Goal: Information Seeking & Learning: Learn about a topic

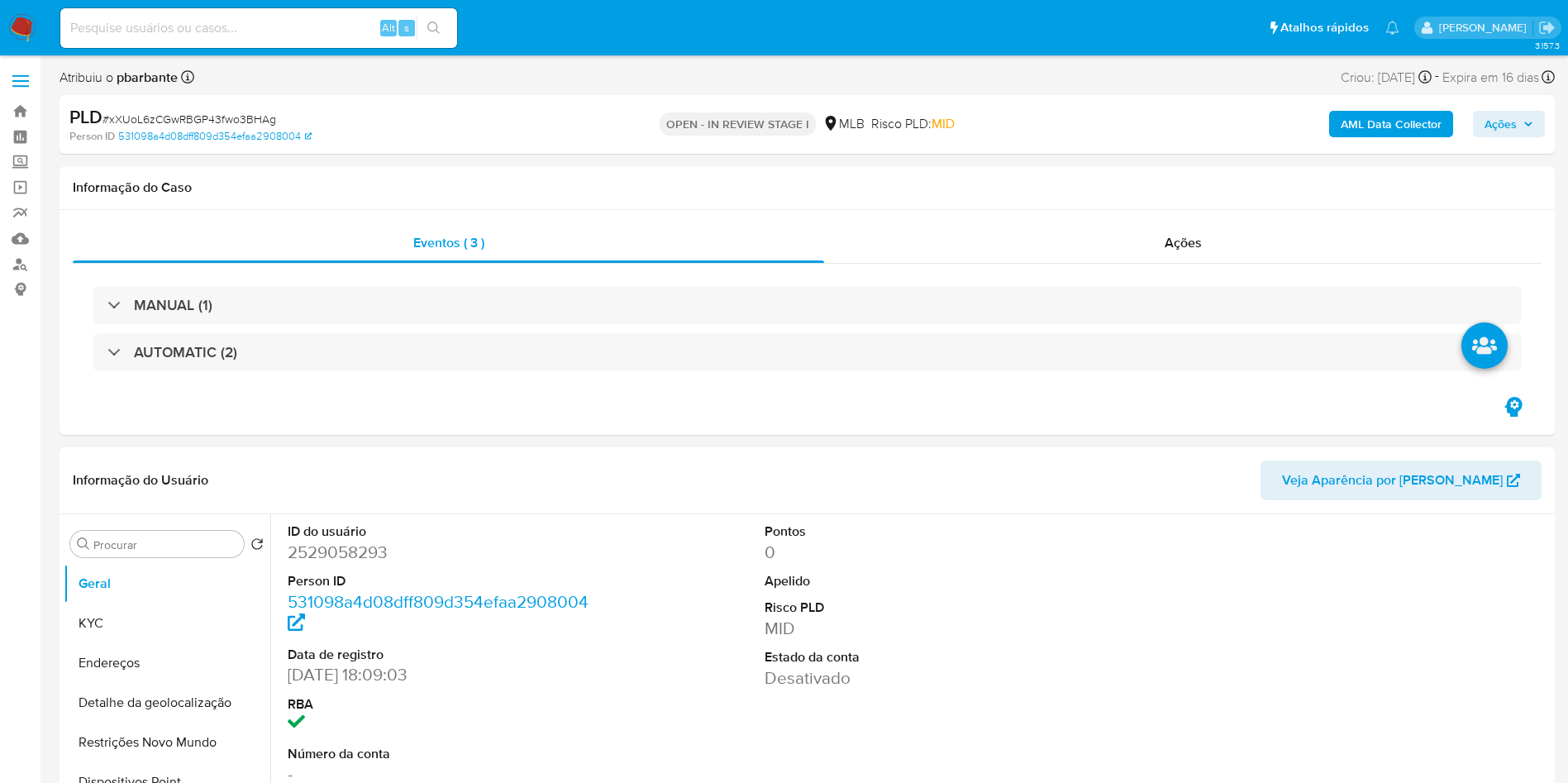
select select "10"
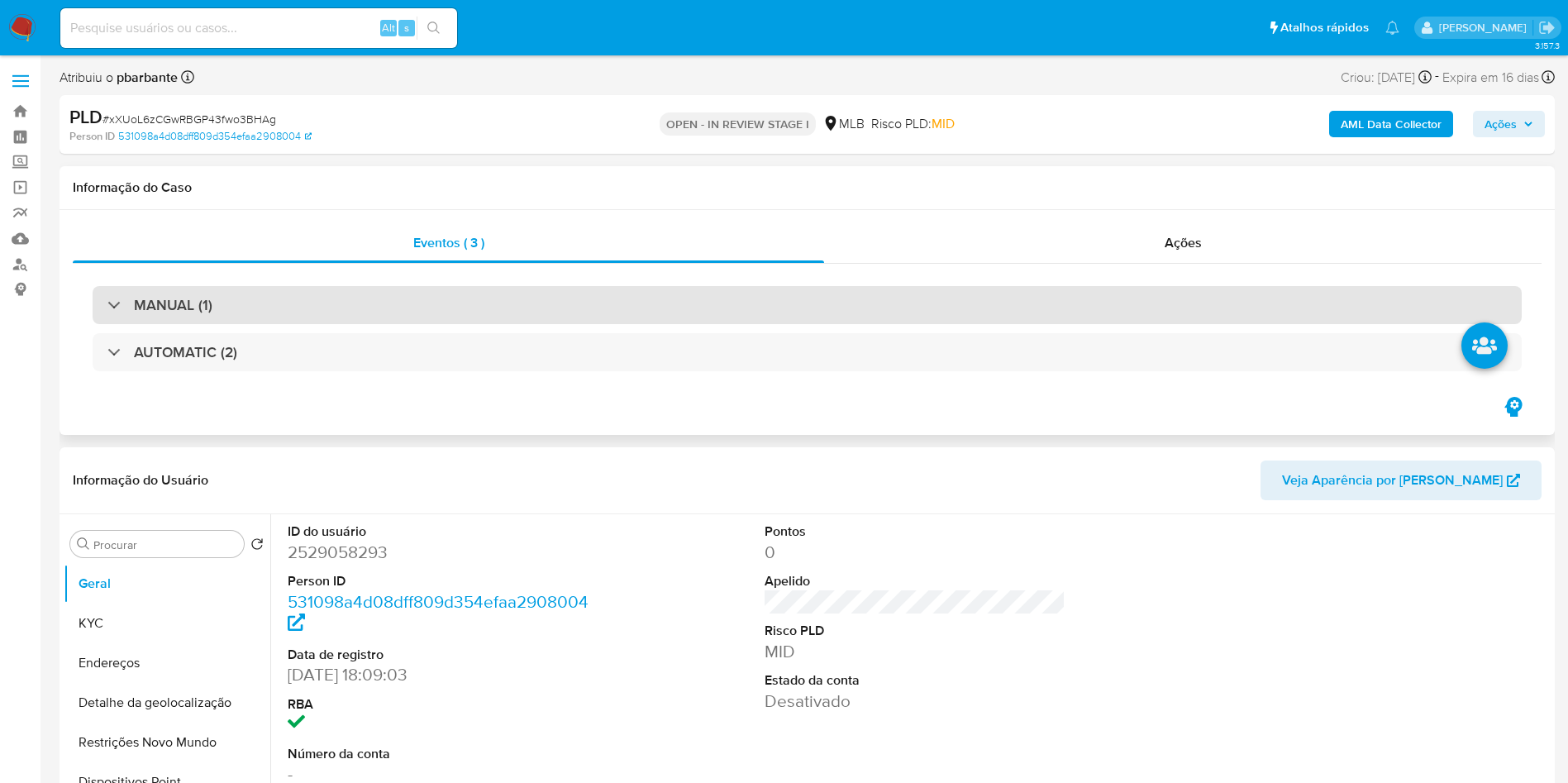
click at [542, 304] on div "MANUAL (1)" at bounding box center [807, 306] width 1429 height 38
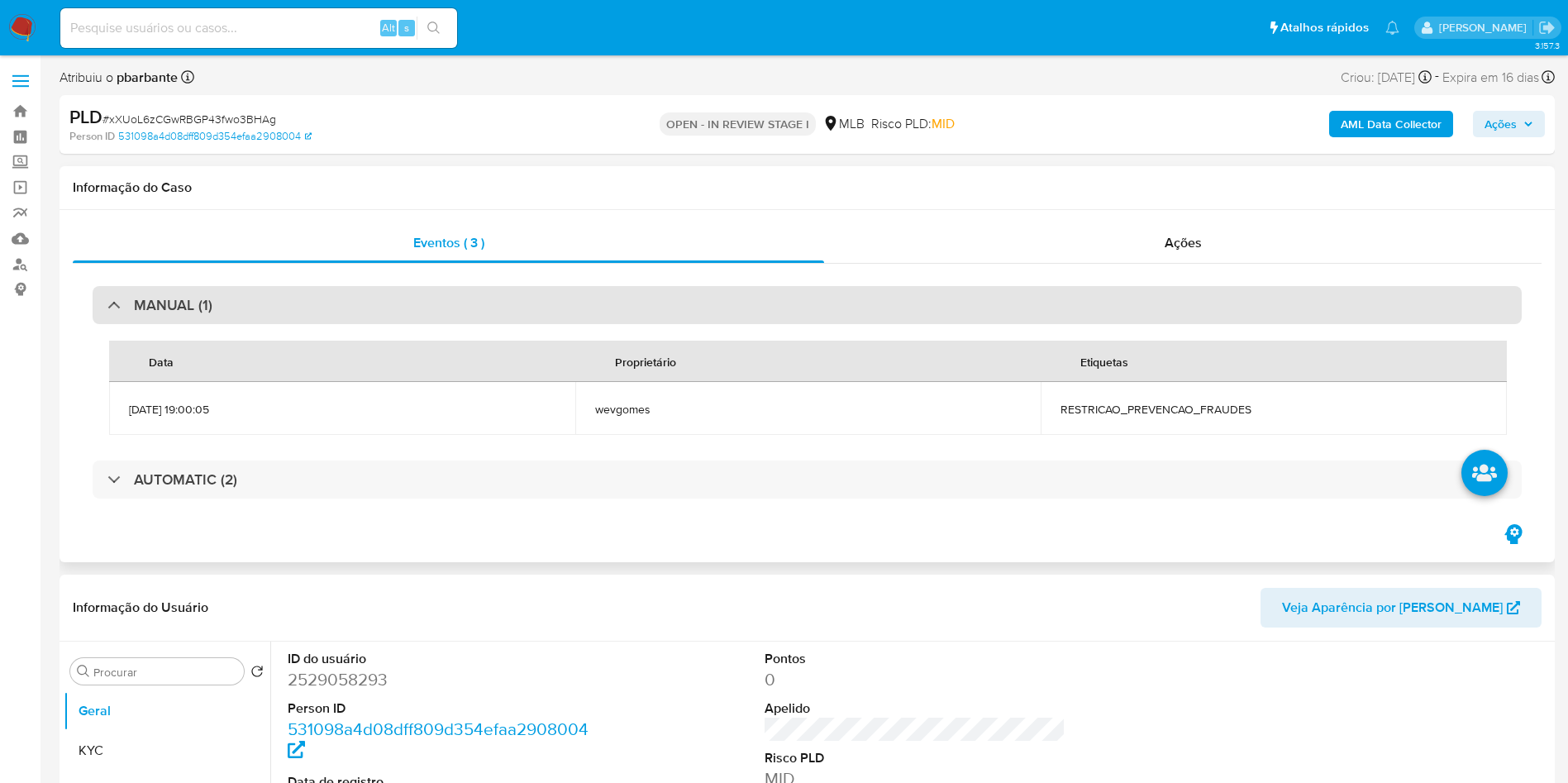
click at [542, 304] on div "MANUAL (1)" at bounding box center [807, 306] width 1429 height 38
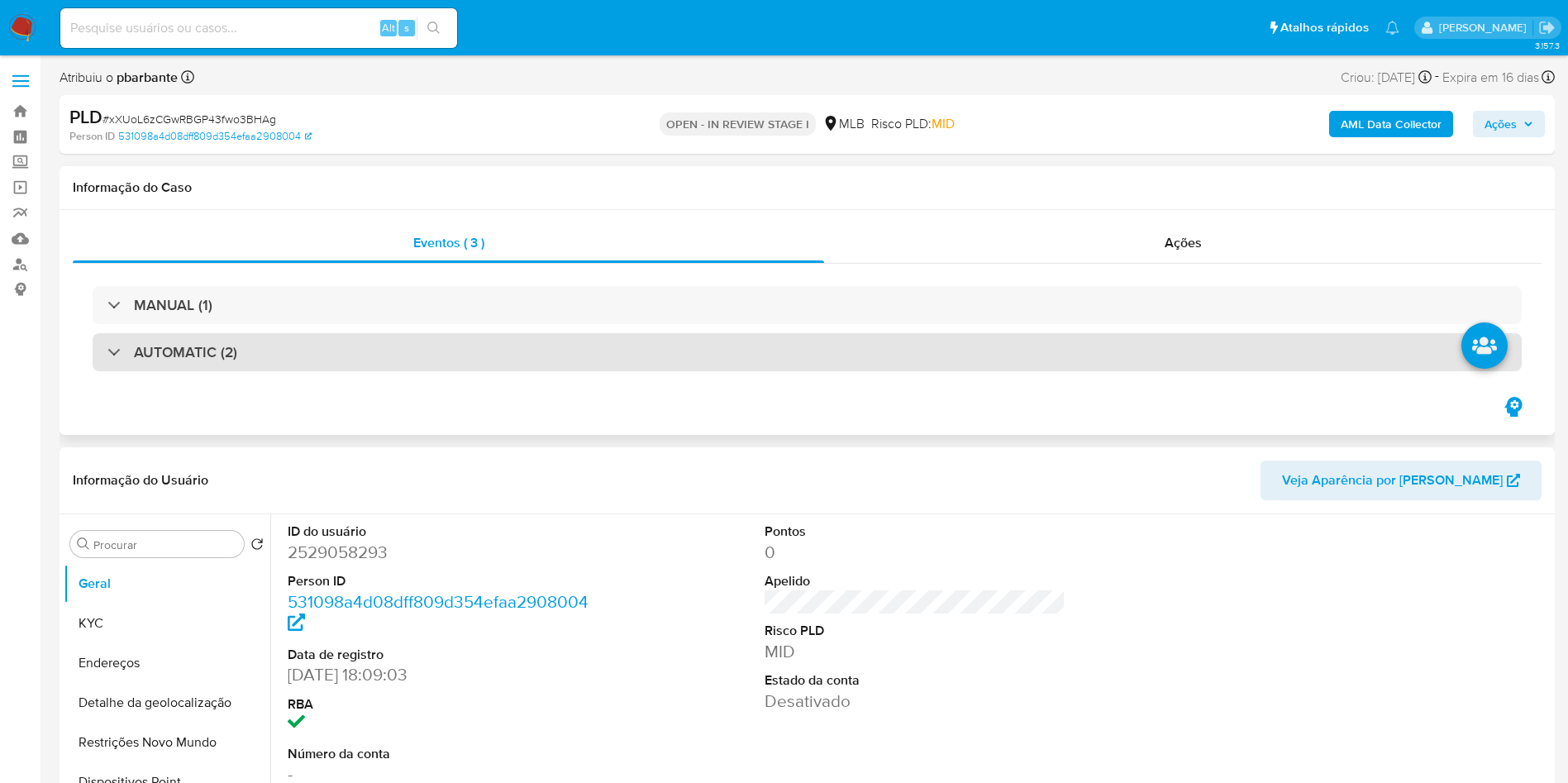
click at [539, 365] on div "AUTOMATIC (2)" at bounding box center [807, 353] width 1429 height 38
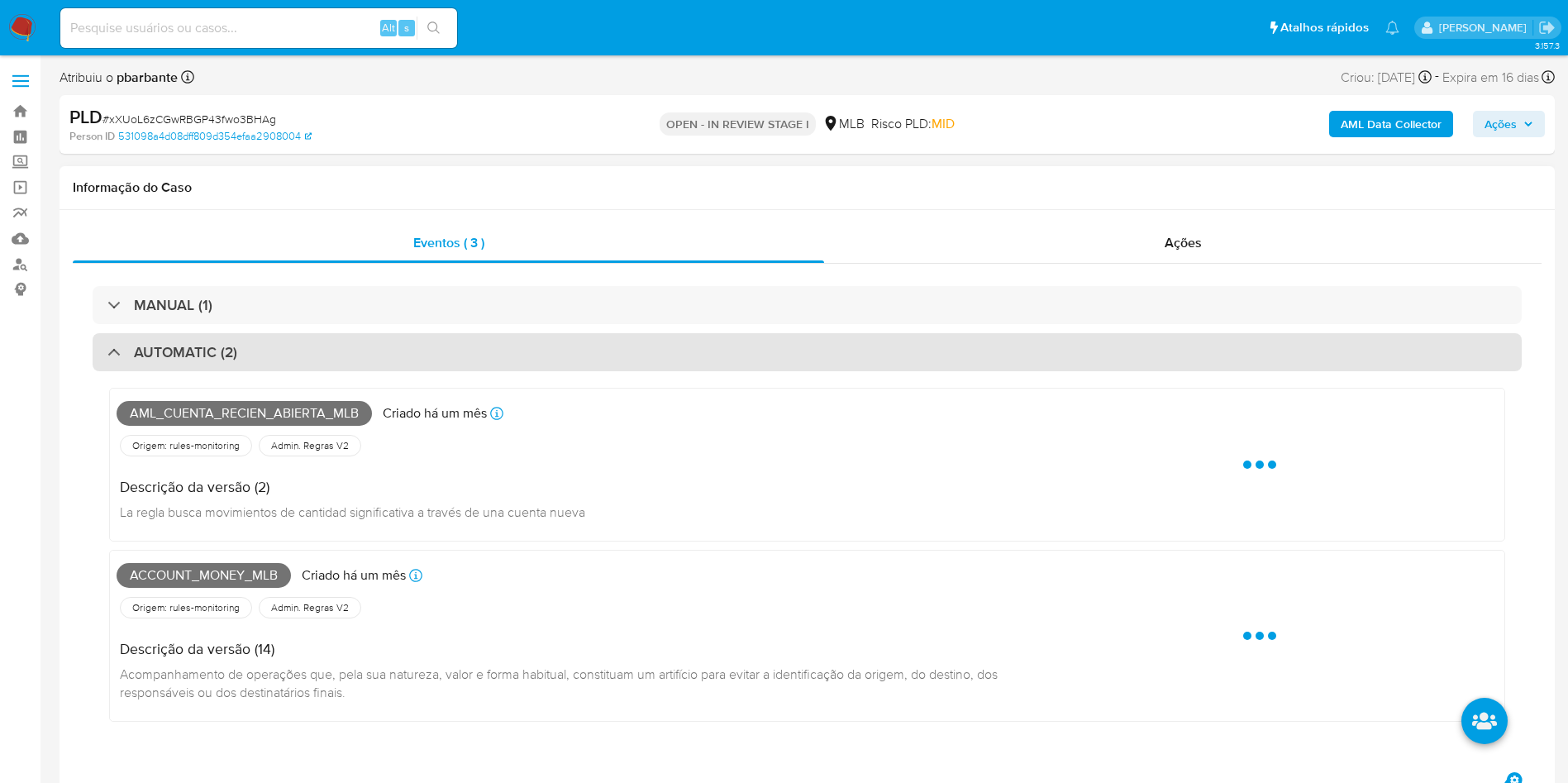
click at [541, 365] on div "AUTOMATIC (2)" at bounding box center [807, 353] width 1429 height 38
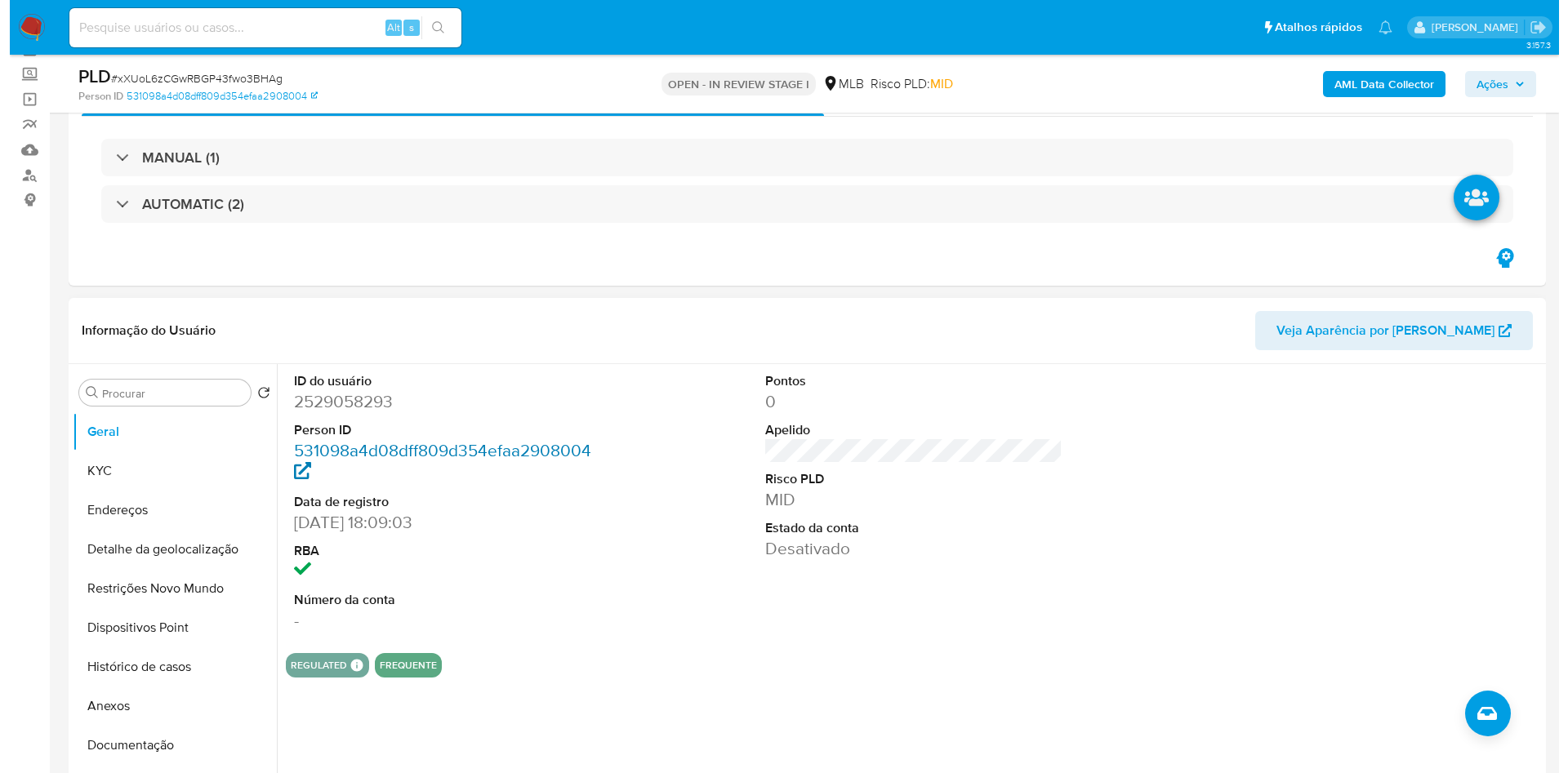
scroll to position [122, 0]
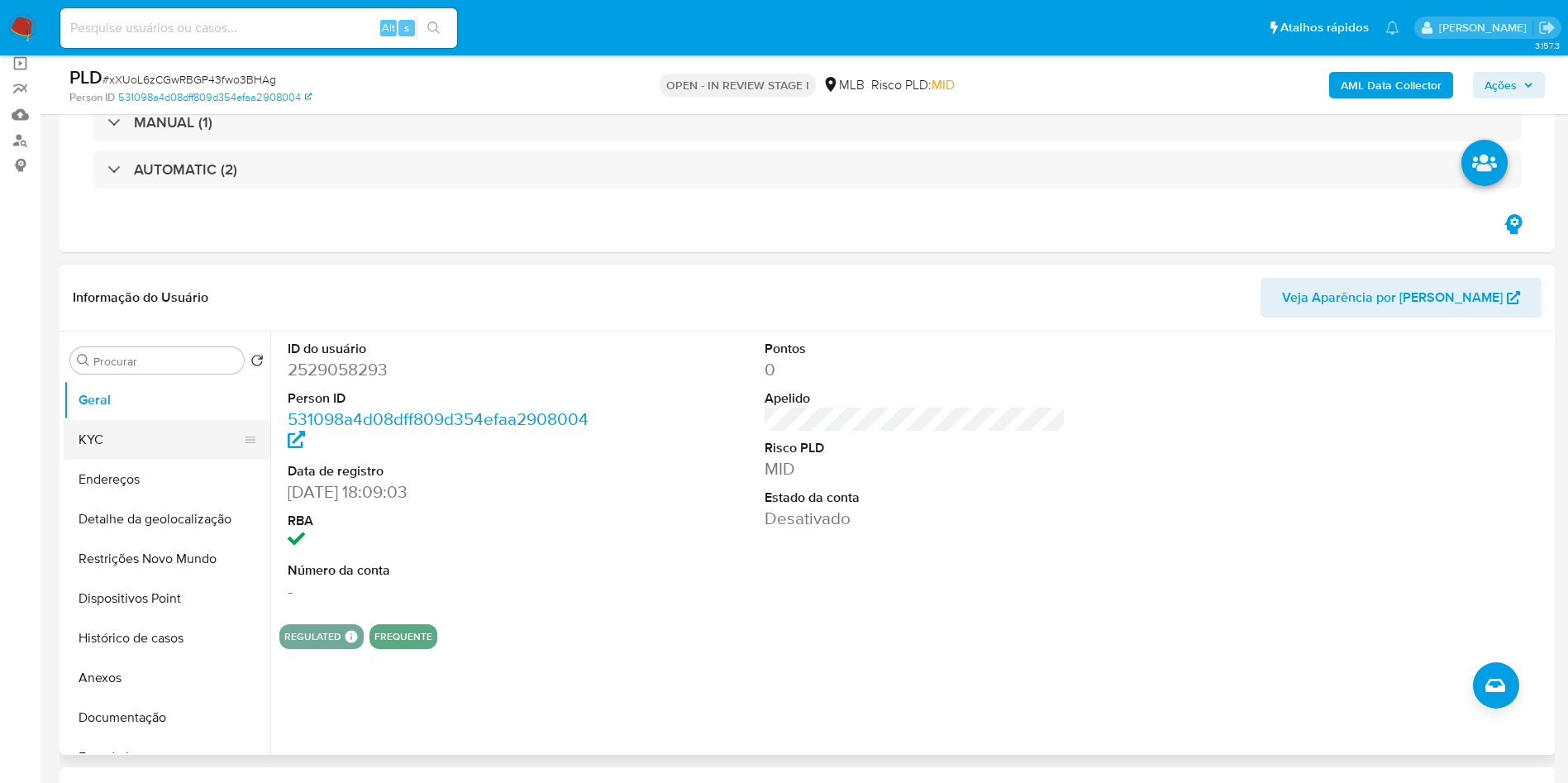
click at [155, 440] on button "KYC" at bounding box center [161, 440] width 194 height 40
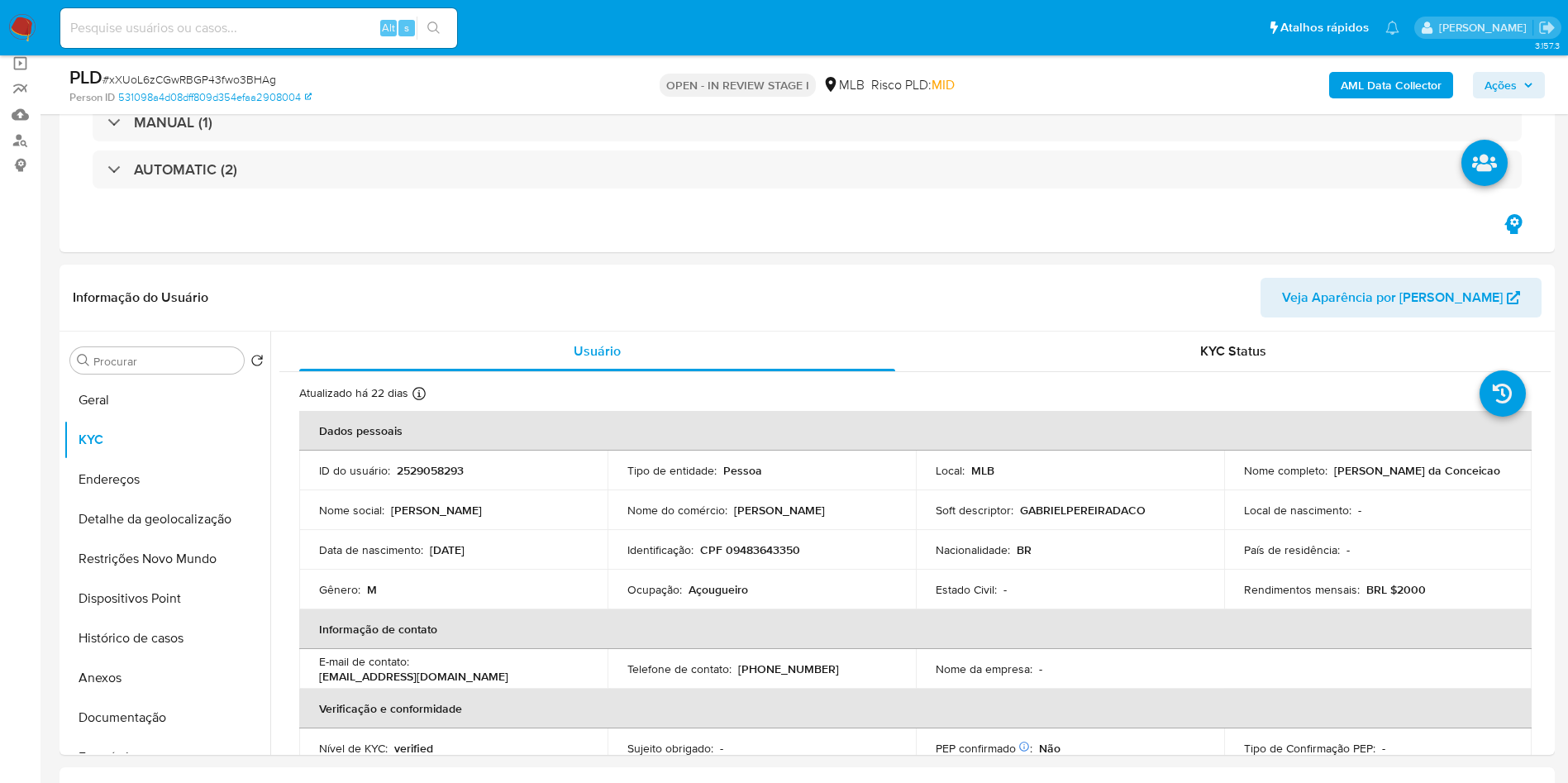
click at [240, 76] on span "# xXUoL6zCGwRBGP43fwo3BHAg" at bounding box center [190, 79] width 174 height 17
click at [238, 76] on span "# xXUoL6zCGwRBGP43fwo3BHAg" at bounding box center [190, 79] width 174 height 17
copy span "xXUoL6zCGwRBGP43fwo3BHAg"
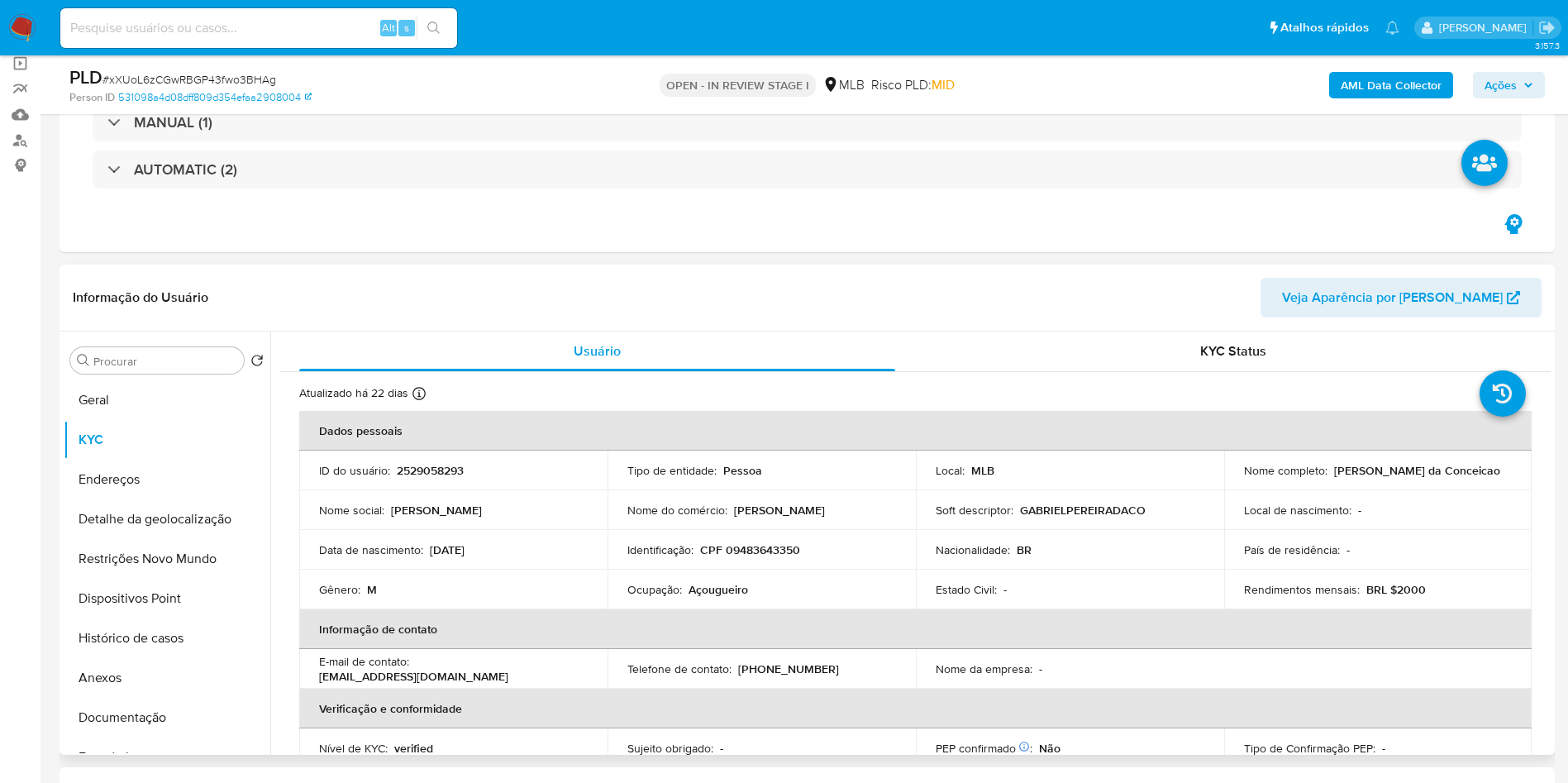
click at [459, 466] on p "2529058293" at bounding box center [430, 470] width 67 height 15
copy p "2529058293"
click at [1408, 89] on b "AML Data Collector" at bounding box center [1391, 85] width 101 height 27
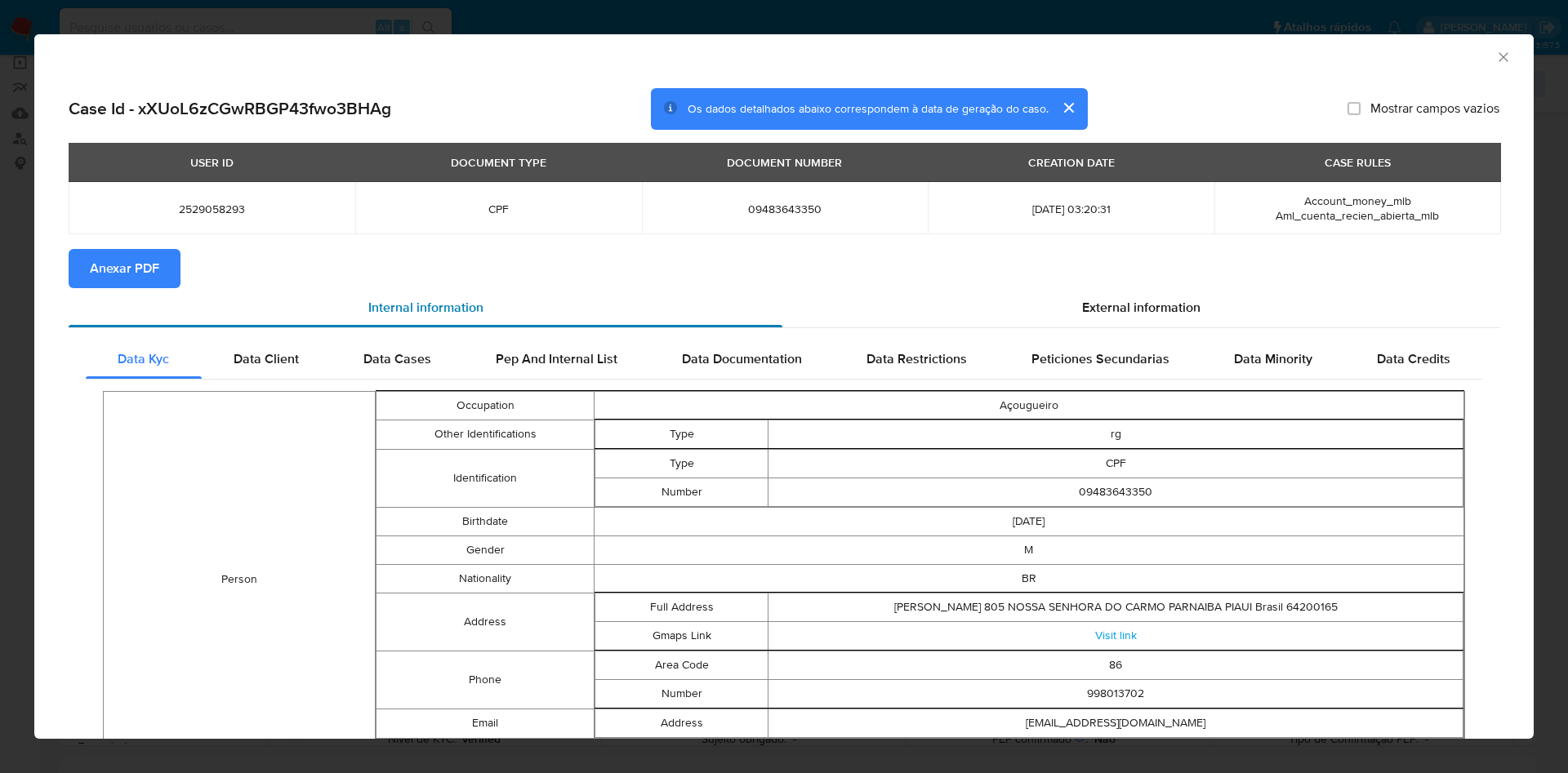
drag, startPoint x: 1220, startPoint y: 302, endPoint x: 721, endPoint y: 304, distance: 499.0
click at [1217, 302] on div "External information" at bounding box center [1141, 308] width 717 height 39
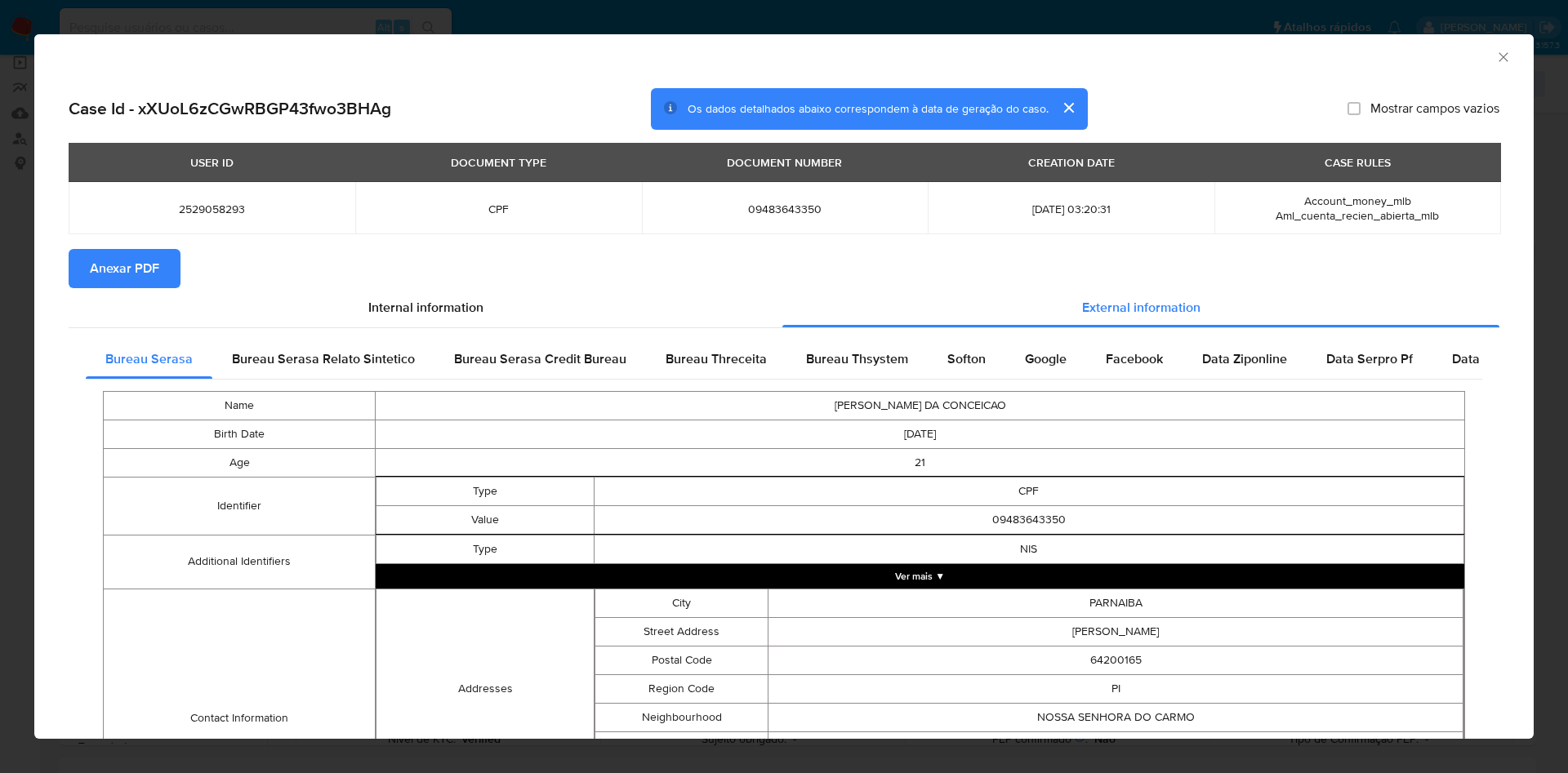
drag, startPoint x: 157, startPoint y: 269, endPoint x: 183, endPoint y: 262, distance: 26.9
click at [159, 269] on span "Anexar PDF" at bounding box center [124, 268] width 69 height 35
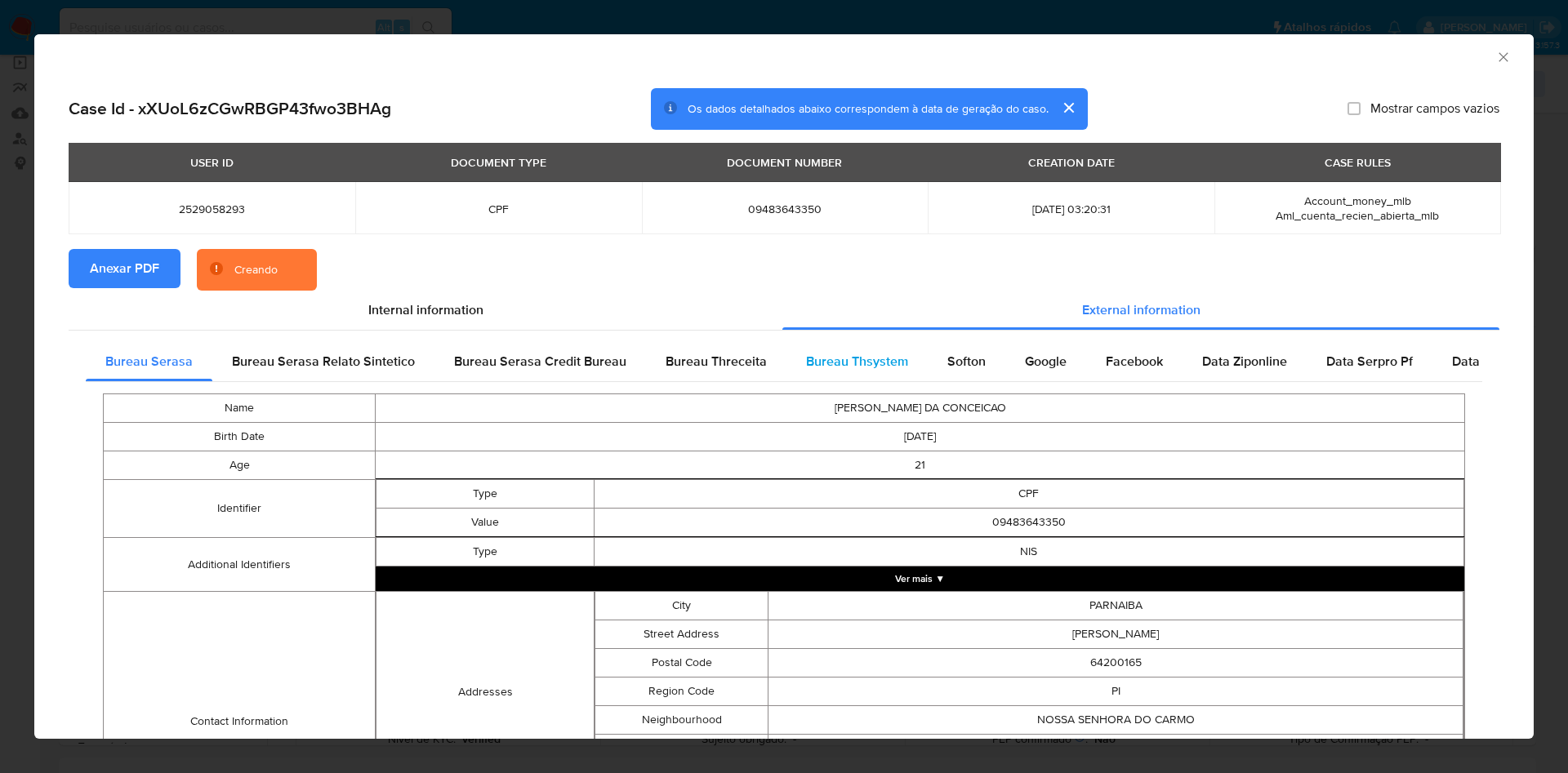
click at [835, 378] on div "Bureau Thsystem" at bounding box center [857, 362] width 141 height 39
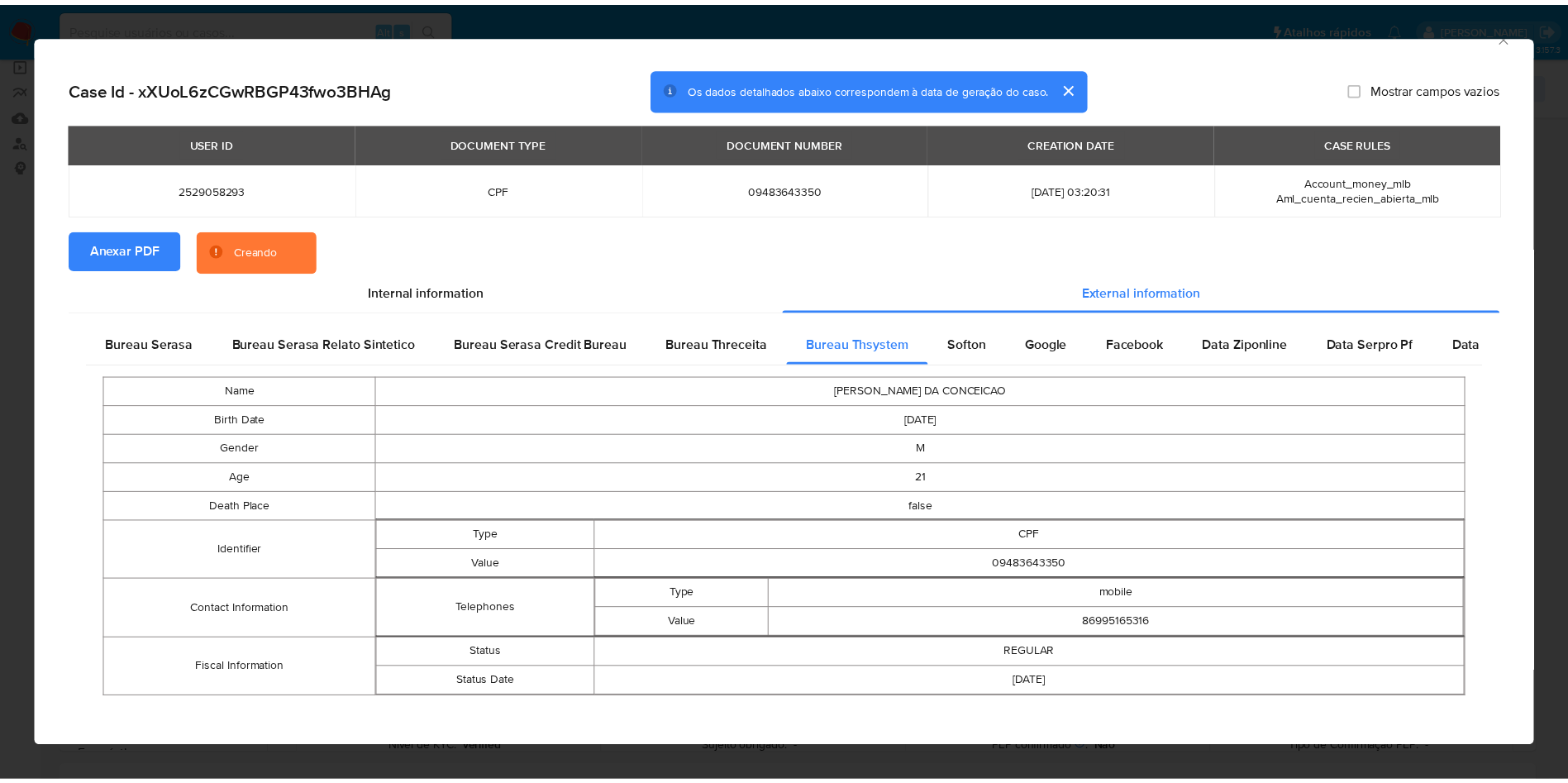
scroll to position [32, 0]
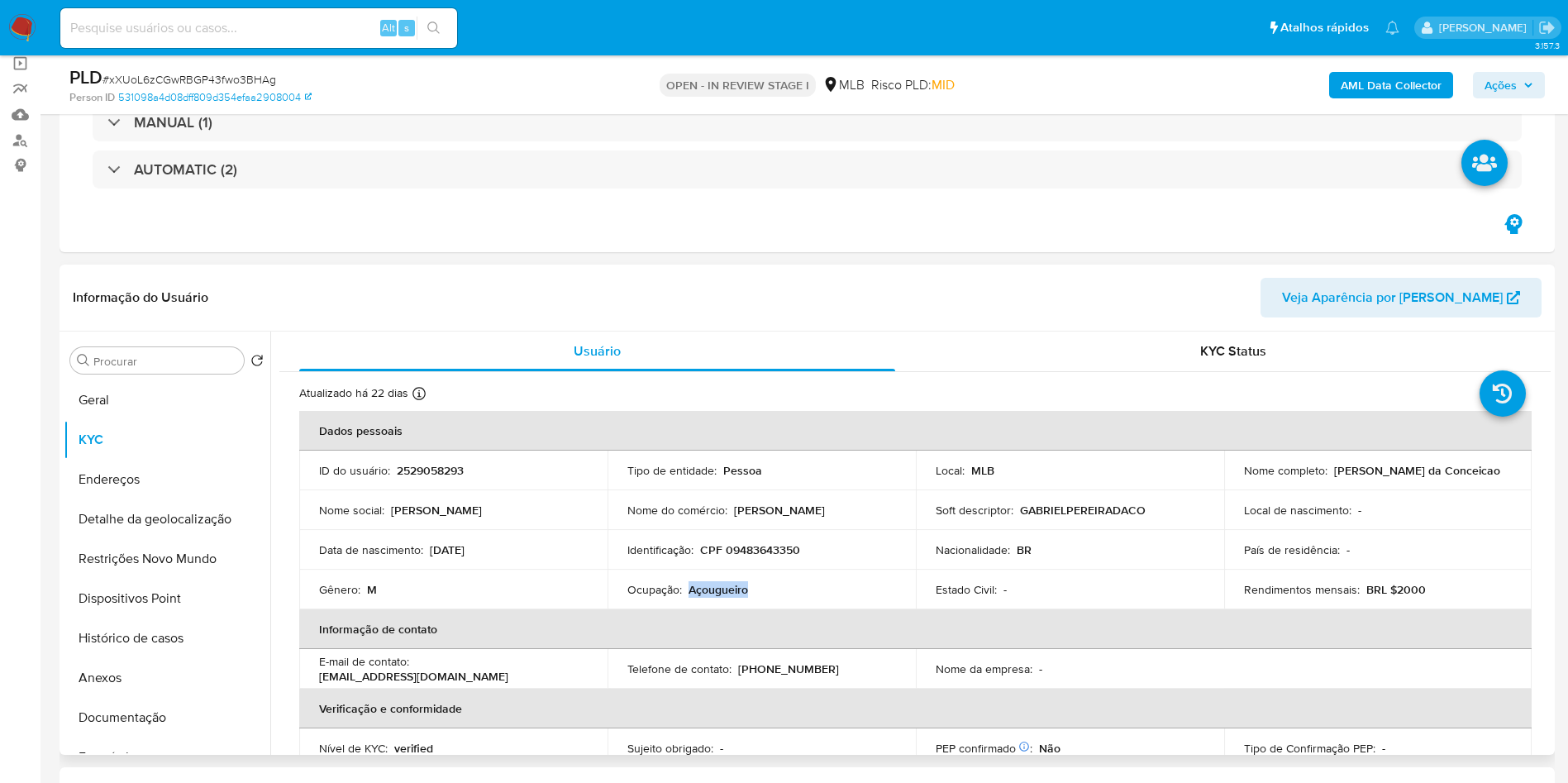
drag, startPoint x: 747, startPoint y: 590, endPoint x: 690, endPoint y: 593, distance: 57.1
click at [690, 593] on div "Ocupação : Açougueiro" at bounding box center [762, 589] width 268 height 15
copy p "Açougueiro"
click at [171, 578] on button "Restrições Novo Mundo" at bounding box center [161, 559] width 194 height 40
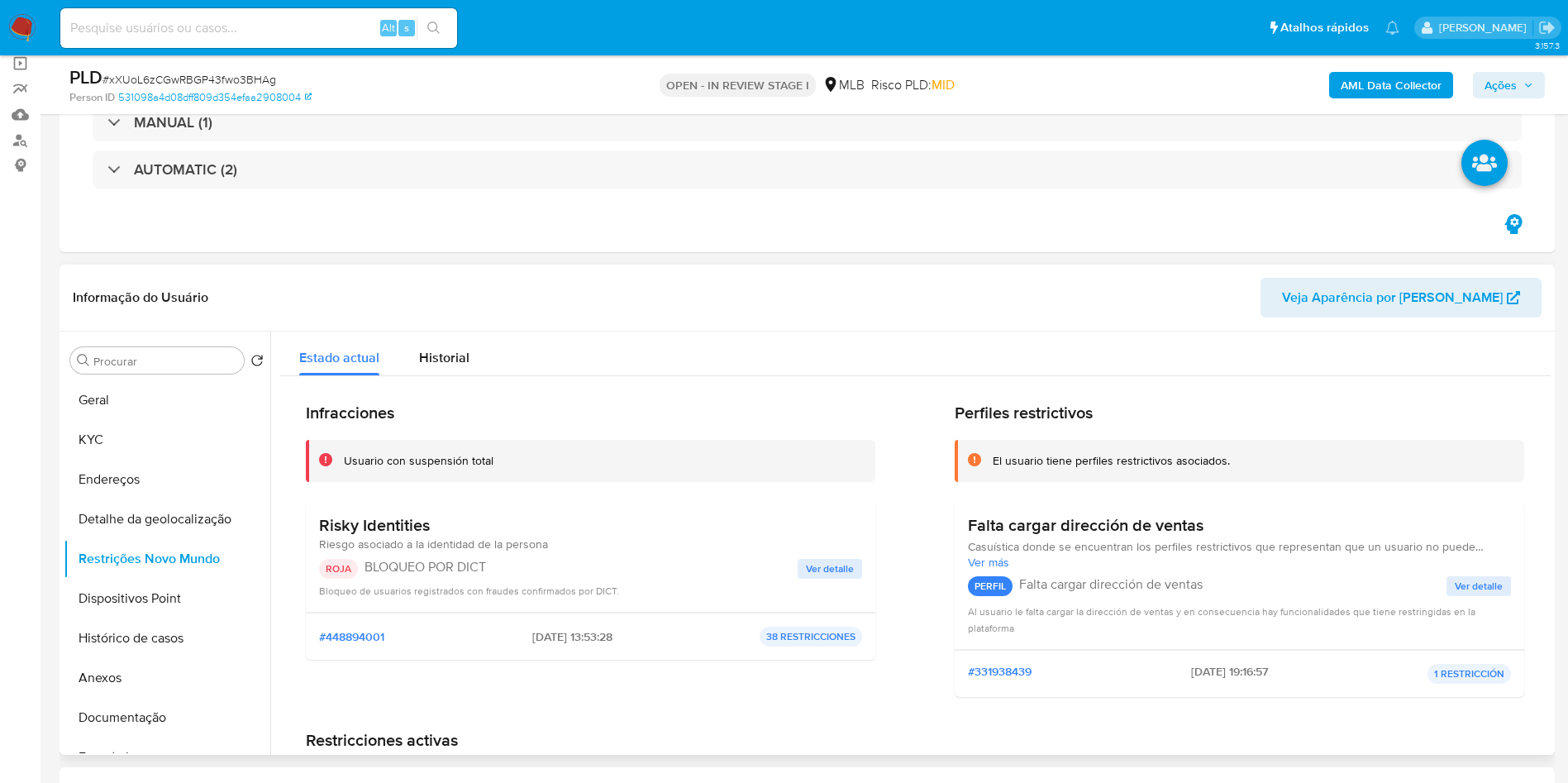
click at [835, 571] on span "Ver detalle" at bounding box center [830, 569] width 48 height 17
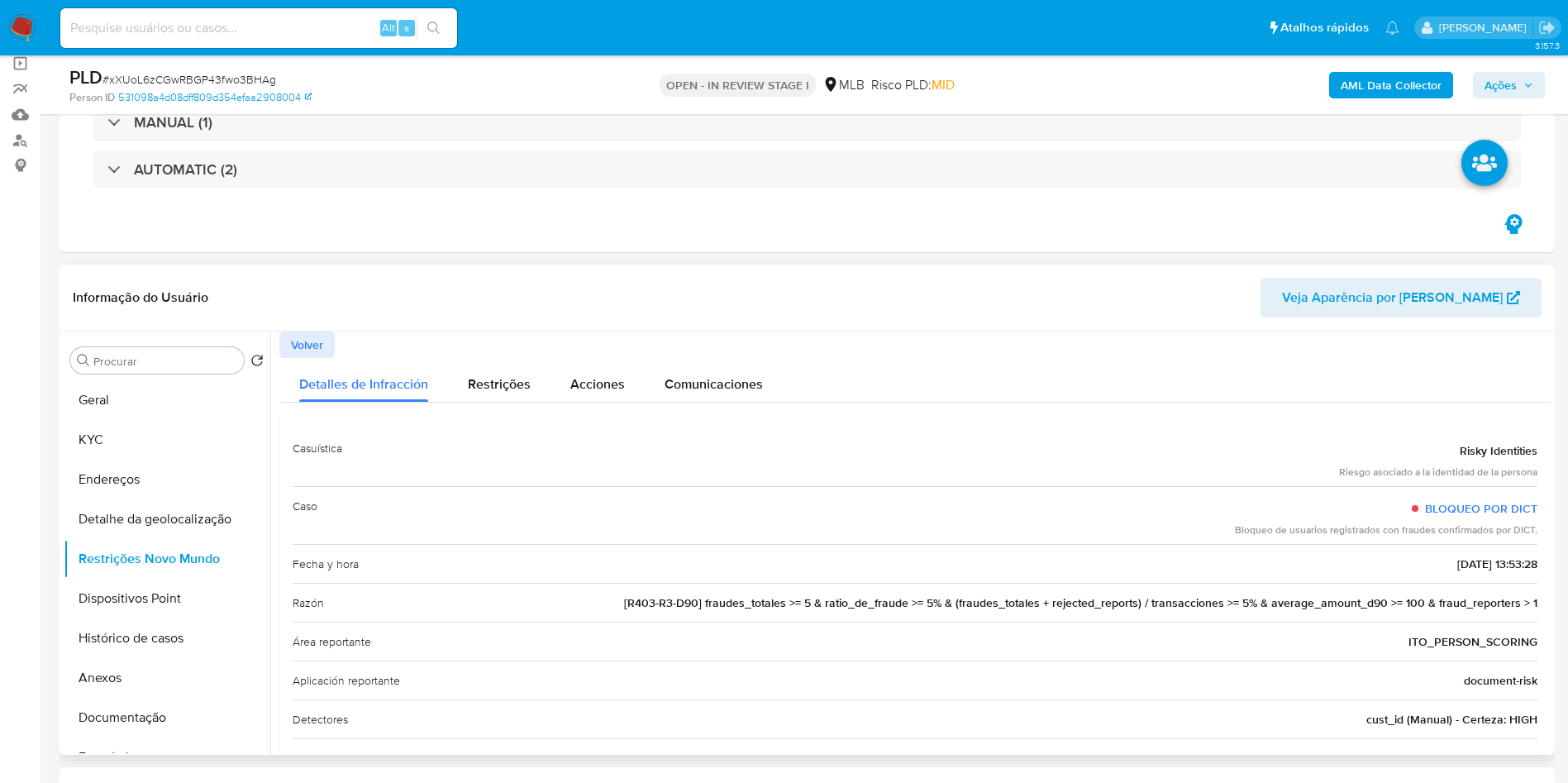
drag, startPoint x: 1432, startPoint y: 460, endPoint x: 1533, endPoint y: 457, distance: 101.0
click at [1533, 457] on div "Casuística Risky Identities Riesgo asociado a la identidad de la persona Caso B…" at bounding box center [915, 642] width 1272 height 452
click at [311, 340] on span "Volver" at bounding box center [307, 345] width 32 height 23
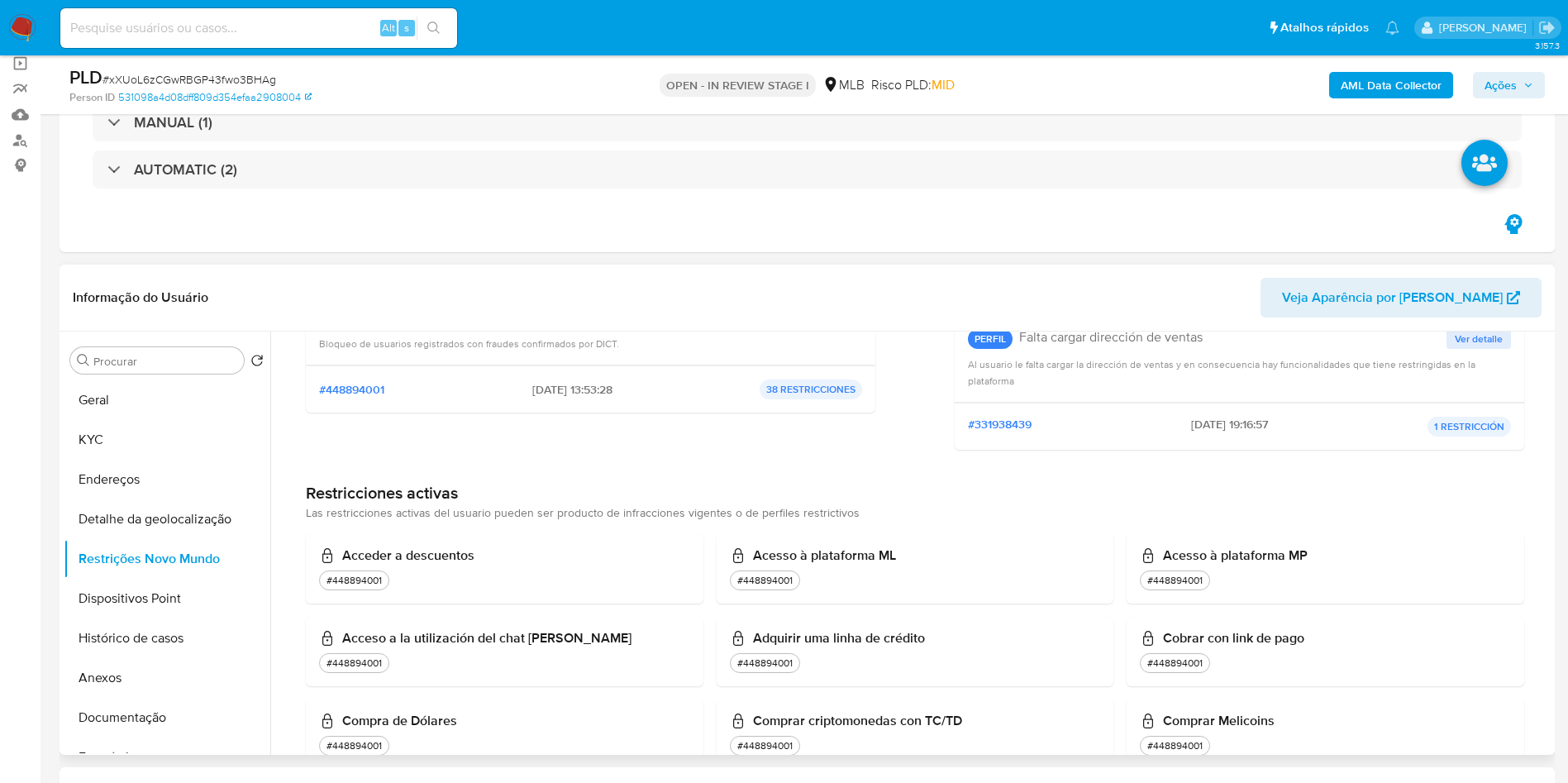
scroll to position [0, 0]
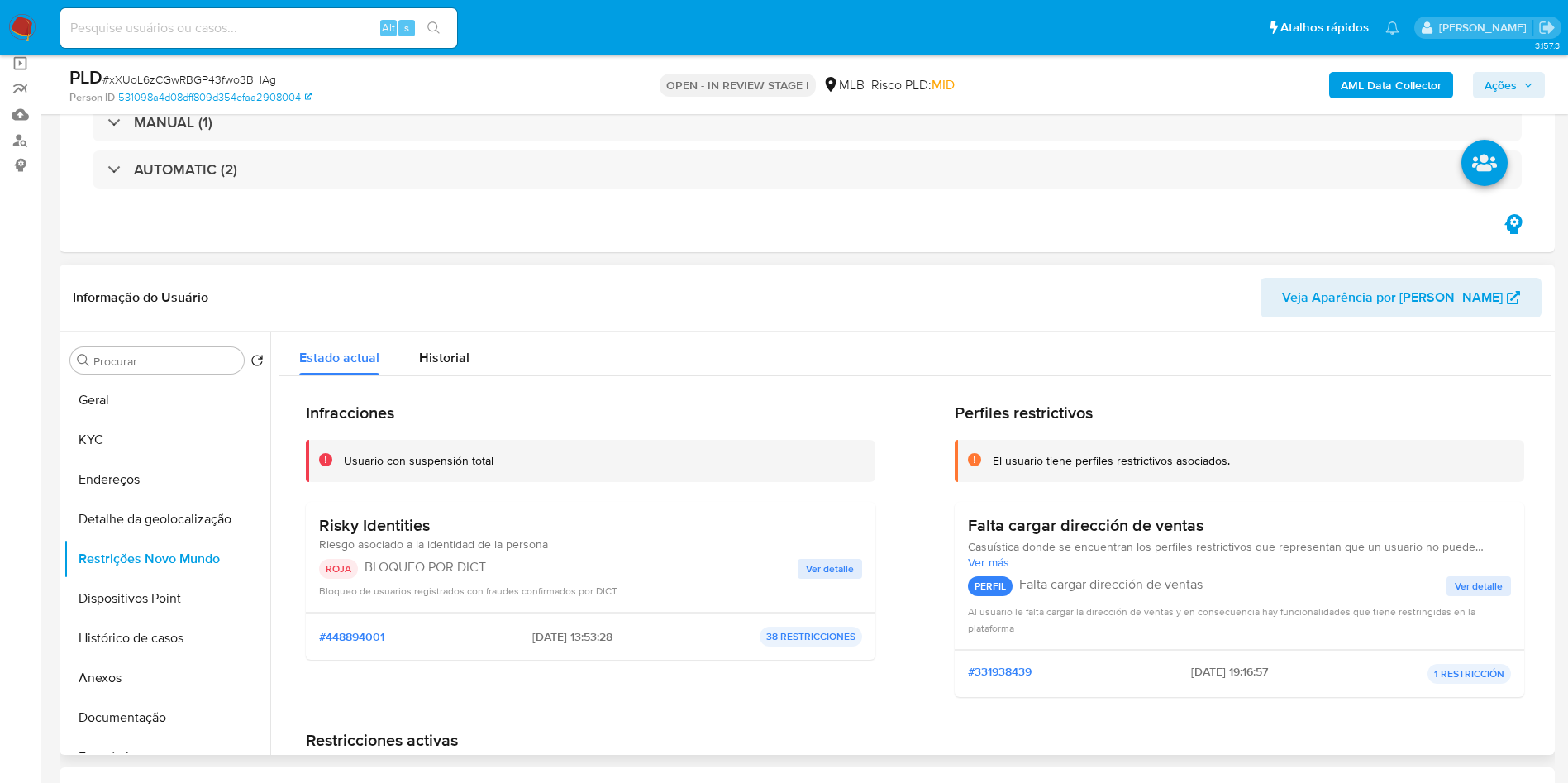
drag, startPoint x: 466, startPoint y: 564, endPoint x: 372, endPoint y: 582, distance: 95.7
click at [372, 582] on div "ROJA BLOQUEO POR DICT Ver detalle Bloqueo de usuarios registrados con fraudes c…" at bounding box center [591, 579] width 543 height 40
click at [132, 419] on button "Geral" at bounding box center [161, 400] width 194 height 40
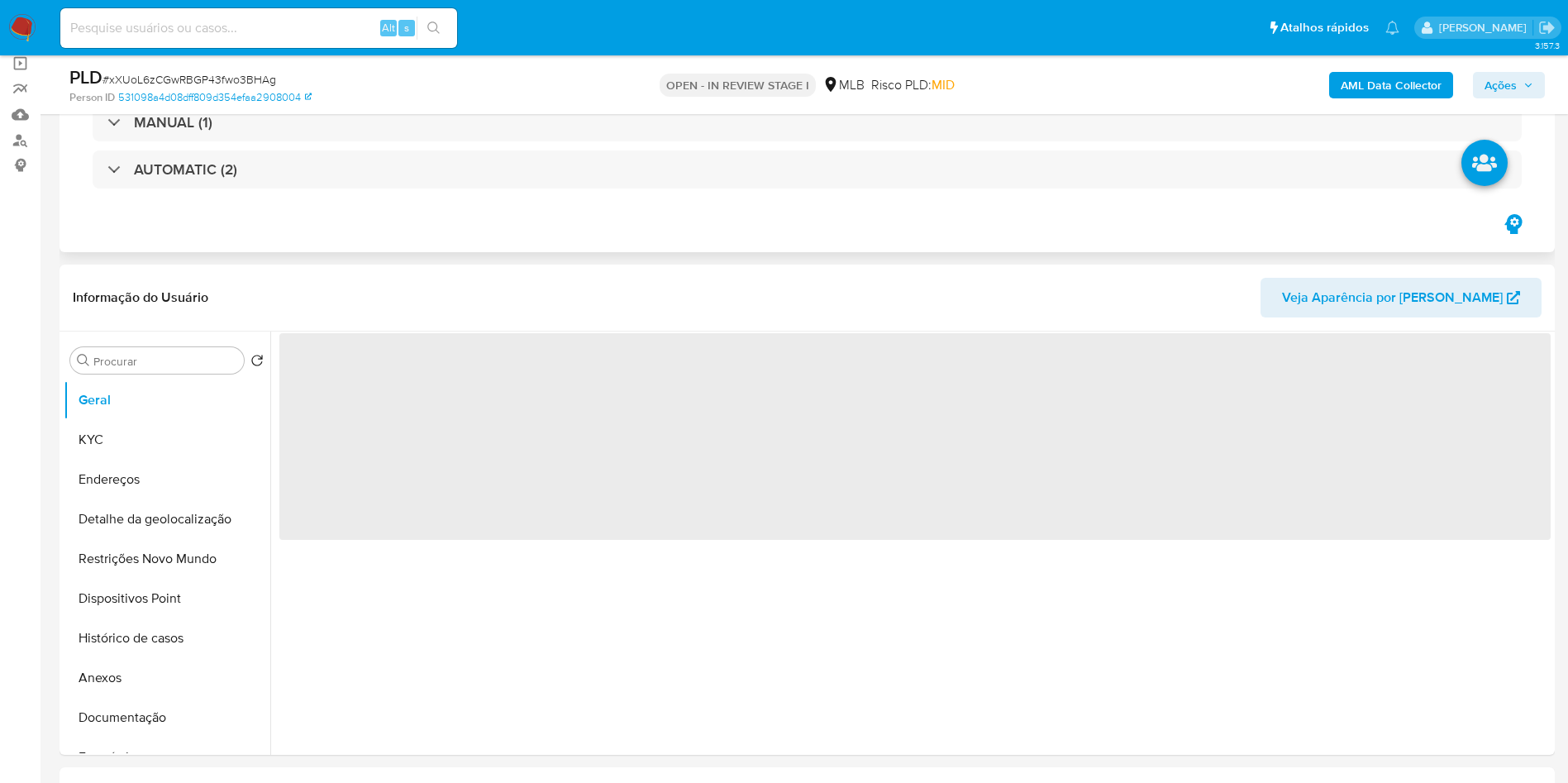
click at [525, 243] on div "Eventos ( 3 ) Ações MANUAL (1) AUTOMATIC (2)" at bounding box center [807, 140] width 1495 height 226
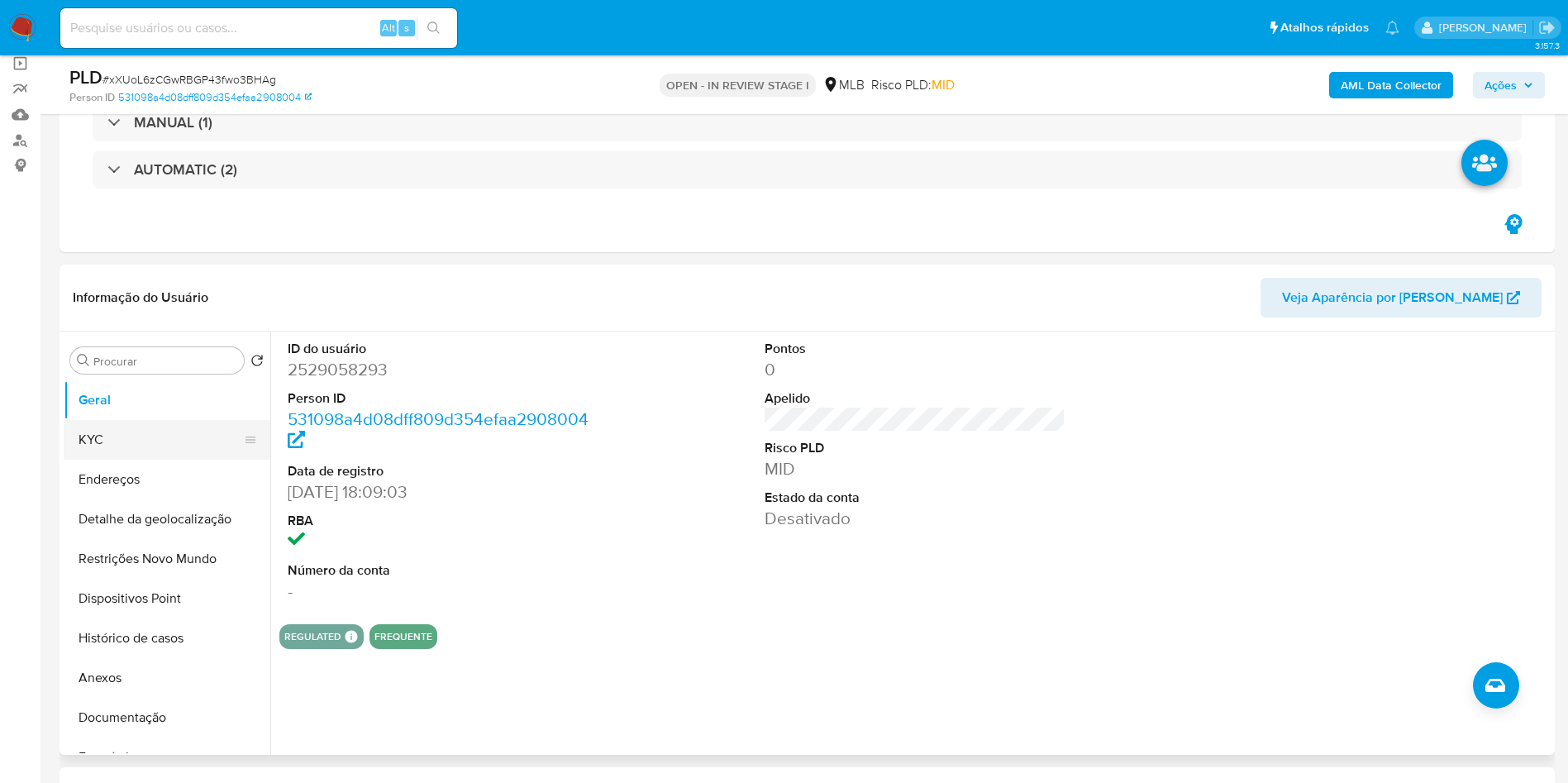
click at [142, 432] on button "KYC" at bounding box center [161, 440] width 194 height 40
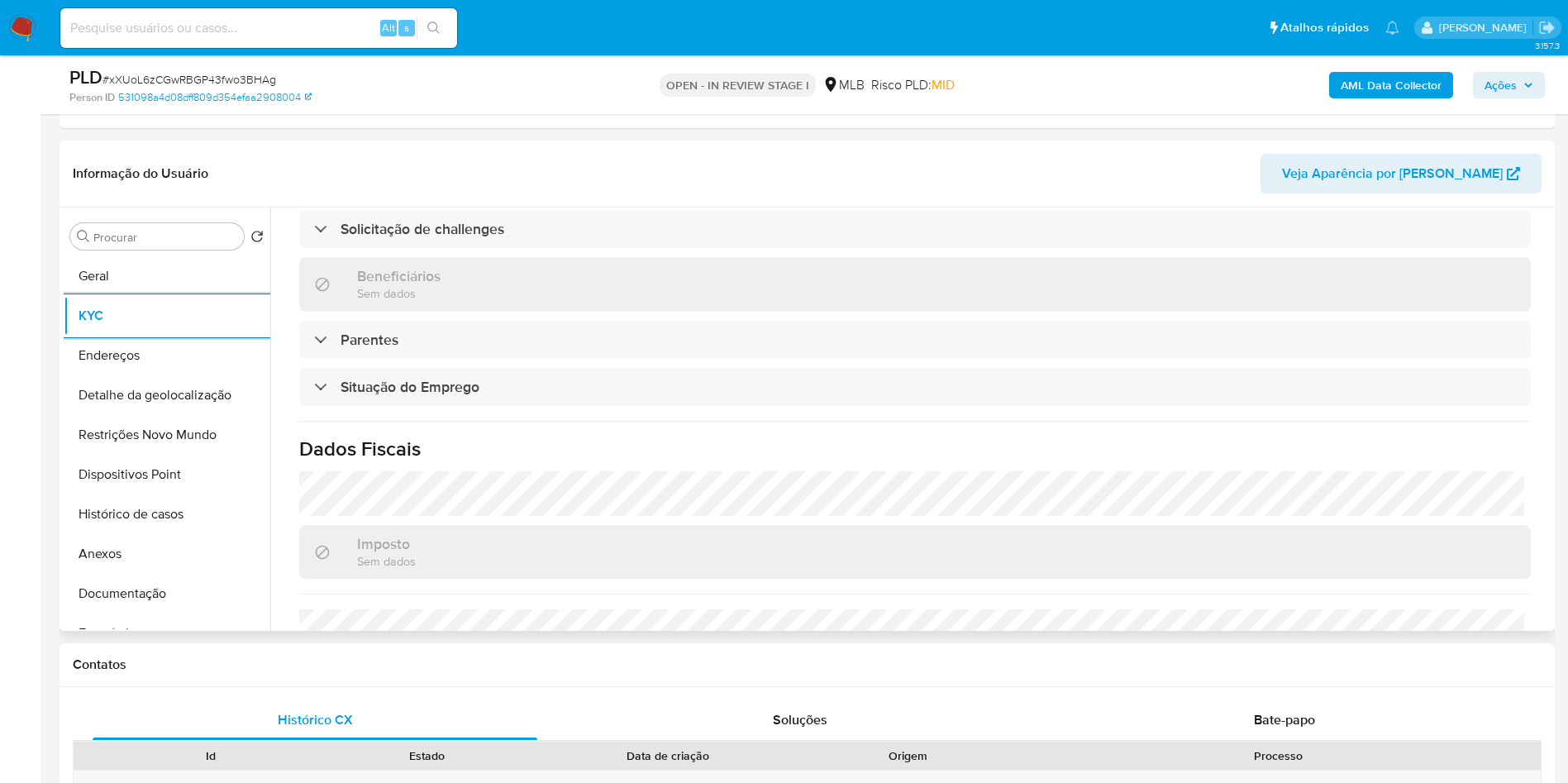
scroll to position [689, 0]
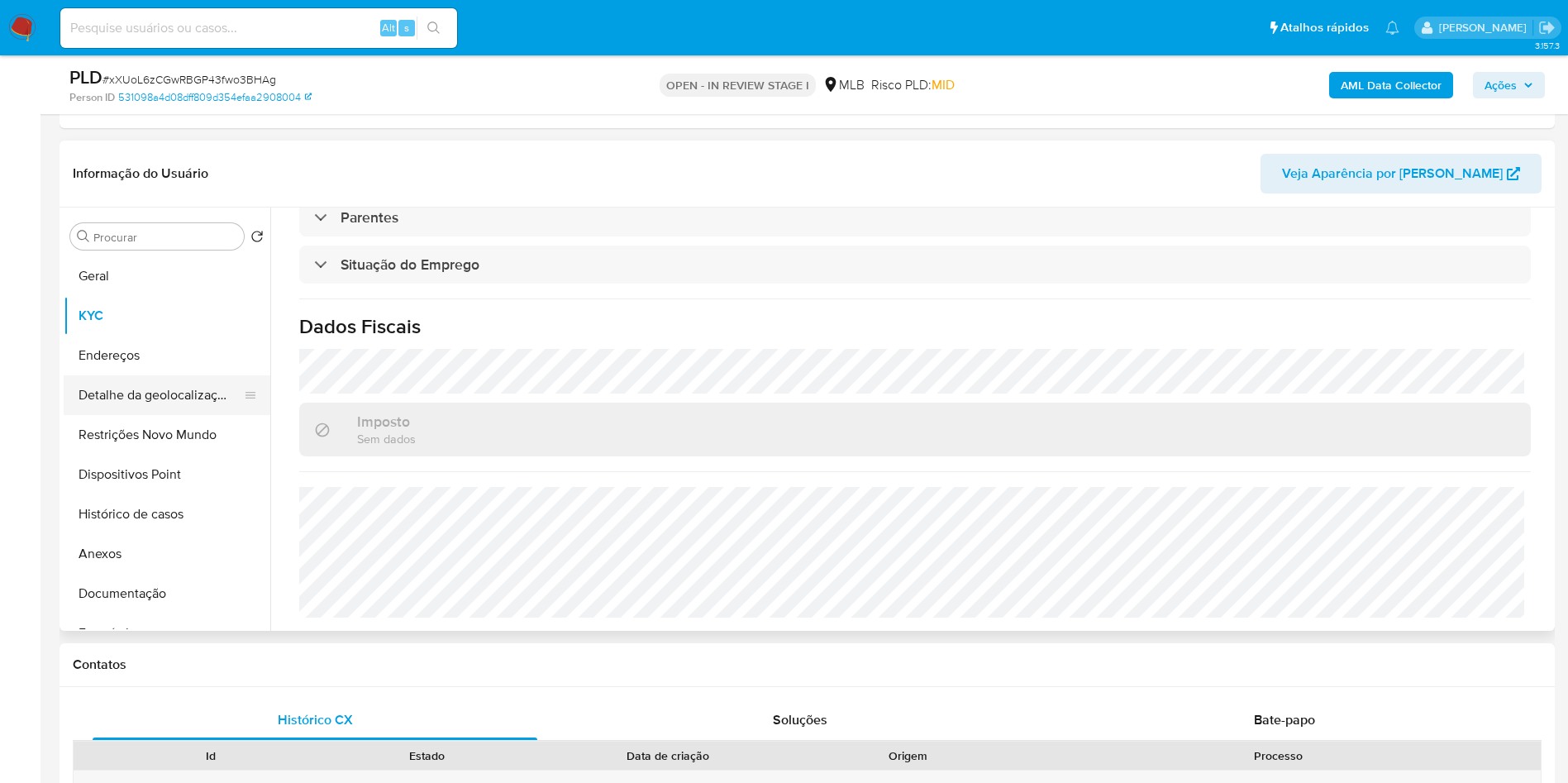
click at [153, 395] on button "Detalhe da geolocalização" at bounding box center [161, 395] width 194 height 40
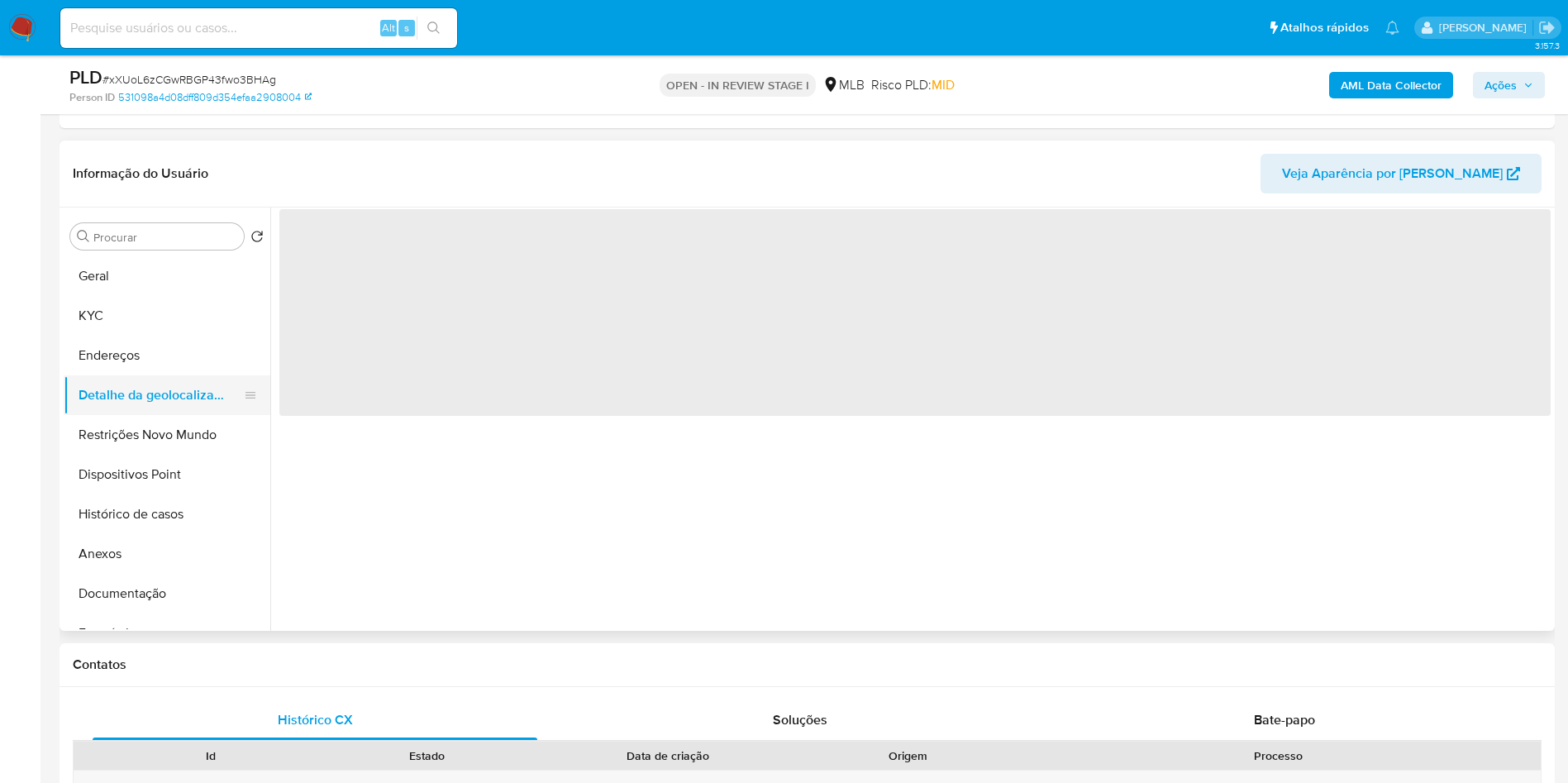
scroll to position [0, 0]
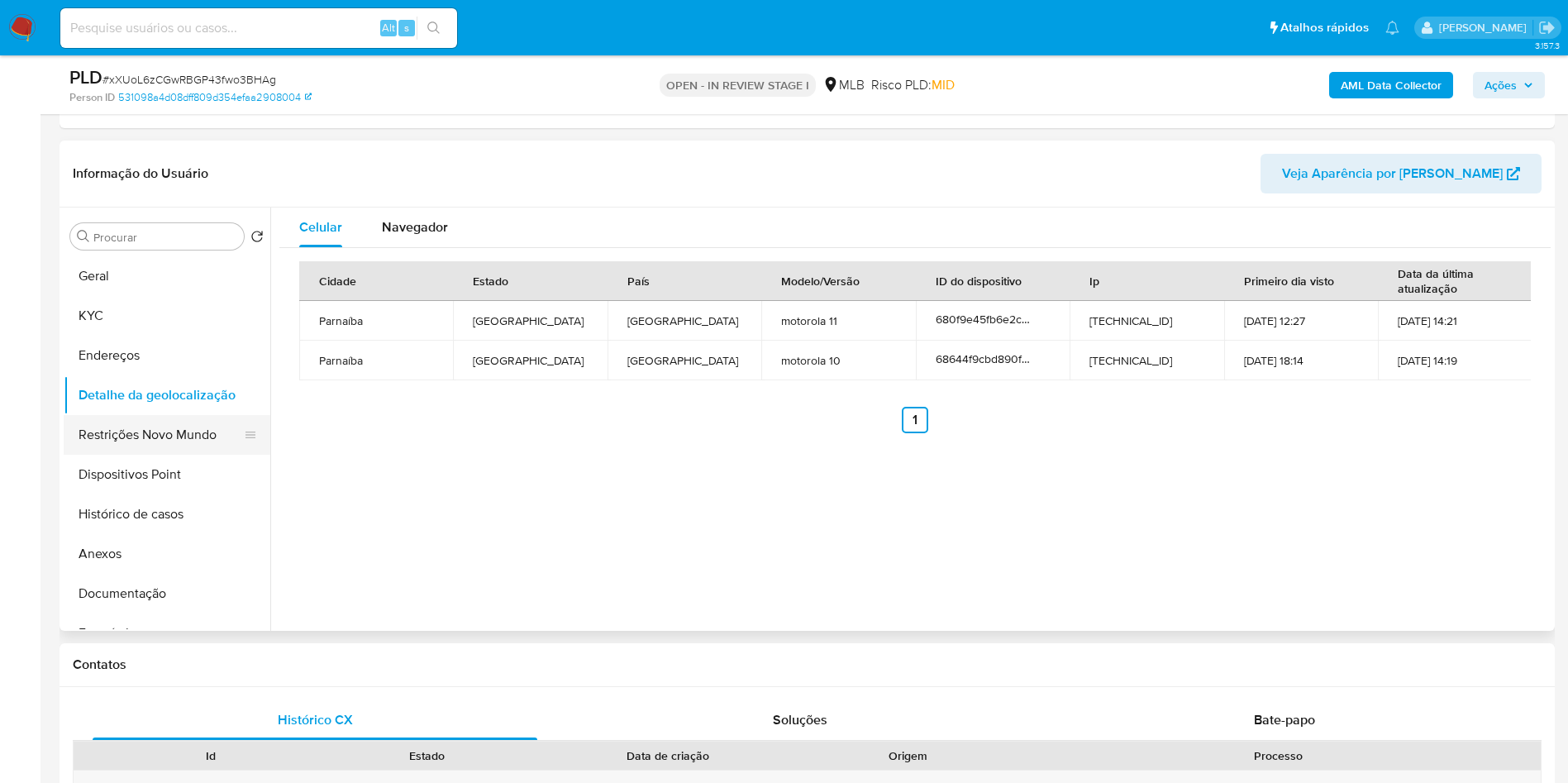
click at [203, 419] on button "Restrições Novo Mundo" at bounding box center [161, 435] width 194 height 40
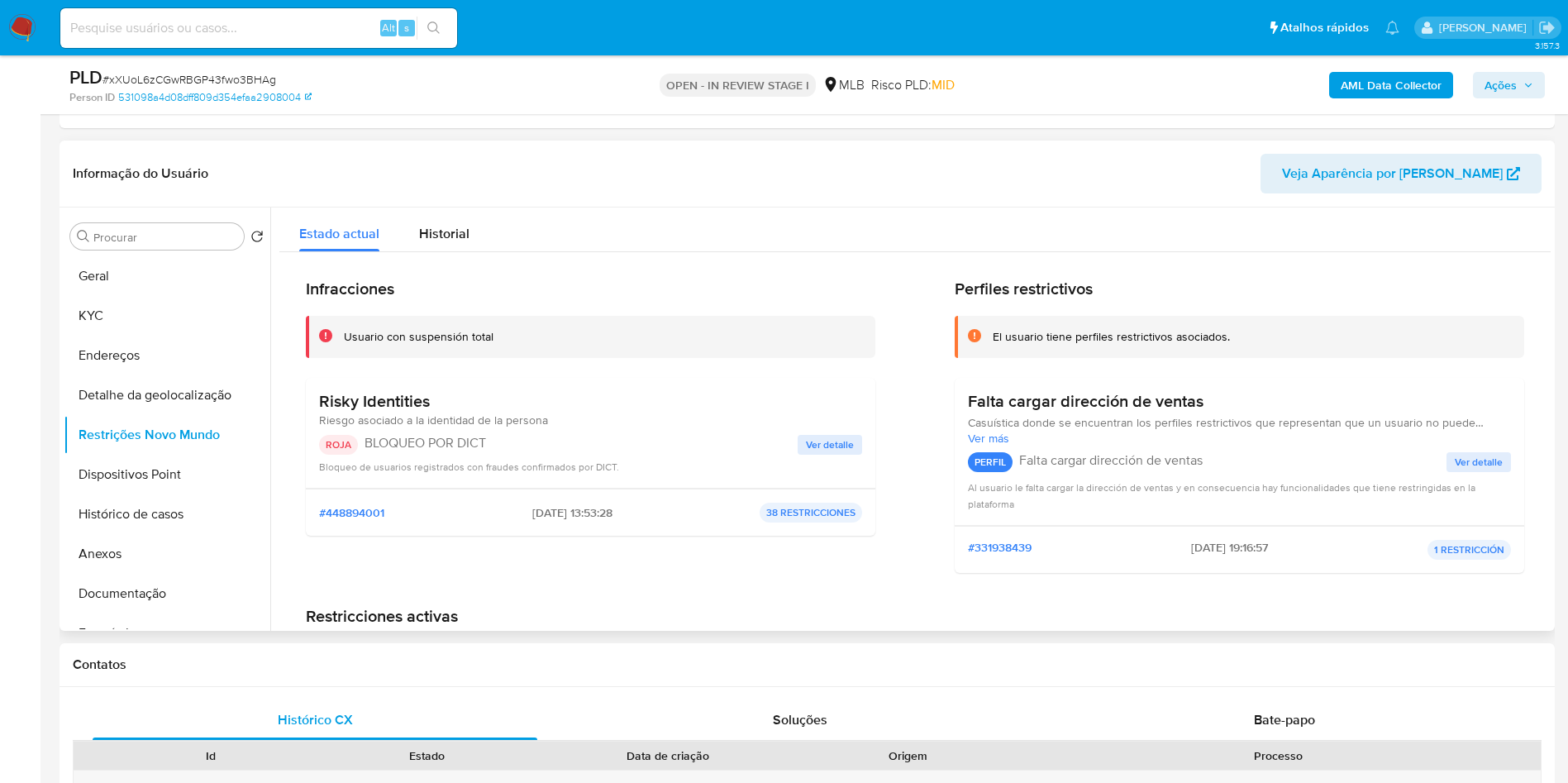
click at [798, 451] on button "Ver detalle" at bounding box center [829, 445] width 65 height 20
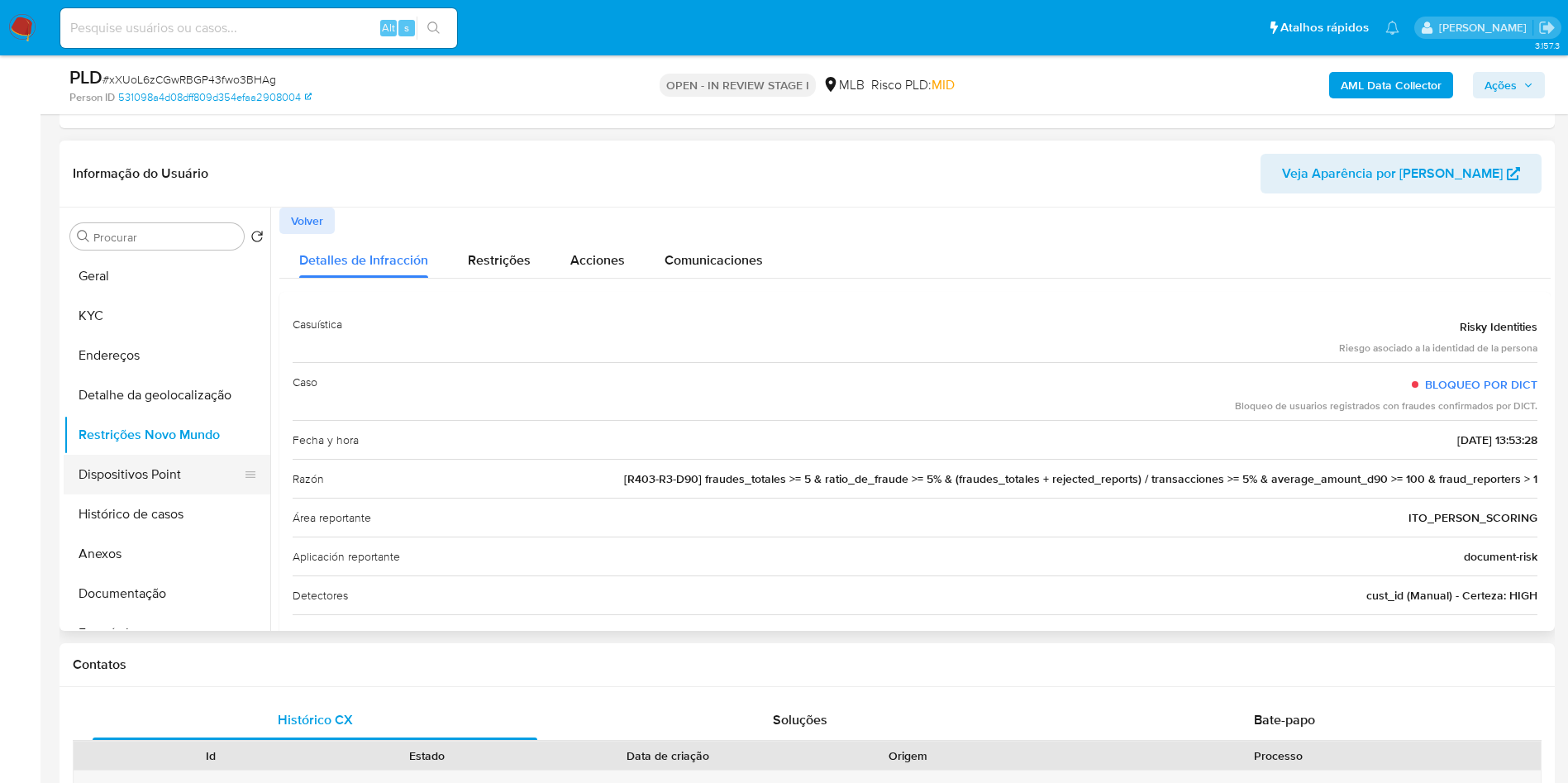
click at [181, 489] on button "Dispositivos Point" at bounding box center [161, 475] width 194 height 40
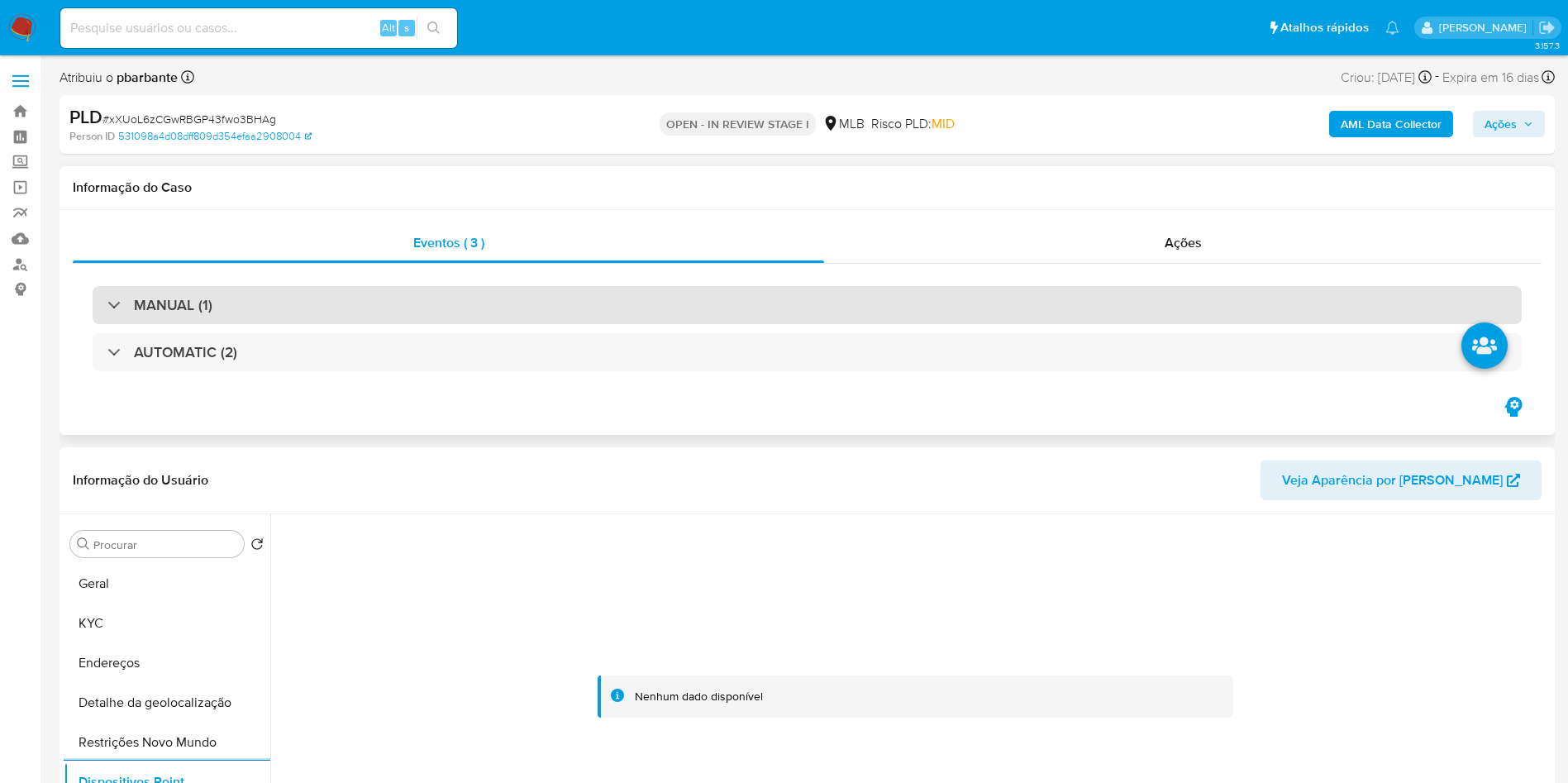
click at [399, 308] on div "MANUAL (1)" at bounding box center [807, 306] width 1429 height 38
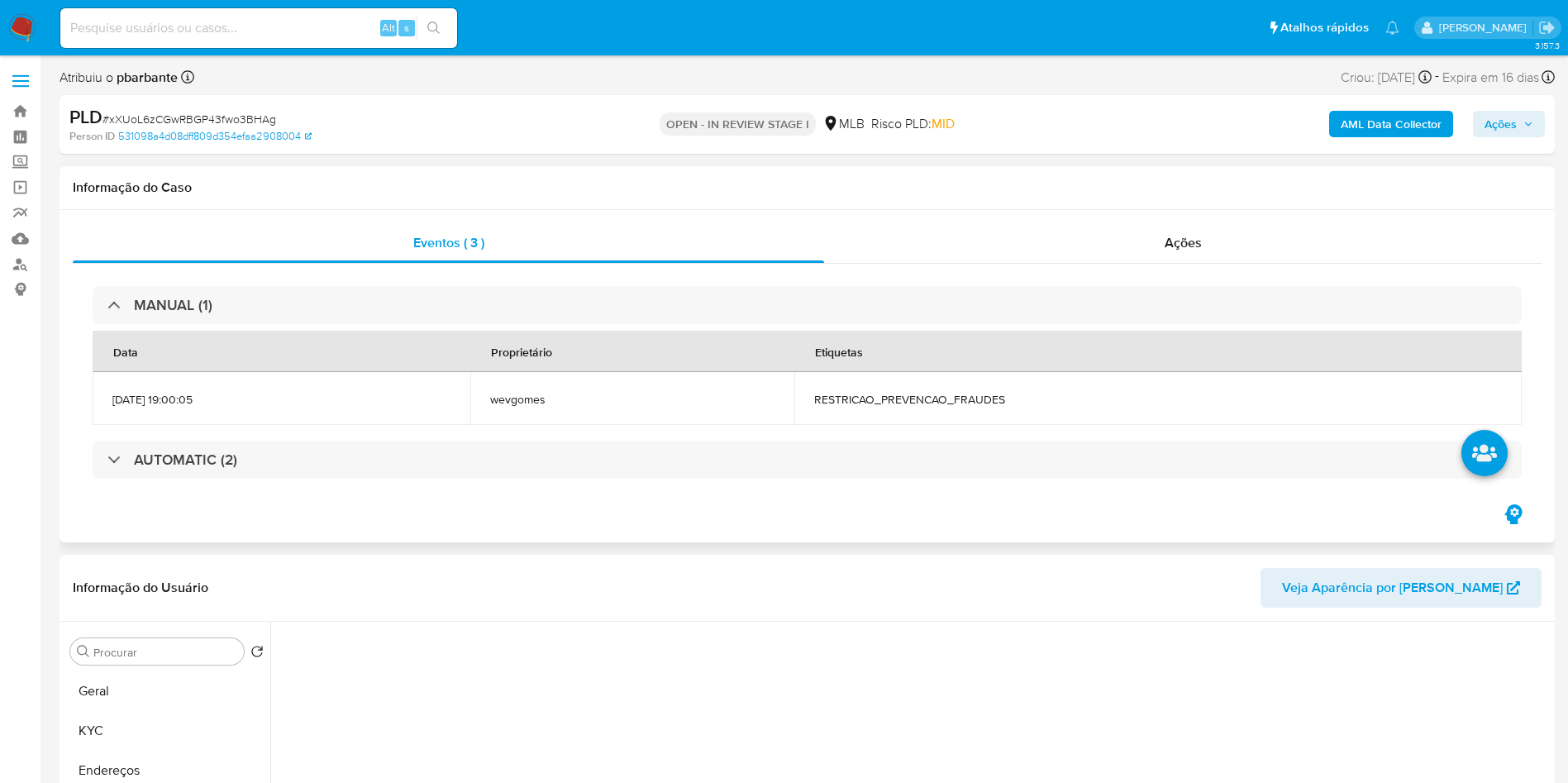
click at [917, 413] on td "RESTRICAO_PREVENCAO_FRAUDES" at bounding box center [1158, 398] width 728 height 53
copy span "RESTRICAO_PREVENCAO_FRAUDES"
drag, startPoint x: 1515, startPoint y: 131, endPoint x: 1477, endPoint y: 133, distance: 38.1
click at [1515, 131] on span "Ações" at bounding box center [1501, 124] width 32 height 27
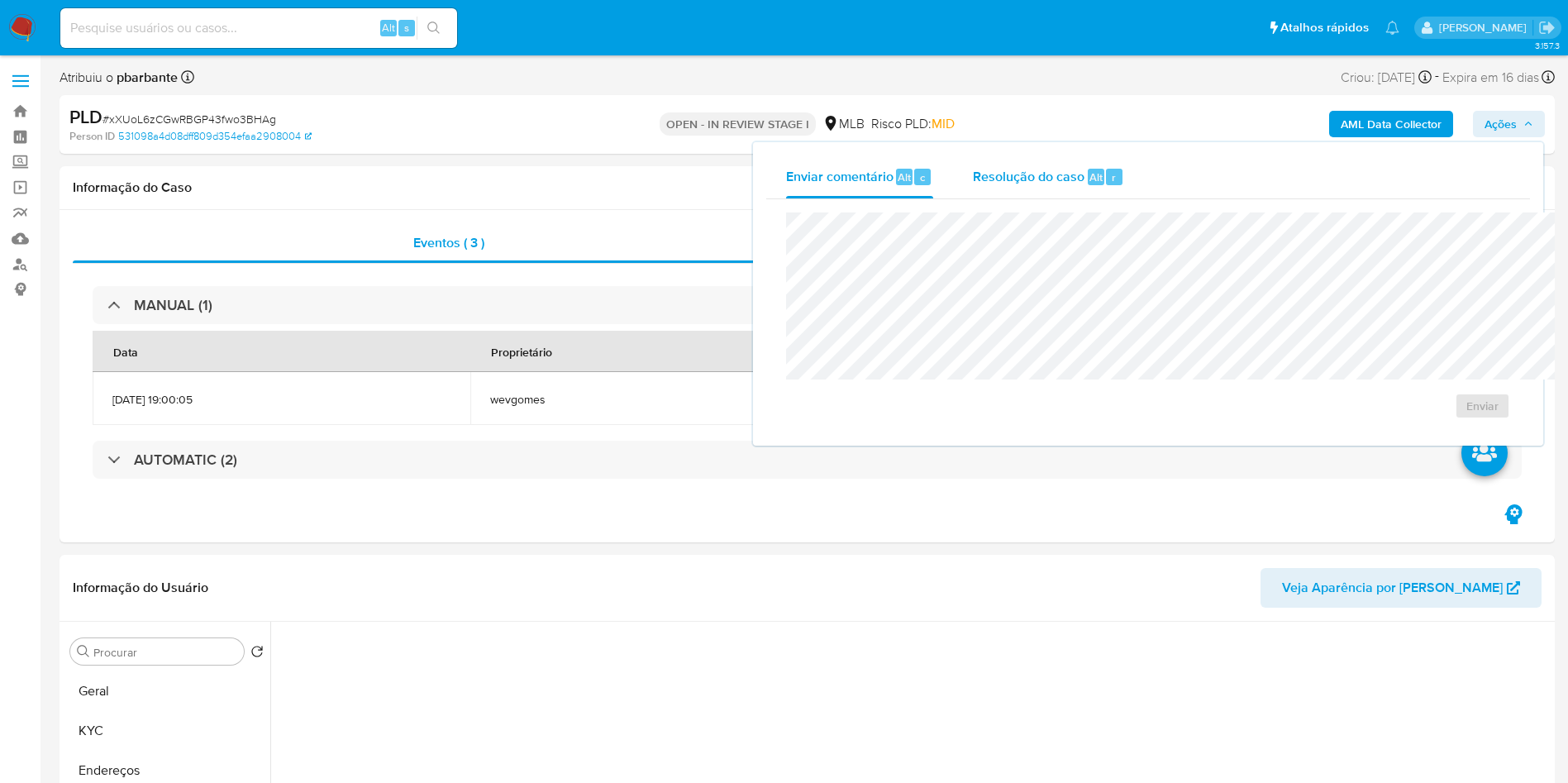
click at [973, 190] on div "Resolução do caso Alt r" at bounding box center [1049, 177] width 152 height 43
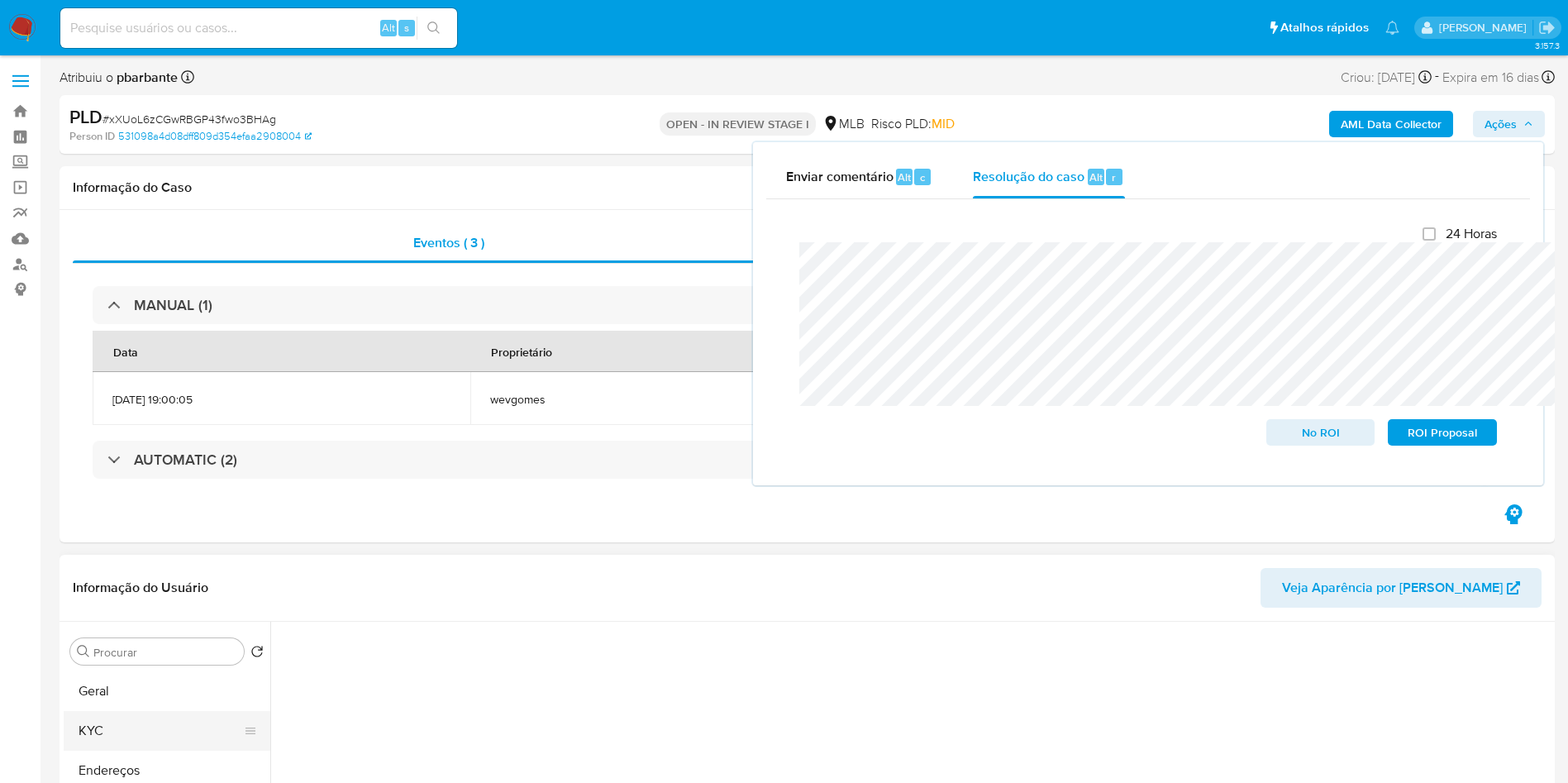
click at [108, 731] on button "KYC" at bounding box center [161, 731] width 194 height 40
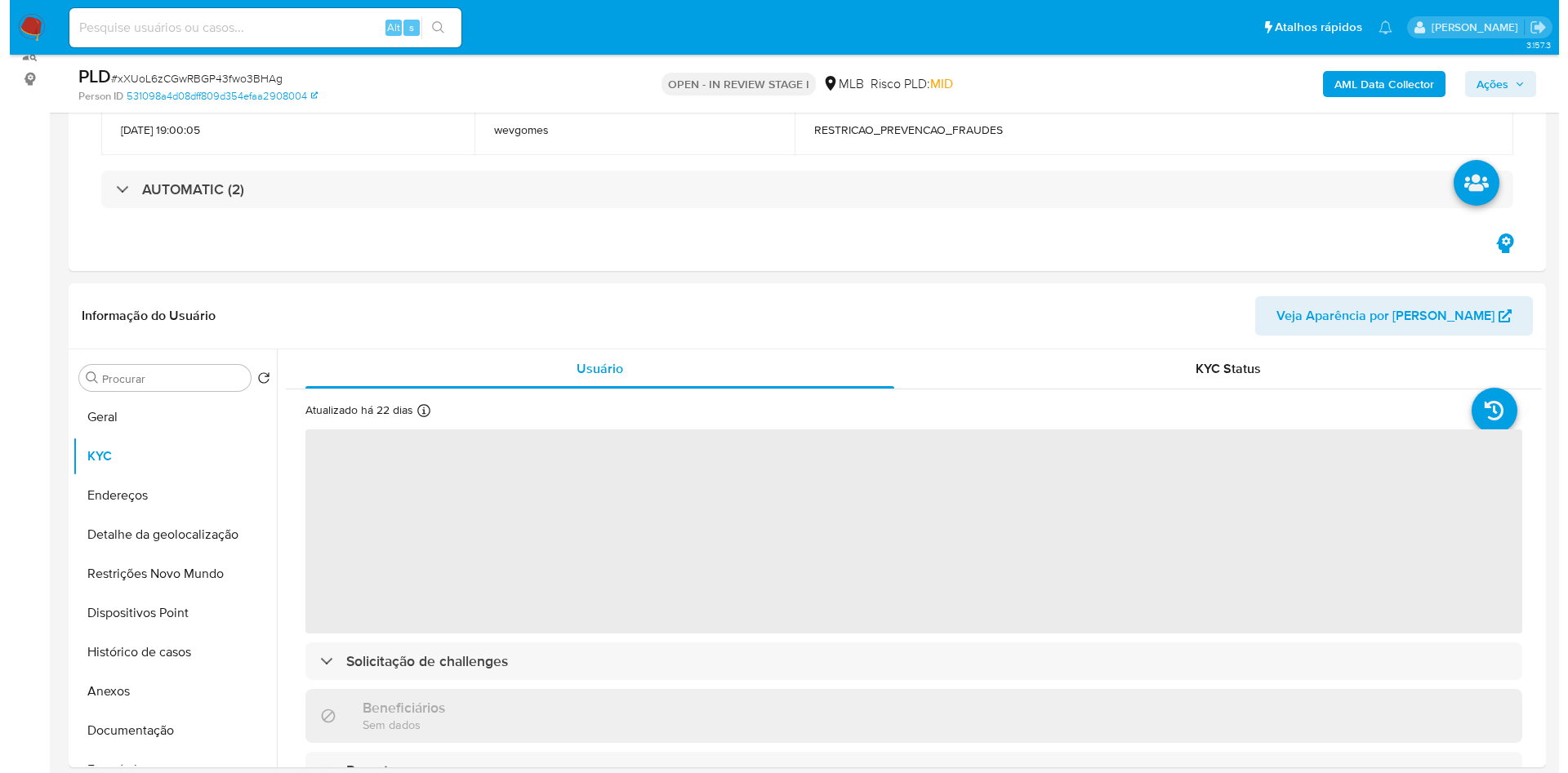
scroll to position [245, 0]
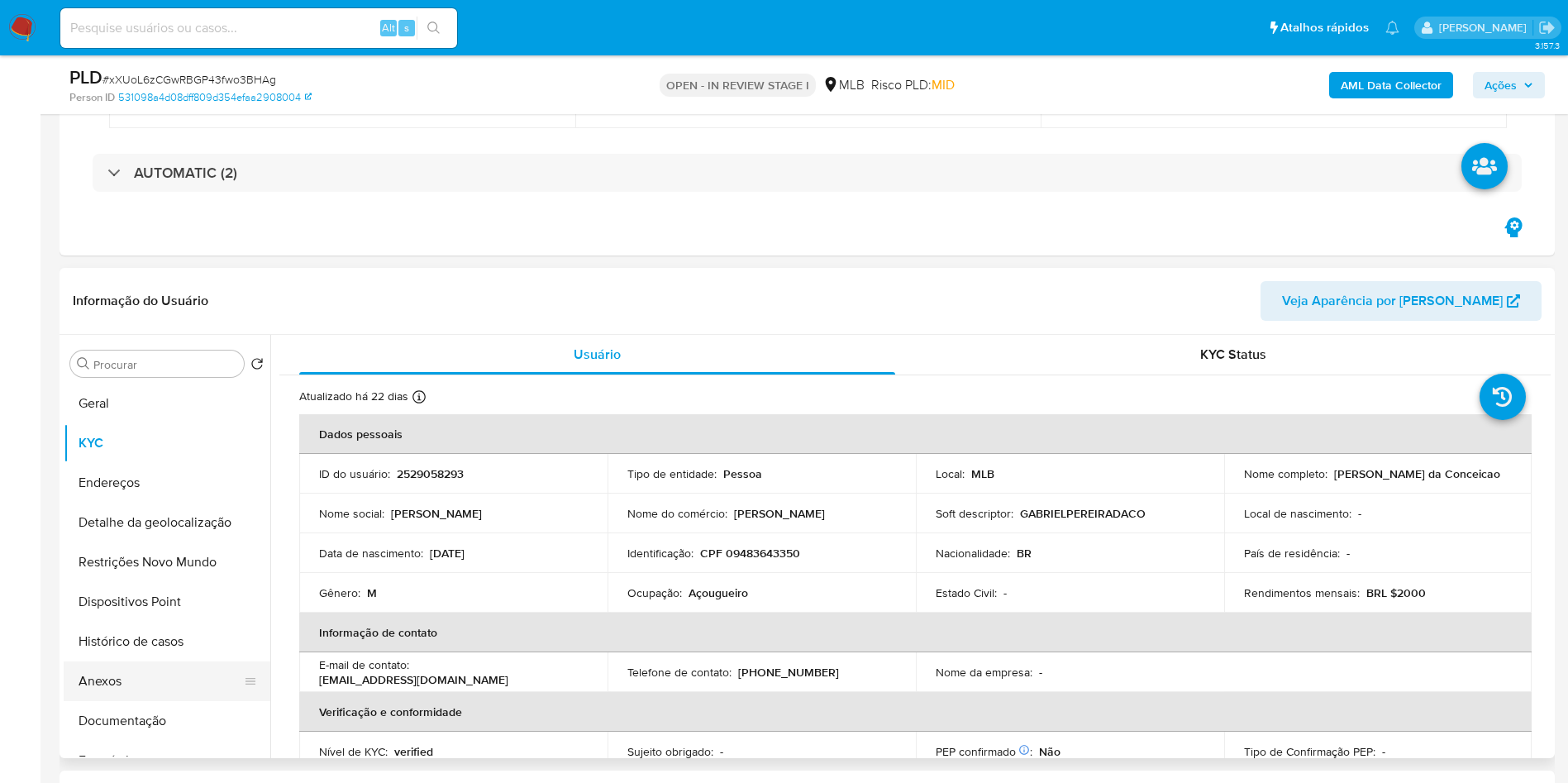
drag, startPoint x: 162, startPoint y: 685, endPoint x: 170, endPoint y: 677, distance: 11.3
click at [162, 685] on button "Anexos" at bounding box center [161, 682] width 194 height 40
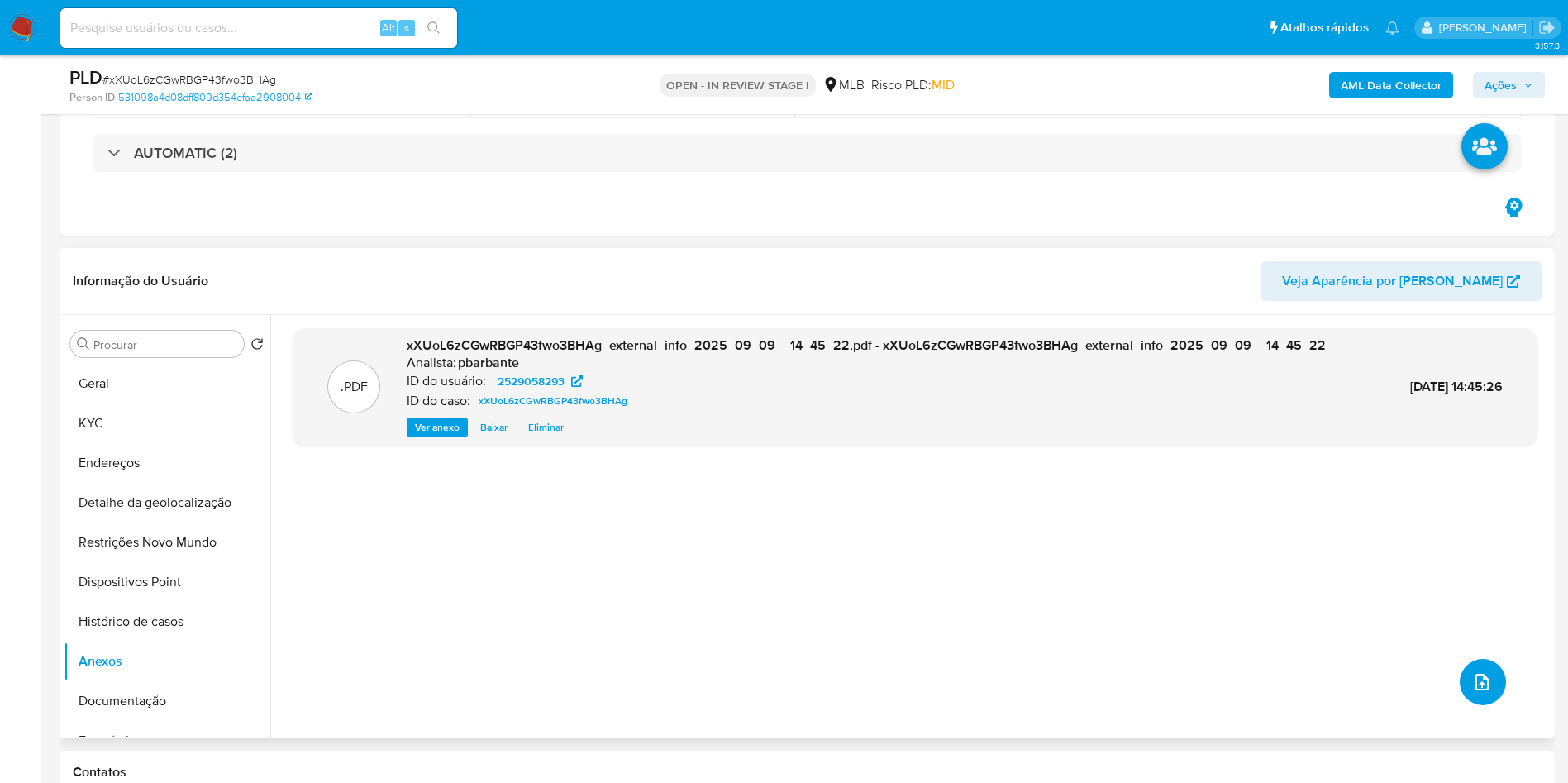
click at [1472, 692] on icon "upload-file" at bounding box center [1482, 682] width 20 height 20
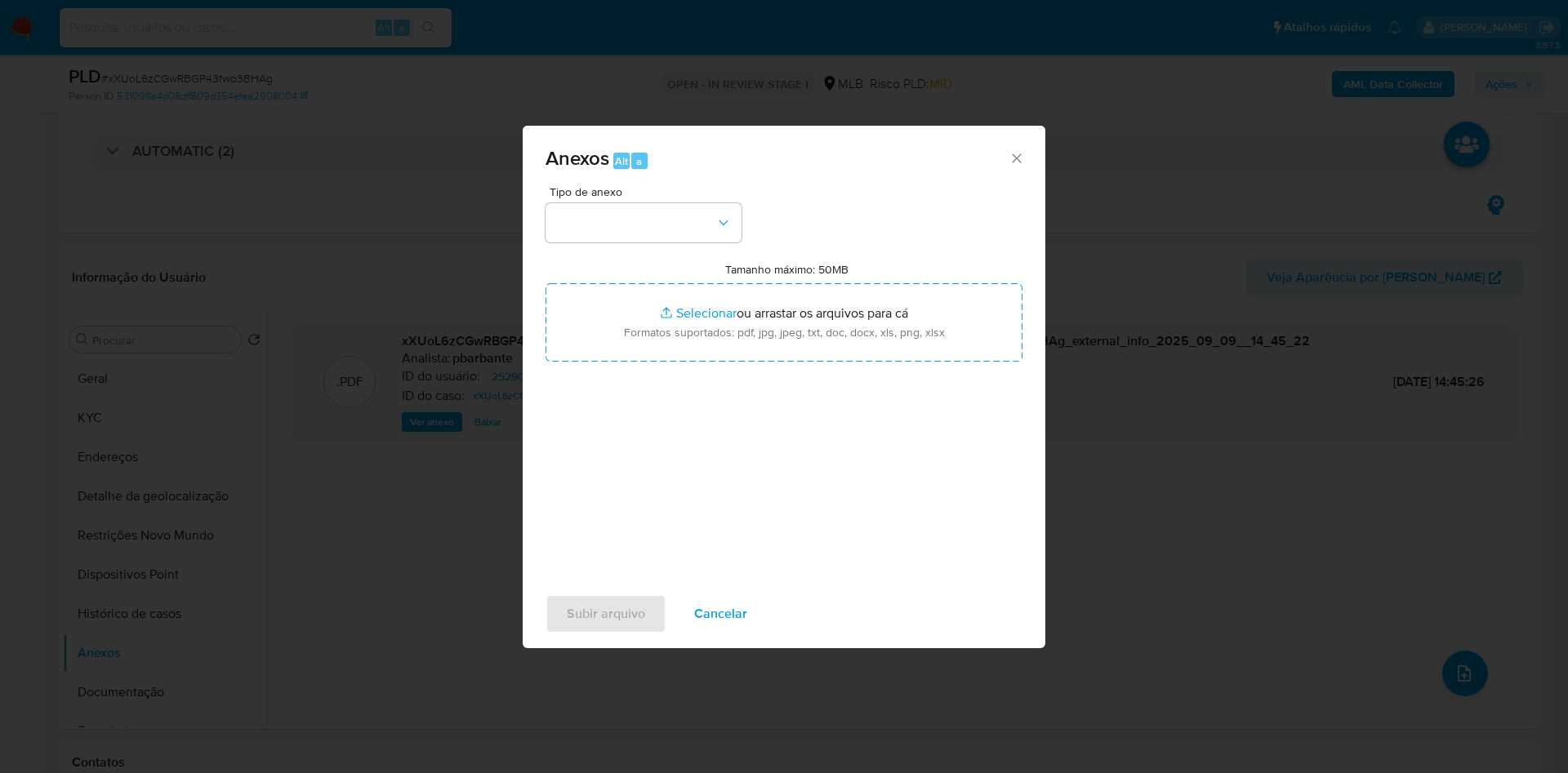
click at [1134, 468] on div "Anexos Alt a Tipo de anexo Tamanho máximo: 50MB Selecionar arquivos Selecionar …" at bounding box center [784, 386] width 1568 height 773
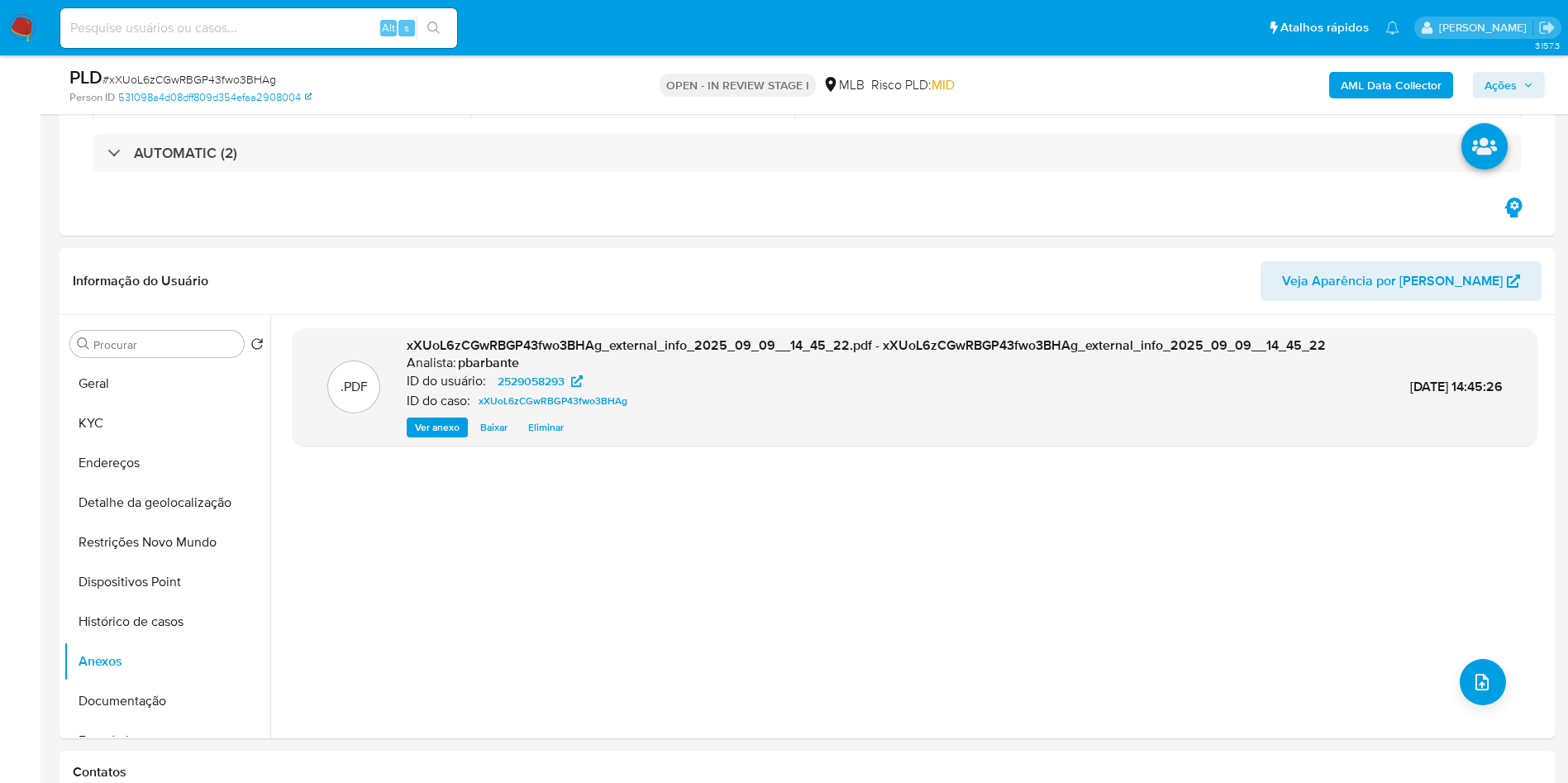
click at [1415, 94] on b "AML Data Collector" at bounding box center [1391, 85] width 101 height 27
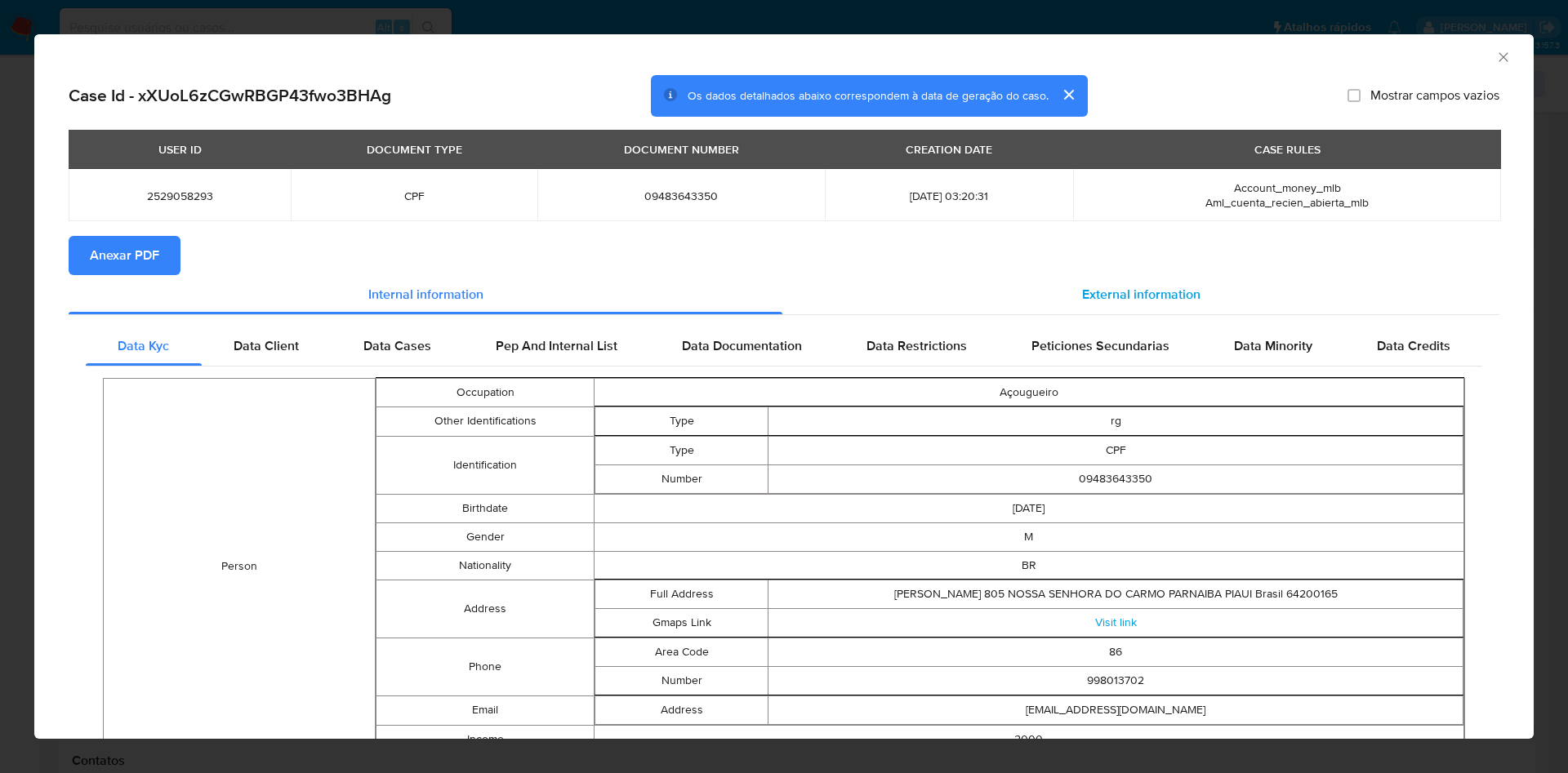
drag, startPoint x: 1158, startPoint y: 287, endPoint x: 1150, endPoint y: 295, distance: 11.3
click at [1152, 287] on div "External information" at bounding box center [1141, 295] width 717 height 39
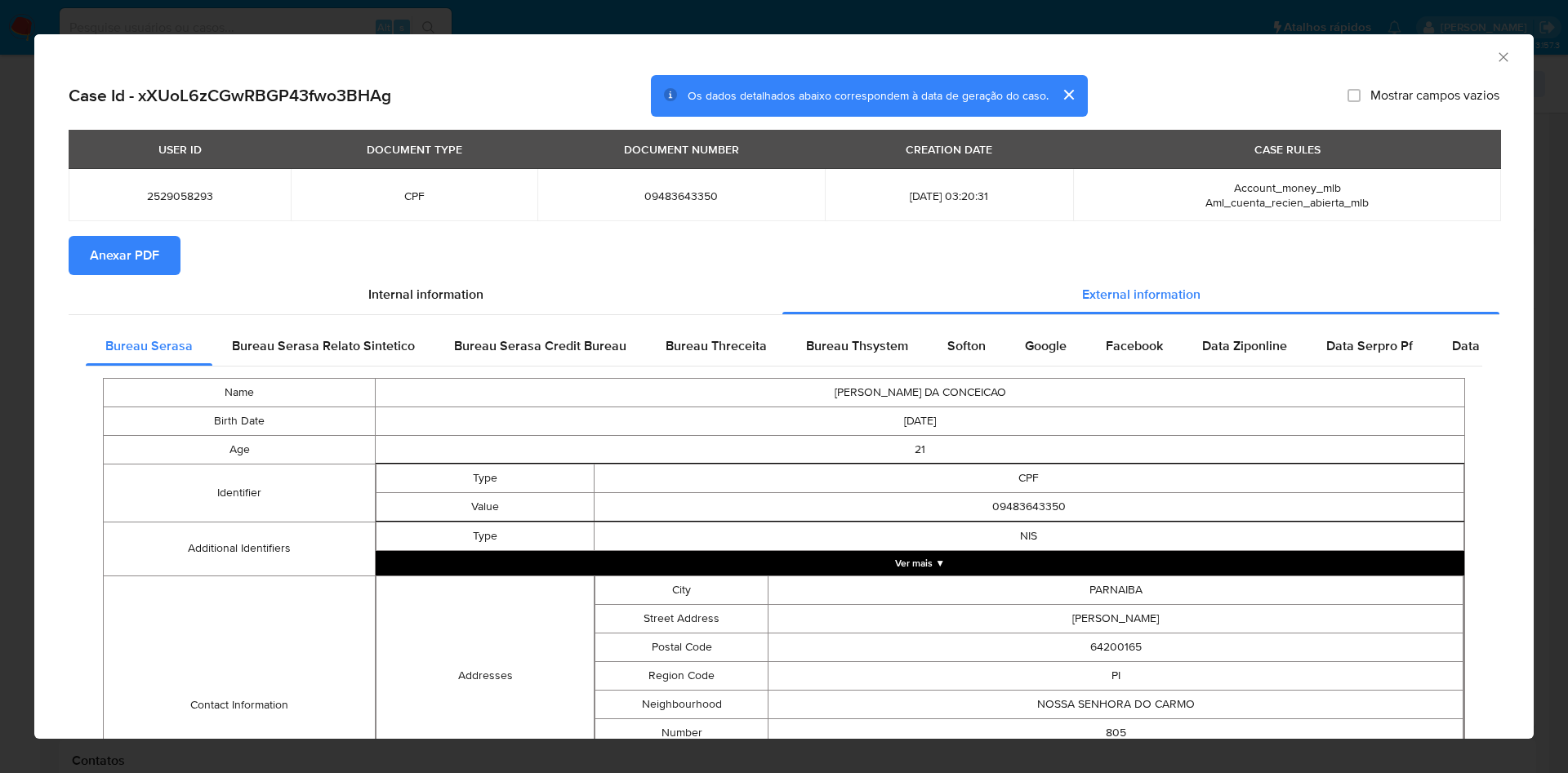
click at [124, 265] on span "Anexar PDF" at bounding box center [124, 255] width 69 height 35
click at [1496, 50] on icon "Fechar a janela" at bounding box center [1504, 57] width 17 height 17
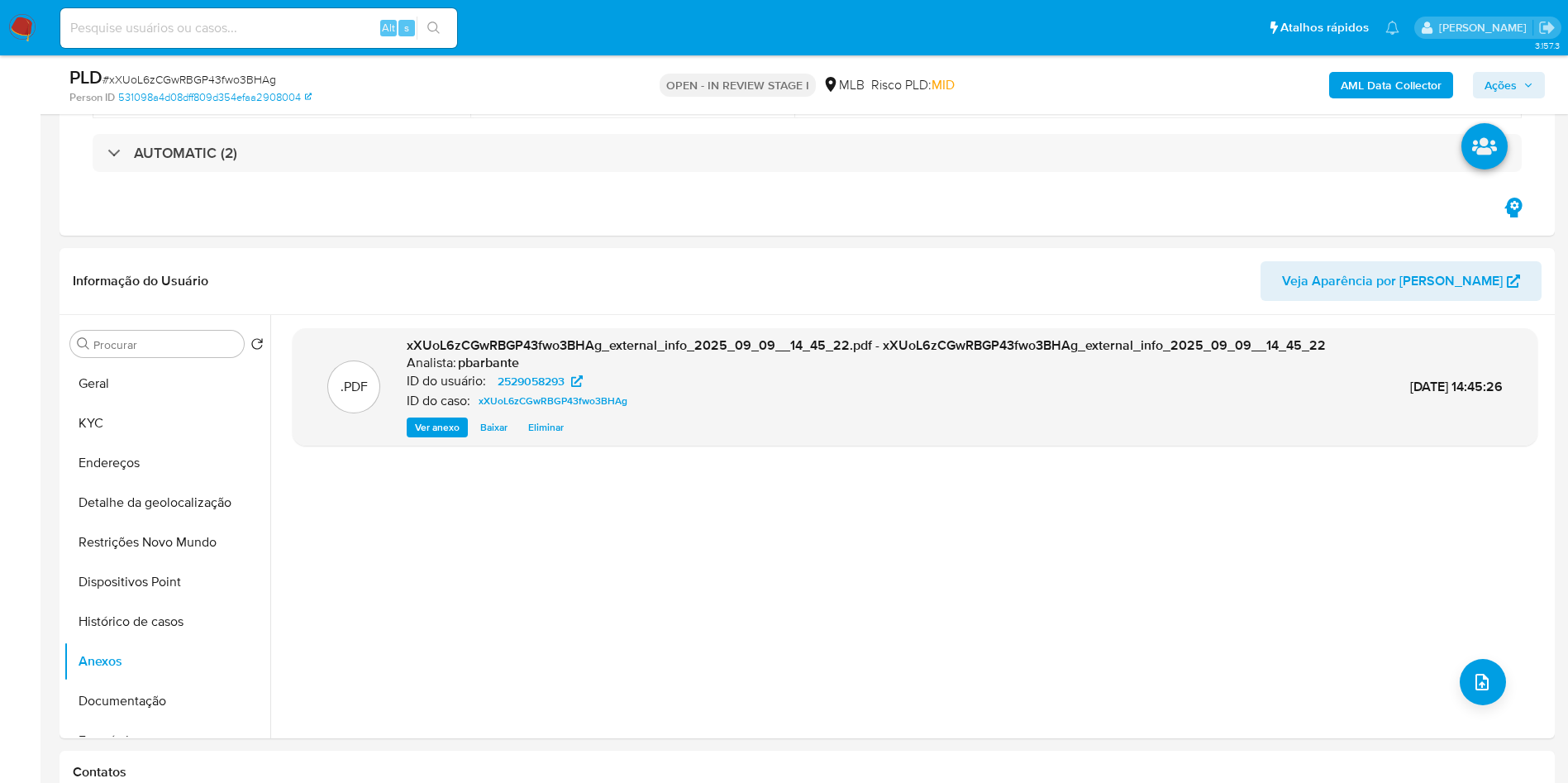
click at [1475, 692] on icon "upload-file" at bounding box center [1482, 682] width 20 height 20
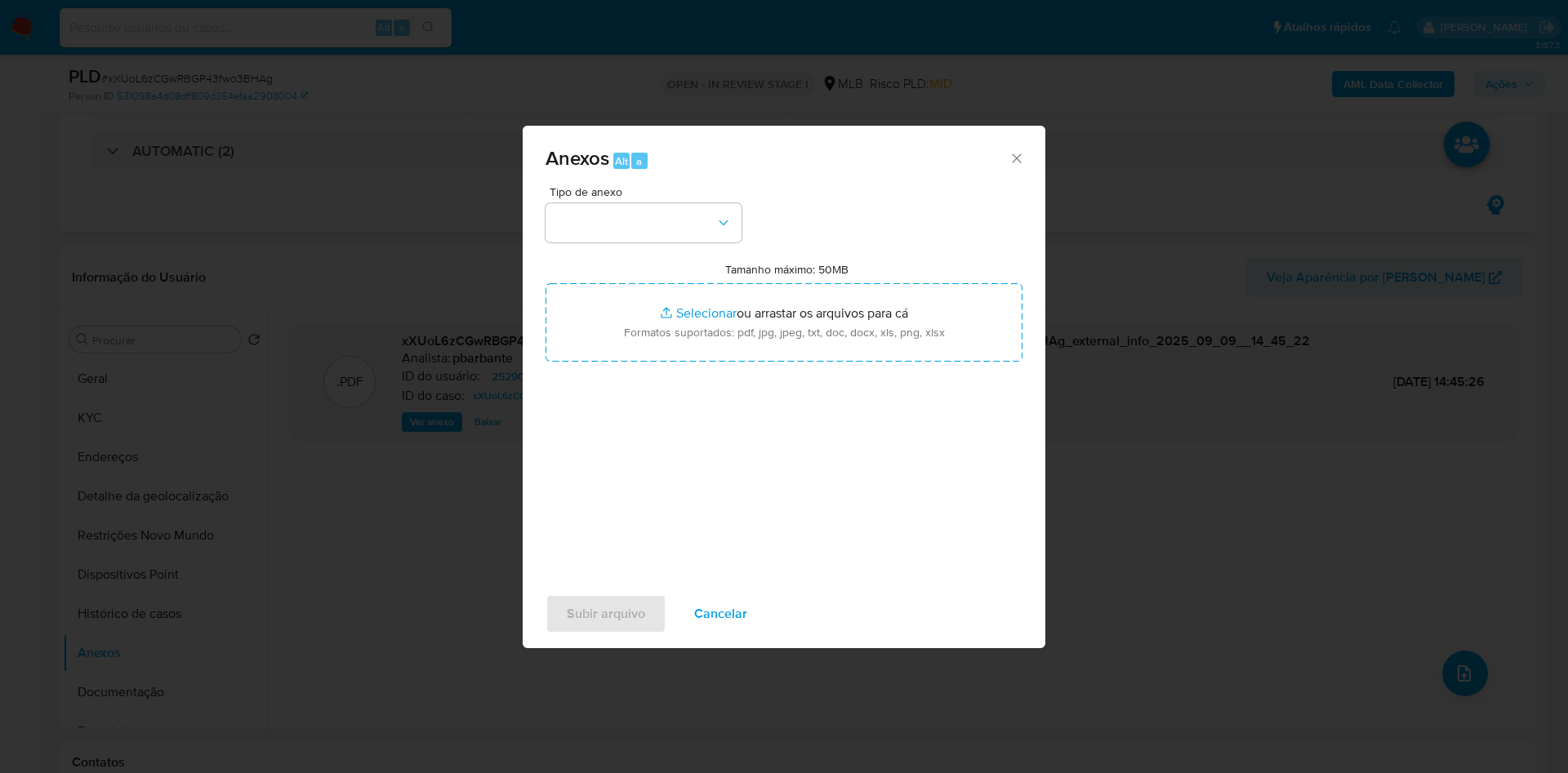
click at [659, 212] on div "Tipo de anexo Tamanho máximo: 50MB Selecionar arquivos Selecionar ou arrastar o…" at bounding box center [784, 379] width 477 height 386
click at [659, 206] on button "button" at bounding box center [643, 223] width 196 height 39
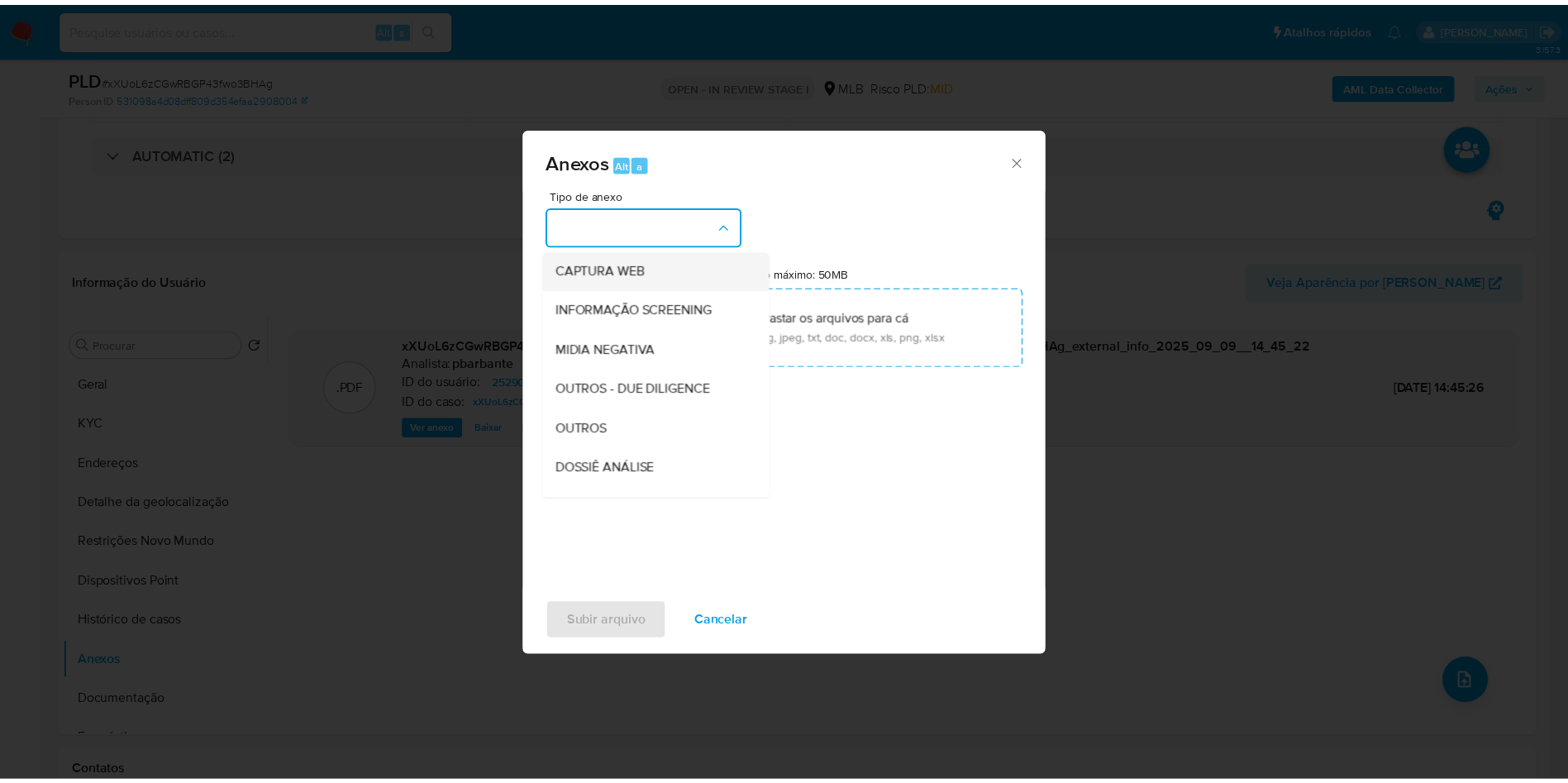
scroll to position [222, 0]
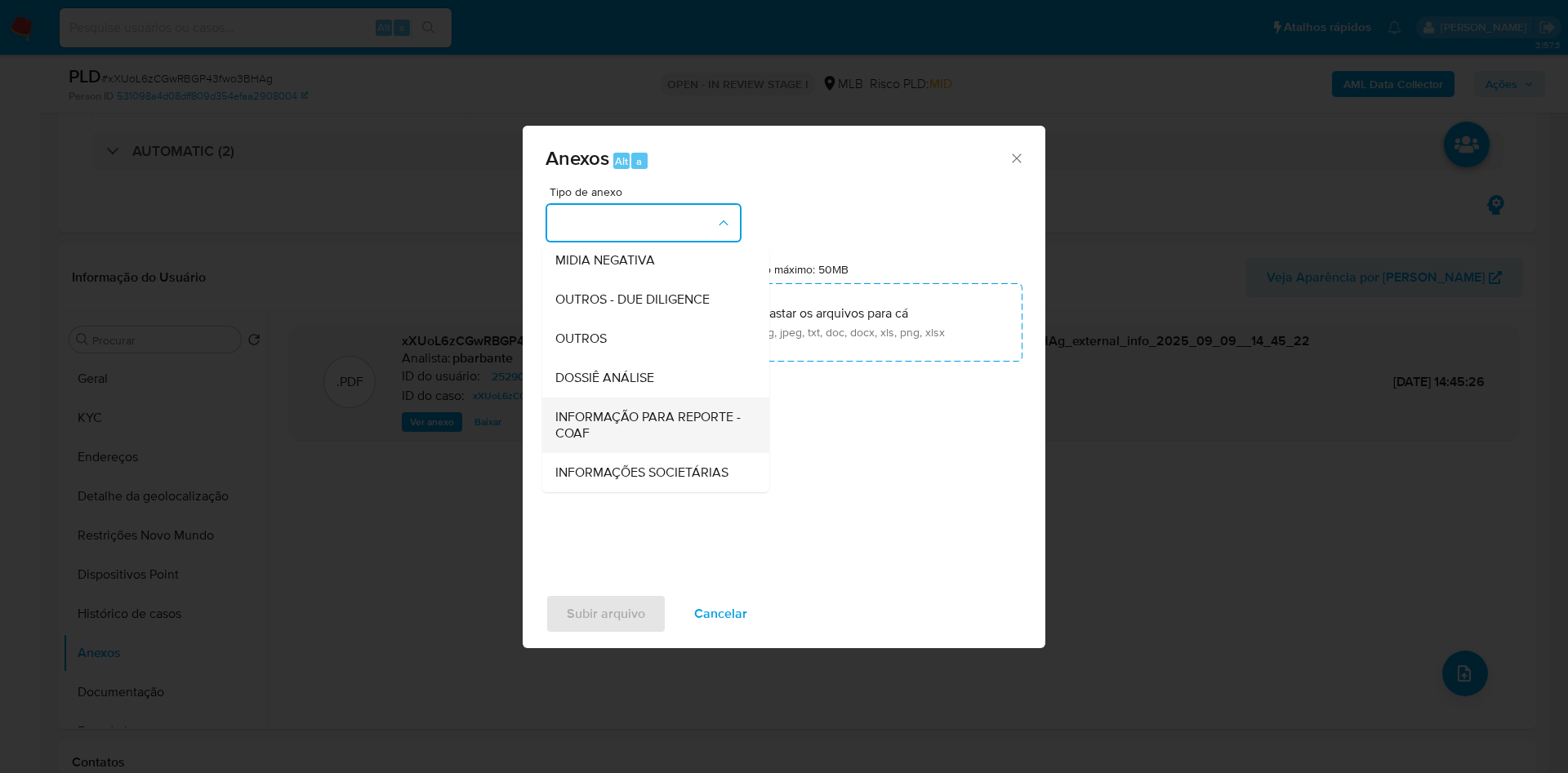
click at [603, 409] on span "INFORMAÇÃO PARA REPORTE - COAF" at bounding box center [651, 425] width 191 height 33
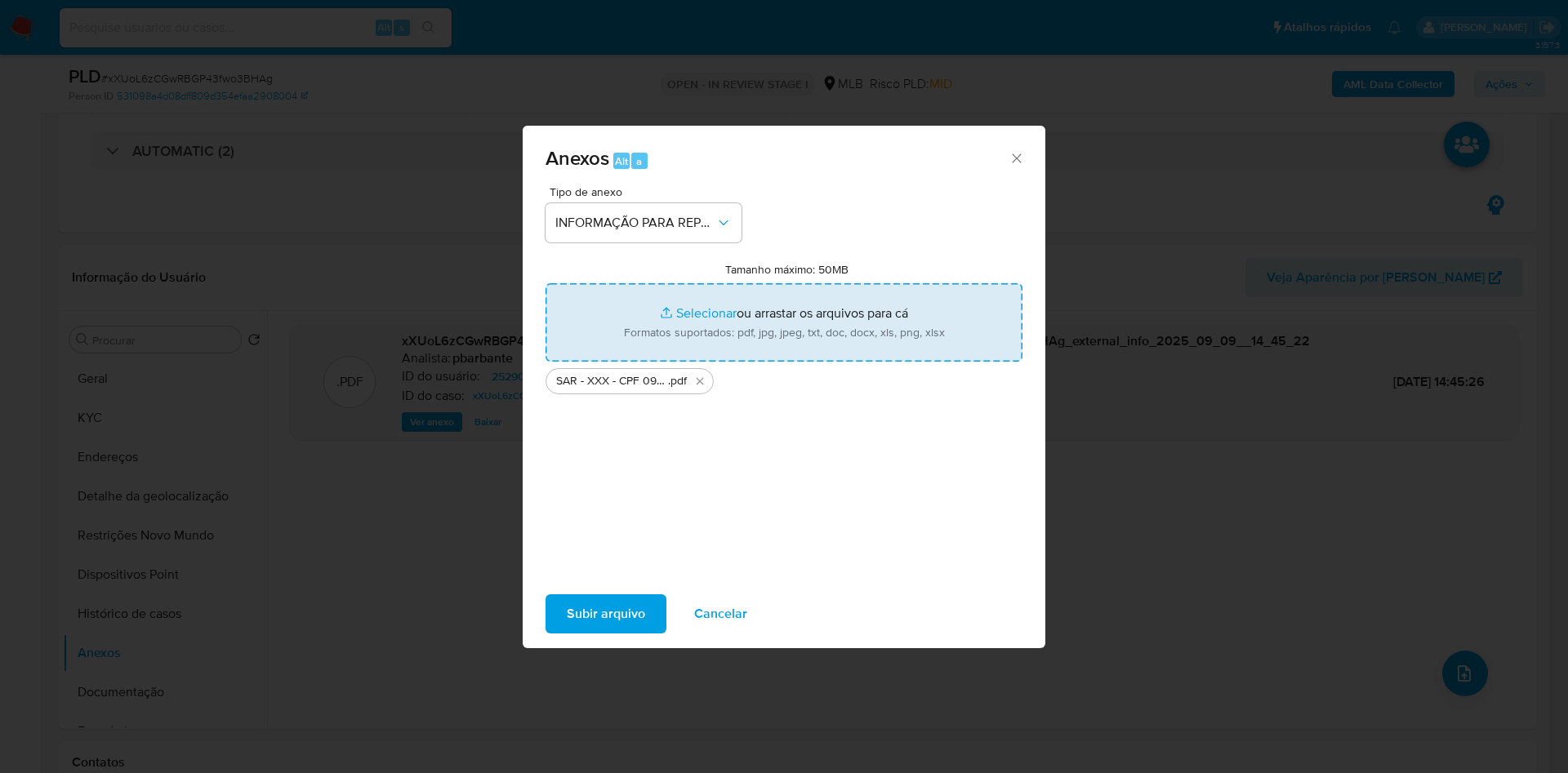
type input "C:\fakepath\Mulan 2529058293_2025_09_08_08_24_55.xlsx"
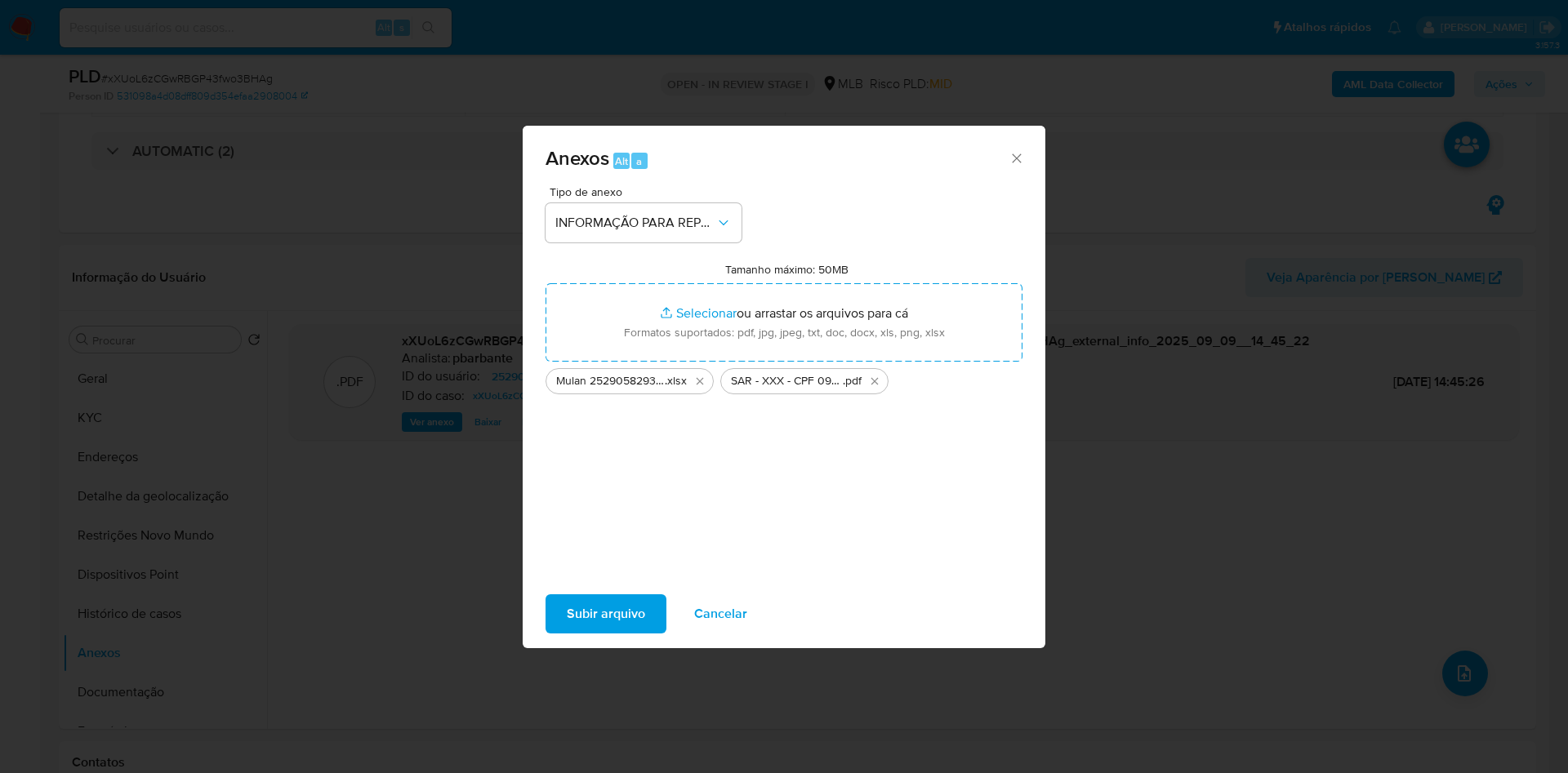
click at [610, 623] on button "Subir arquivo" at bounding box center [606, 614] width 121 height 39
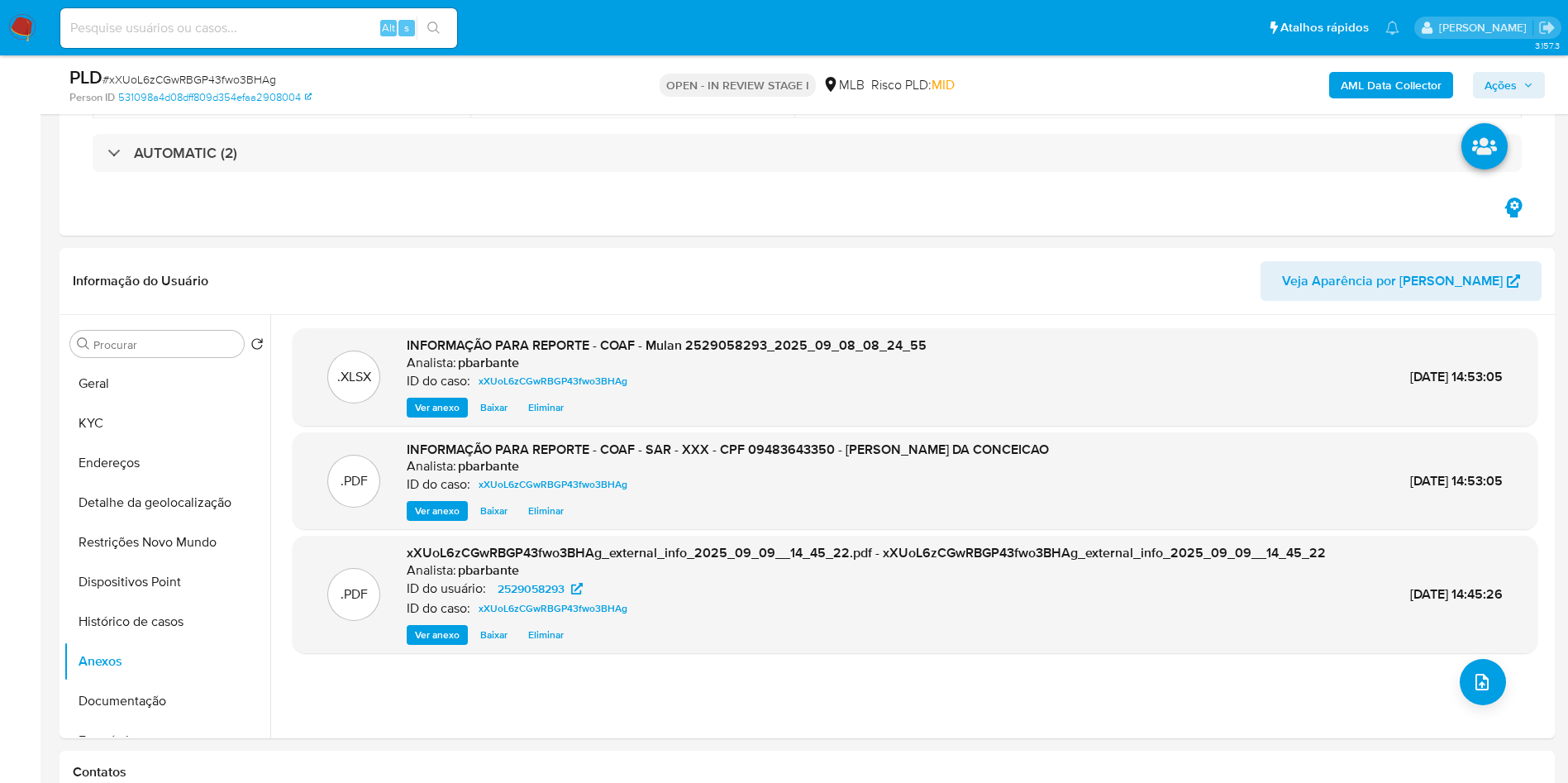
click at [1510, 95] on span "Ações" at bounding box center [1501, 85] width 32 height 27
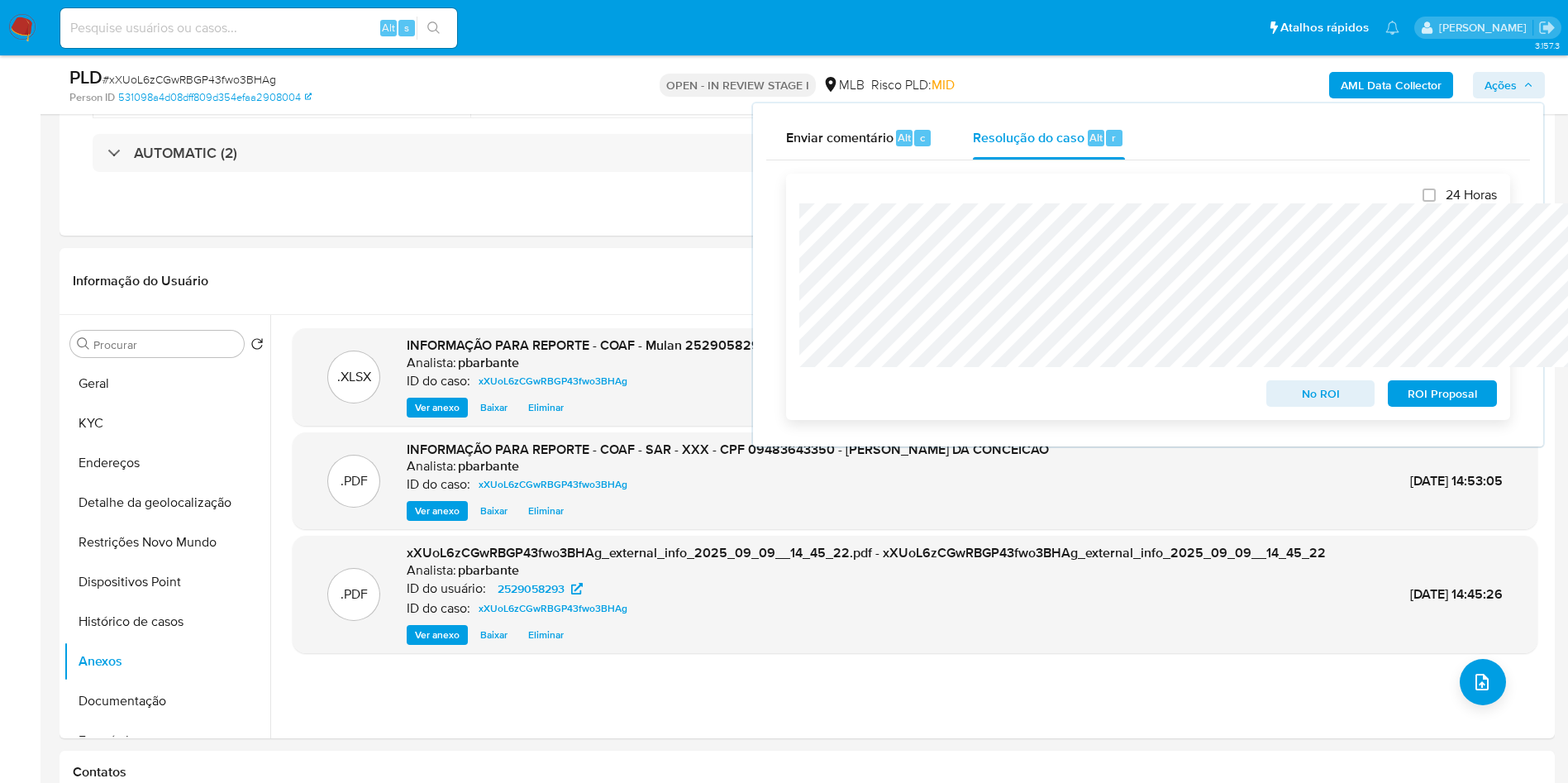
click at [1461, 397] on span "ROI Proposal" at bounding box center [1442, 393] width 86 height 23
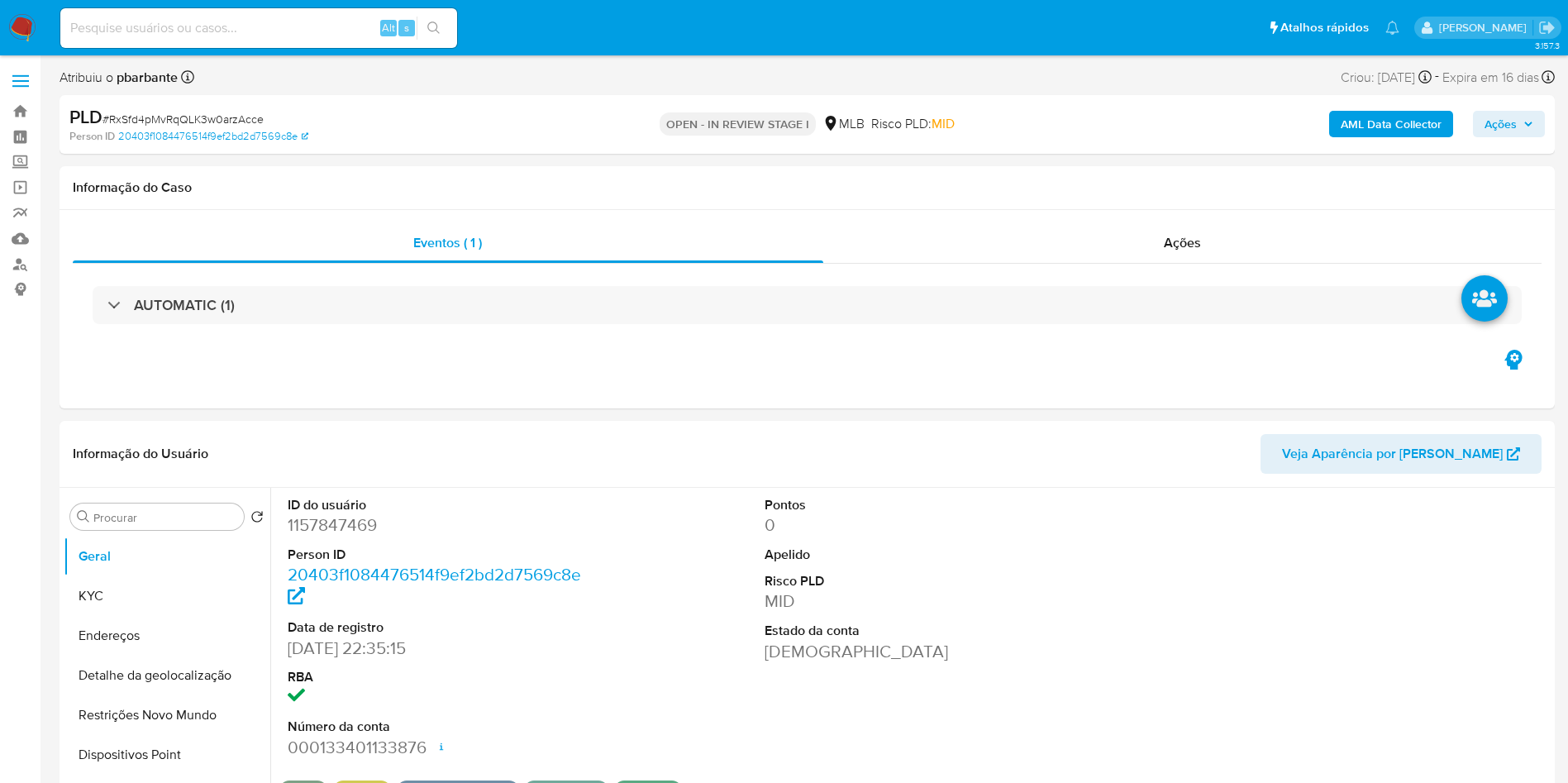
select select "10"
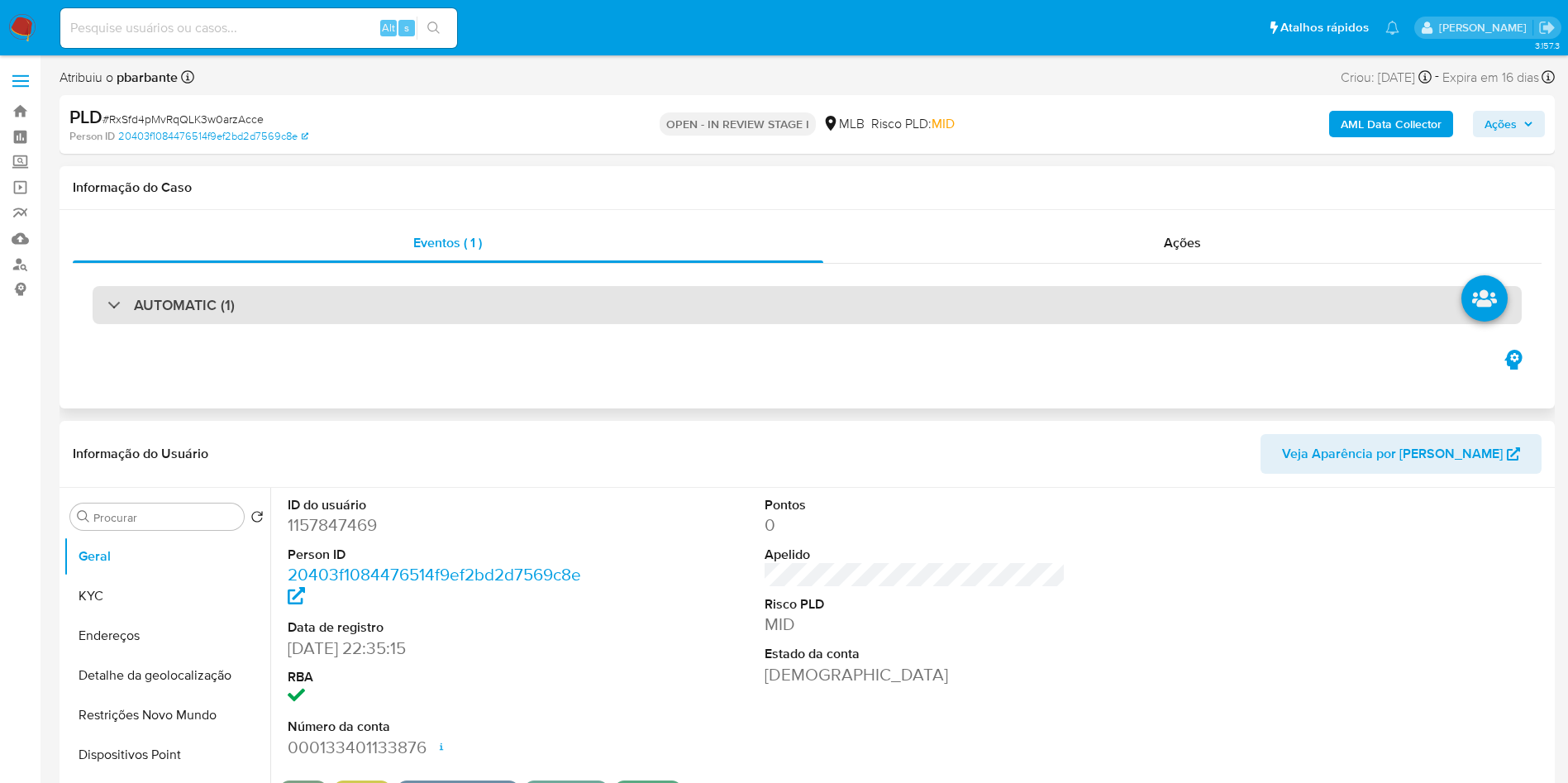
click at [443, 302] on div "AUTOMATIC (1)" at bounding box center [807, 306] width 1429 height 38
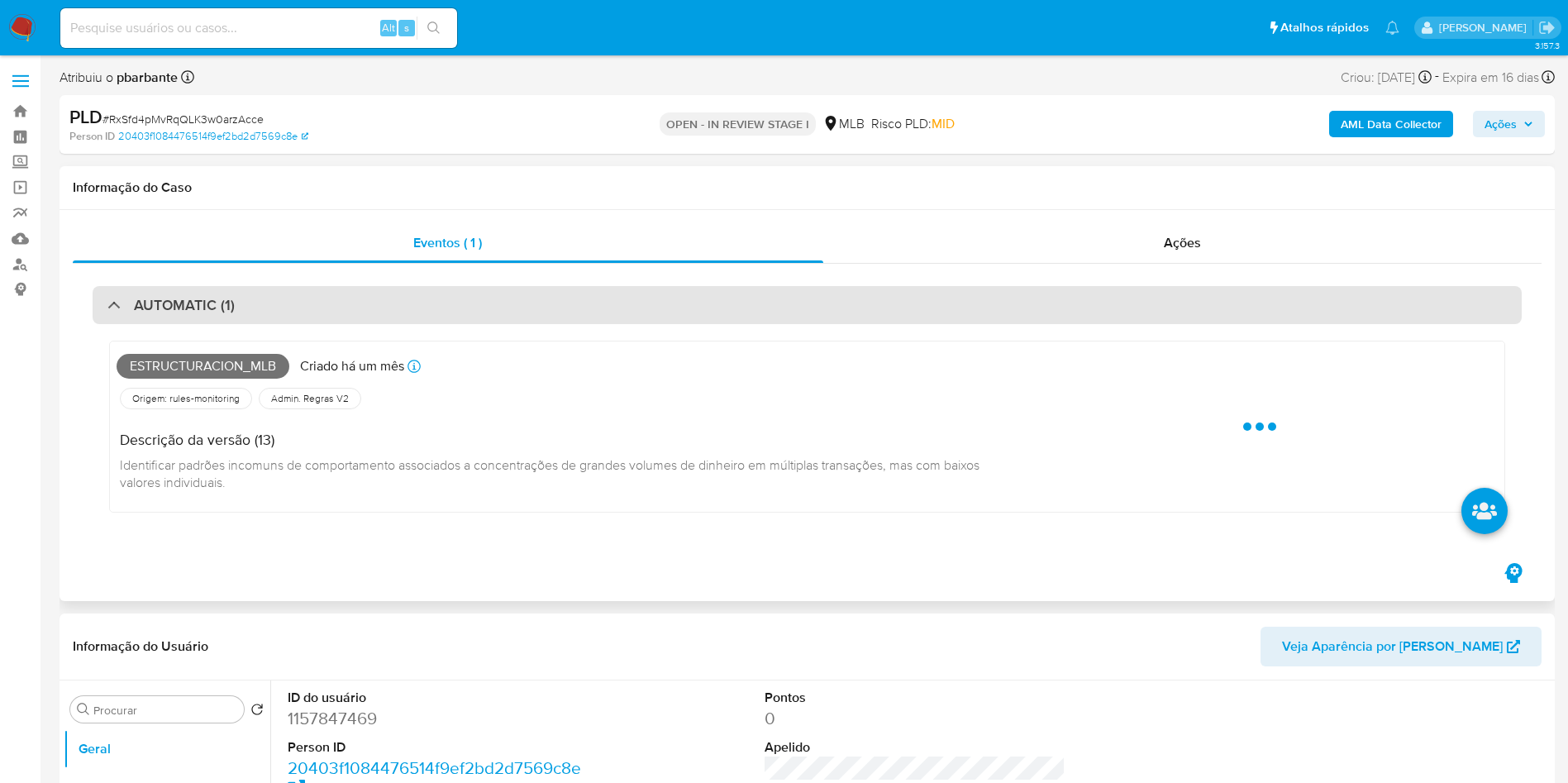
click at [443, 301] on div "AUTOMATIC (1)" at bounding box center [807, 306] width 1429 height 38
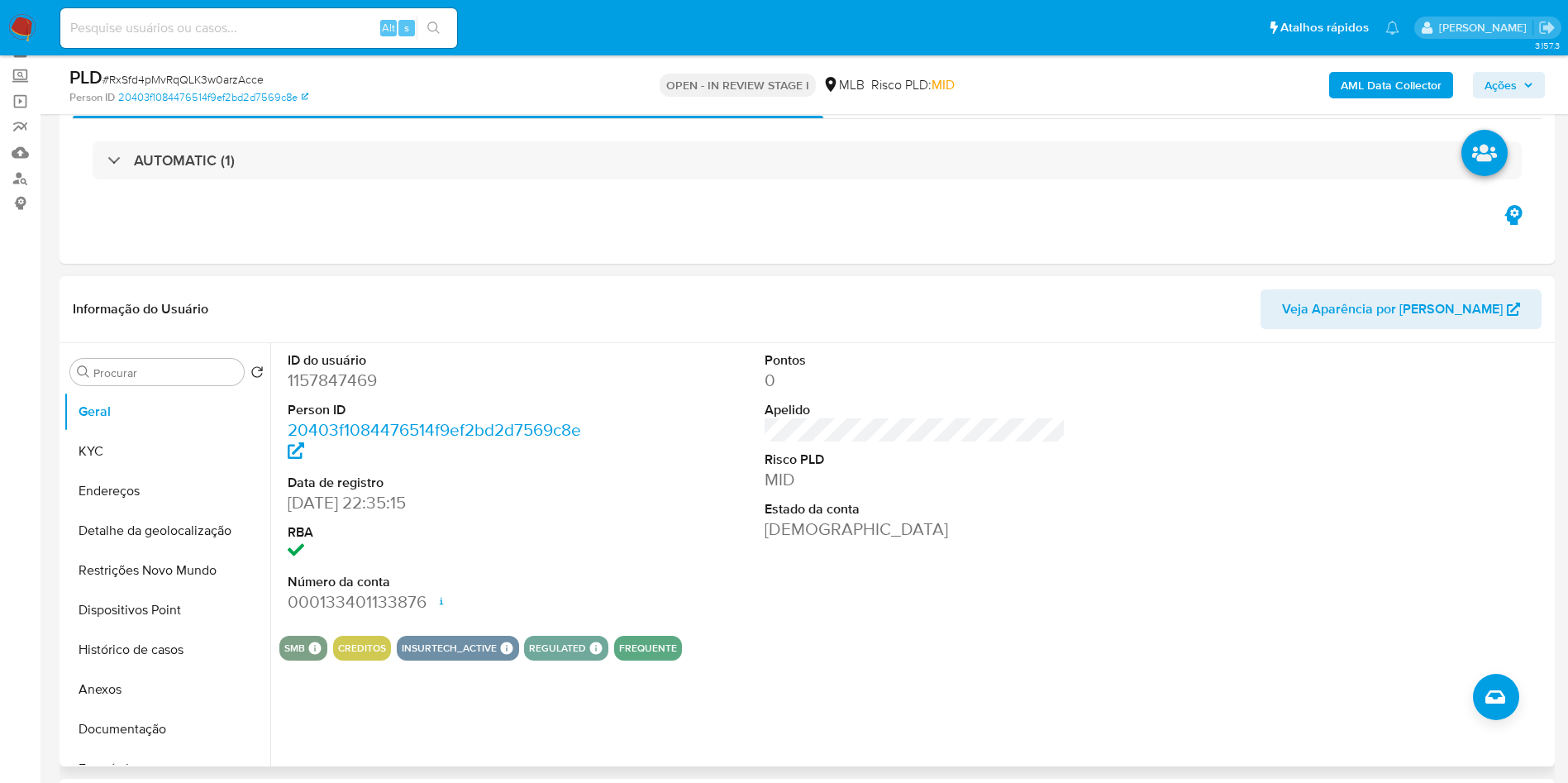
scroll to position [248, 0]
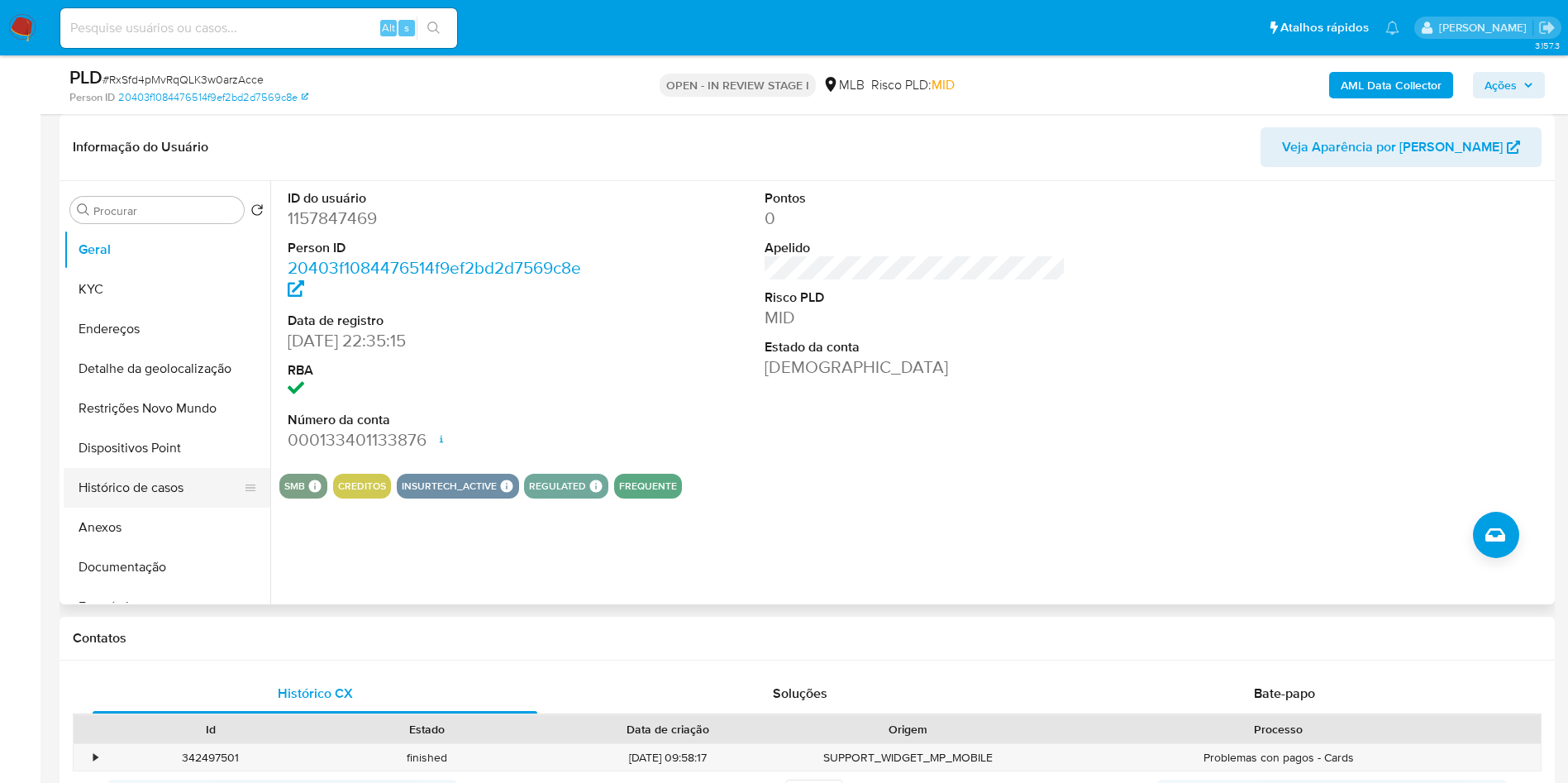
click at [117, 505] on button "Histórico de casos" at bounding box center [161, 488] width 194 height 40
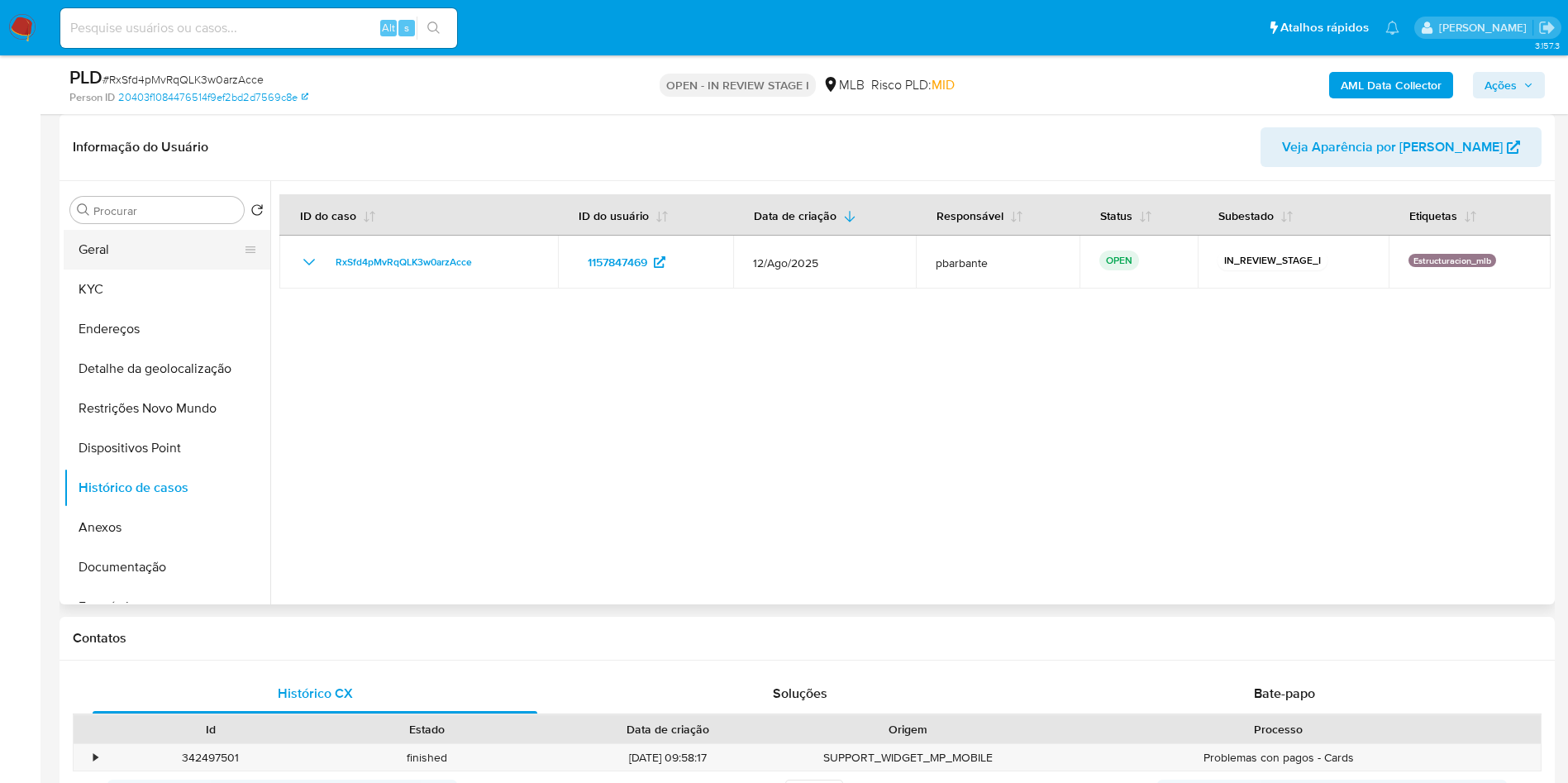
click at [183, 270] on button "Geral" at bounding box center [161, 250] width 194 height 40
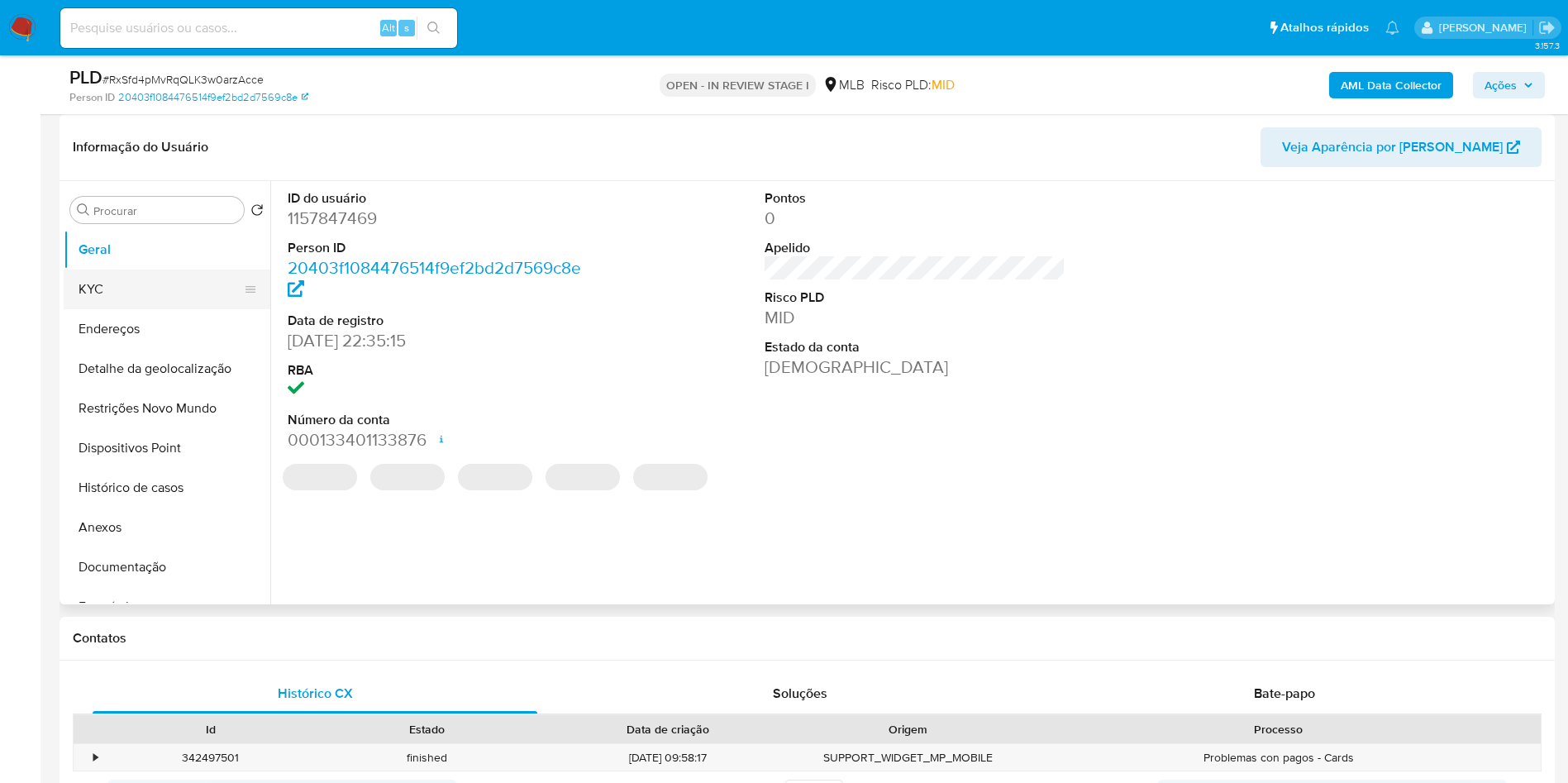
click at [112, 310] on button "KYC" at bounding box center [161, 290] width 194 height 40
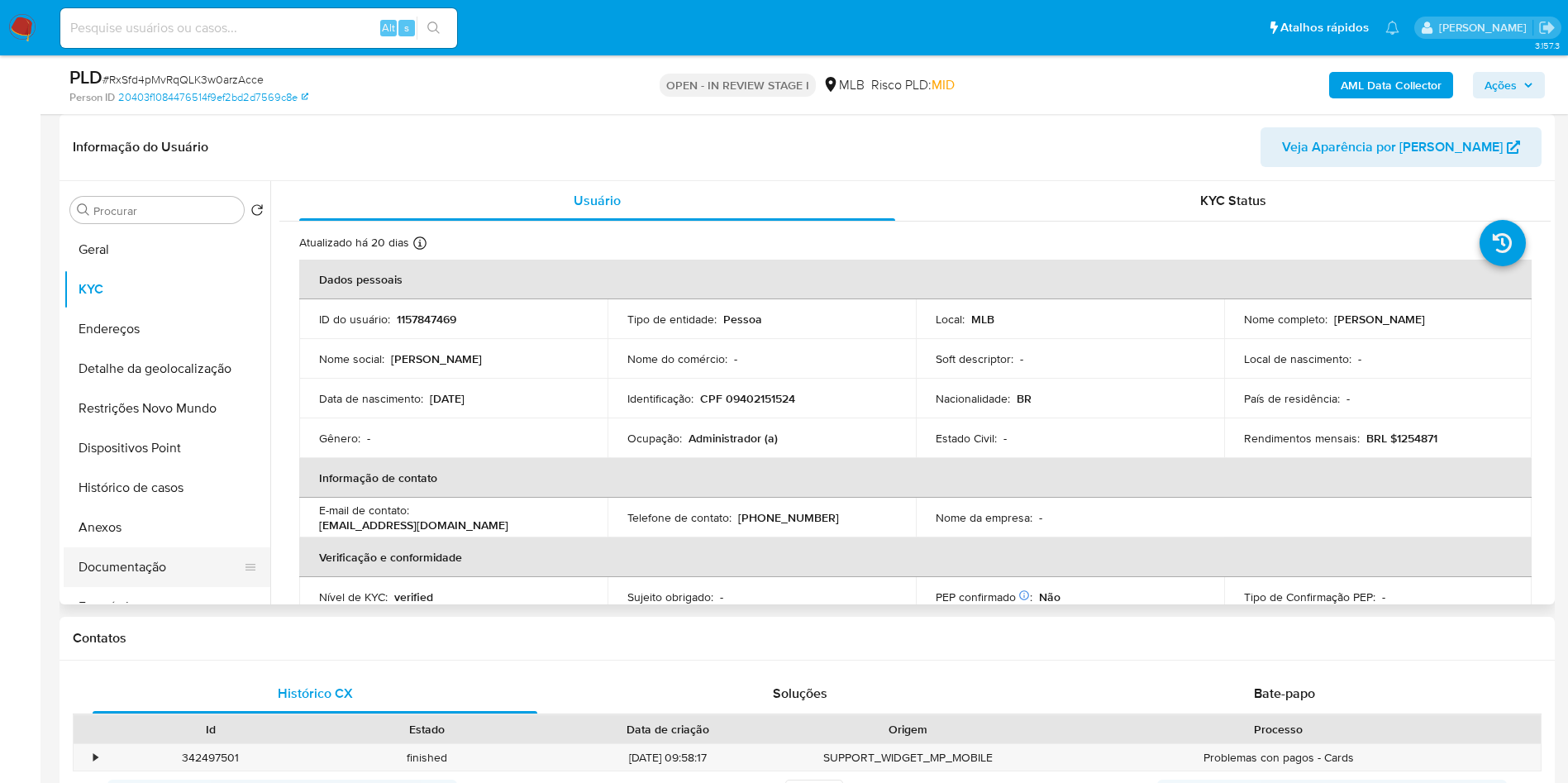
click at [174, 587] on button "Documentação" at bounding box center [161, 567] width 194 height 40
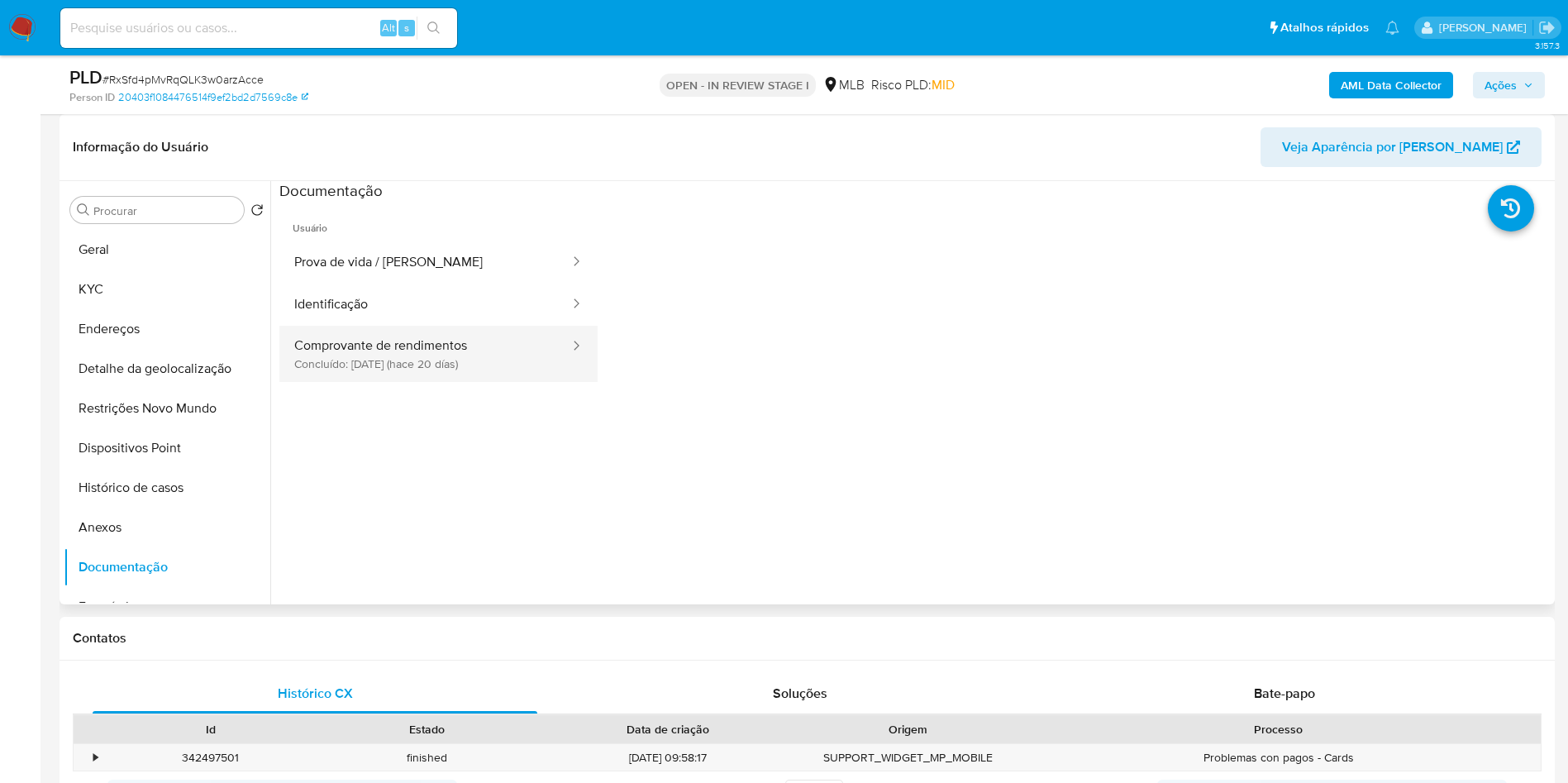
click at [412, 383] on button "Comprovante de rendimentos Concluído: 20/08/2025 (hace 20 días)" at bounding box center [425, 354] width 291 height 56
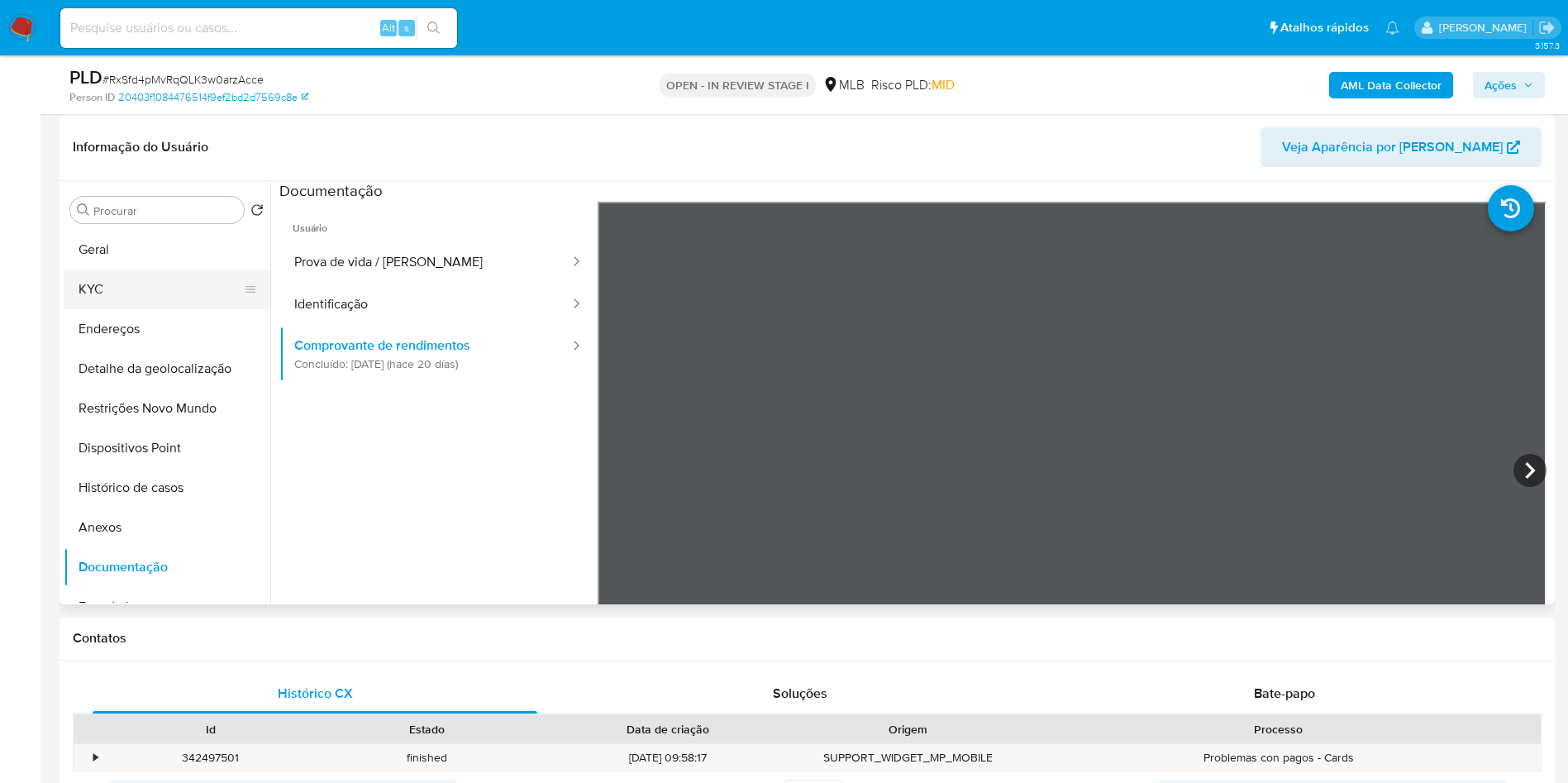
drag, startPoint x: 137, startPoint y: 325, endPoint x: 154, endPoint y: 321, distance: 17.5
click at [134, 310] on button "KYC" at bounding box center [161, 290] width 194 height 40
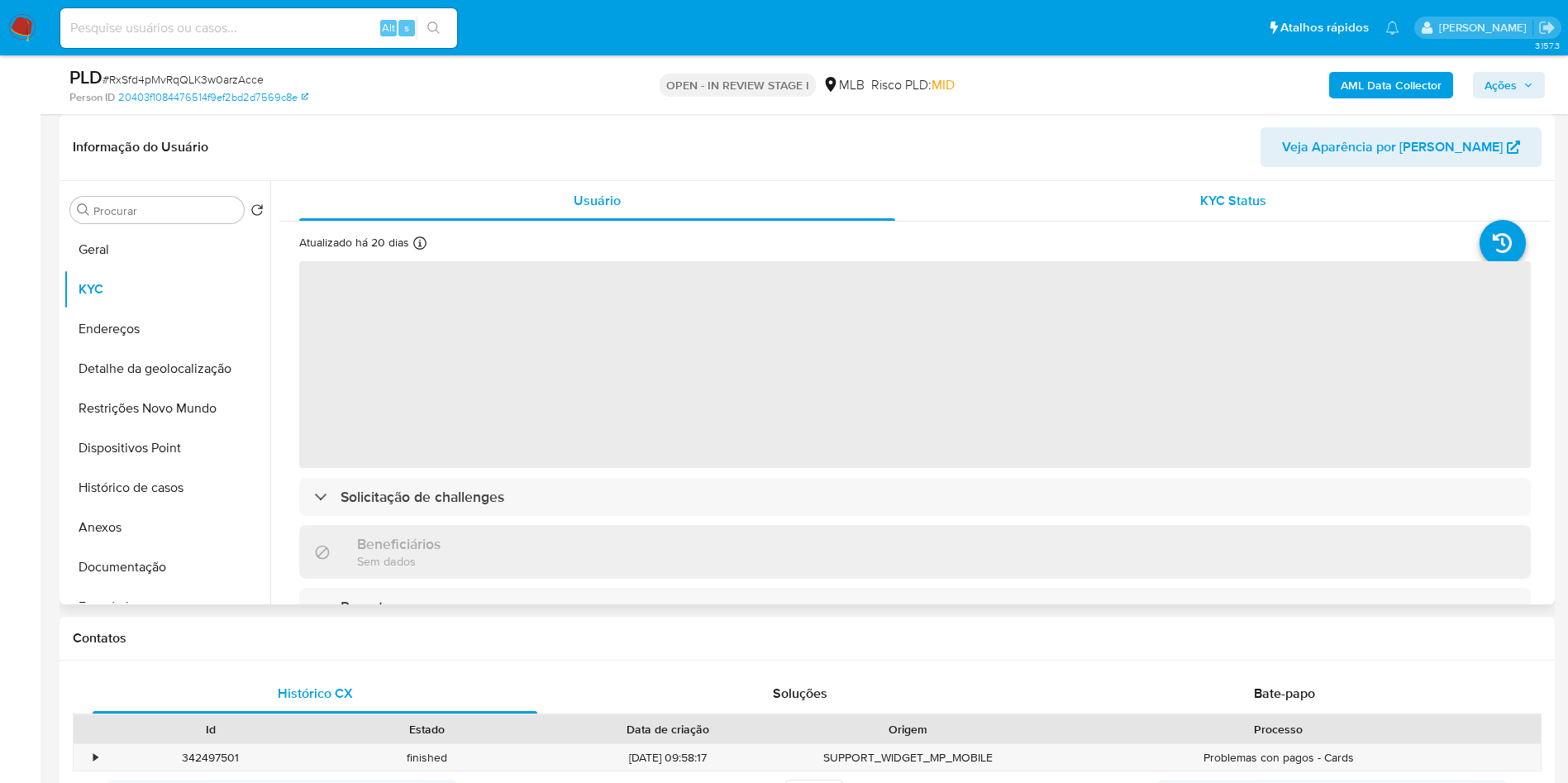
click at [1219, 210] on span "KYC Status" at bounding box center [1234, 200] width 66 height 19
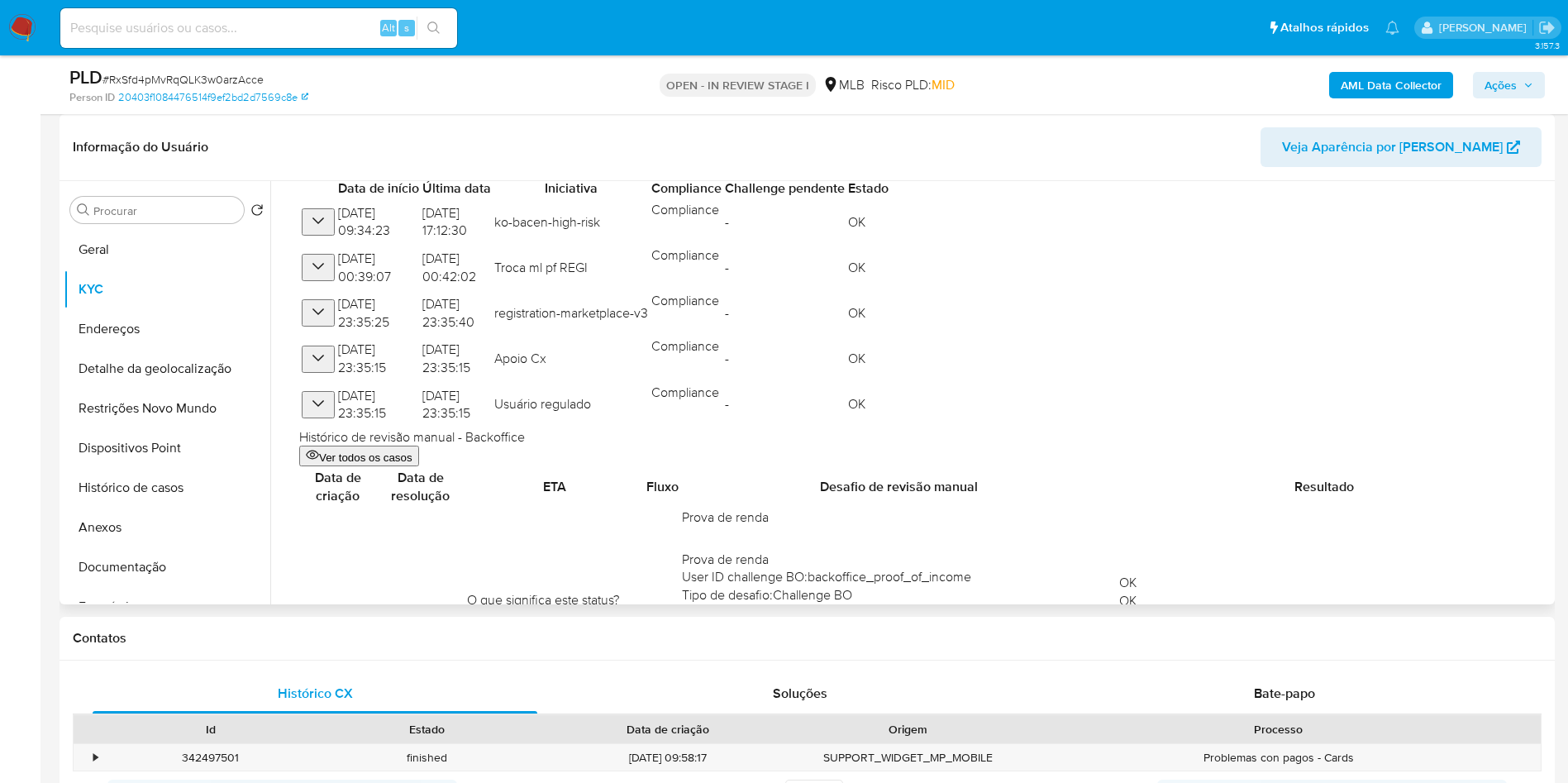
scroll to position [245, 0]
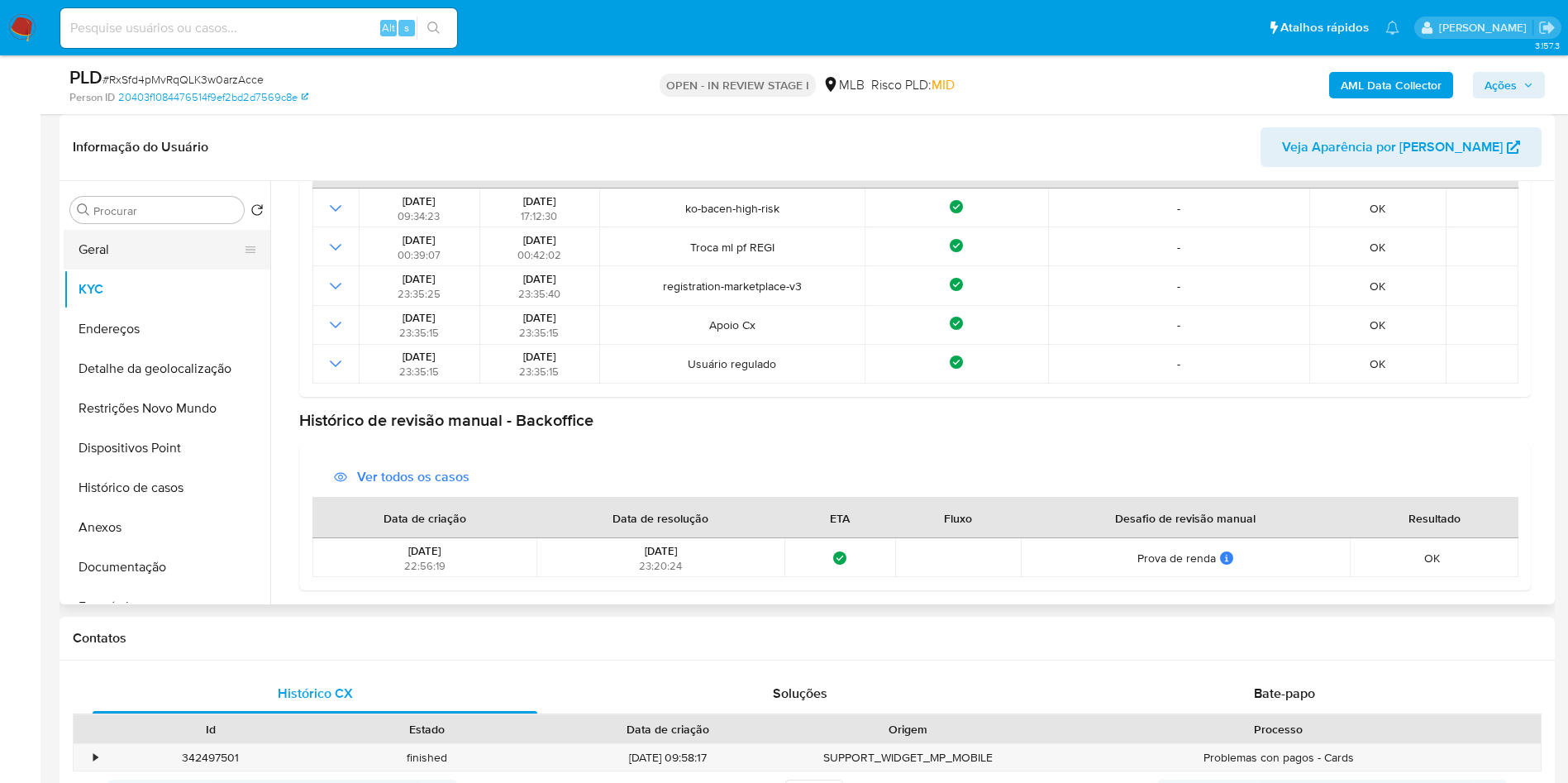
click at [151, 270] on button "Geral" at bounding box center [161, 250] width 194 height 40
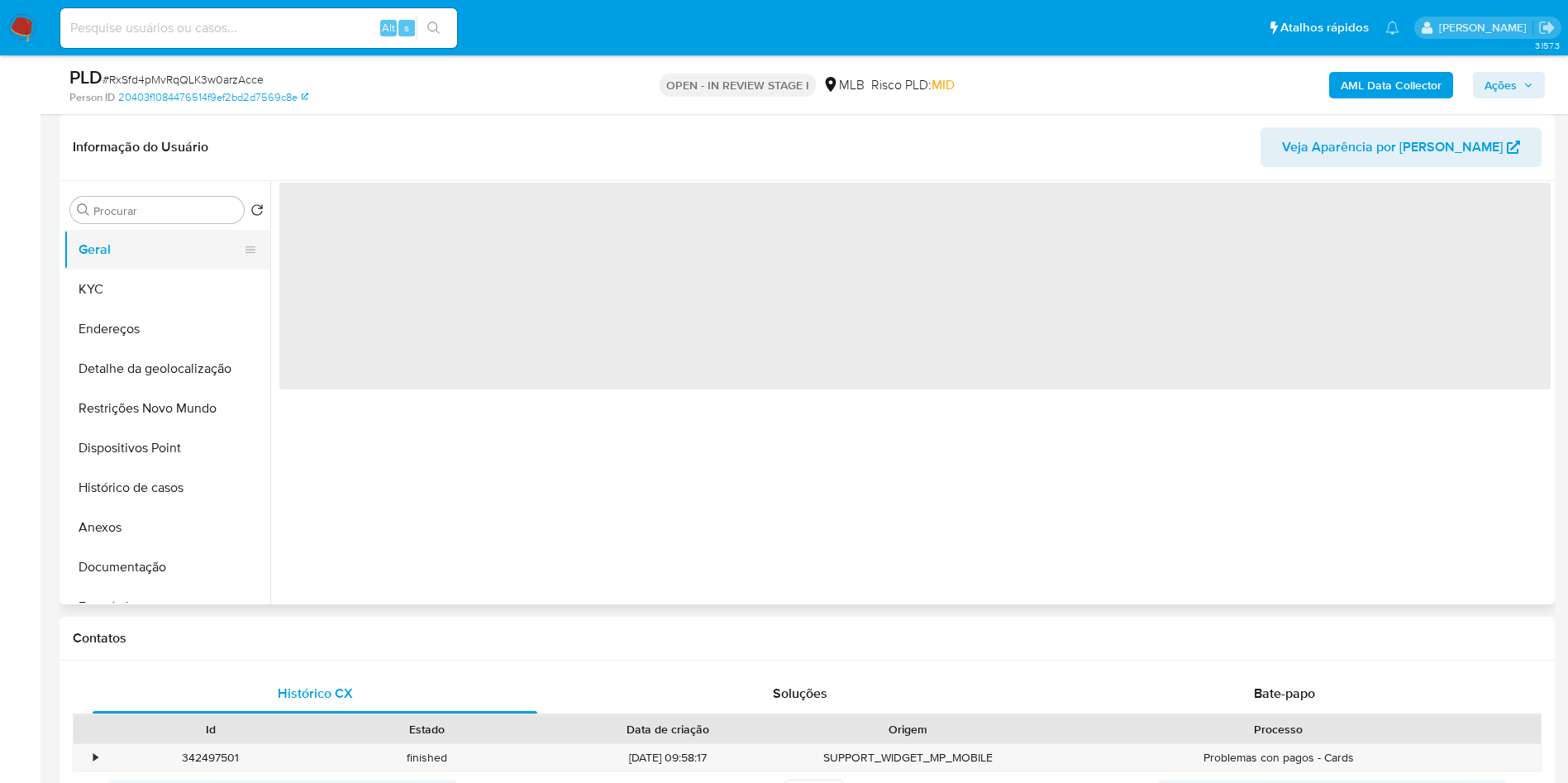
scroll to position [0, 0]
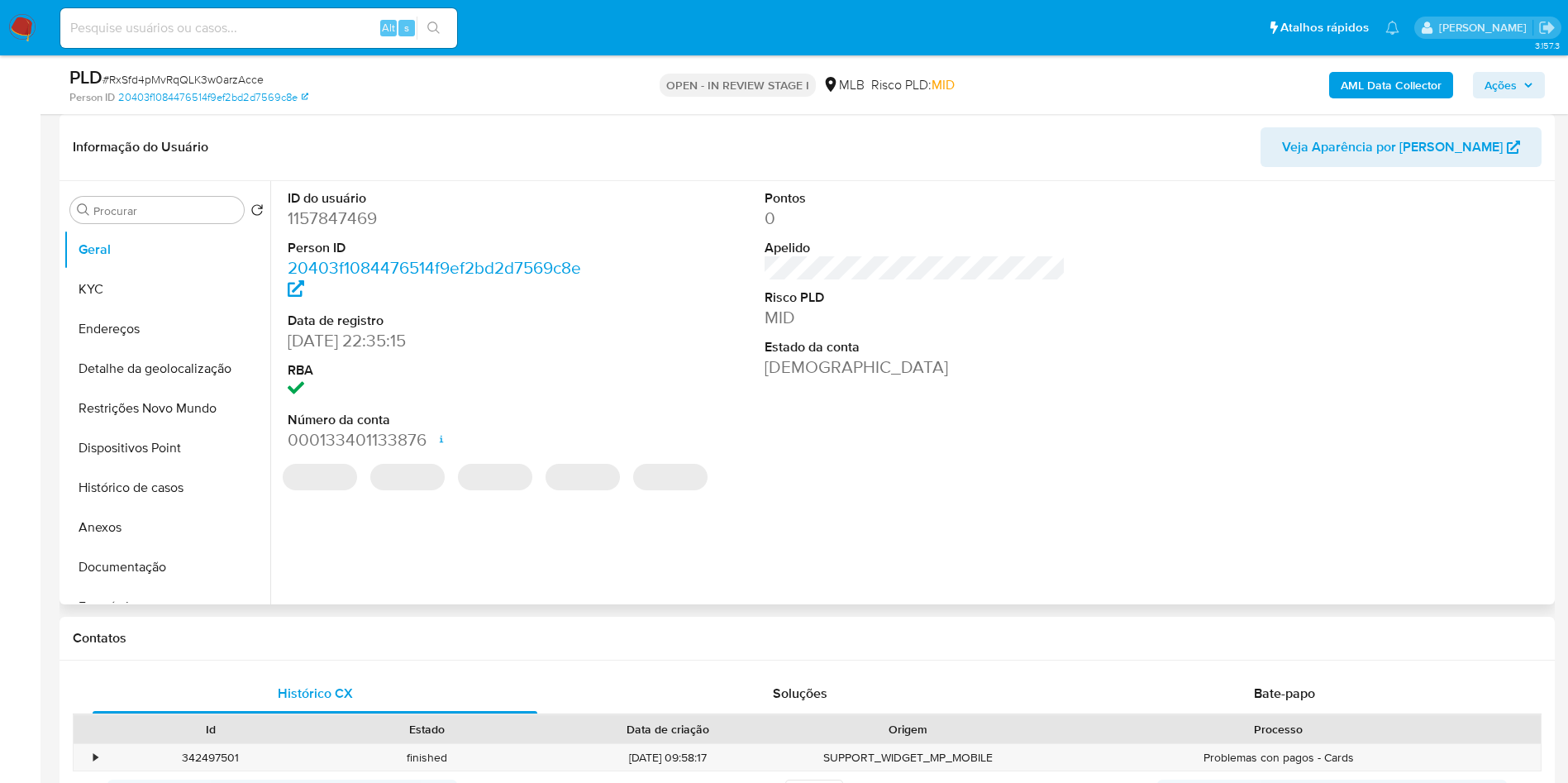
drag, startPoint x: 330, startPoint y: 231, endPoint x: 325, endPoint y: 239, distance: 9.4
click at [325, 230] on dd "1157847469" at bounding box center [438, 218] width 301 height 23
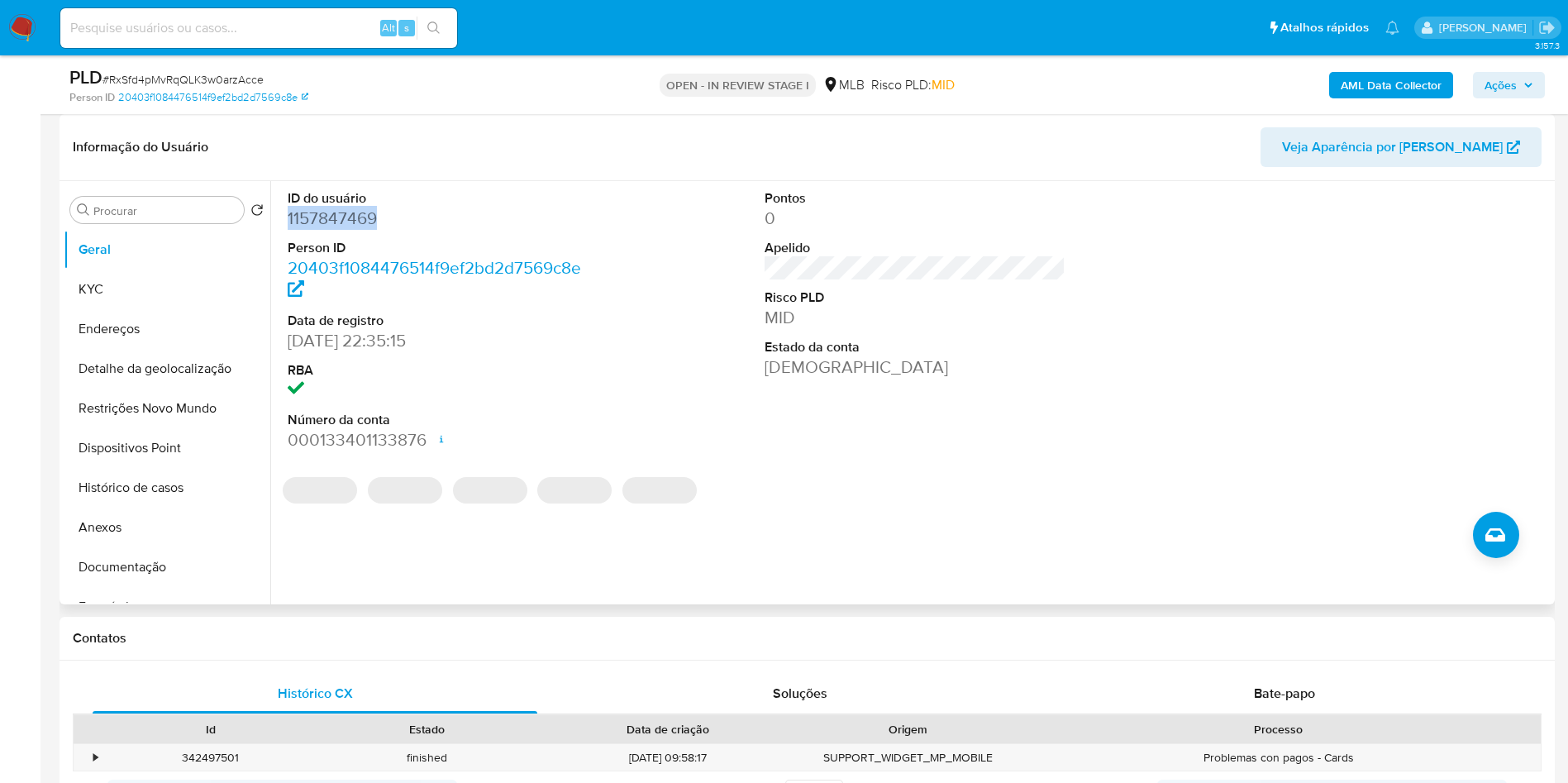
copy dd "1157847469"
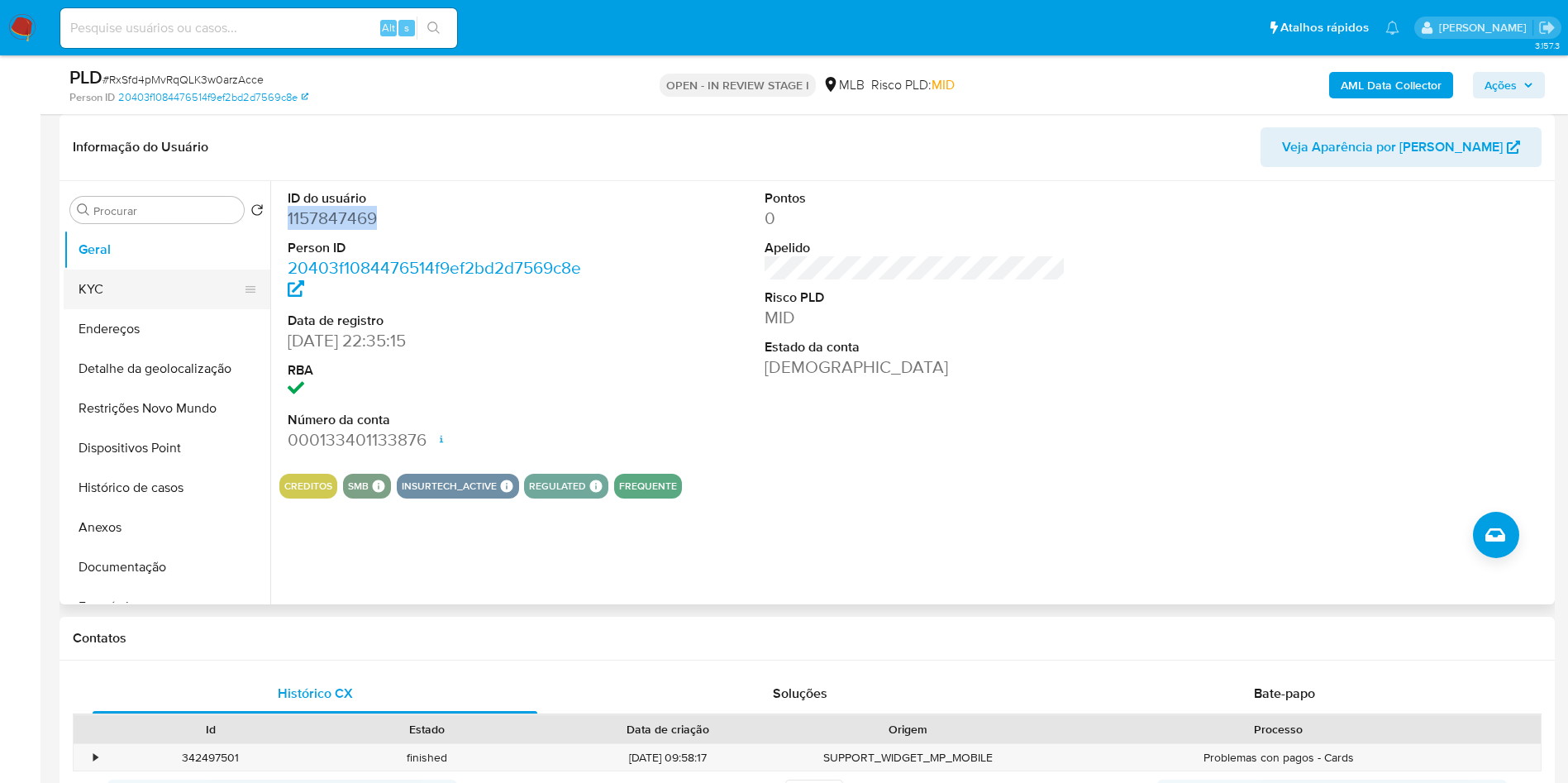
click at [168, 310] on button "KYC" at bounding box center [161, 290] width 194 height 40
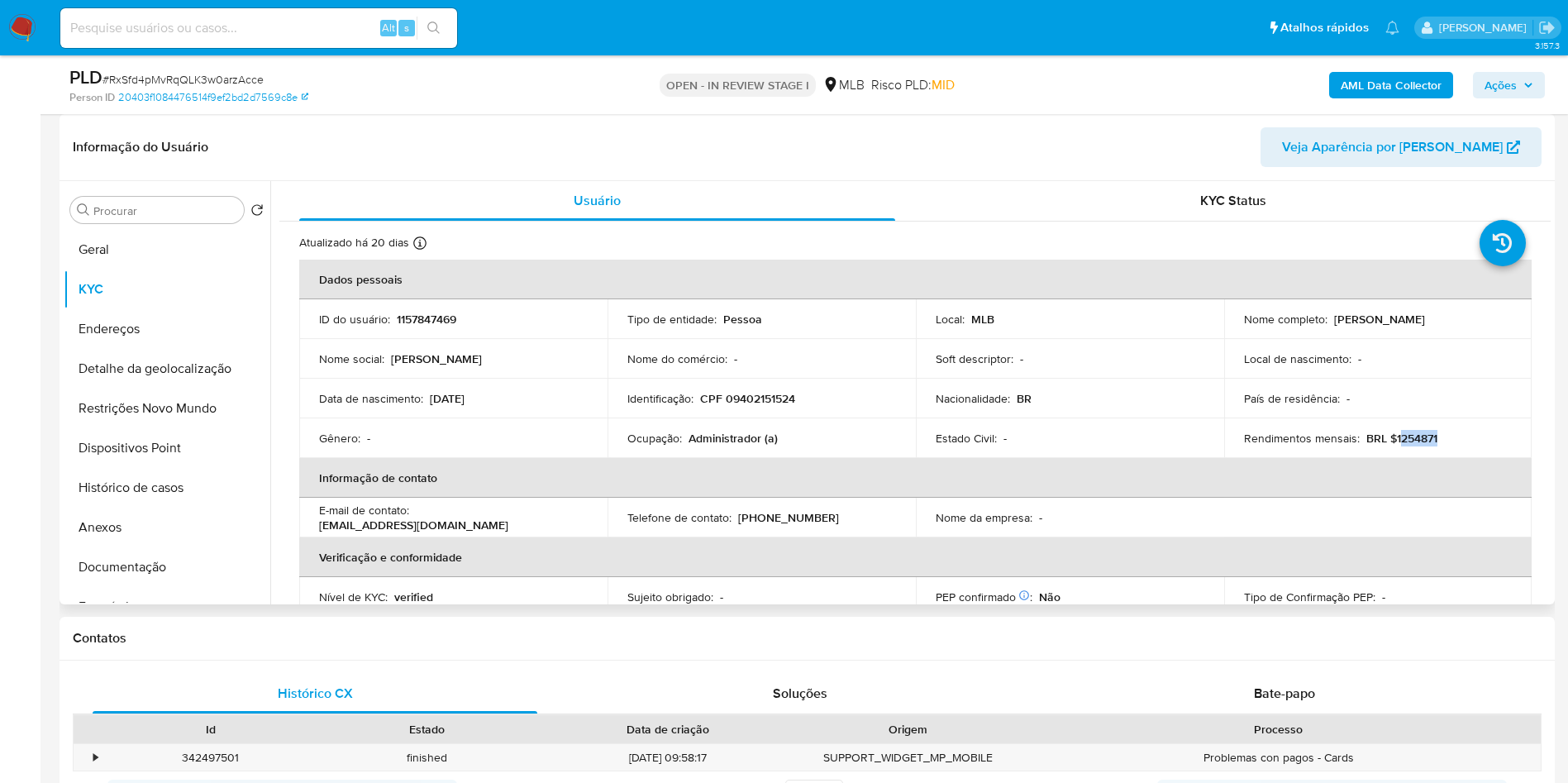
drag, startPoint x: 1463, startPoint y: 474, endPoint x: 1392, endPoint y: 469, distance: 71.2
click at [1392, 458] on td "Rendimentos mensais : BRL $1254871" at bounding box center [1378, 438] width 308 height 40
copy p "1254871"
click at [733, 445] on p "Administrador (a)" at bounding box center [733, 438] width 89 height 15
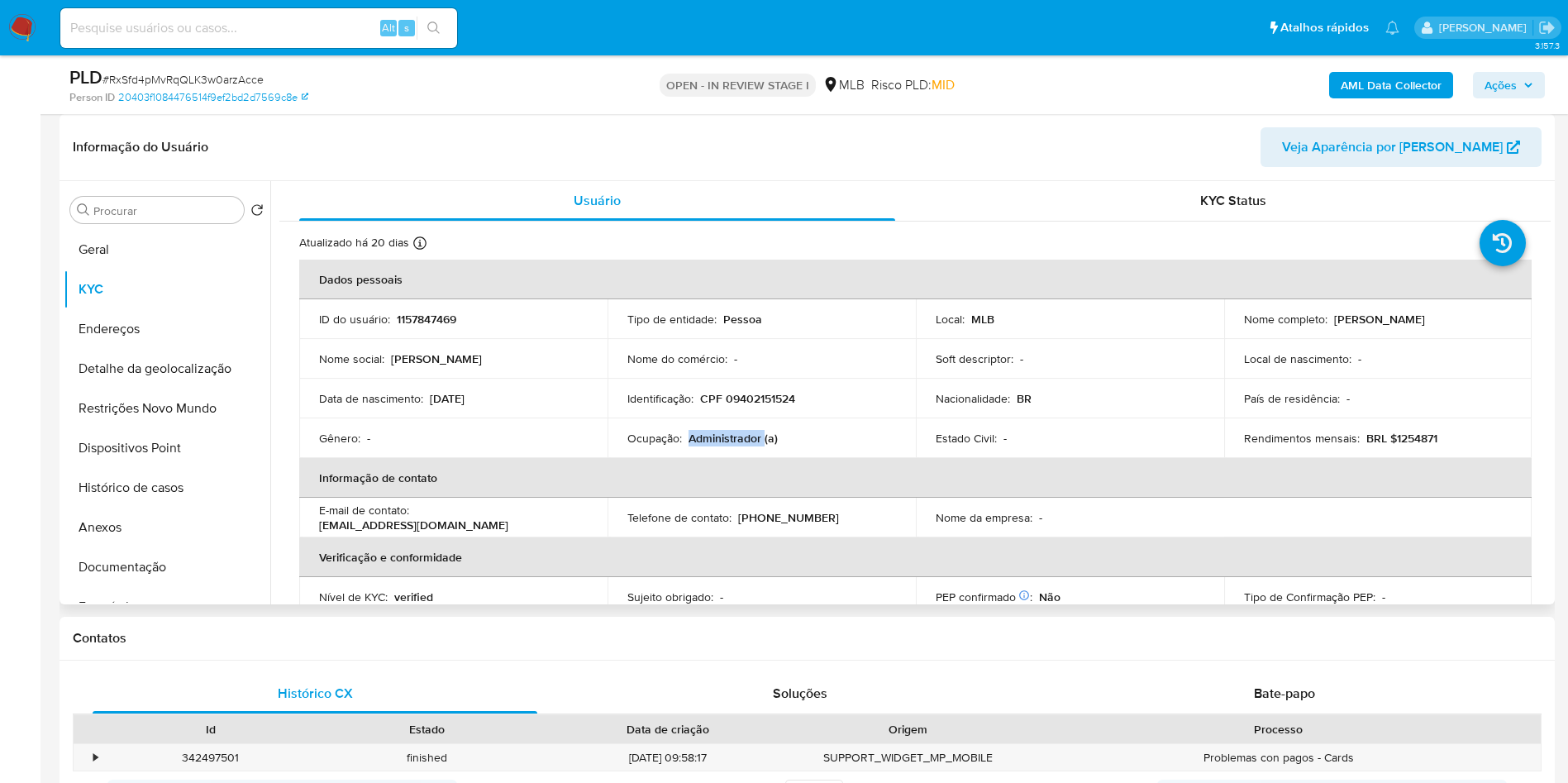
copy p "Administrador"
click at [1365, 78] on b "AML Data Collector" at bounding box center [1391, 85] width 101 height 27
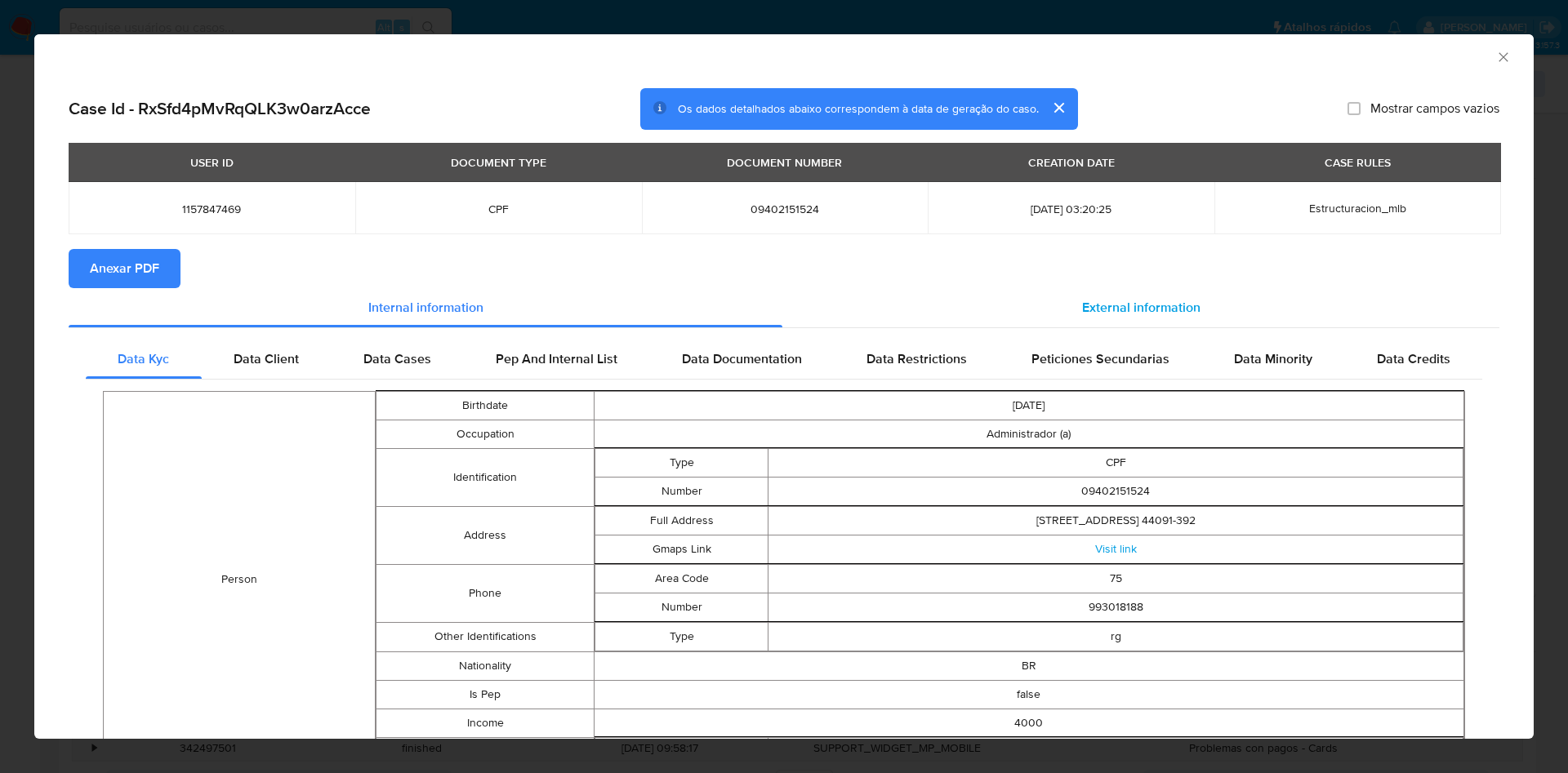
click at [1155, 305] on span "External information" at bounding box center [1142, 307] width 118 height 19
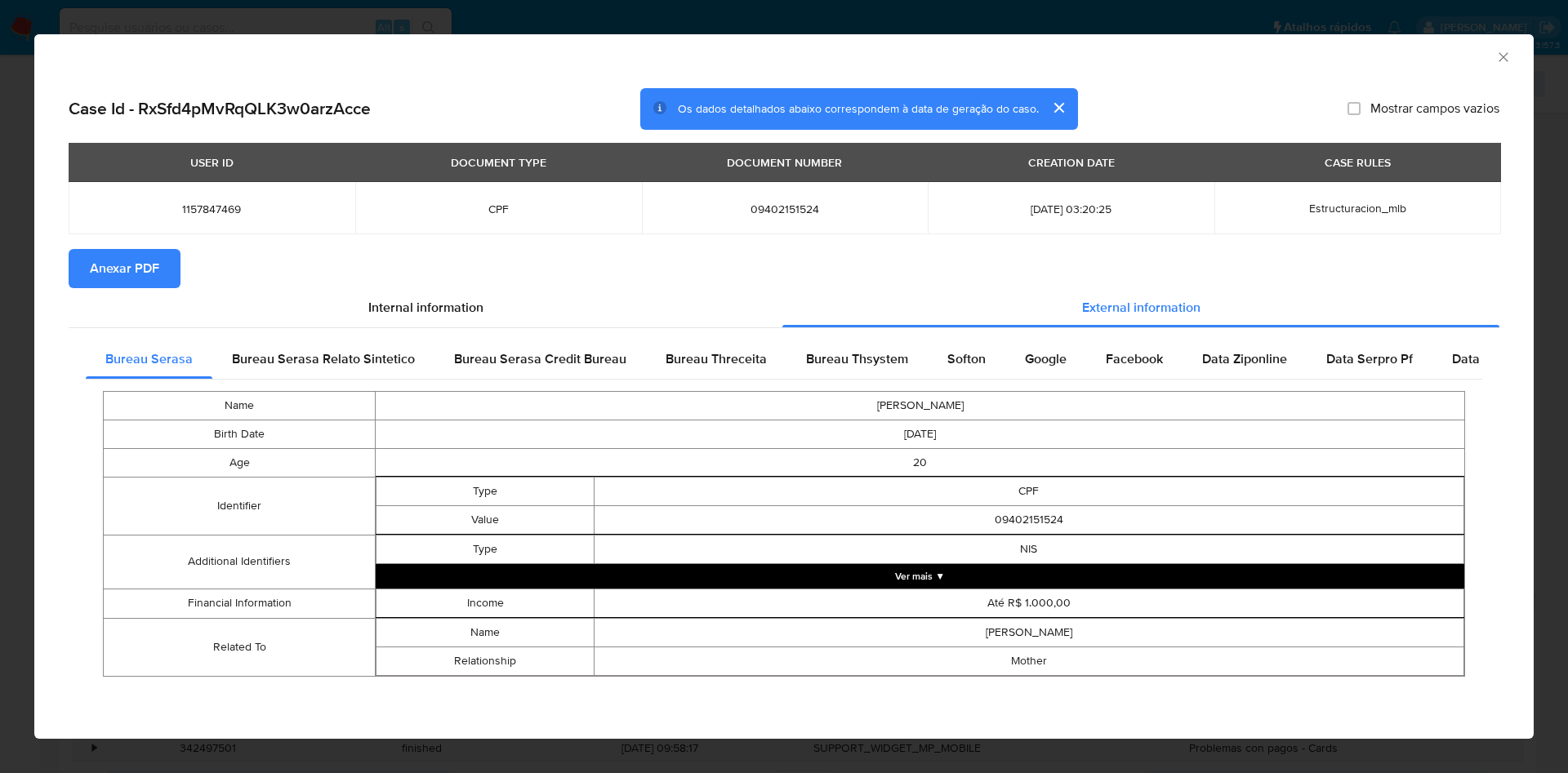
click at [120, 262] on span "Anexar PDF" at bounding box center [124, 268] width 69 height 35
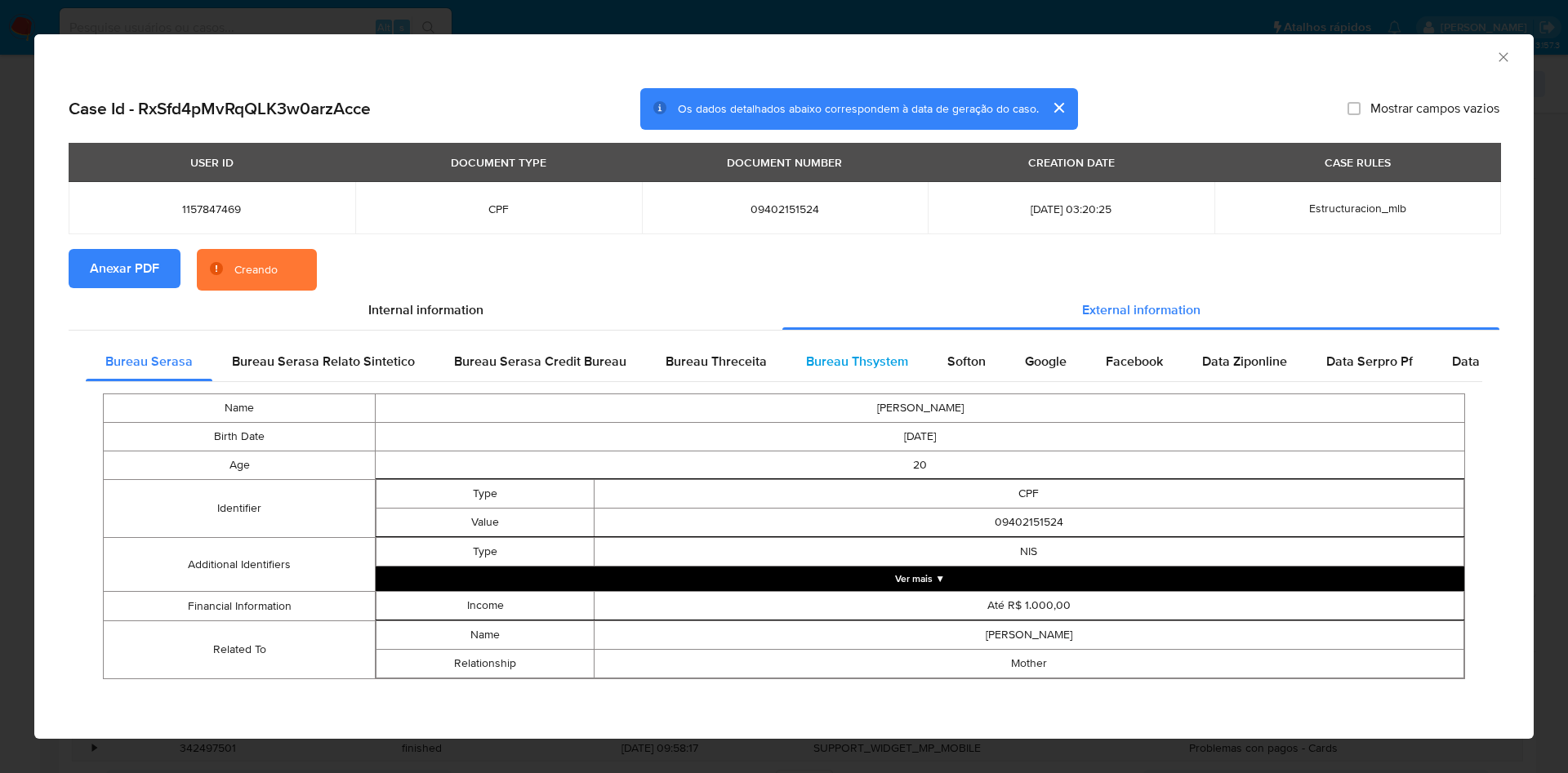
click at [856, 369] on span "Bureau Thsystem" at bounding box center [858, 361] width 103 height 19
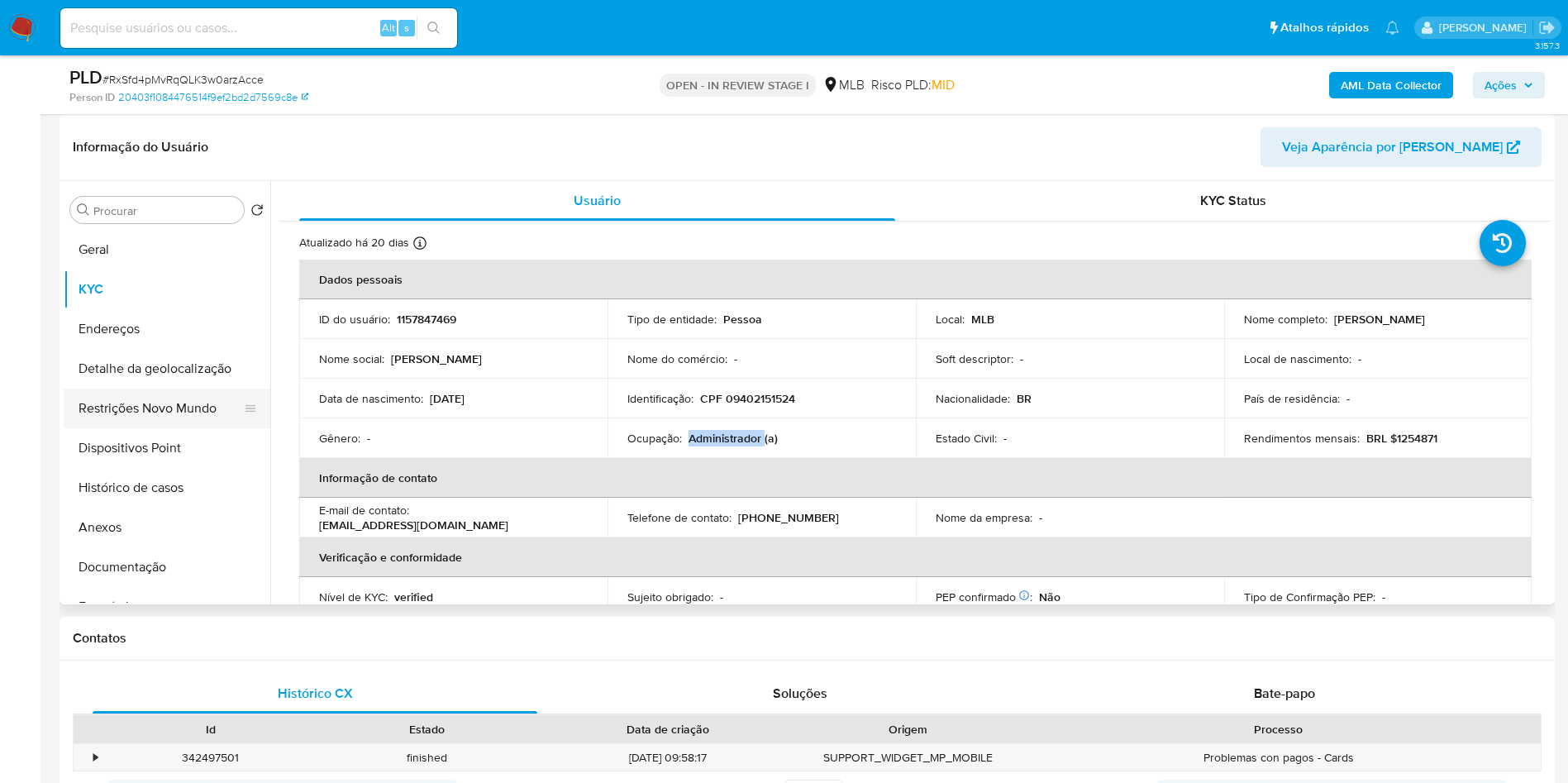
click at [138, 428] on button "Restrições Novo Mundo" at bounding box center [161, 408] width 194 height 40
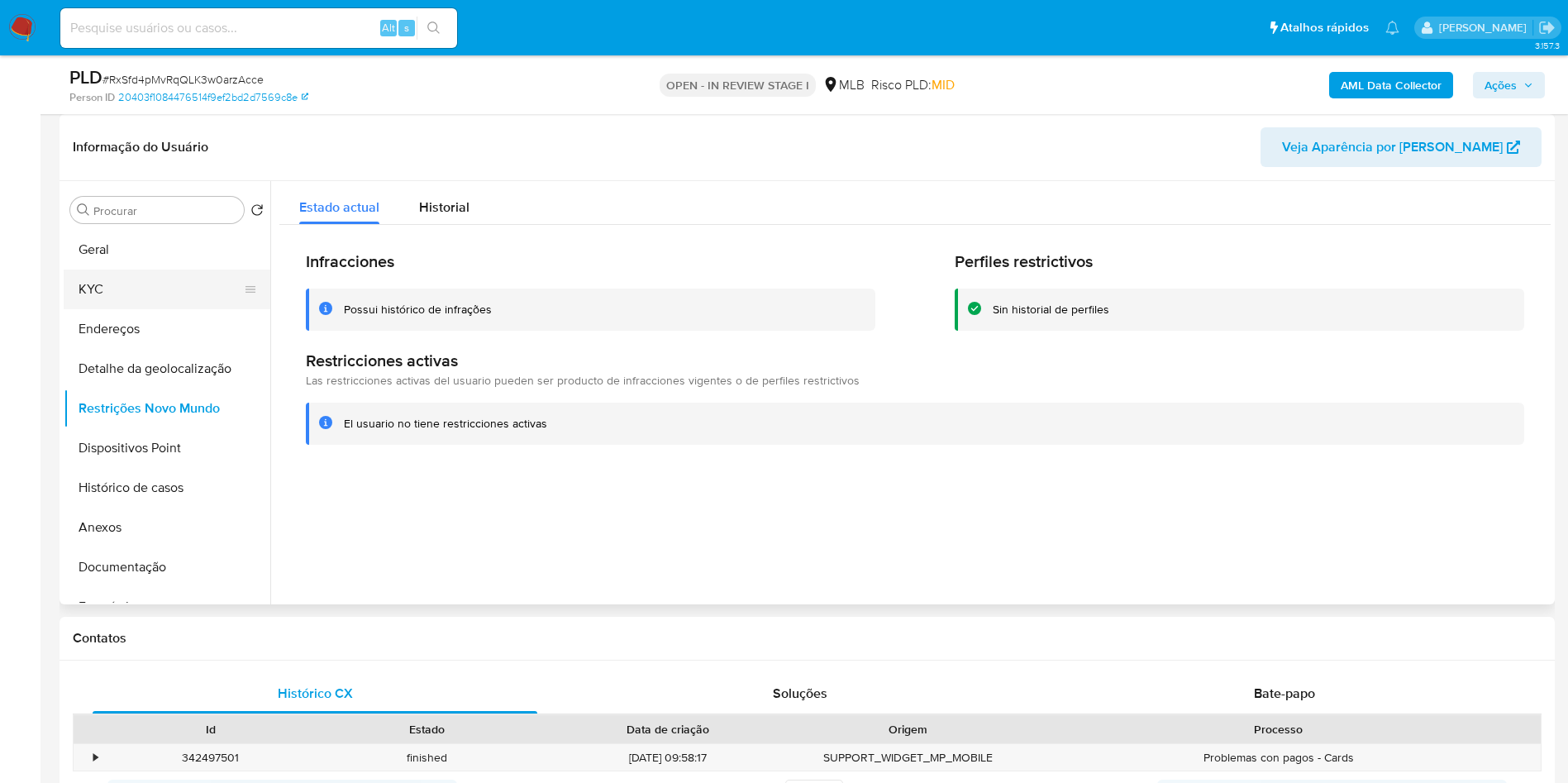
click at [149, 300] on button "KYC" at bounding box center [161, 290] width 194 height 40
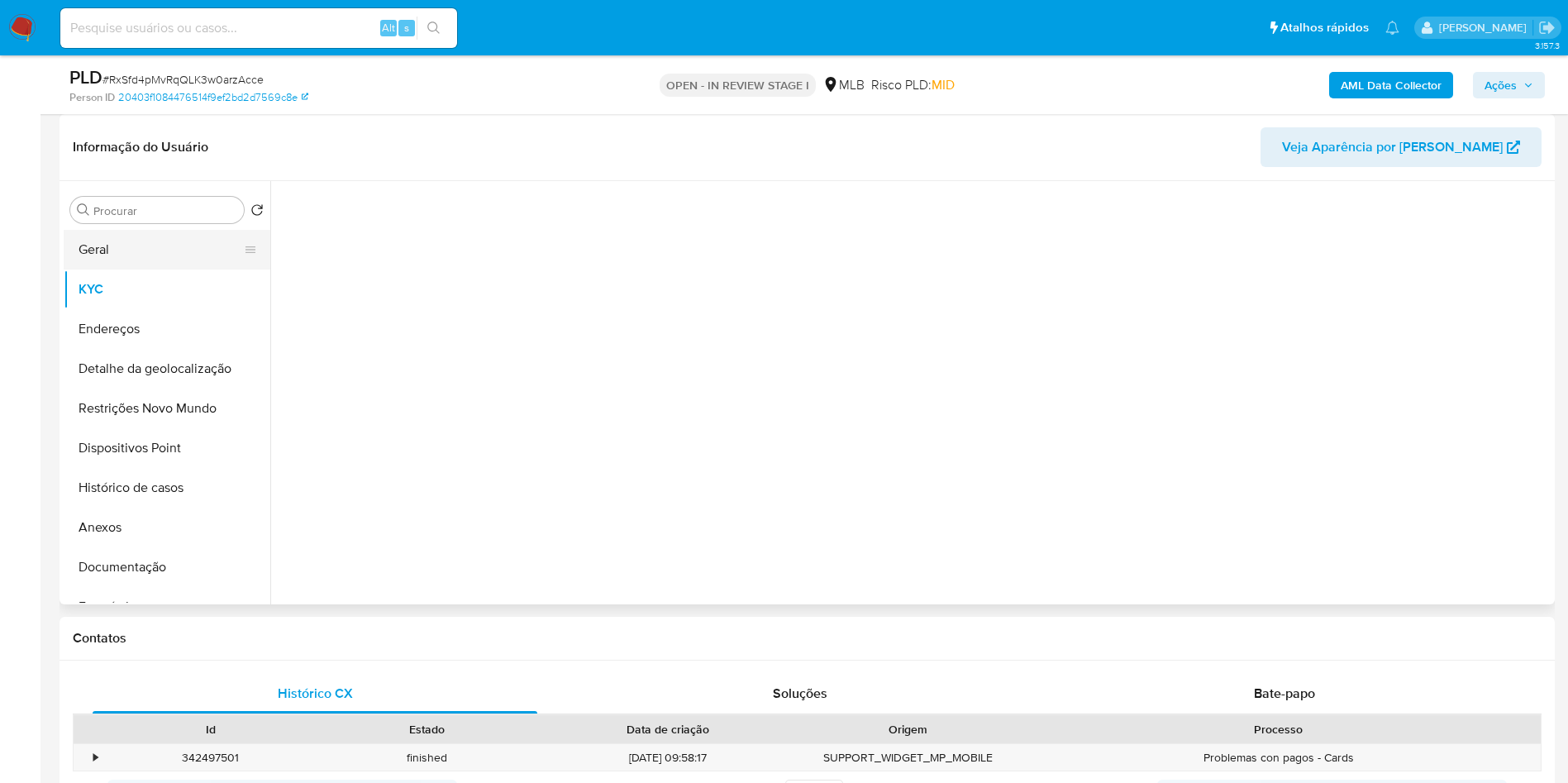
click at [146, 270] on button "Geral" at bounding box center [161, 250] width 194 height 40
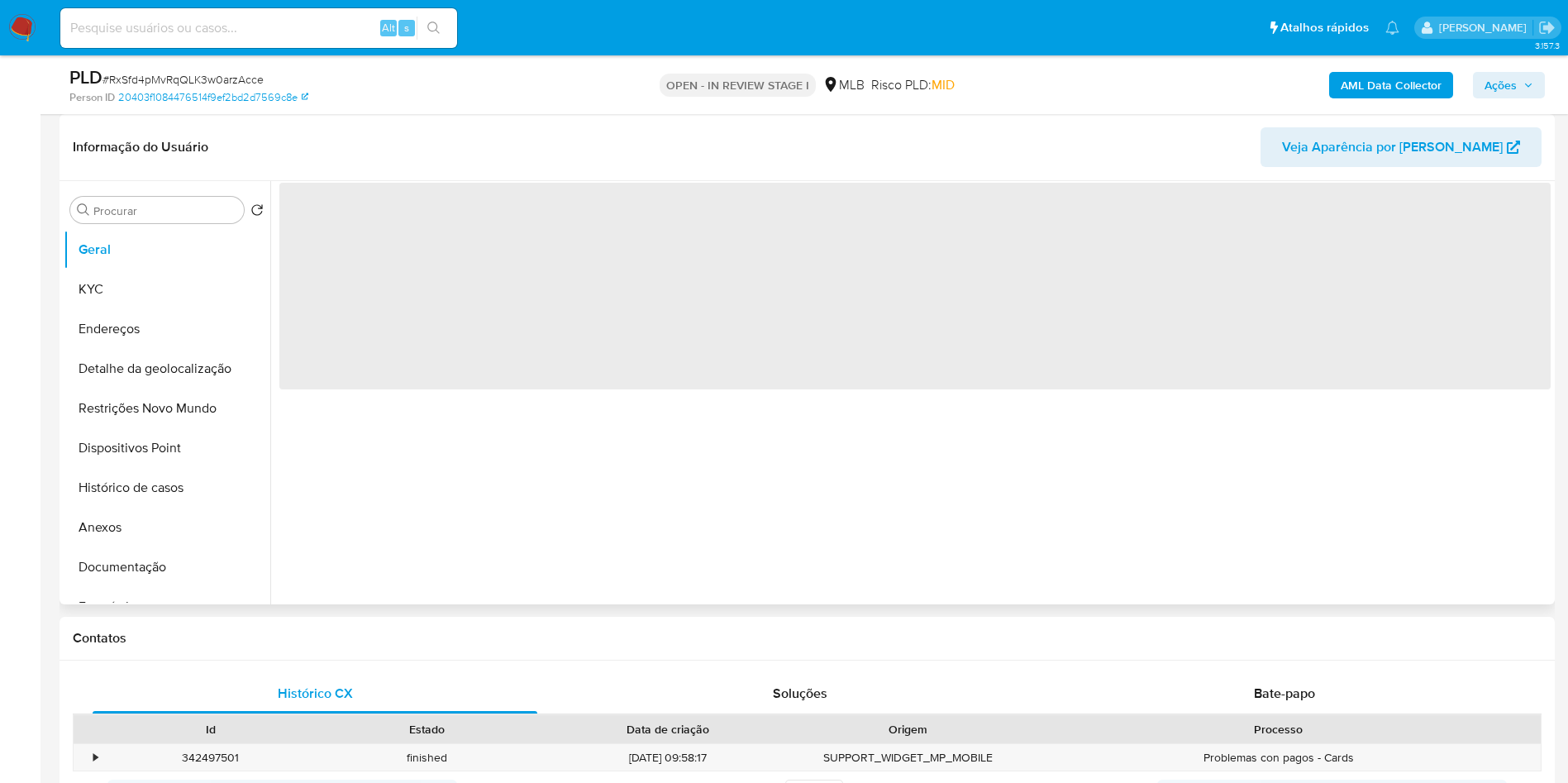
click at [817, 571] on div "‌" at bounding box center [910, 392] width 1281 height 423
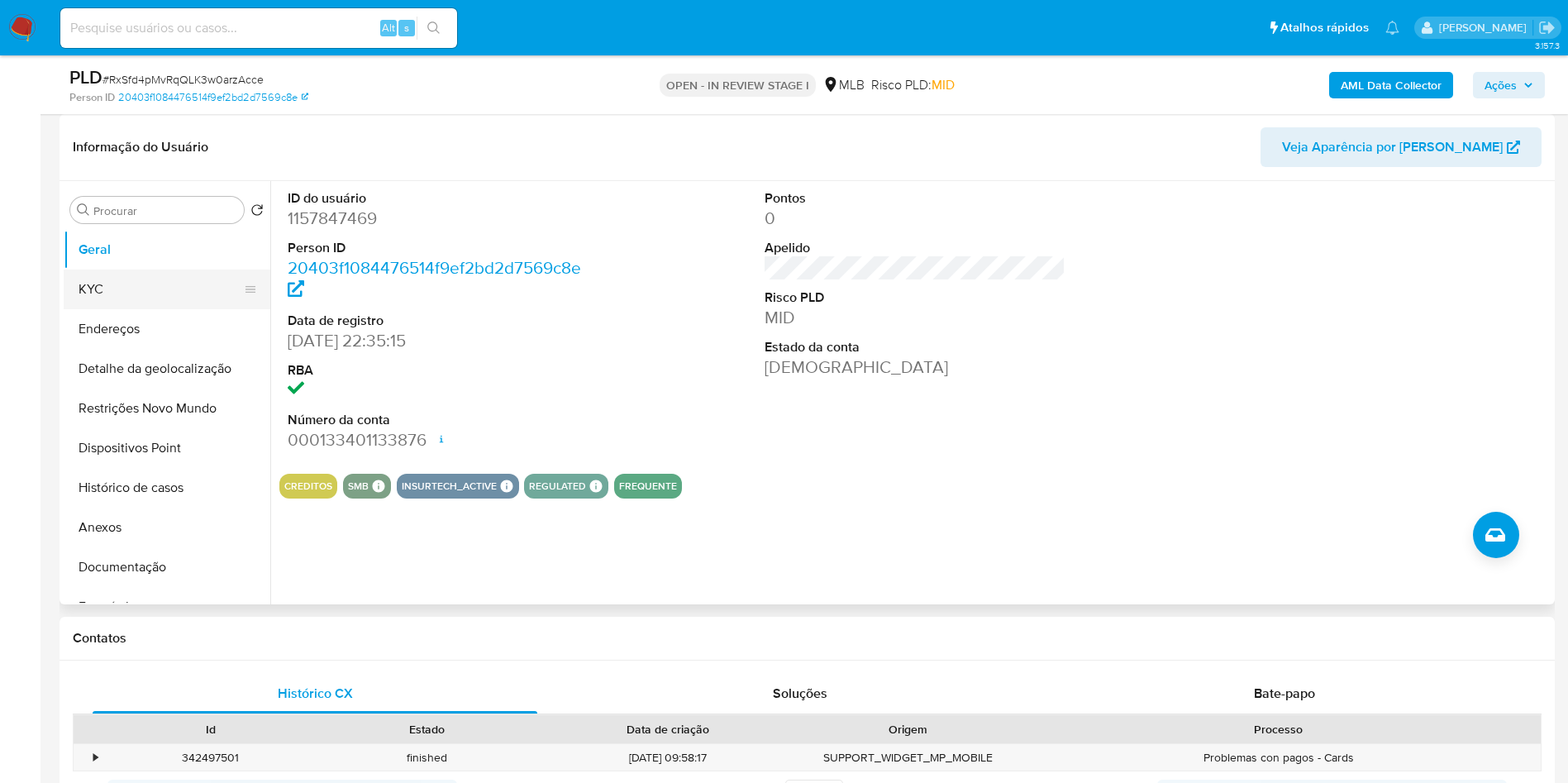
click at [112, 310] on button "KYC" at bounding box center [161, 290] width 194 height 40
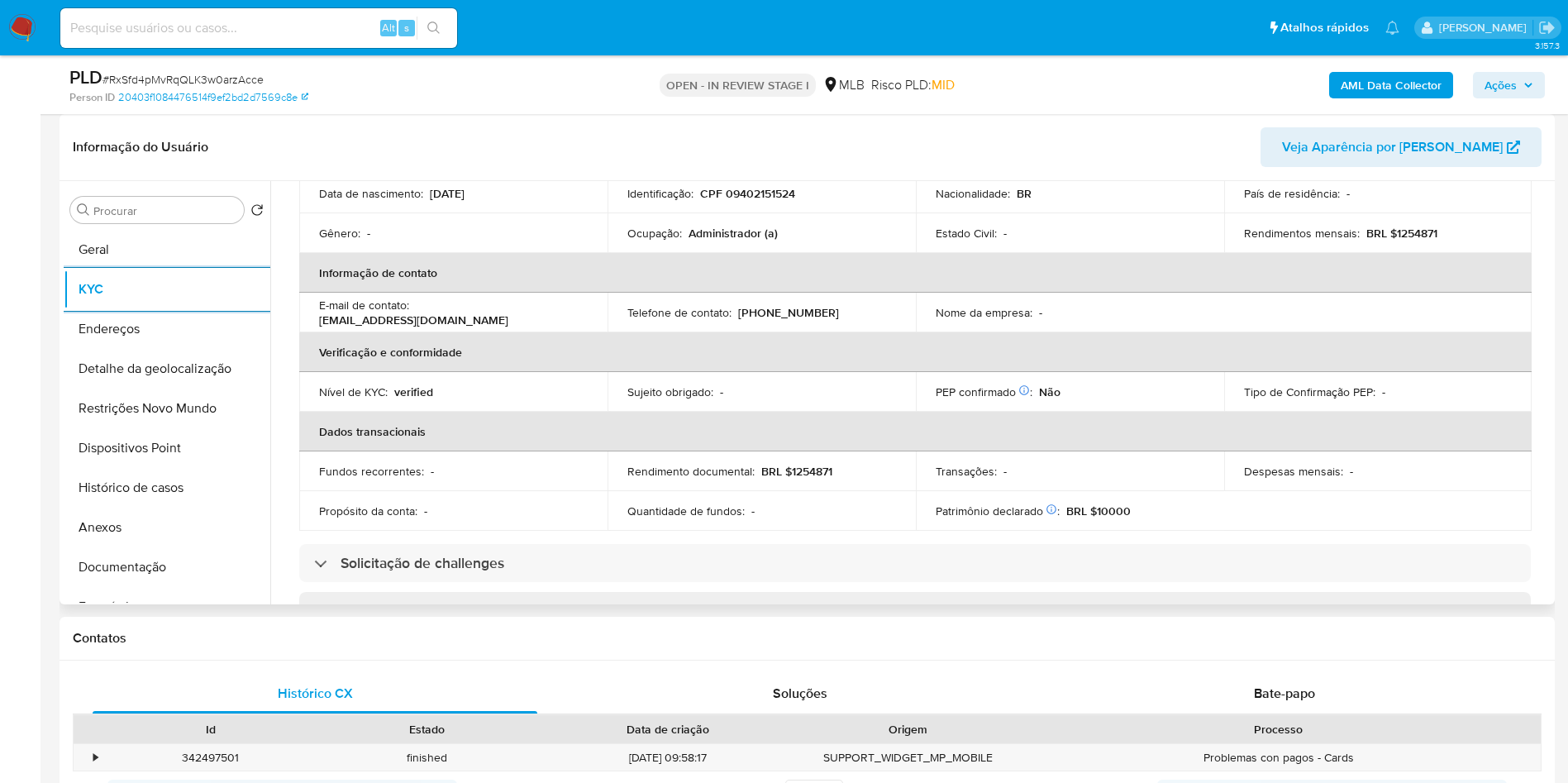
scroll to position [689, 0]
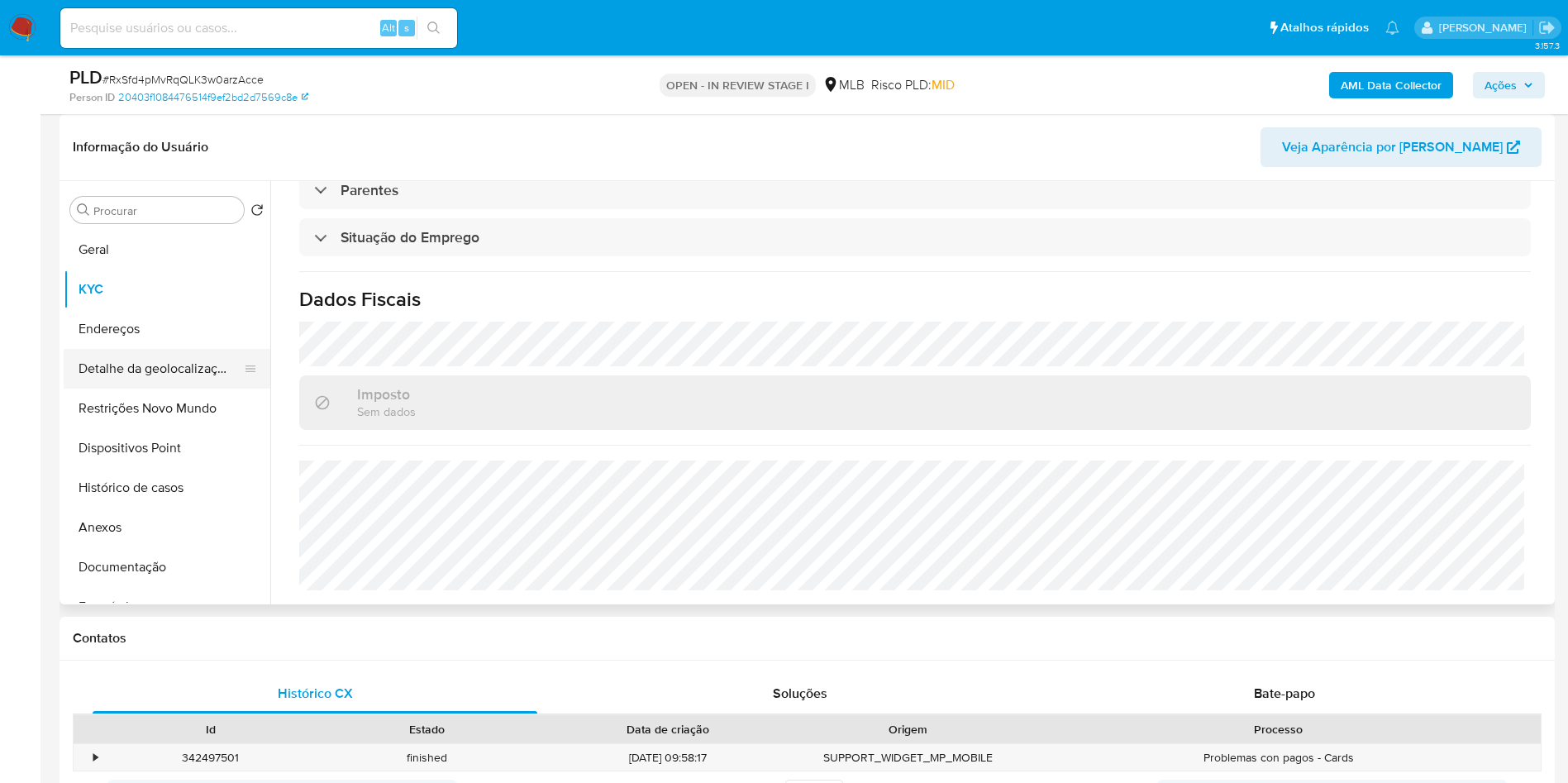
click at [191, 389] on button "Detalhe da geolocalização" at bounding box center [161, 370] width 194 height 40
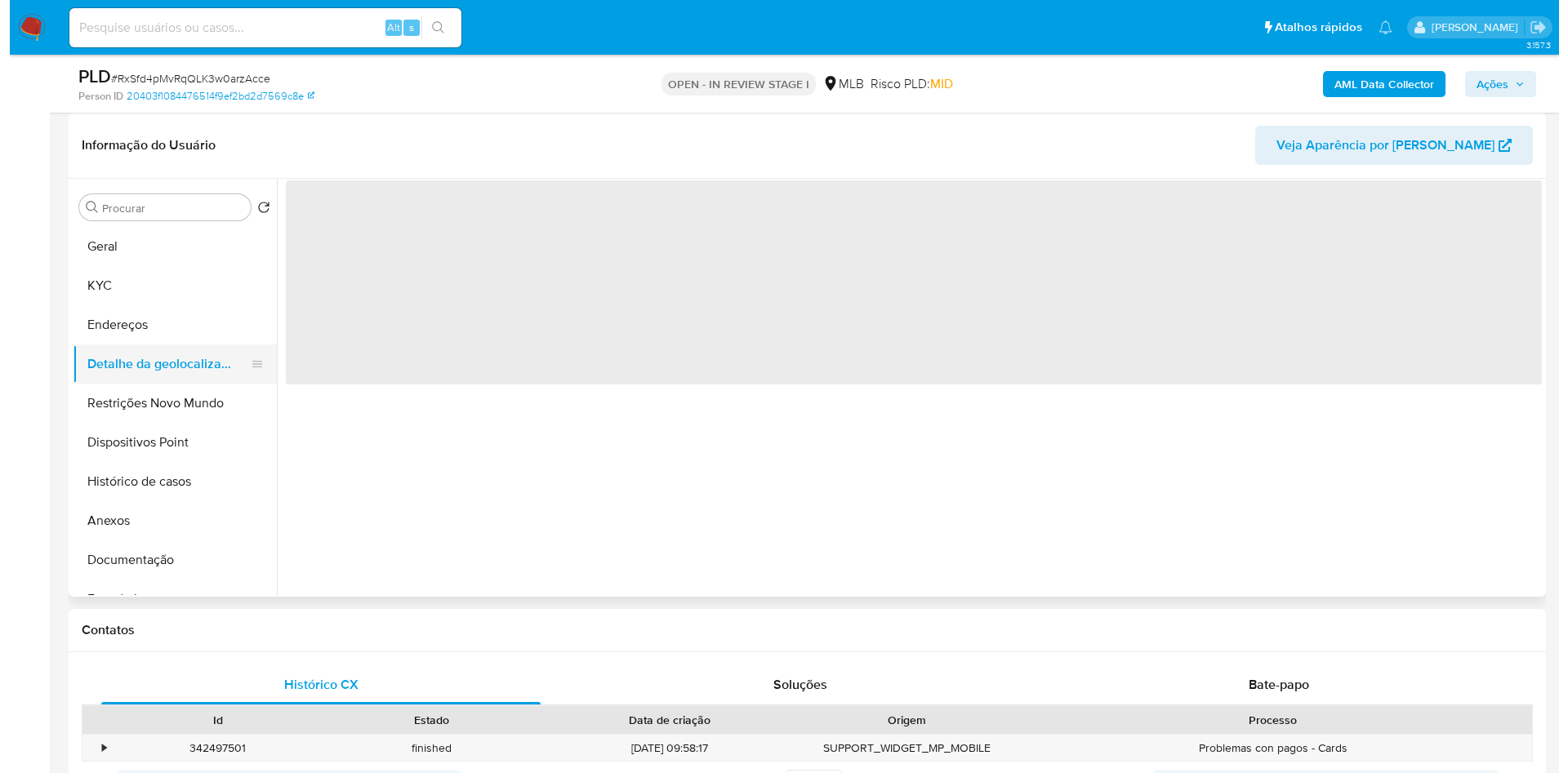
scroll to position [0, 0]
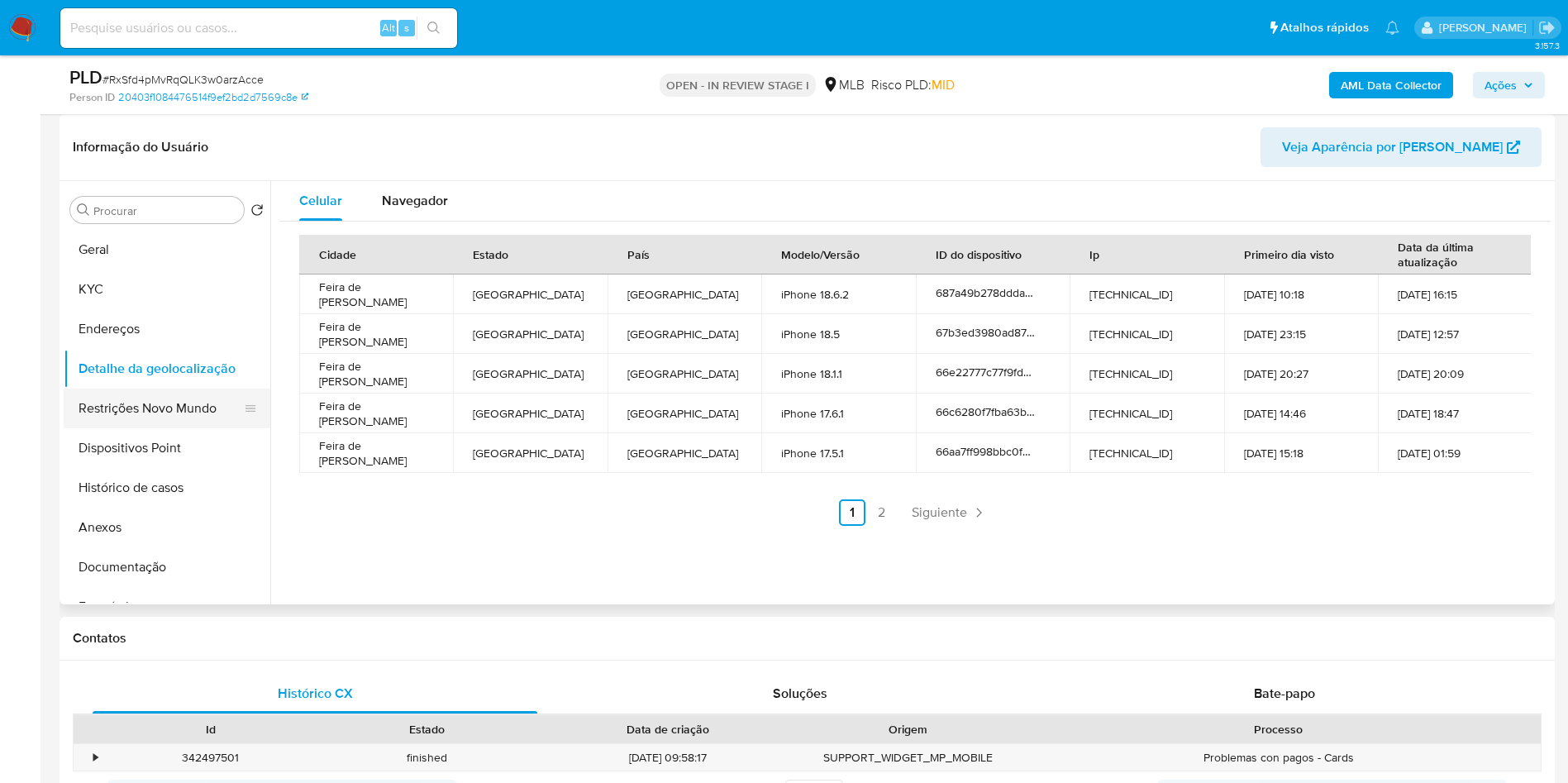
click at [181, 428] on button "Restrições Novo Mundo" at bounding box center [161, 408] width 194 height 40
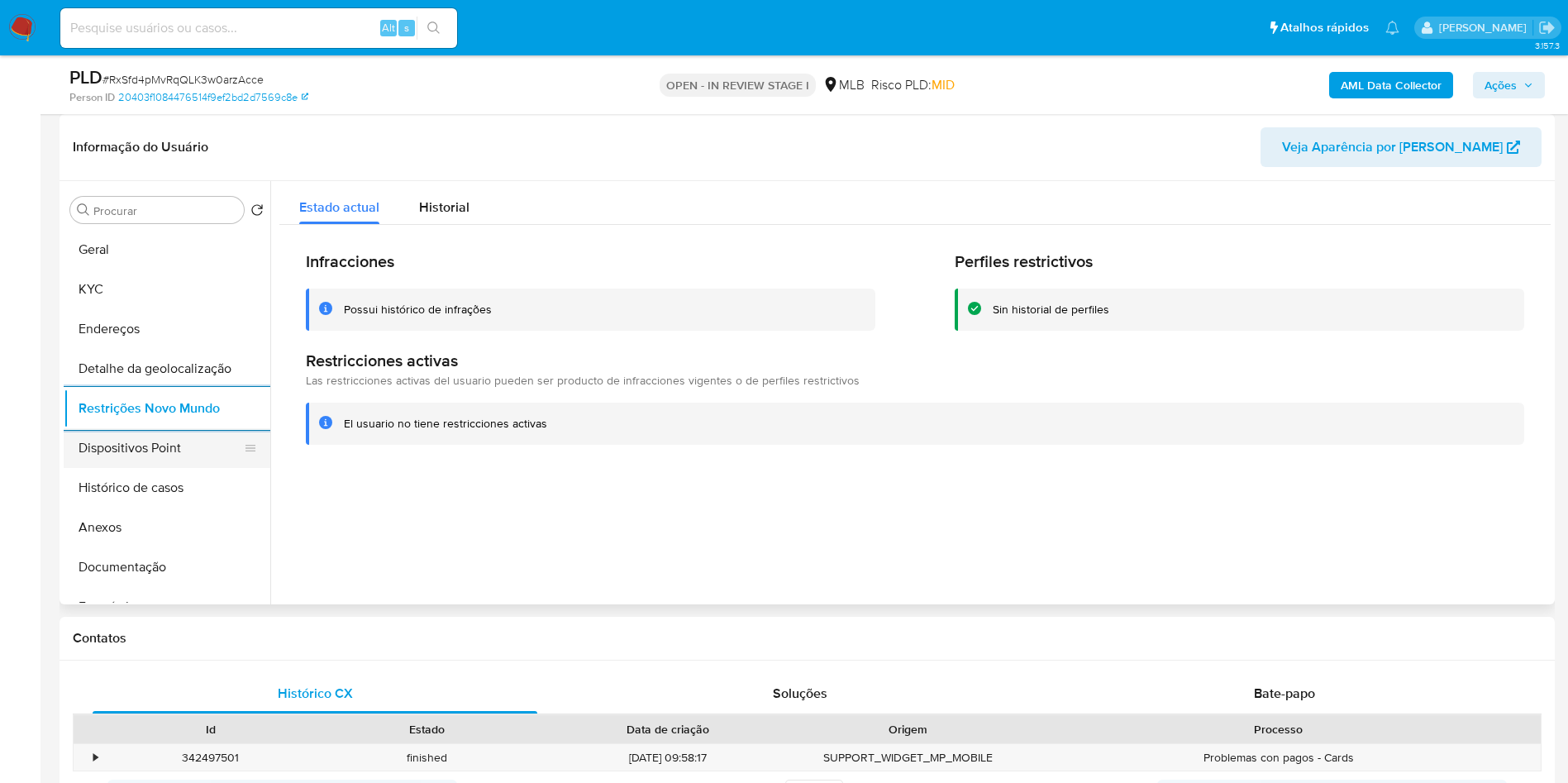
click at [168, 468] on button "Dispositivos Point" at bounding box center [161, 448] width 194 height 40
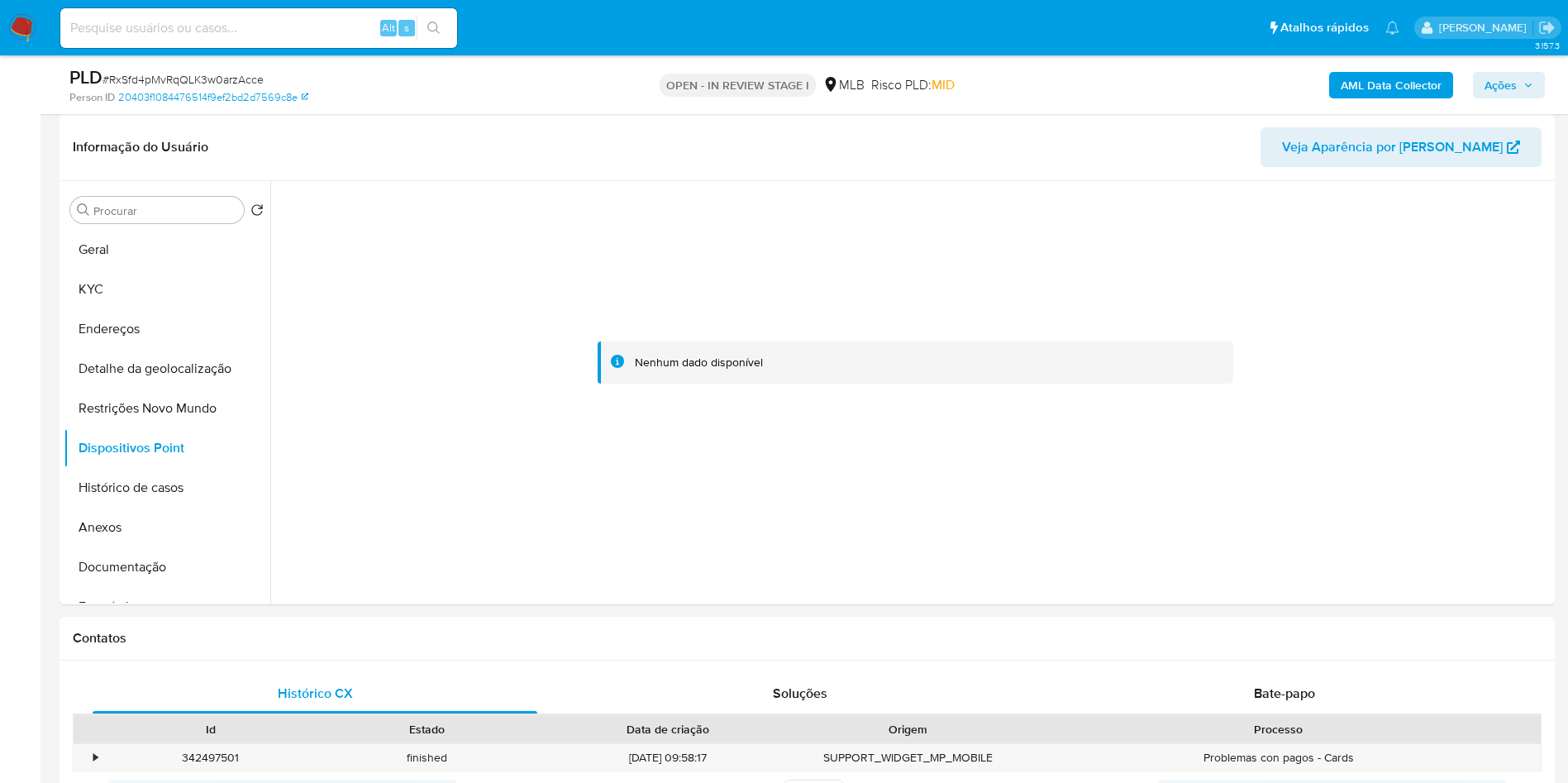
click at [1531, 84] on icon "button" at bounding box center [1529, 85] width 10 height 10
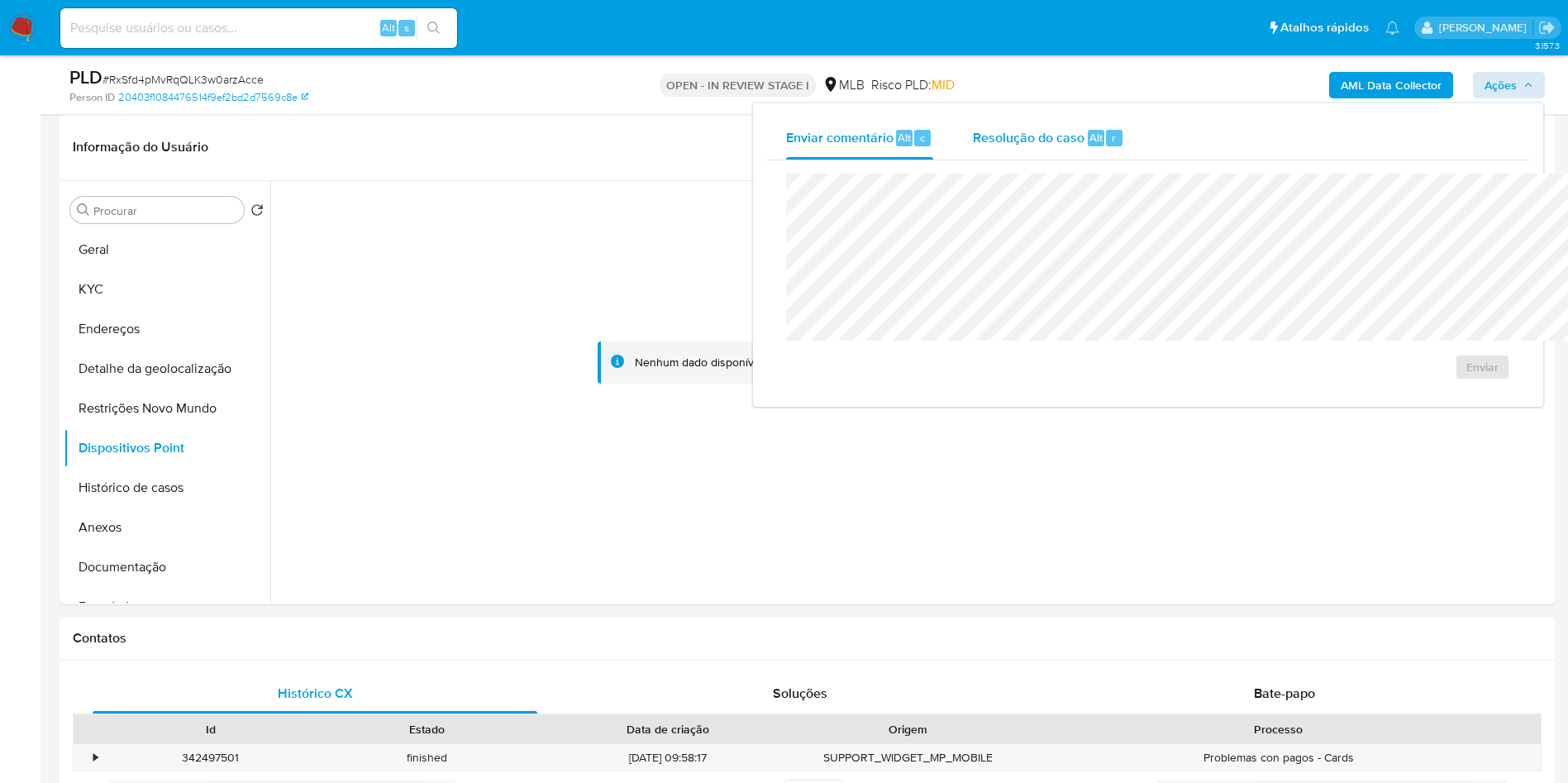
click at [980, 143] on span "Resolução do caso" at bounding box center [1029, 137] width 112 height 19
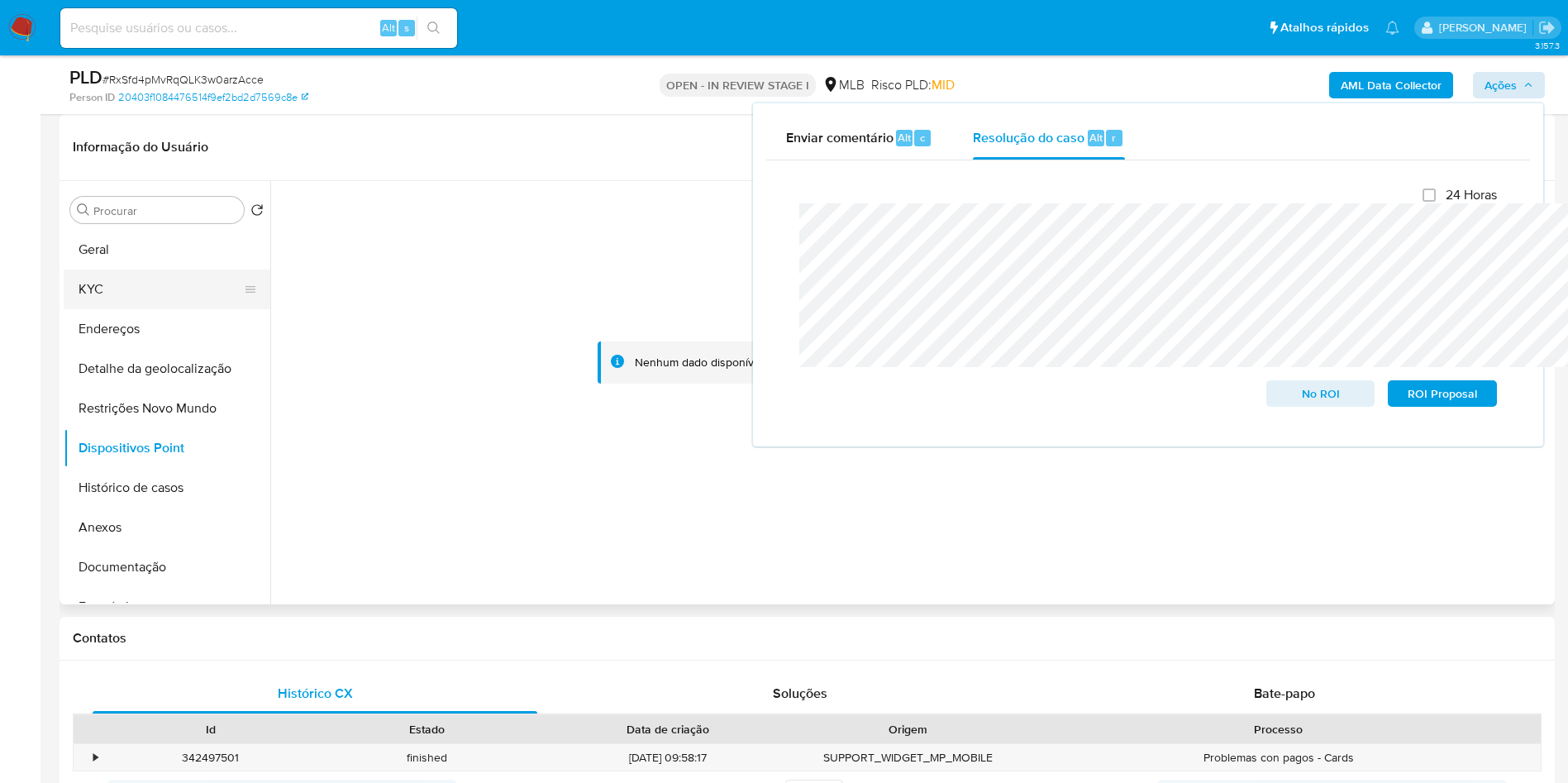
click at [96, 310] on button "KYC" at bounding box center [161, 290] width 194 height 40
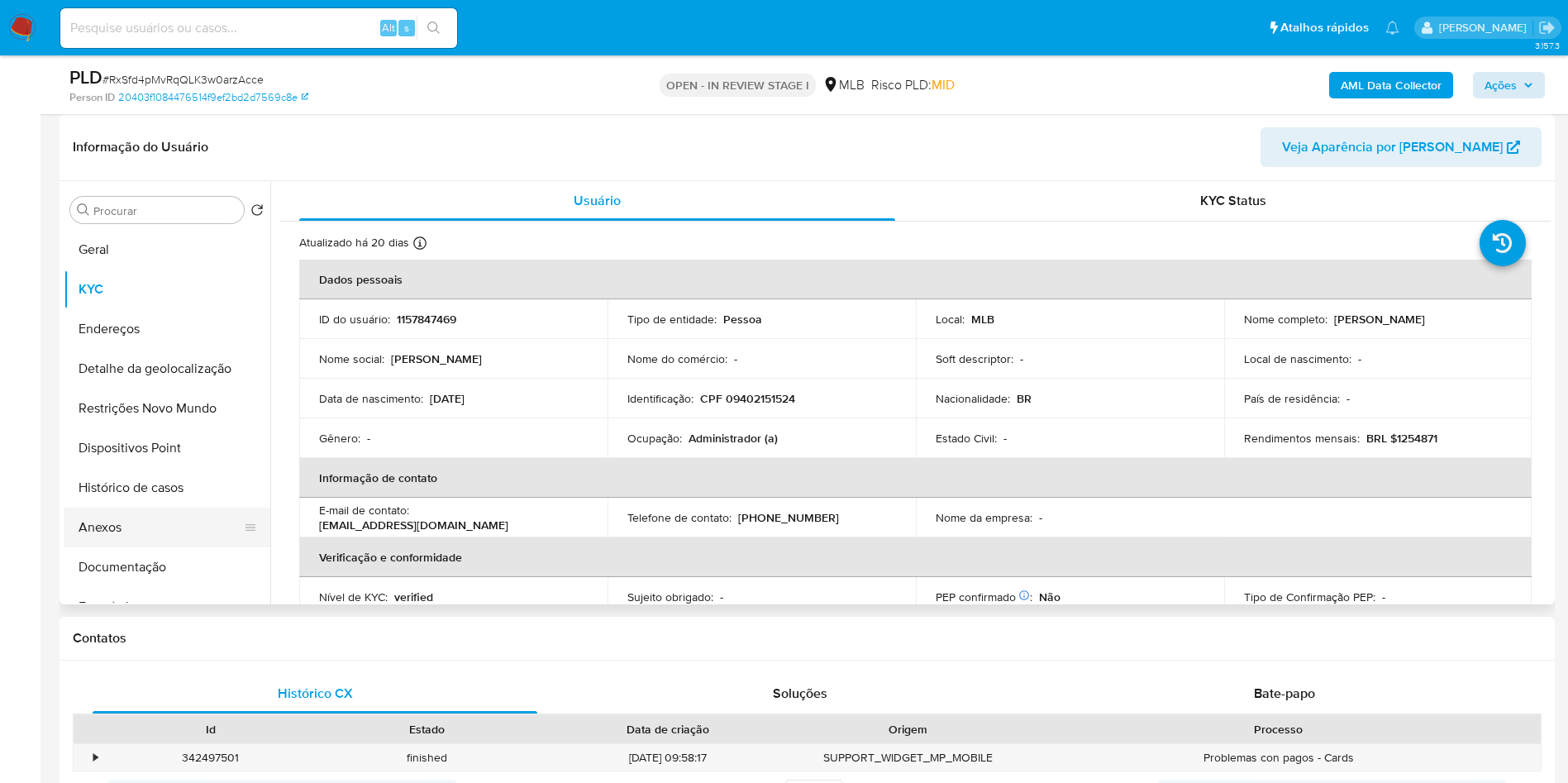
click at [128, 547] on button "Anexos" at bounding box center [161, 528] width 194 height 40
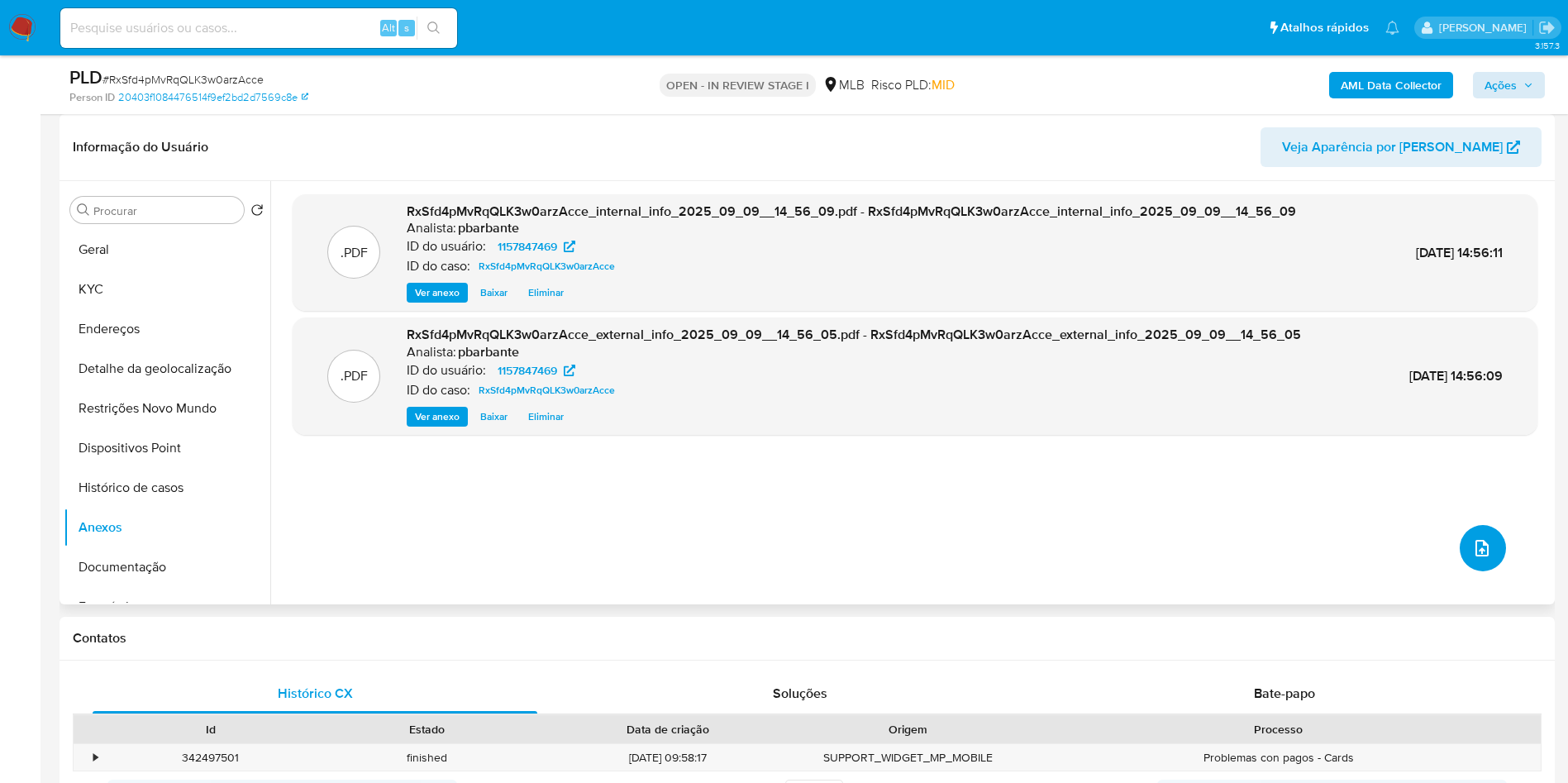
click at [1472, 558] on icon "upload-file" at bounding box center [1482, 548] width 20 height 20
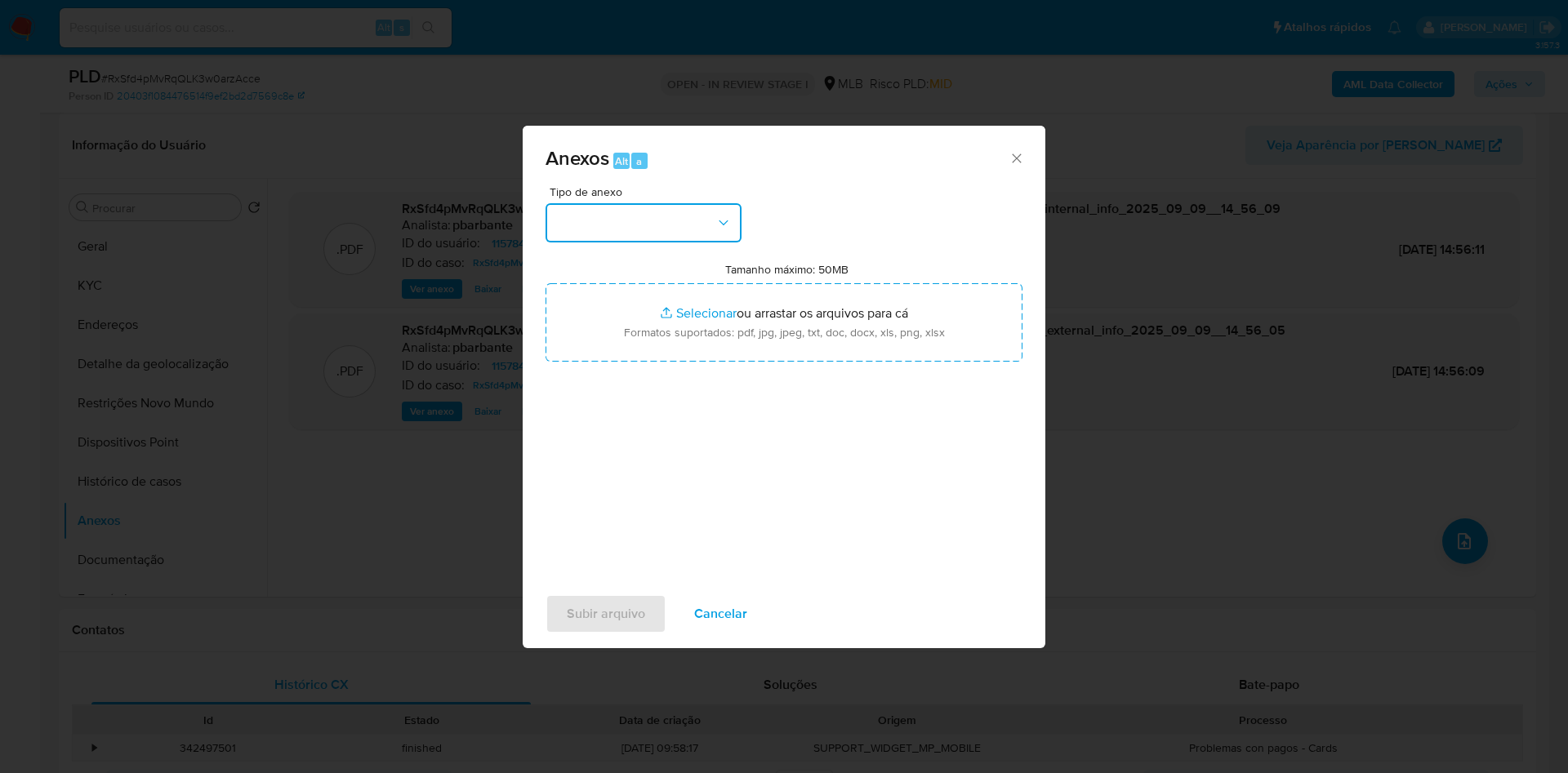
click at [681, 203] on button "button" at bounding box center [643, 223] width 196 height 39
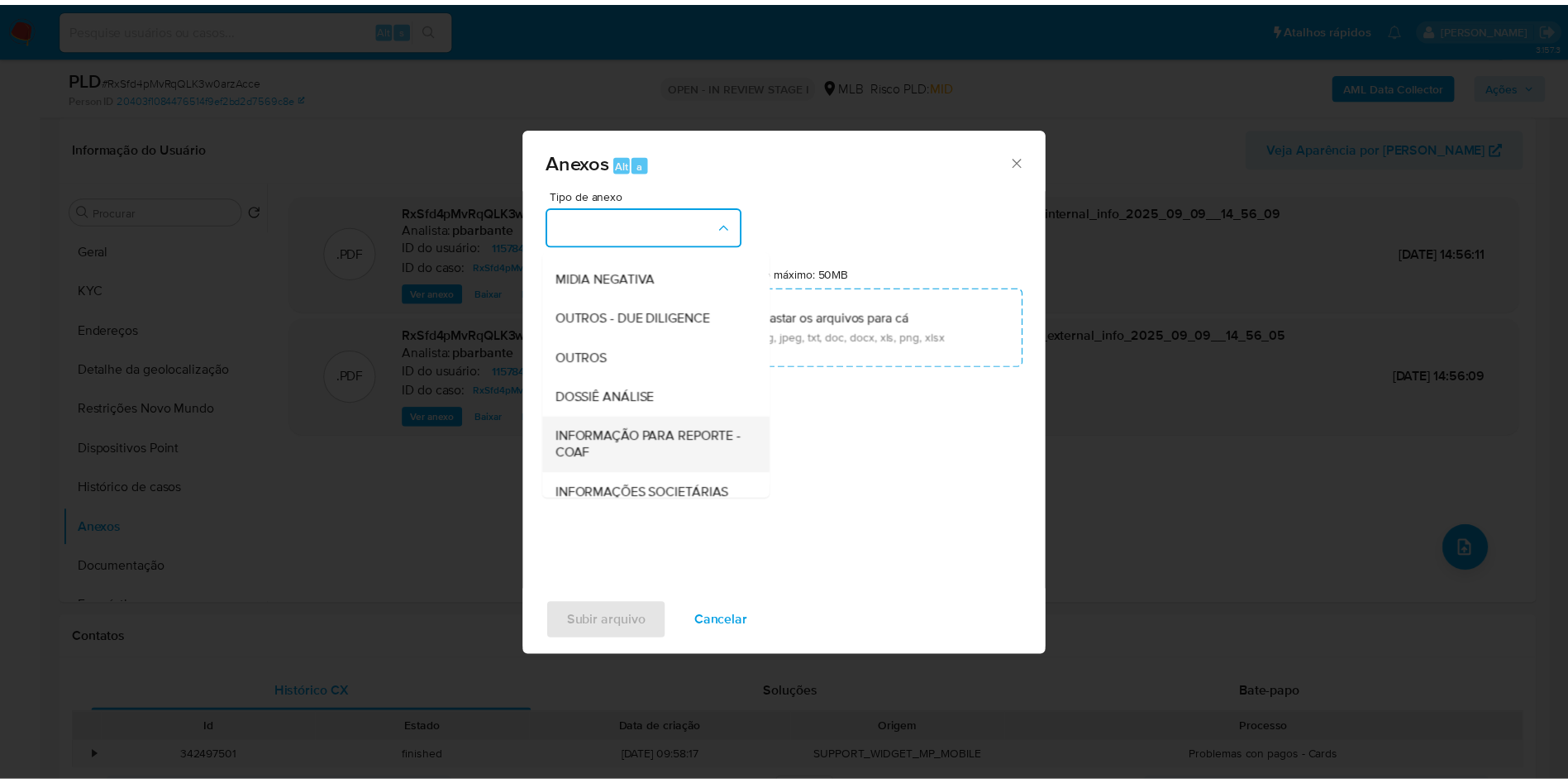
scroll to position [222, 0]
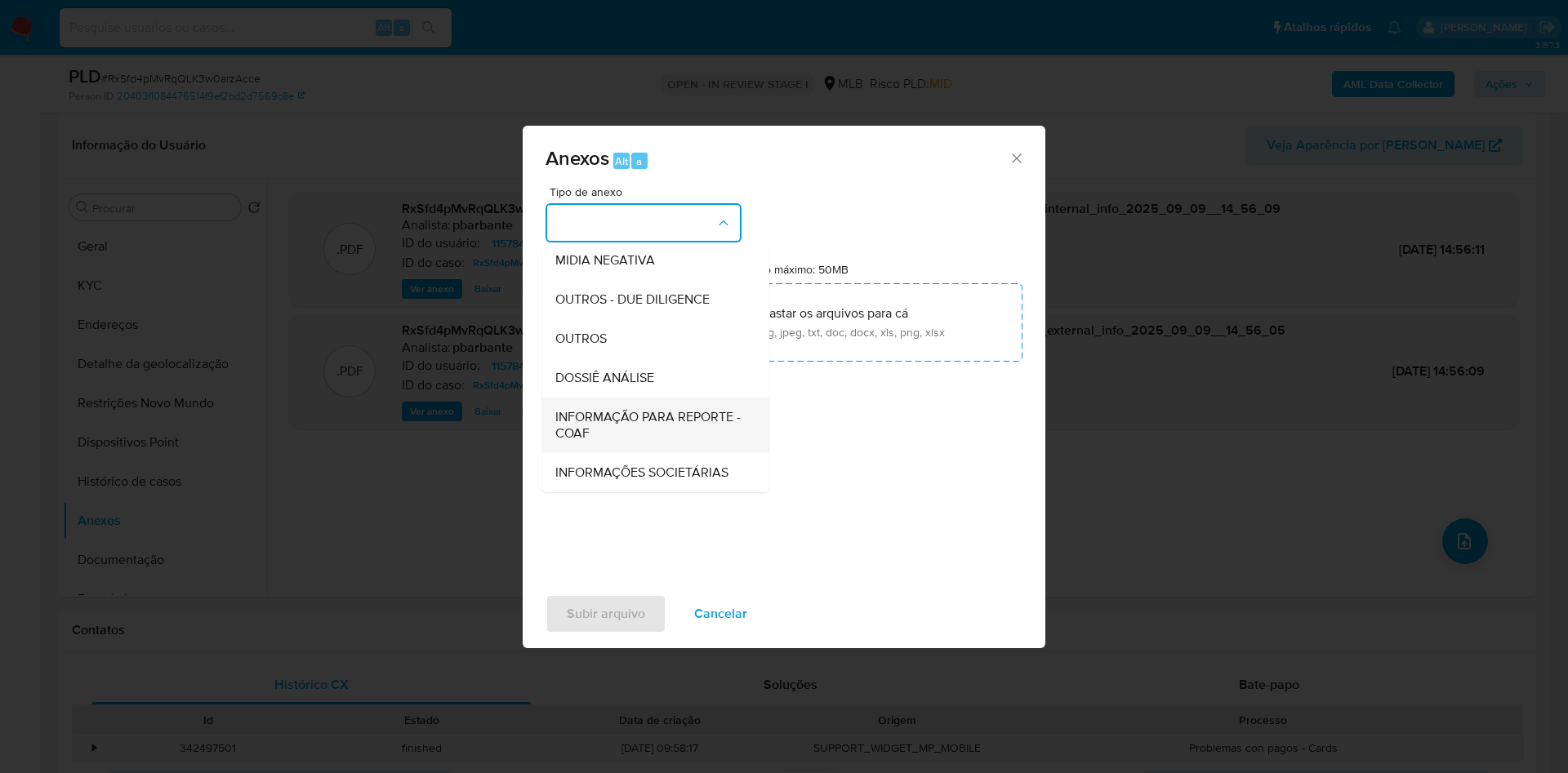
click at [605, 409] on span "INFORMAÇÃO PARA REPORTE - COAF" at bounding box center [651, 425] width 191 height 33
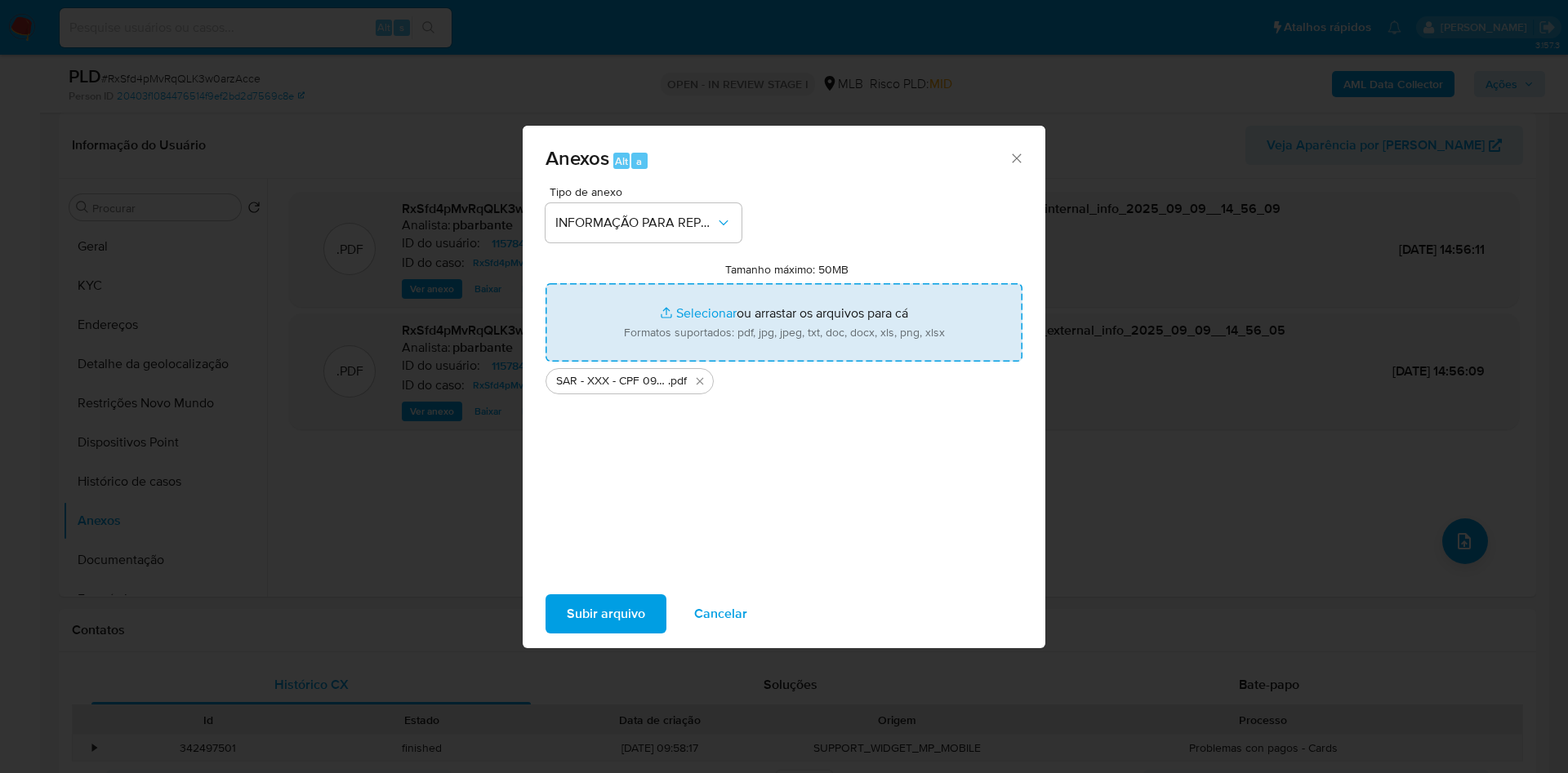
type input "C:\fakepath\Mulan 1157847469_2025_09_08_08_25_18.xlsx"
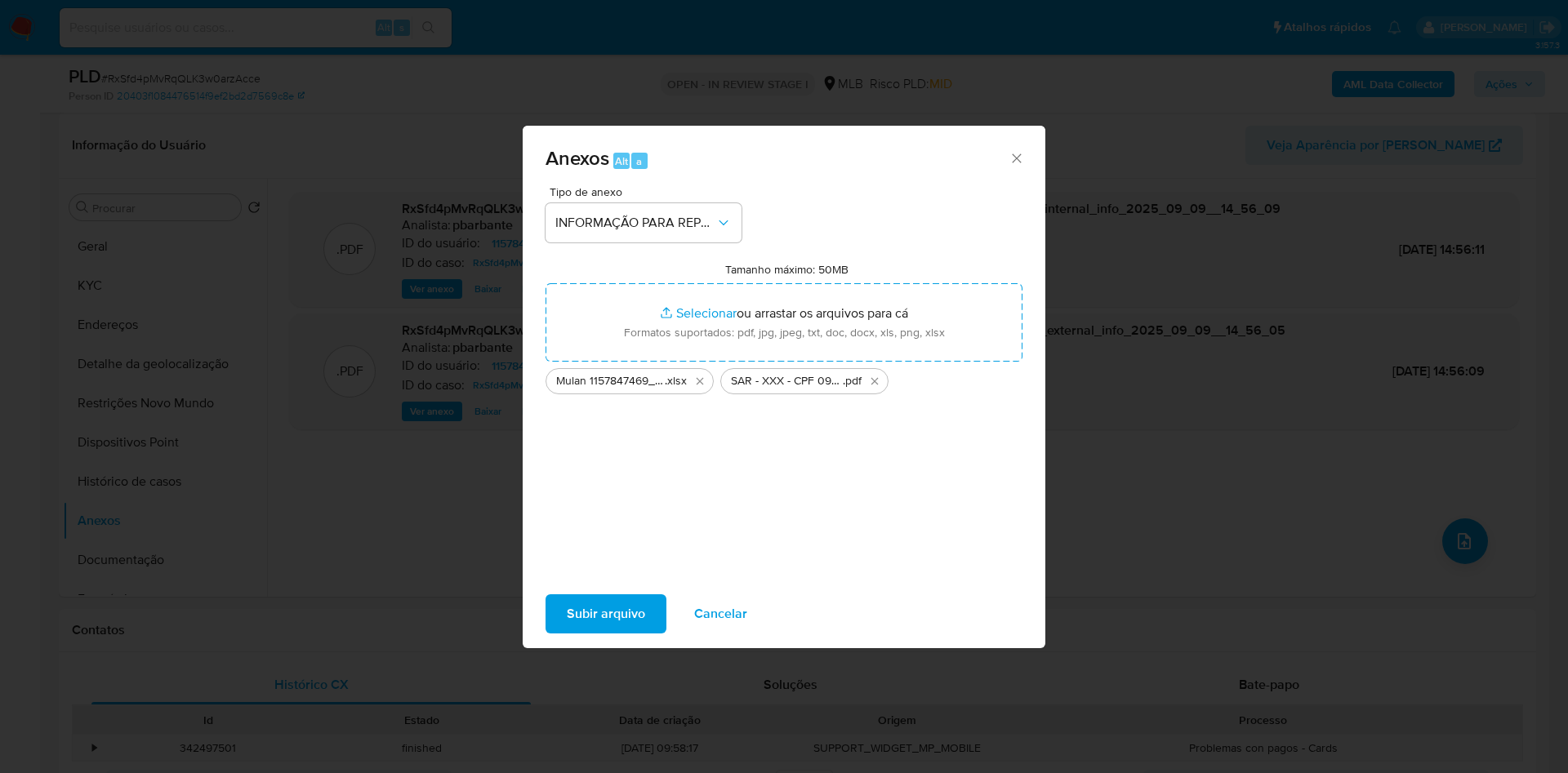
click at [605, 599] on div "Subir arquivo Cancelar" at bounding box center [784, 613] width 523 height 62
click at [602, 626] on span "Subir arquivo" at bounding box center [606, 614] width 79 height 35
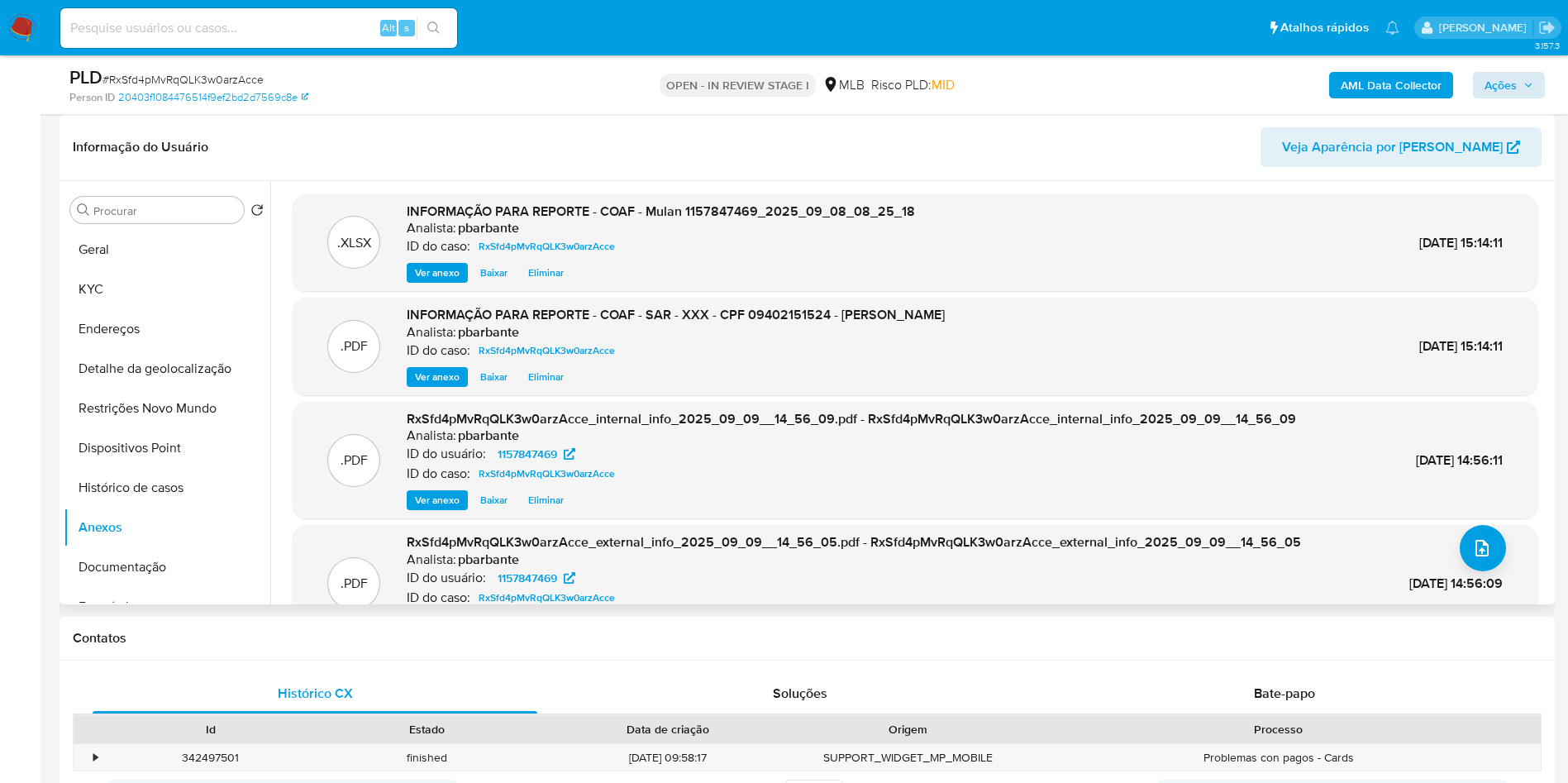
drag, startPoint x: 618, startPoint y: 196, endPoint x: 748, endPoint y: 196, distance: 130.0
click at [622, 181] on div "Informação do Usuário Veja Aparência por Pessoa" at bounding box center [807, 147] width 1495 height 67
click at [1510, 74] on span "Ações" at bounding box center [1501, 85] width 32 height 27
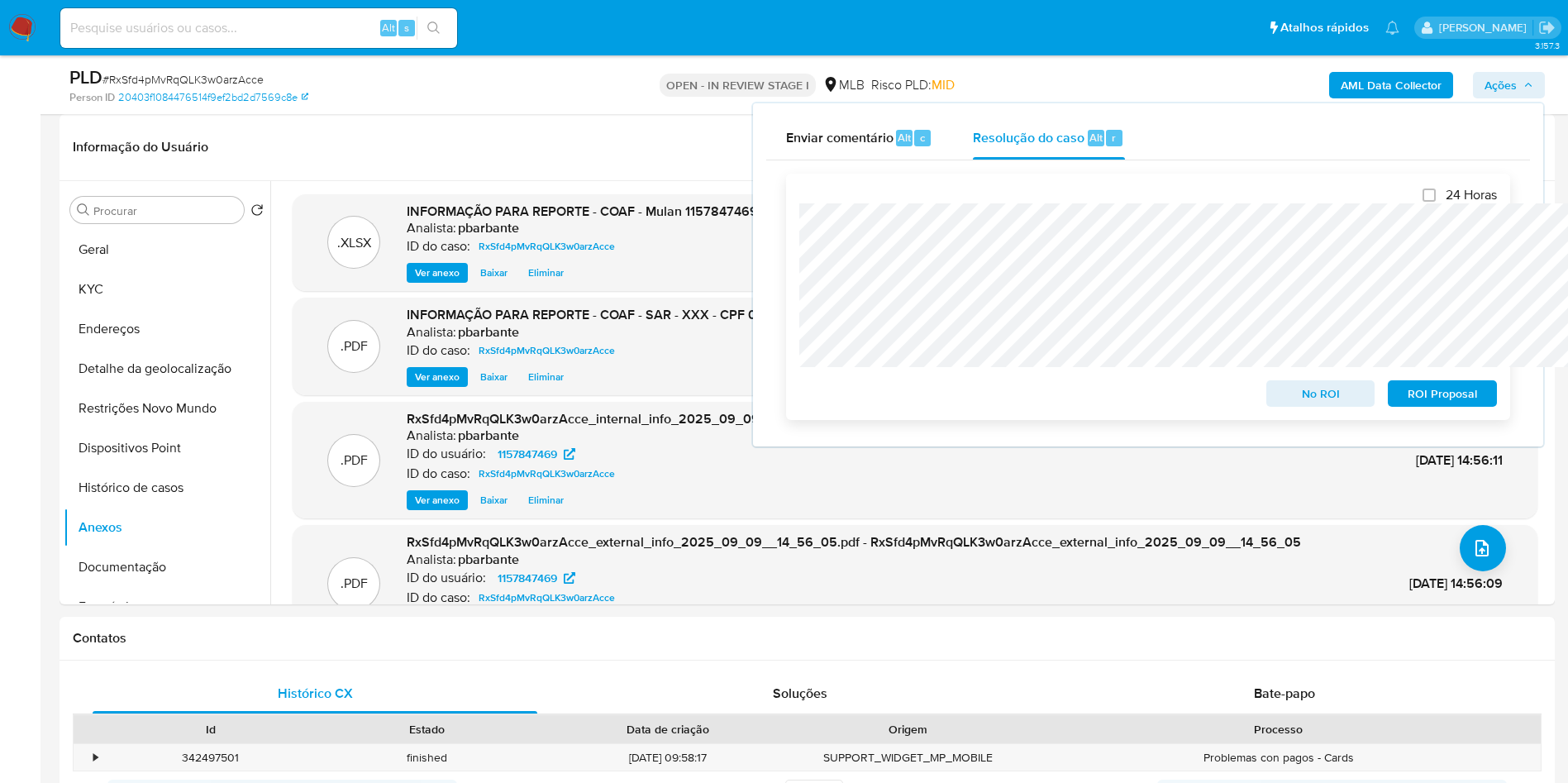
click at [1439, 402] on span "ROI Proposal" at bounding box center [1442, 393] width 86 height 23
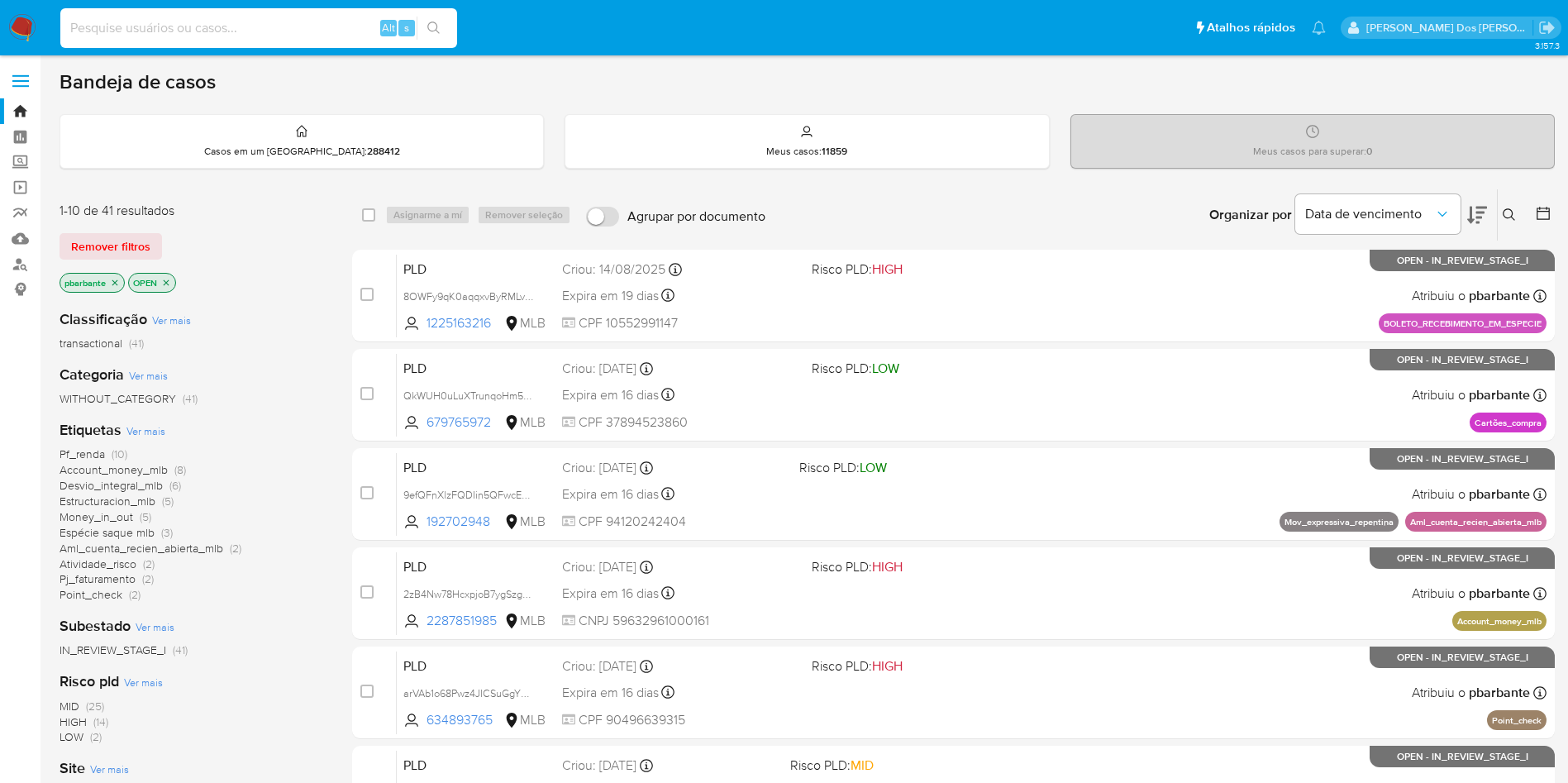
click at [277, 31] on input at bounding box center [259, 28] width 397 height 22
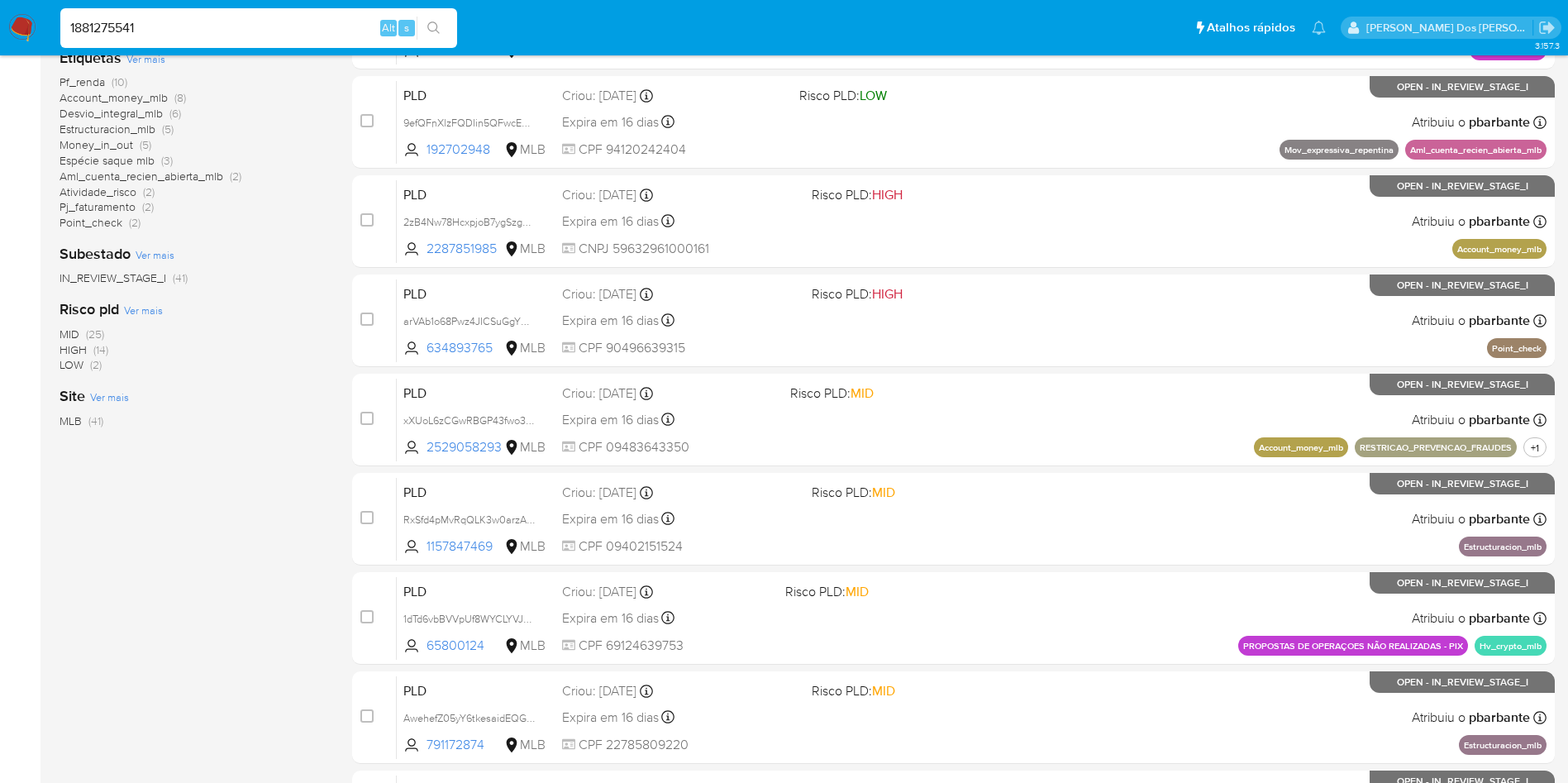
type input "1881275541"
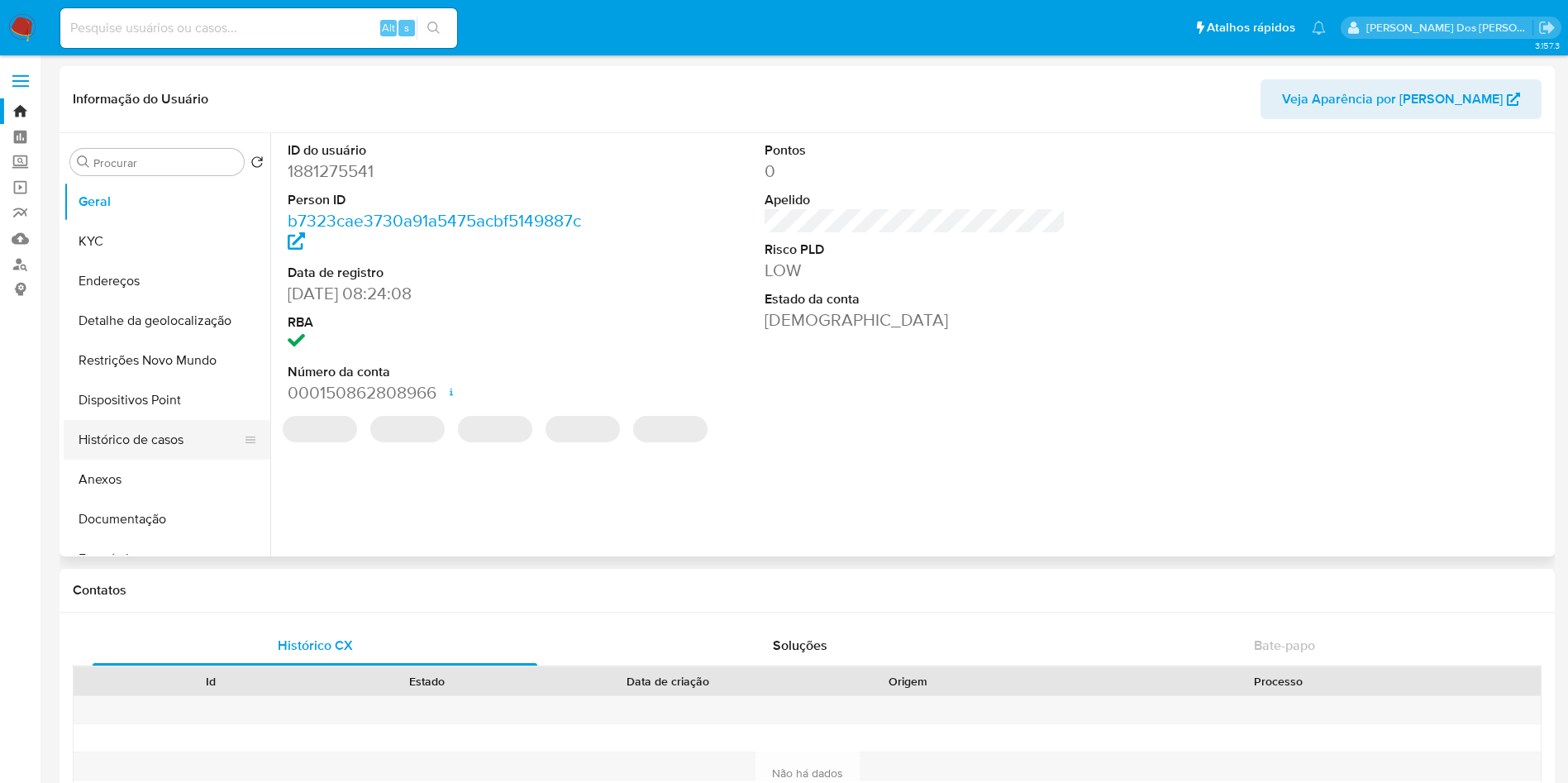
click at [171, 450] on button "Histórico de casos" at bounding box center [161, 440] width 194 height 40
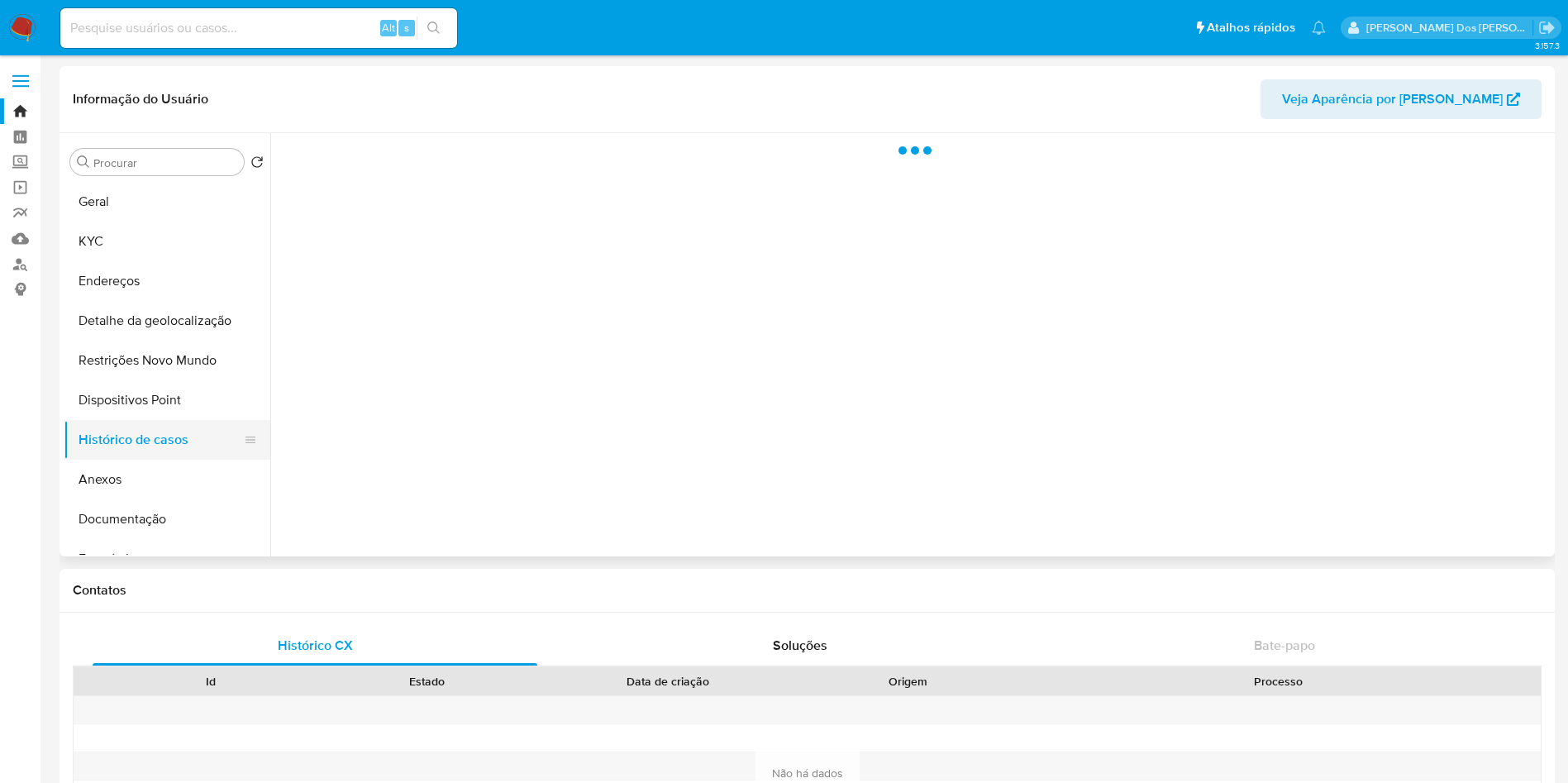
select select "10"
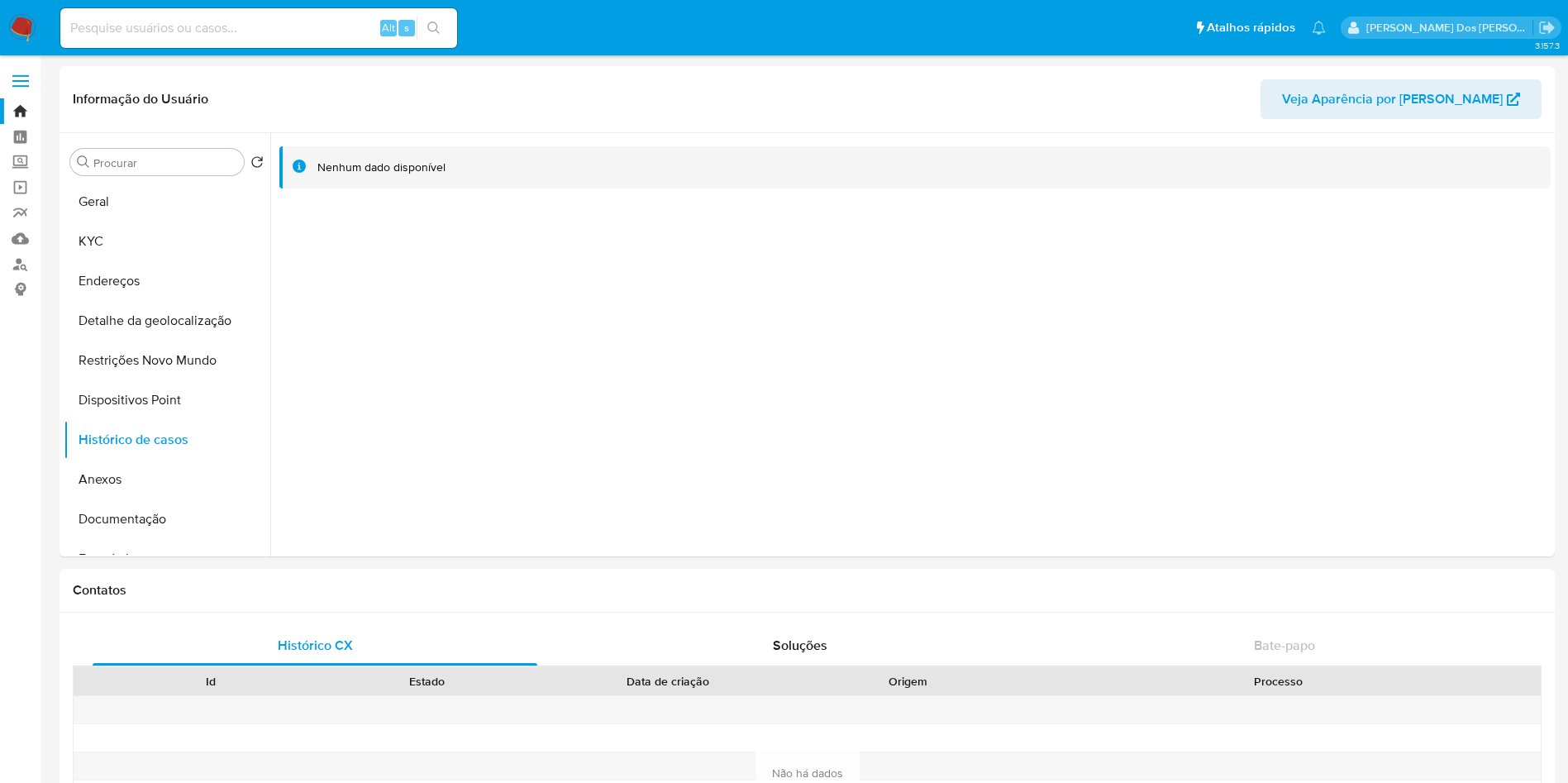
click at [13, 35] on img at bounding box center [22, 28] width 28 height 28
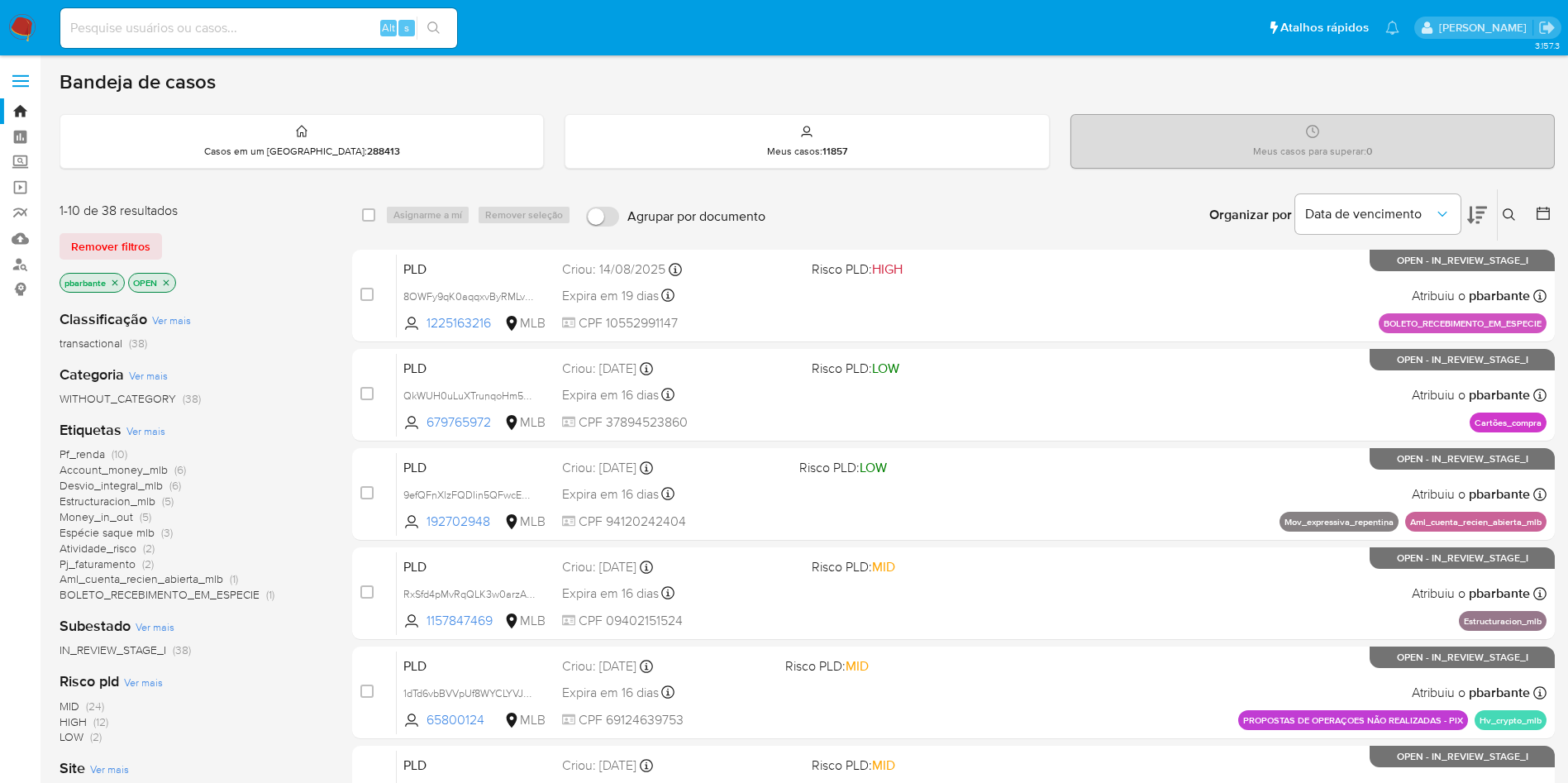
click at [14, 25] on img at bounding box center [22, 28] width 28 height 28
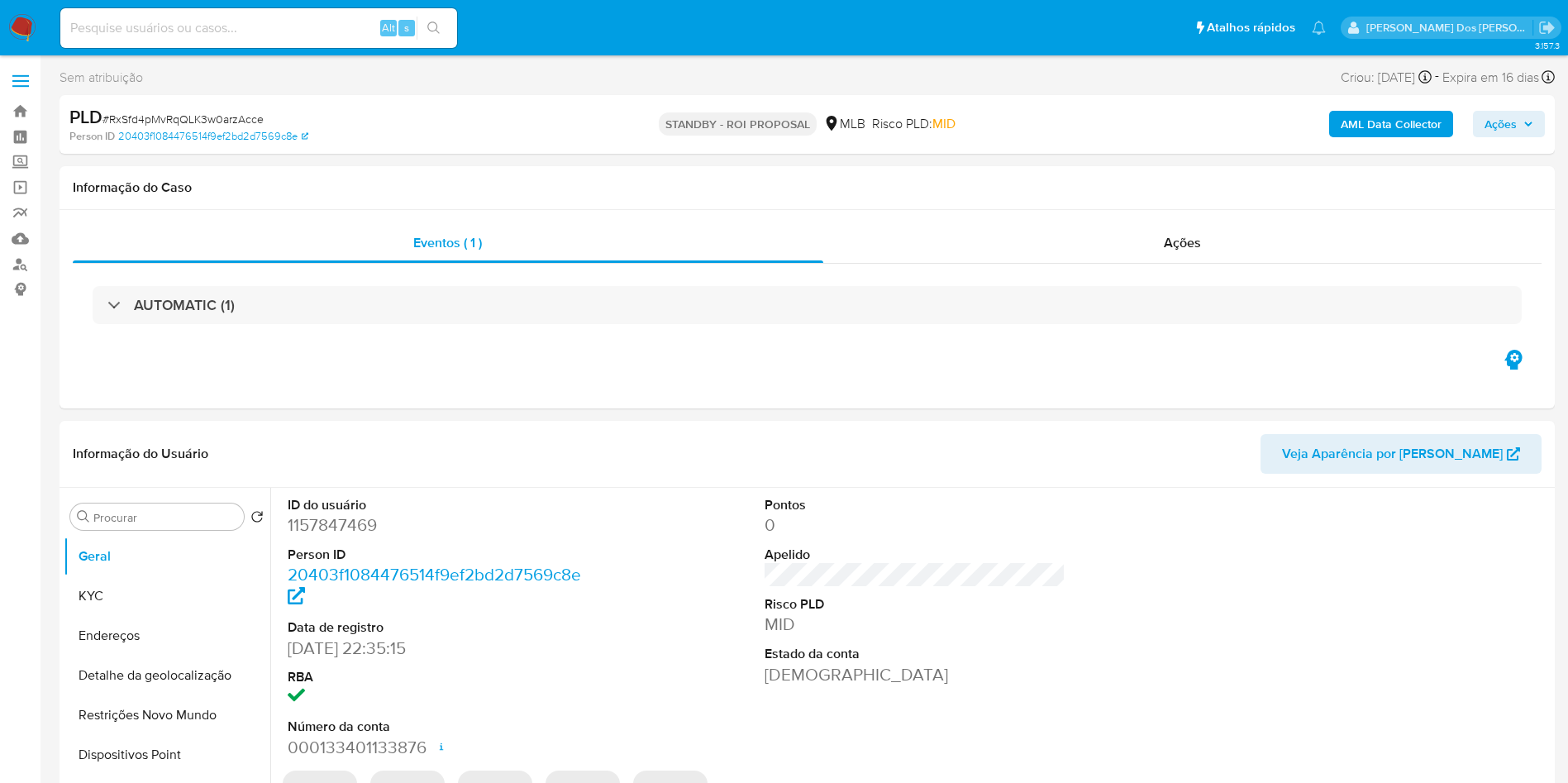
select select "10"
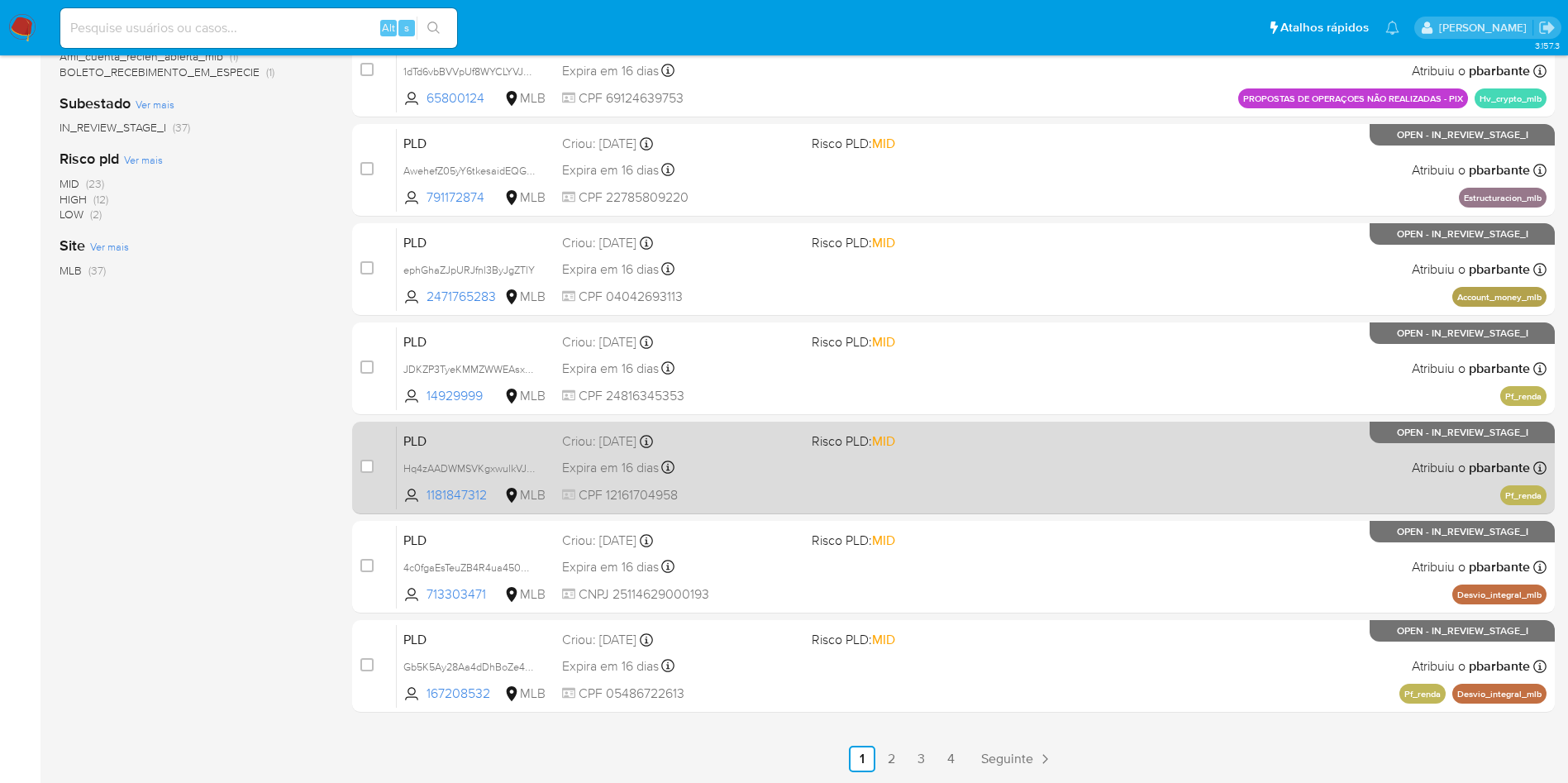
scroll to position [653, 0]
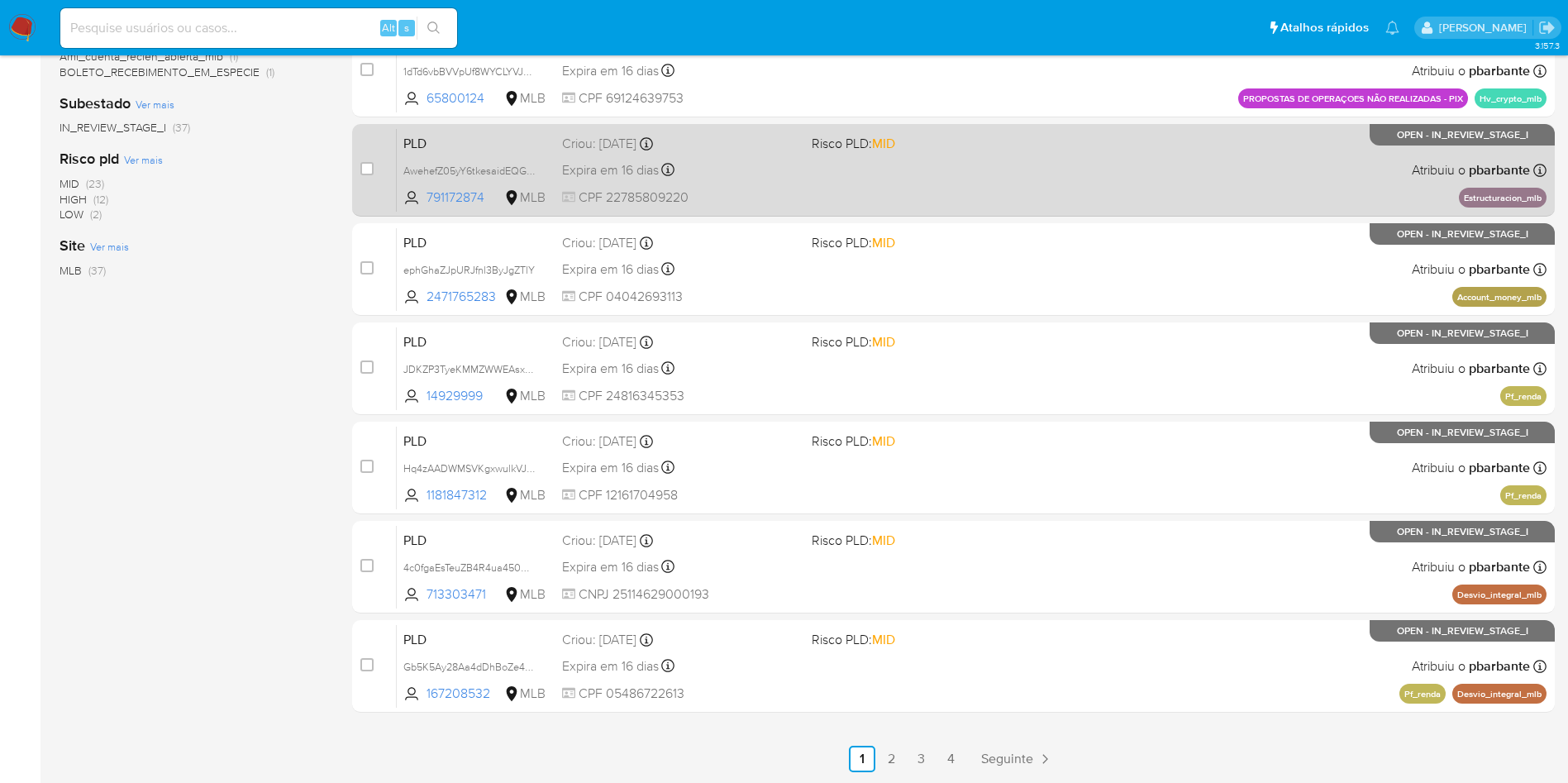
click at [903, 768] on link "2" at bounding box center [892, 759] width 27 height 27
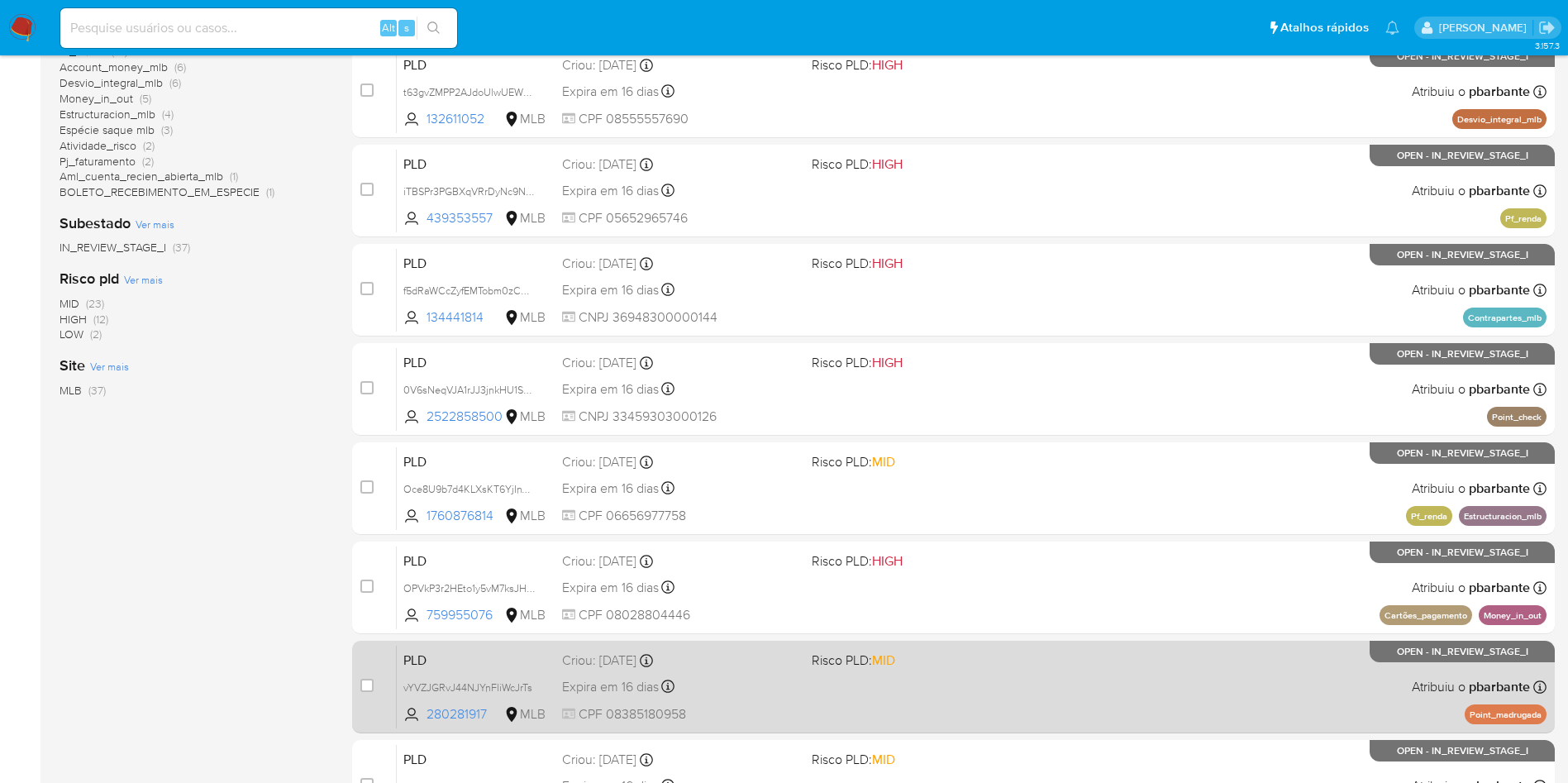
scroll to position [653, 0]
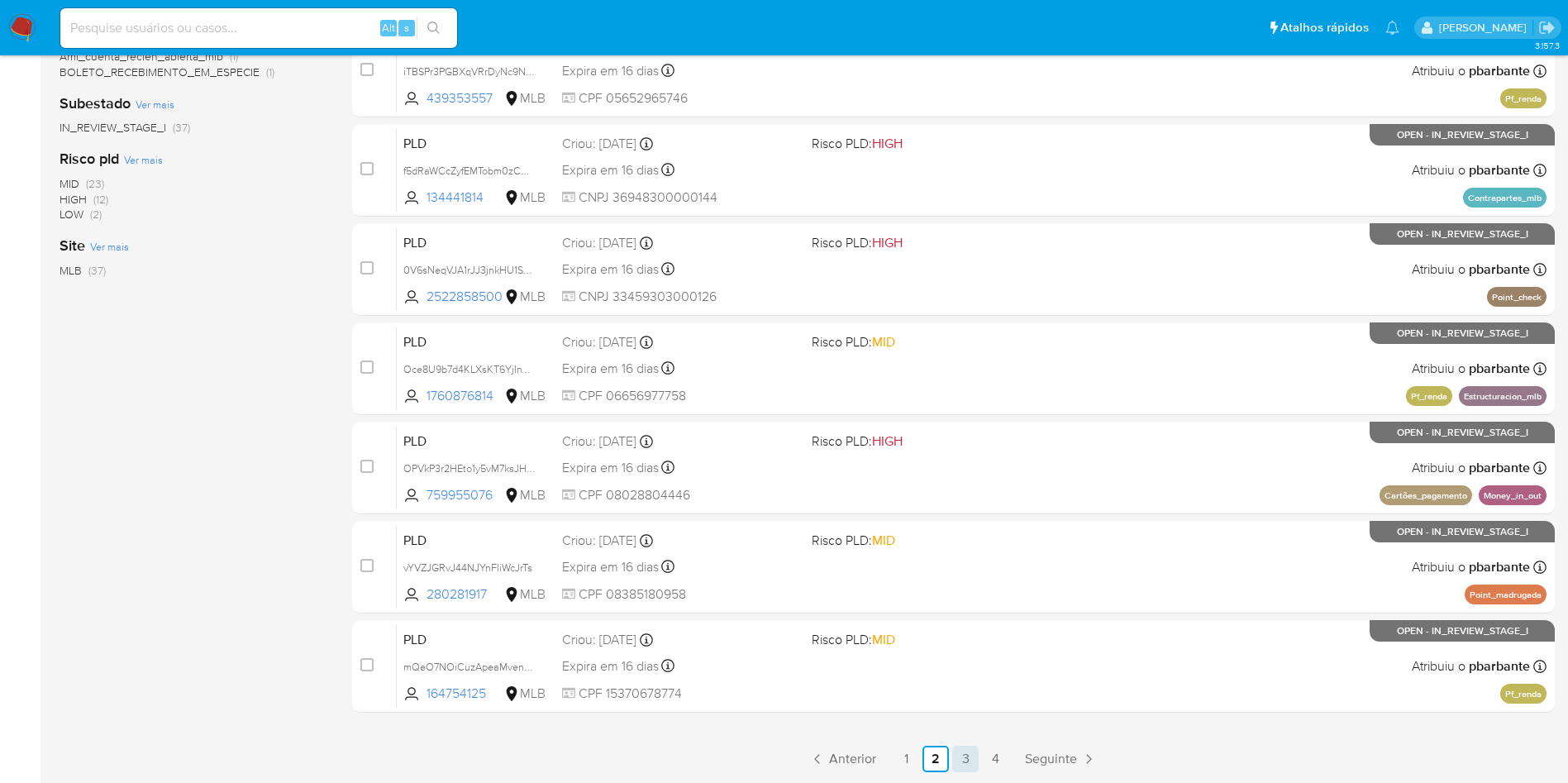
click at [979, 750] on link "3" at bounding box center [965, 759] width 27 height 27
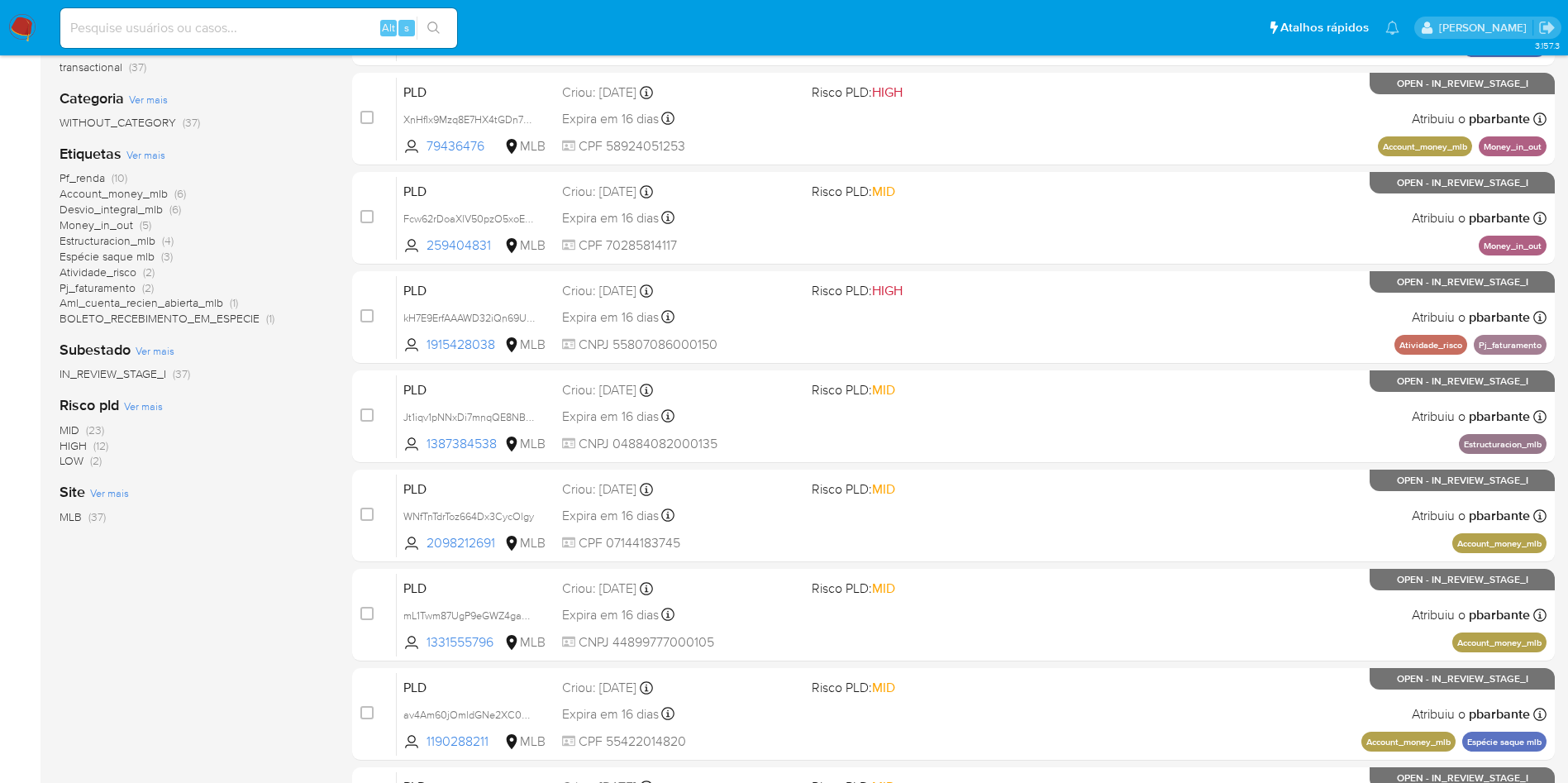
scroll to position [653, 0]
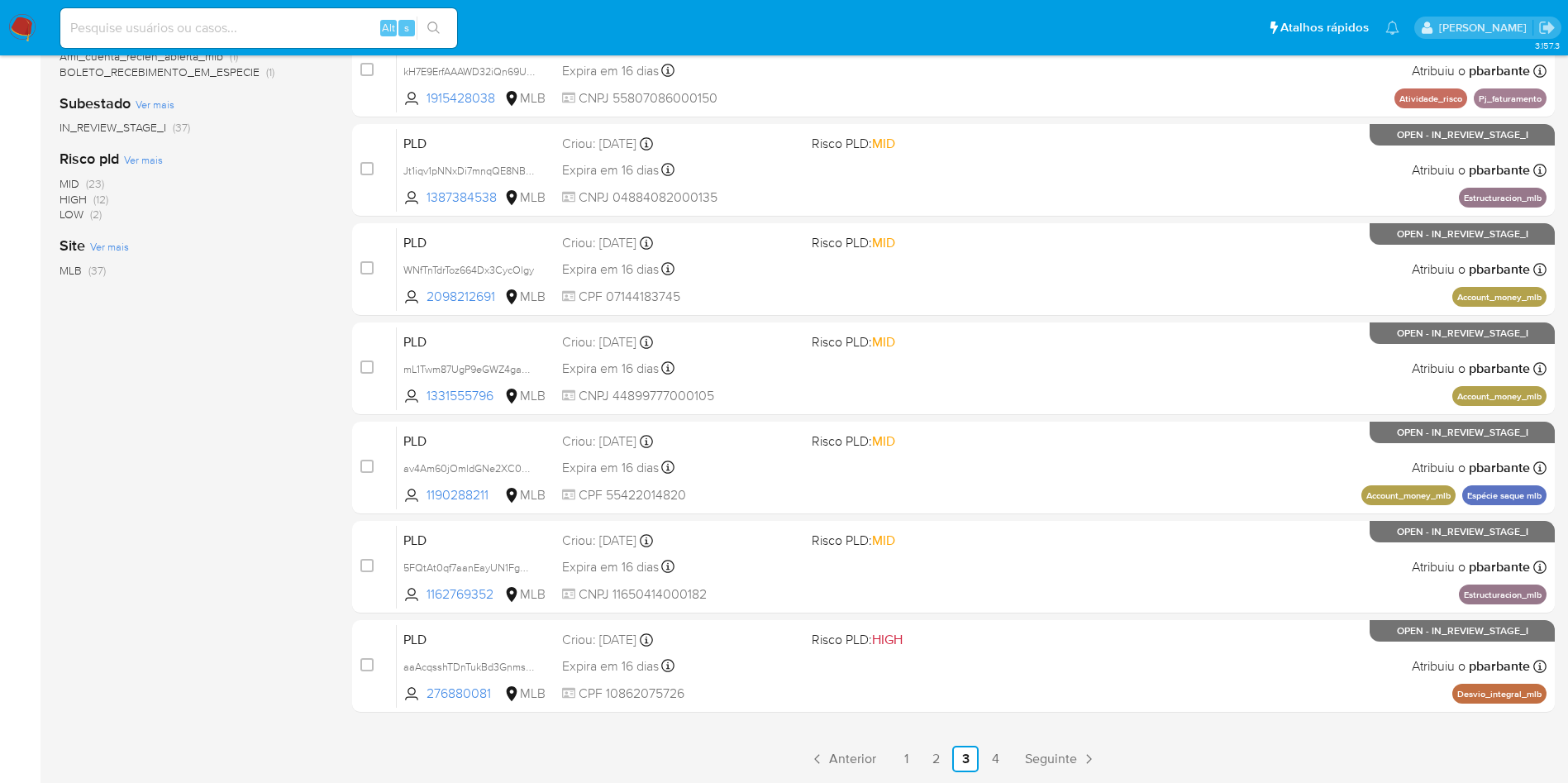
click at [1022, 775] on main "3.157.3" at bounding box center [784, 130] width 1568 height 1306
click at [1009, 763] on link "4" at bounding box center [995, 759] width 27 height 27
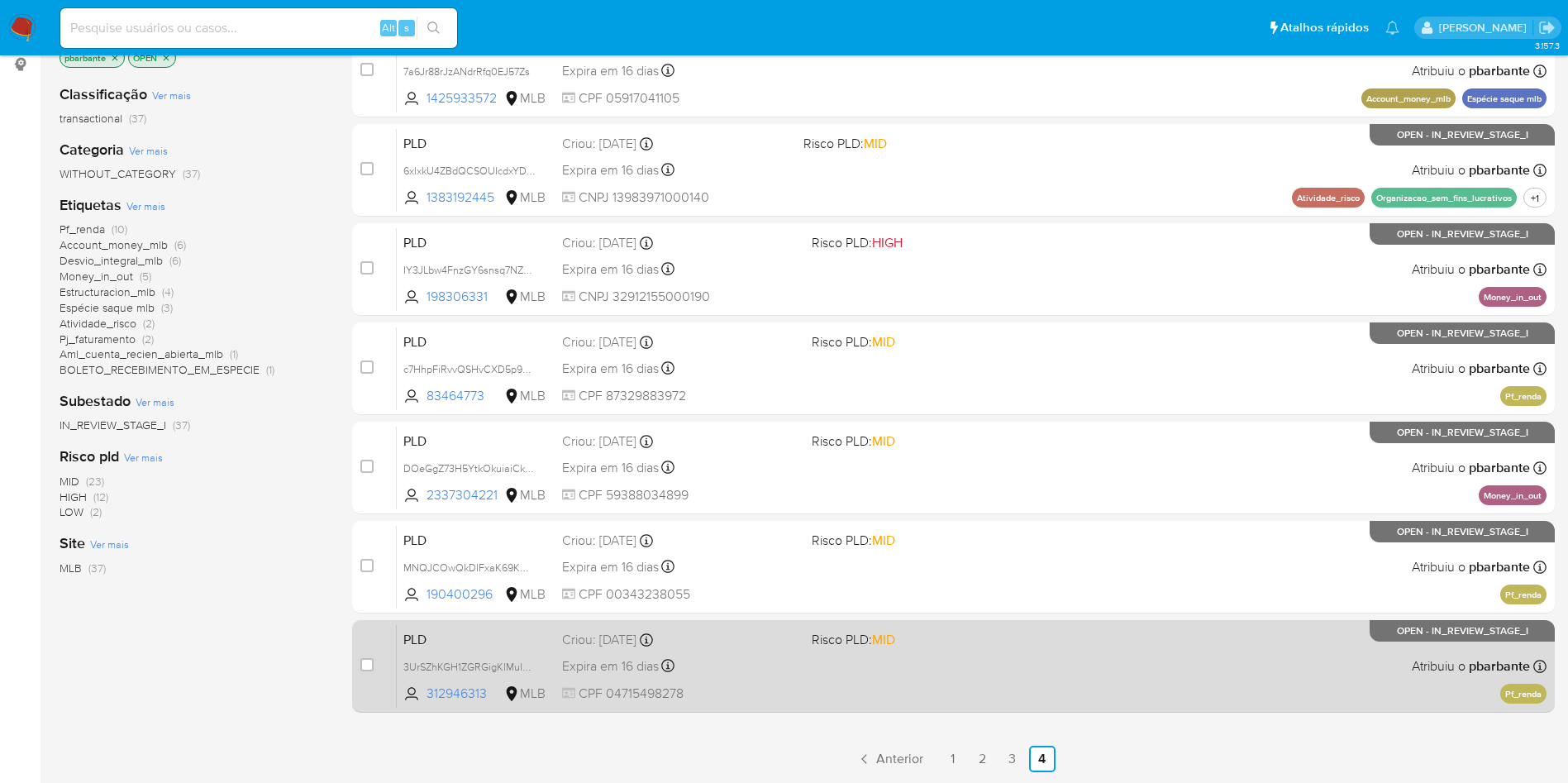
scroll to position [319, 0]
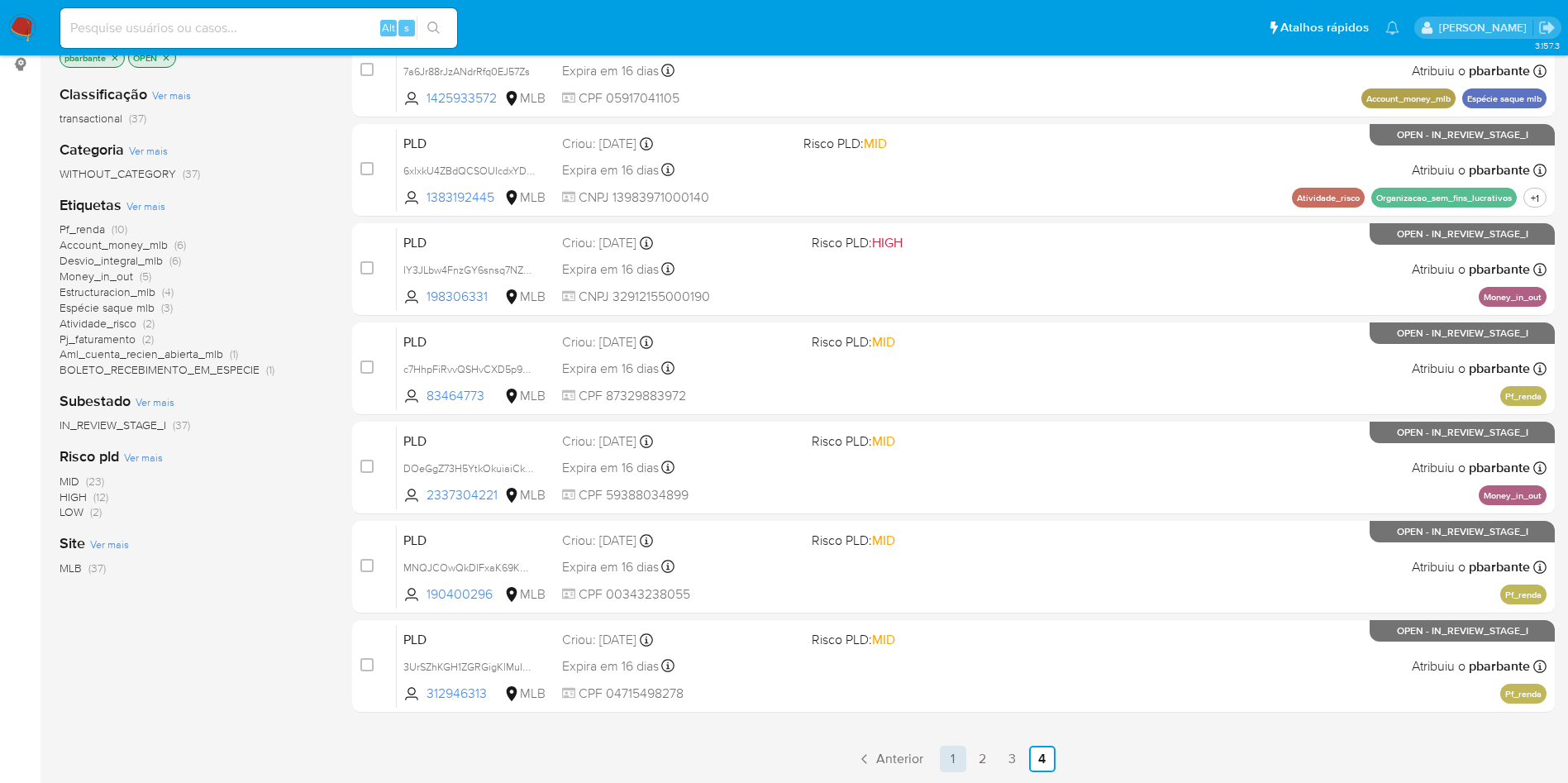
click at [966, 769] on link "1" at bounding box center [953, 759] width 27 height 27
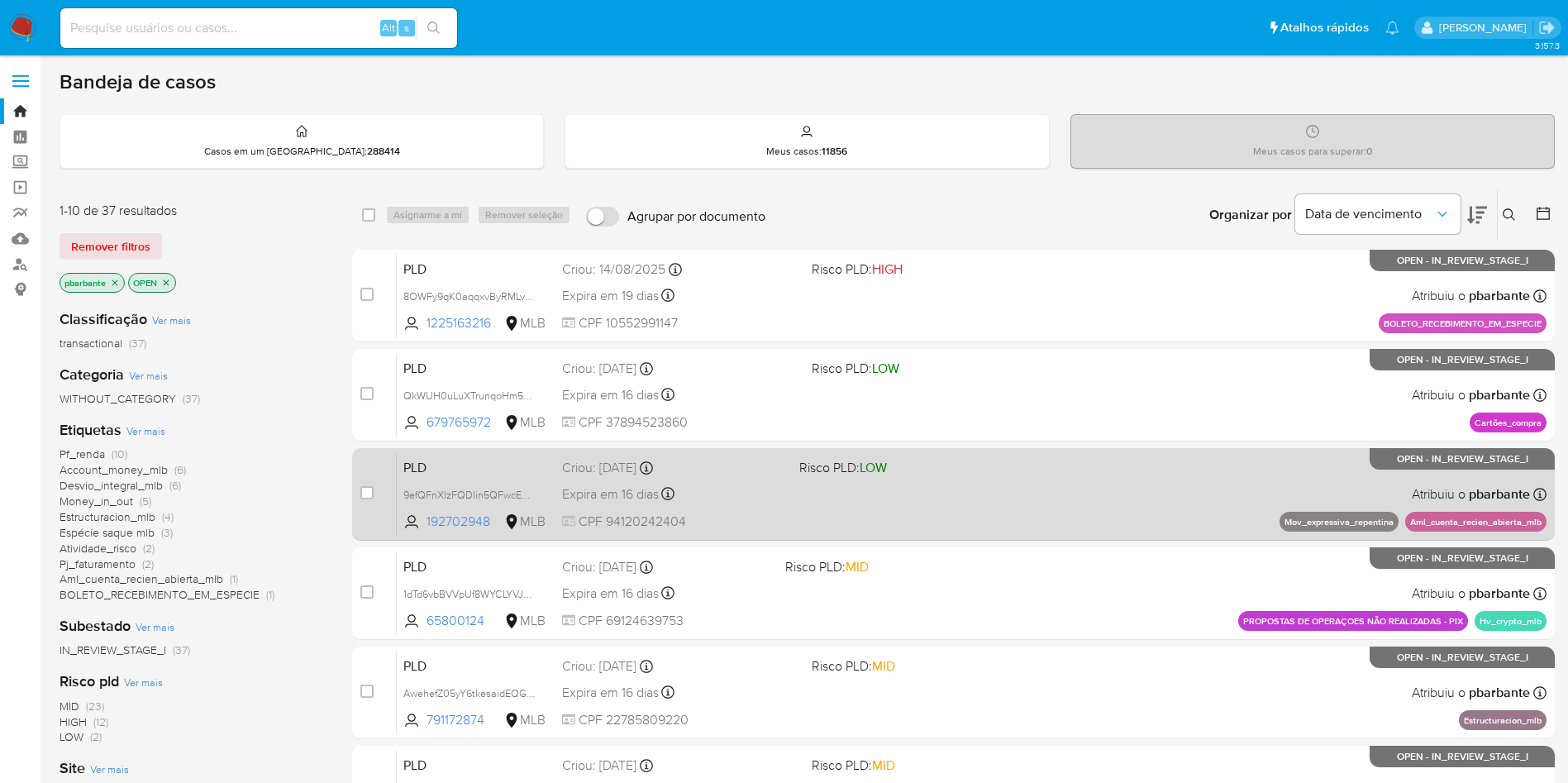
click at [1105, 536] on div "PLD 9efQFnXlzFQDIin5QFwcERHp 192702948 MLB Risco PLD: LOW Criou: 12/08/2025 Cri…" at bounding box center [972, 494] width 1150 height 84
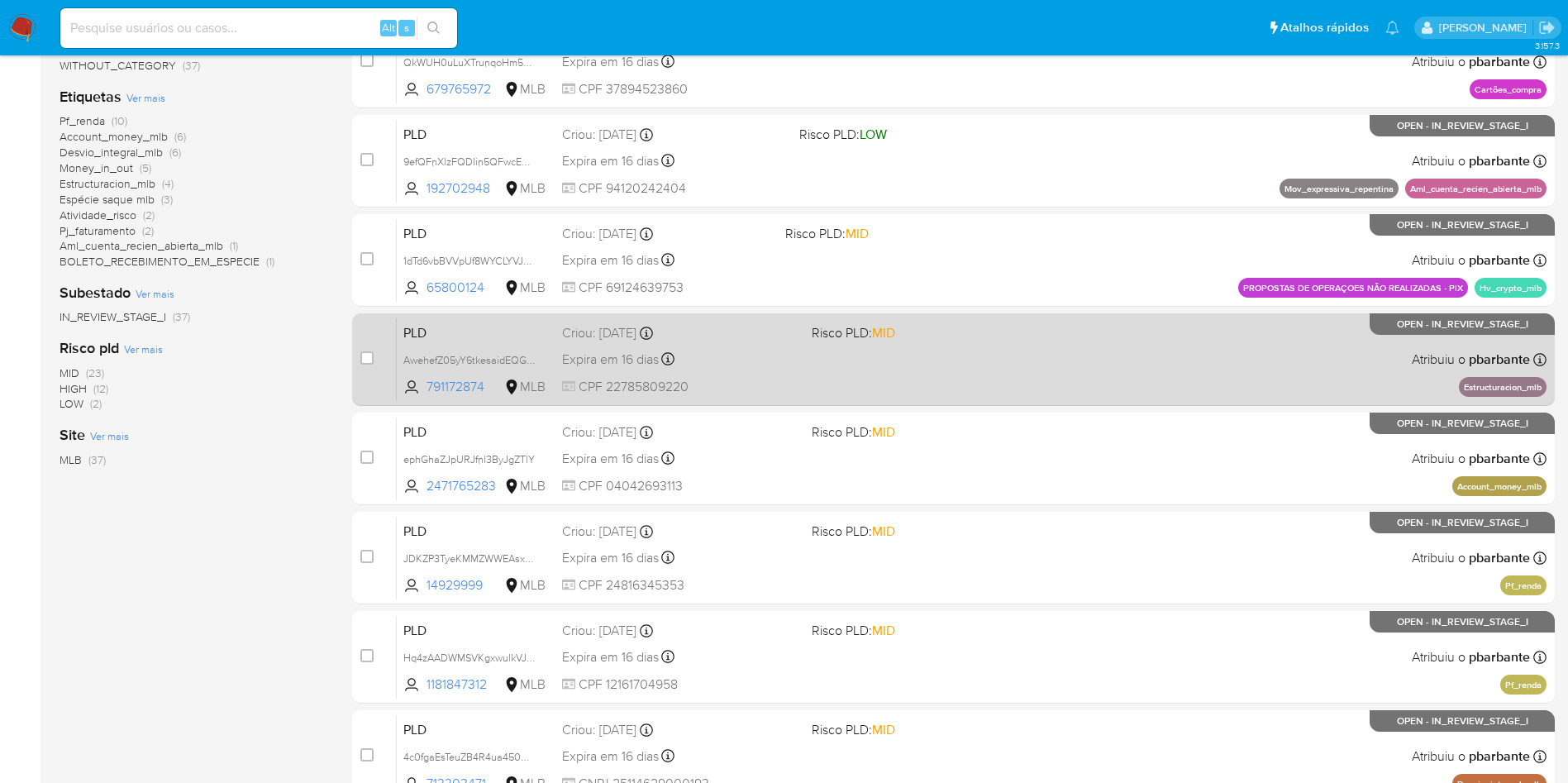
scroll to position [373, 0]
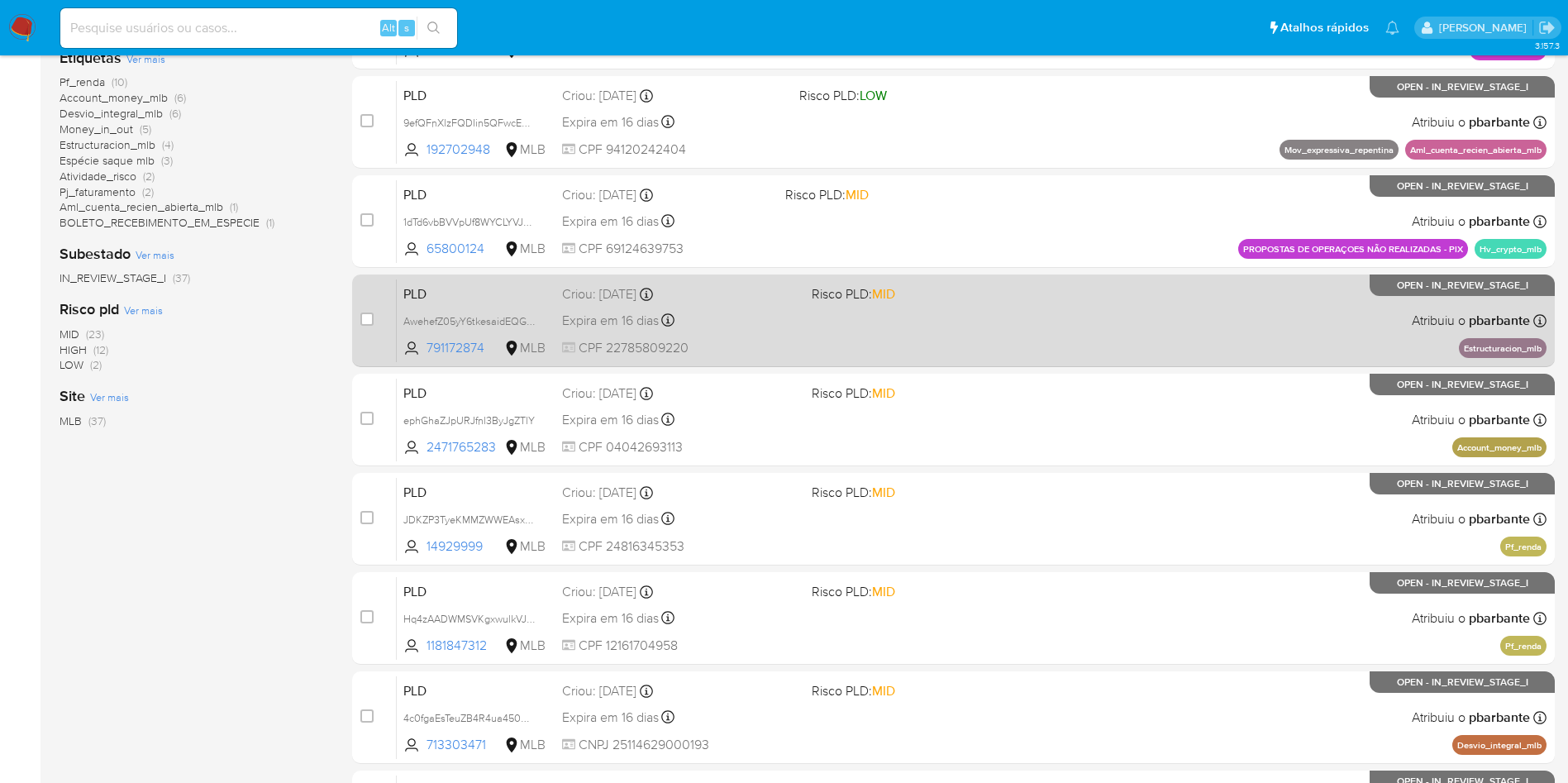
click at [993, 363] on div "PLD AwehefZ05yY6tkesaidEQGJZ 791172874 MLB Risco PLD: MID Criou: 12/08/2025 Cri…" at bounding box center [972, 321] width 1150 height 84
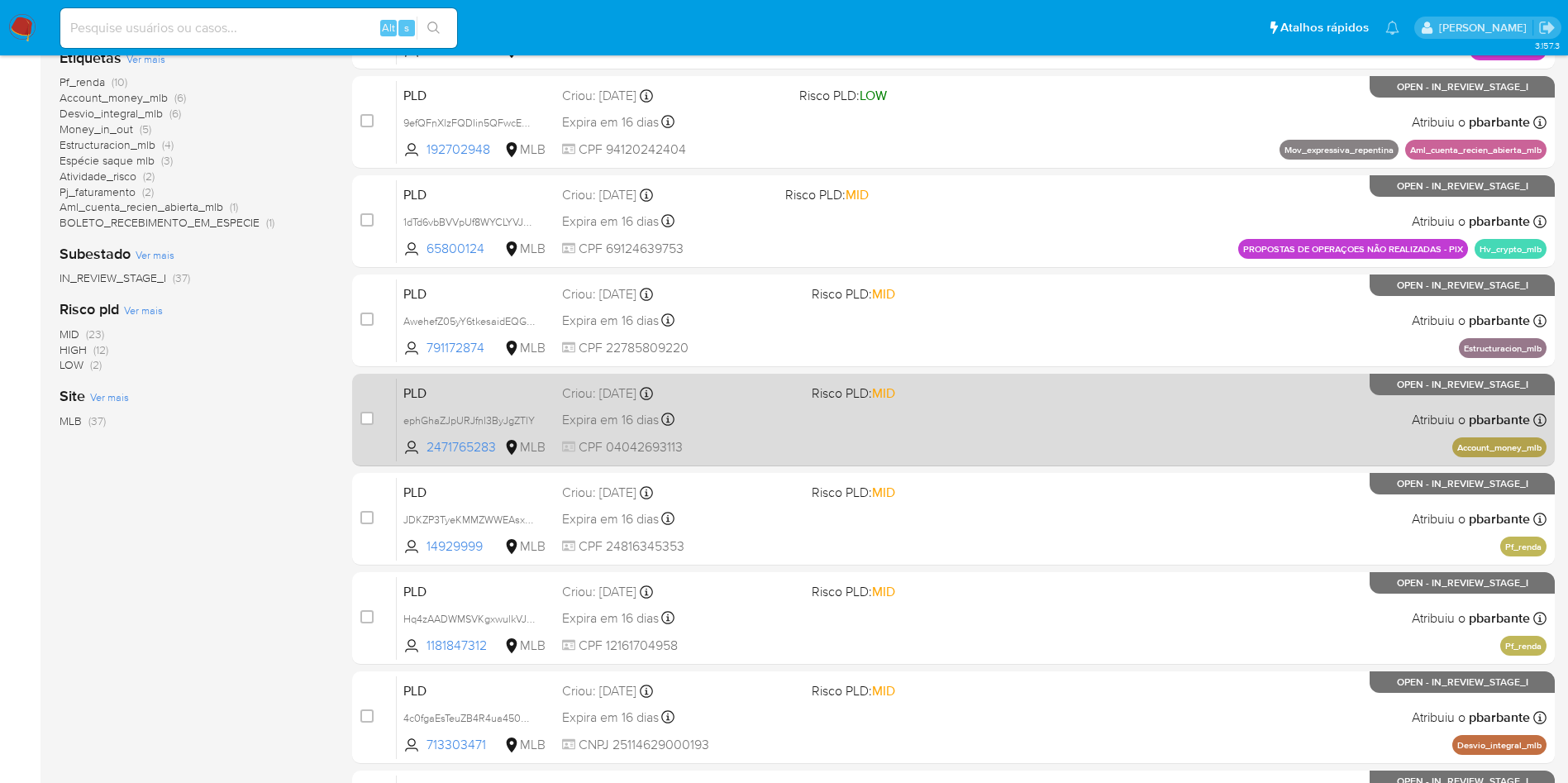
click at [976, 461] on div "PLD ephGhaZJpURJfnl3ByJgZTlY 2471765283 MLB Risco PLD: MID Criou: 12/08/2025 Cr…" at bounding box center [972, 420] width 1150 height 84
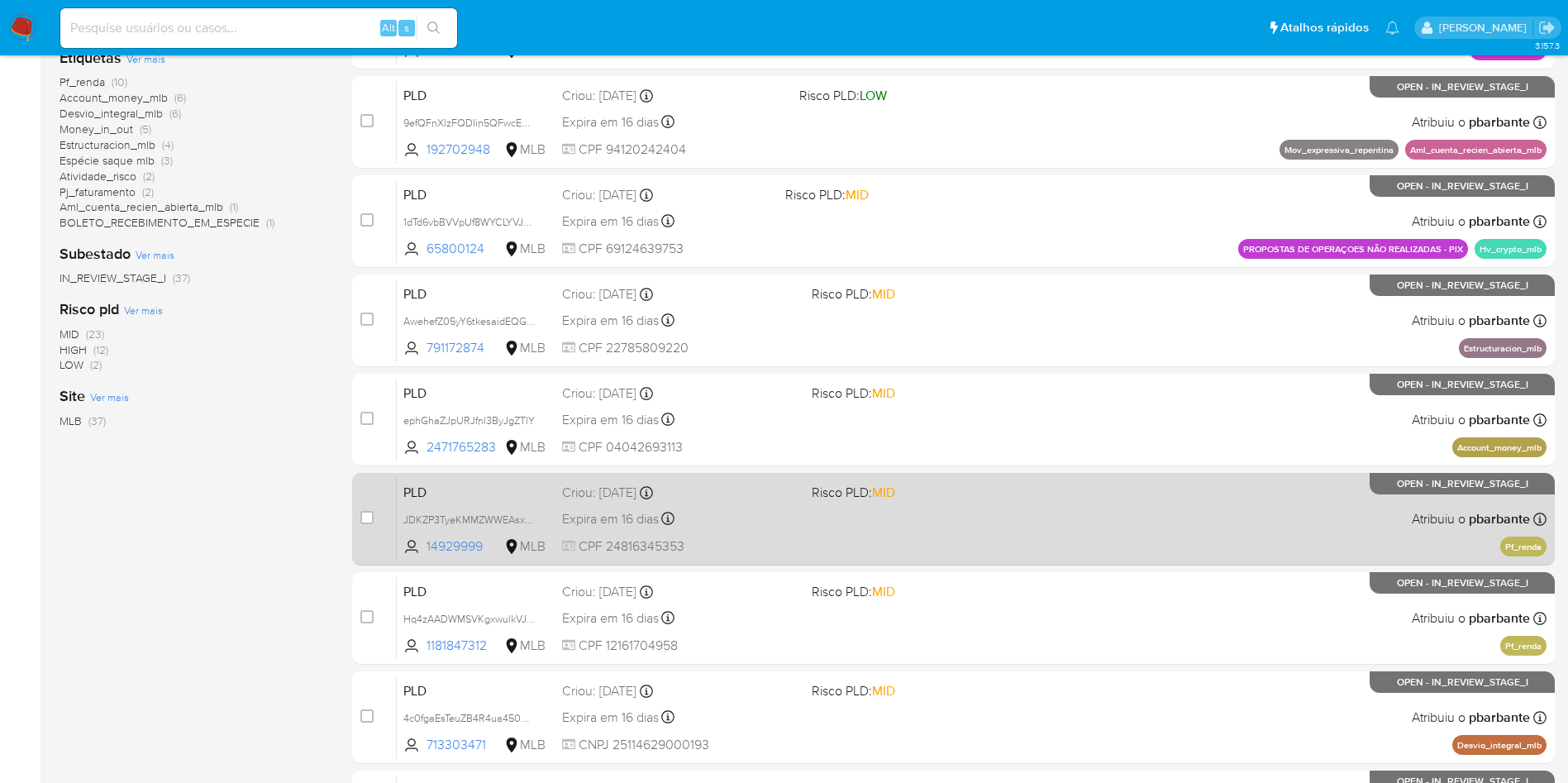
click at [895, 502] on span "MID" at bounding box center [883, 492] width 23 height 19
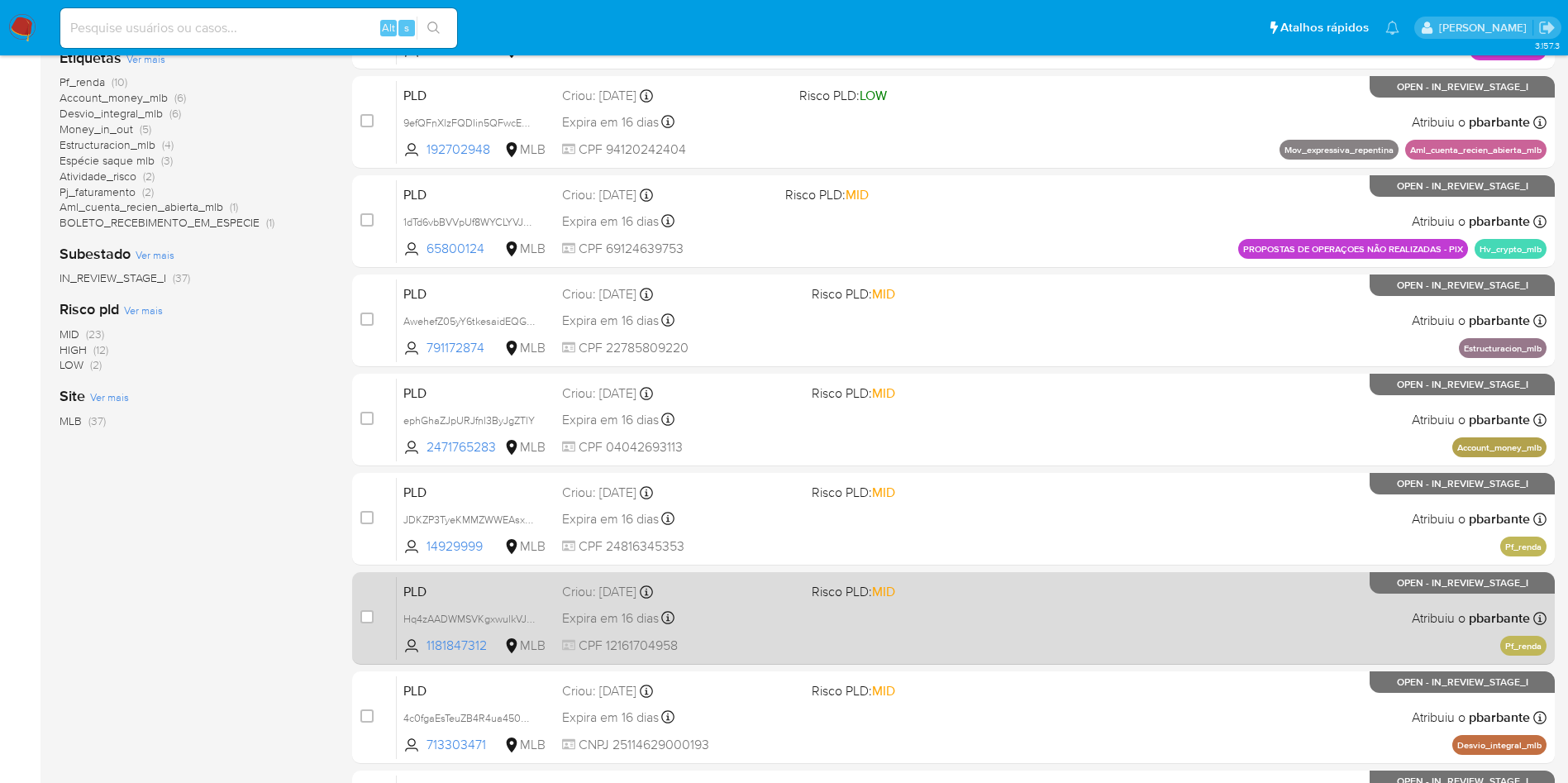
click at [977, 660] on div "PLD Hq4zAADWMSVKgxwulkVJCWab 1181847312 MLB Risco PLD: MID Criou: 12/08/2025 Cr…" at bounding box center [972, 618] width 1150 height 84
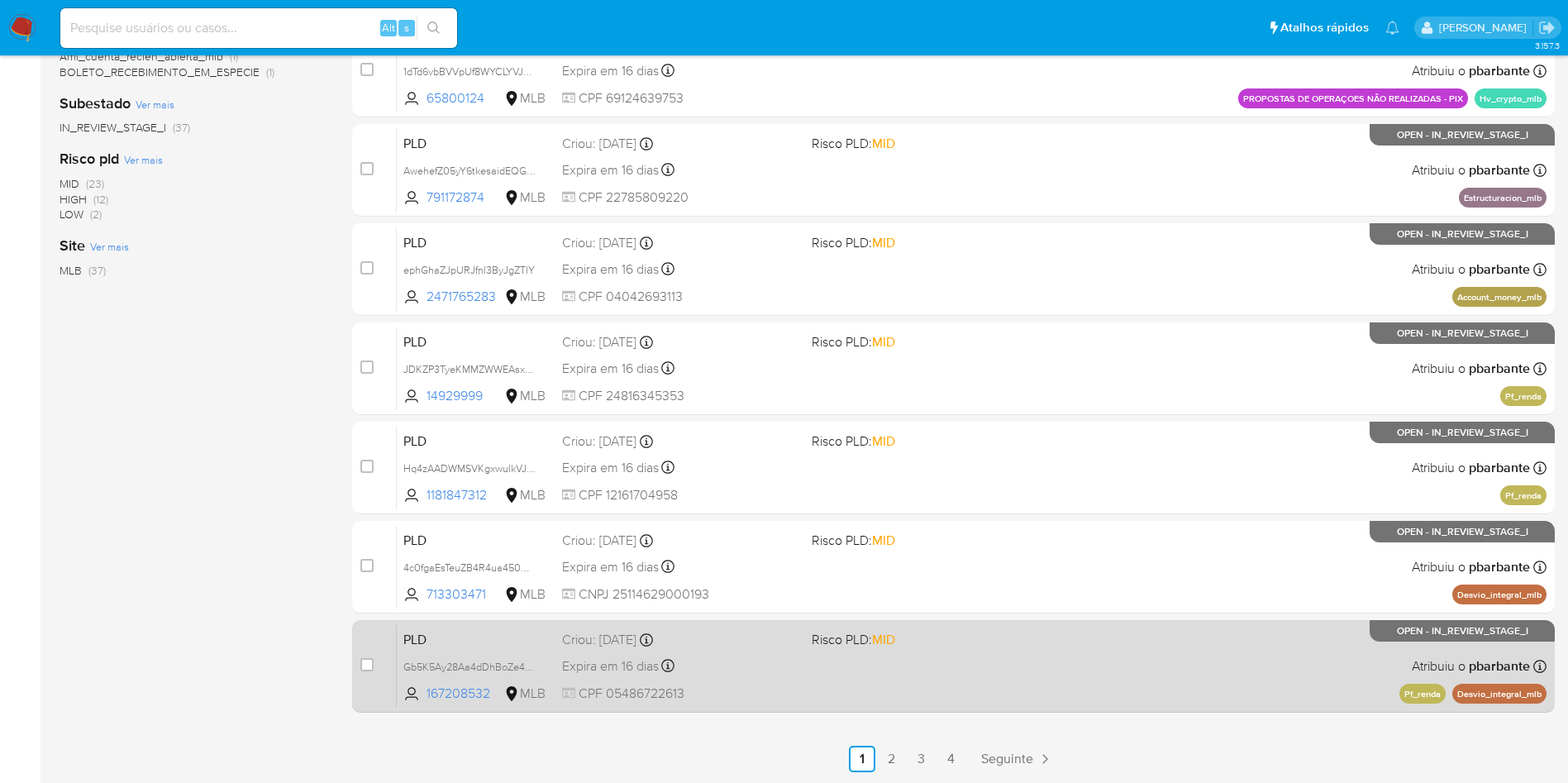
scroll to position [620, 0]
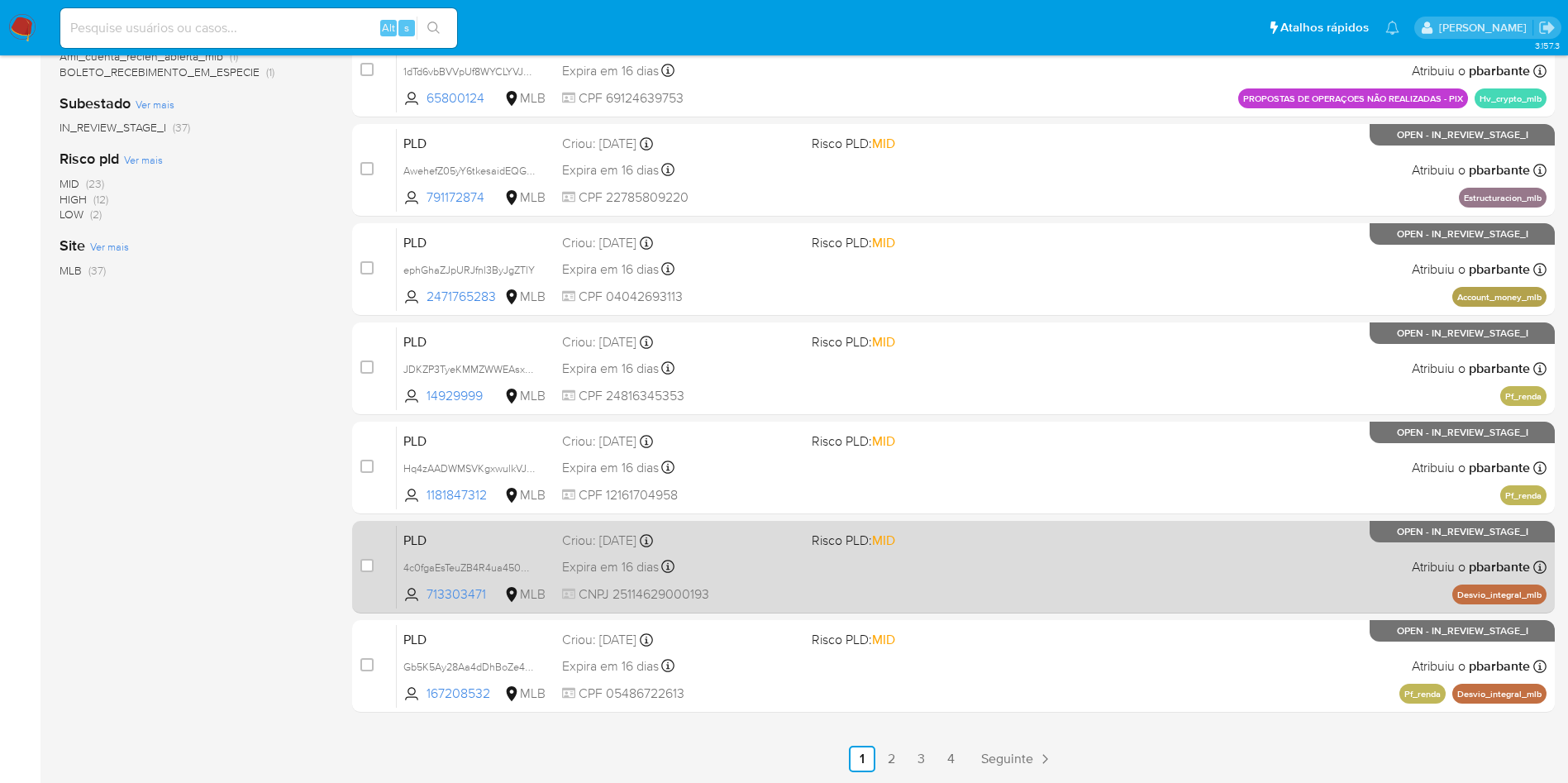
click at [922, 585] on div "PLD 4c0fgaEsTeuZB4R4ua450KMw 713303471 MLB Risco PLD: MID Criou: 12/08/2025 Cri…" at bounding box center [972, 567] width 1150 height 84
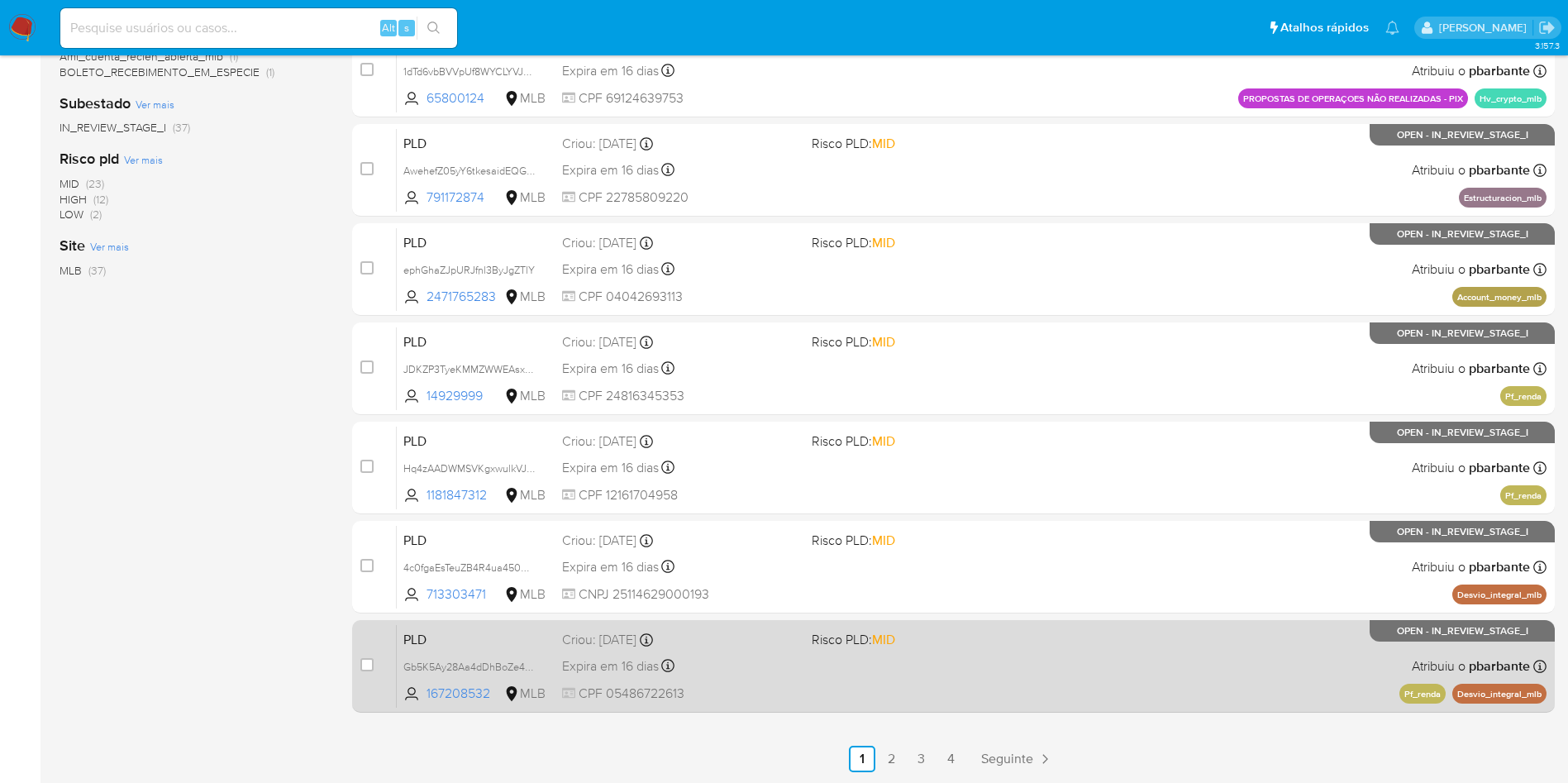
click at [918, 673] on div "PLD Gb5K5Ay28Aa4dDhBoZe4VJFH 167208532 MLB Risco PLD: MID Criou: 12/08/2025 Cri…" at bounding box center [972, 666] width 1150 height 84
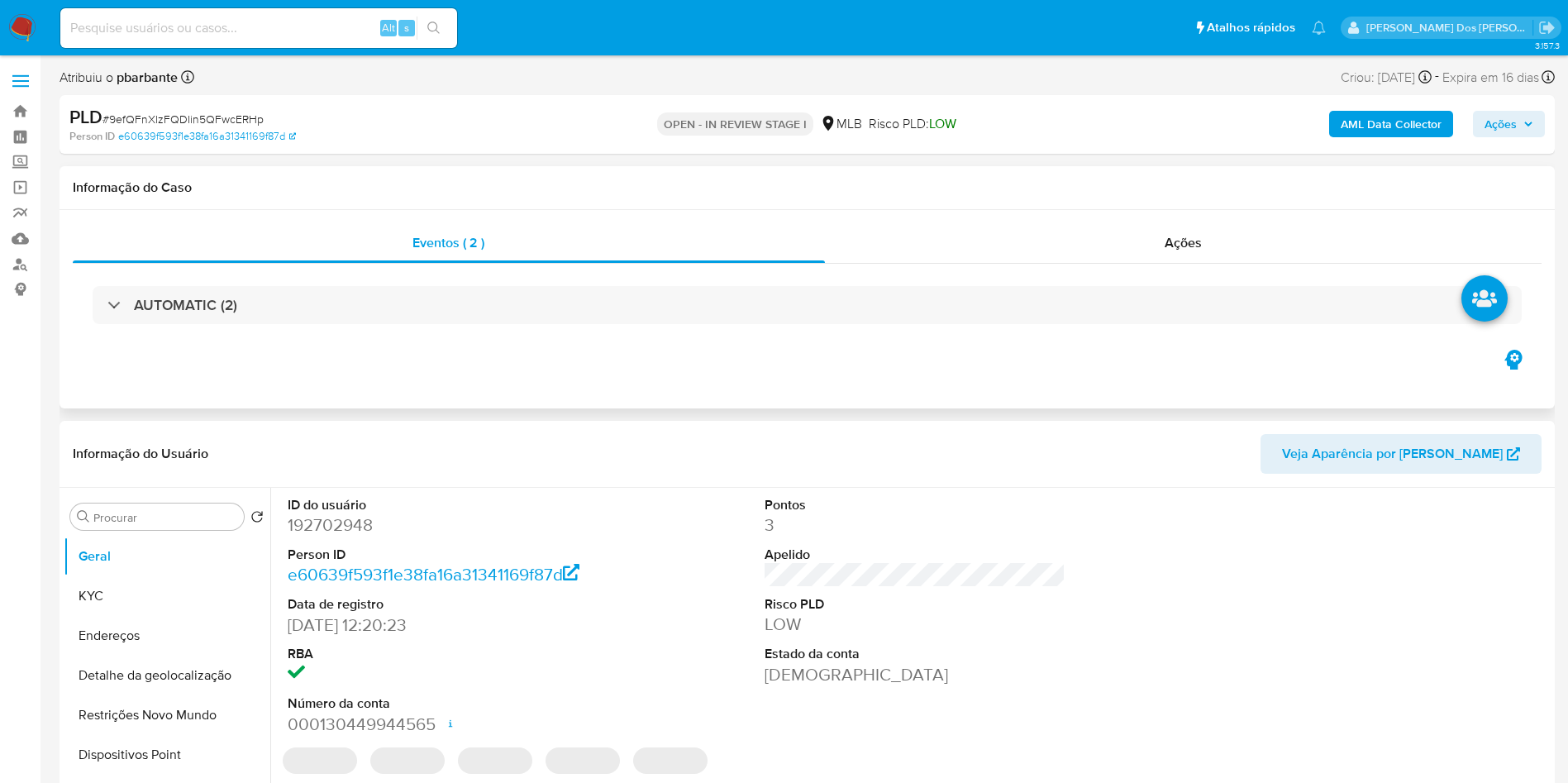
select select "10"
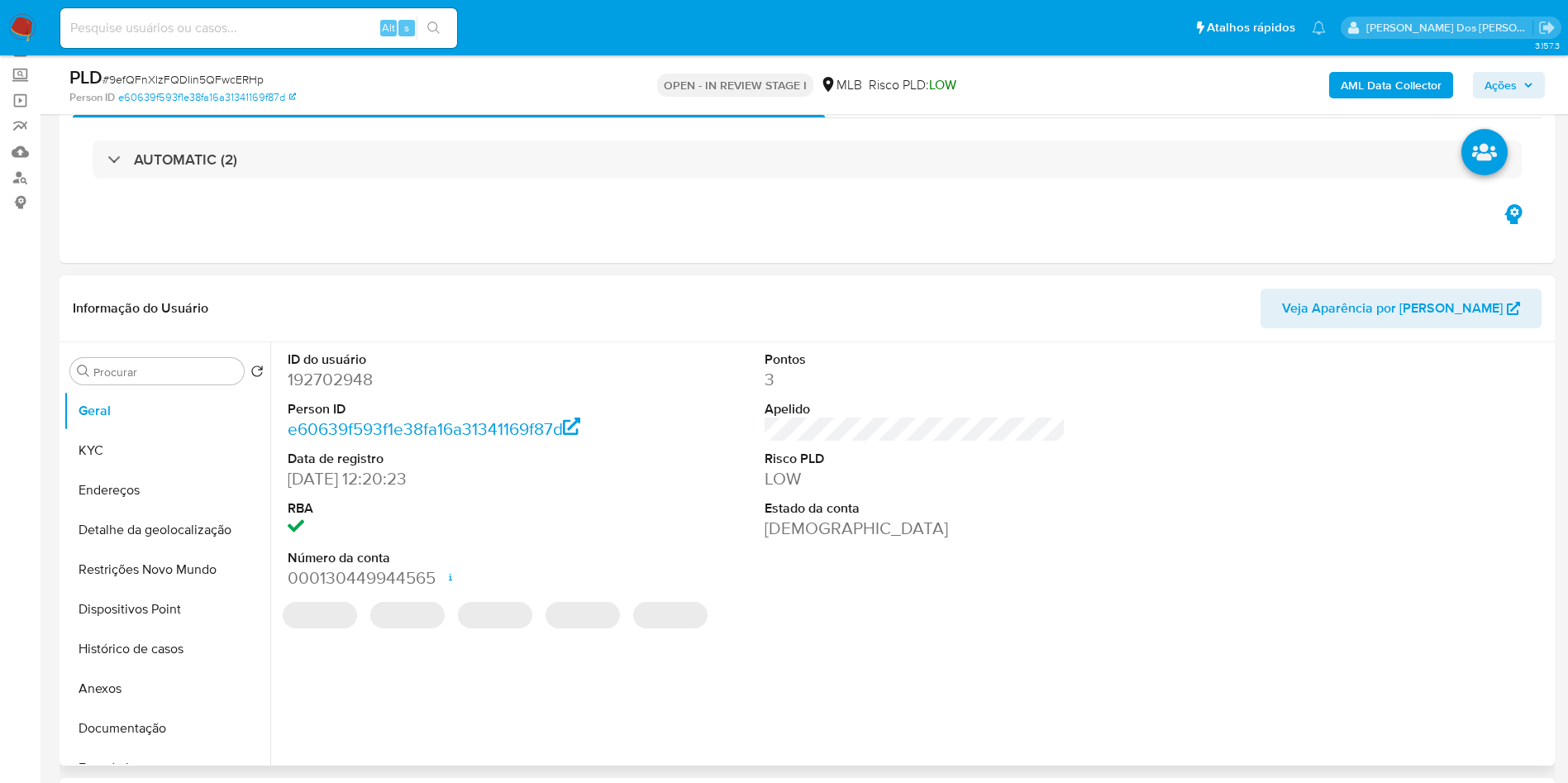
scroll to position [124, 0]
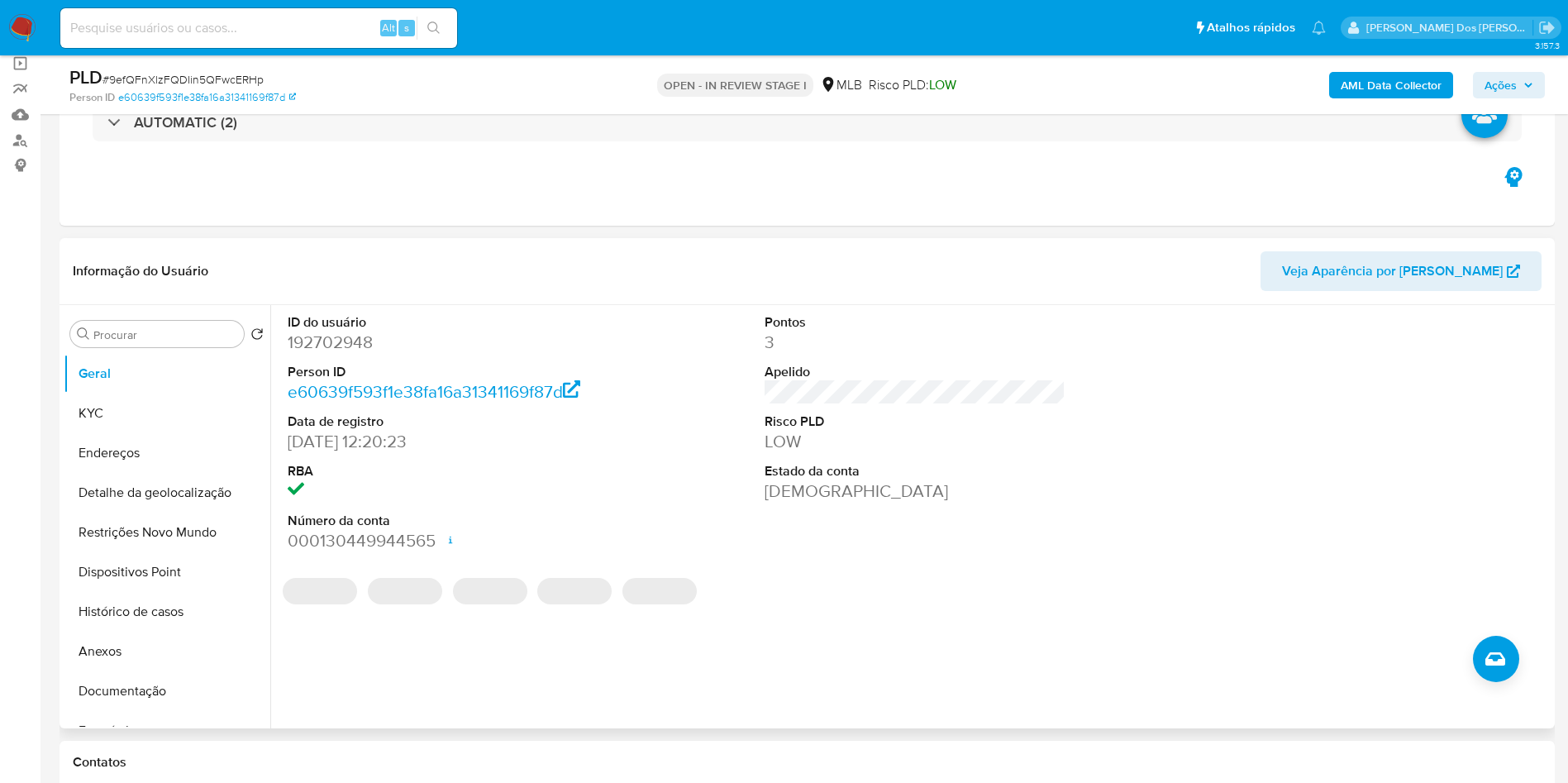
click at [355, 355] on dd "192702948" at bounding box center [438, 342] width 301 height 23
copy dd "192702948"
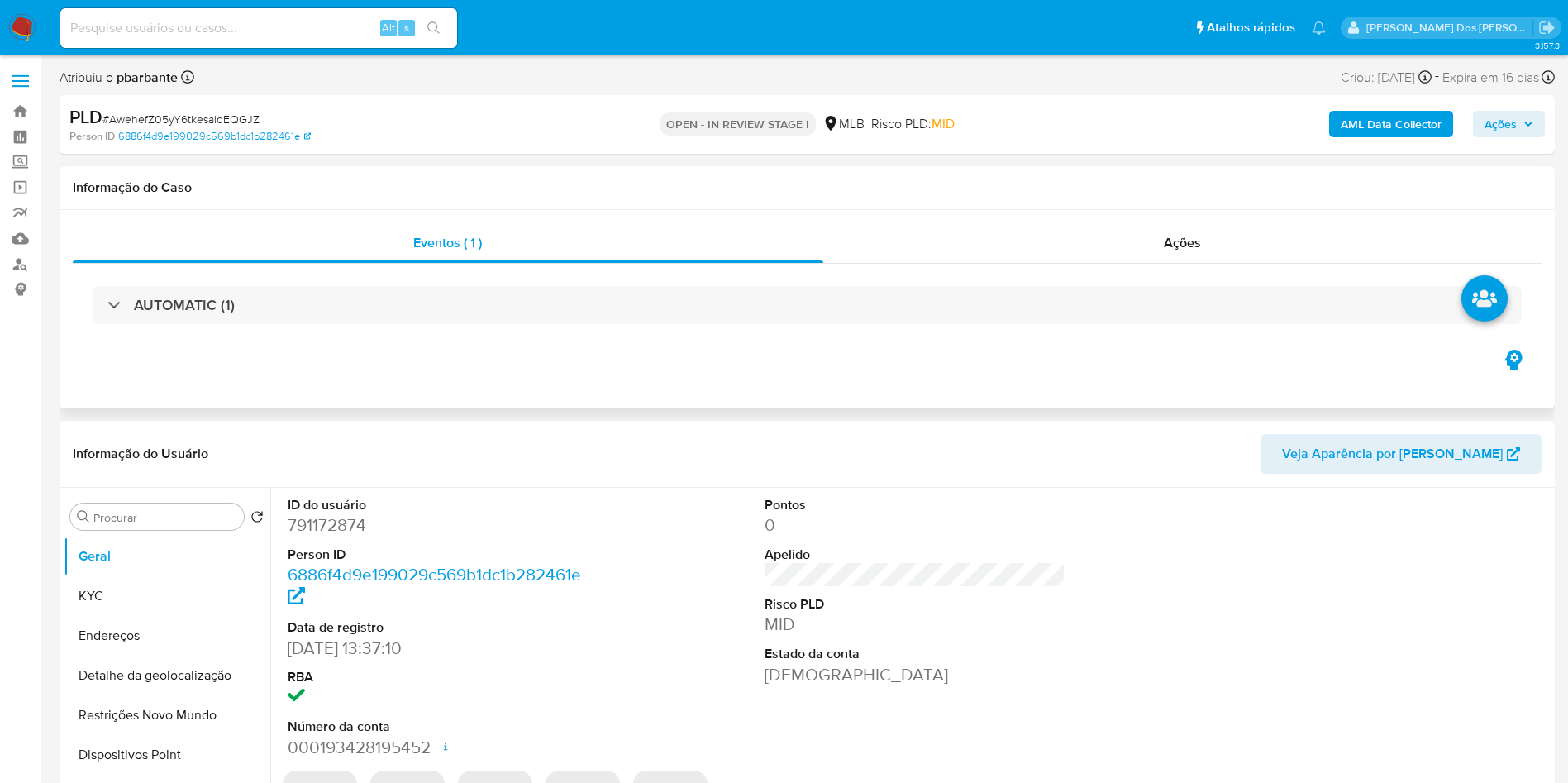
select select "10"
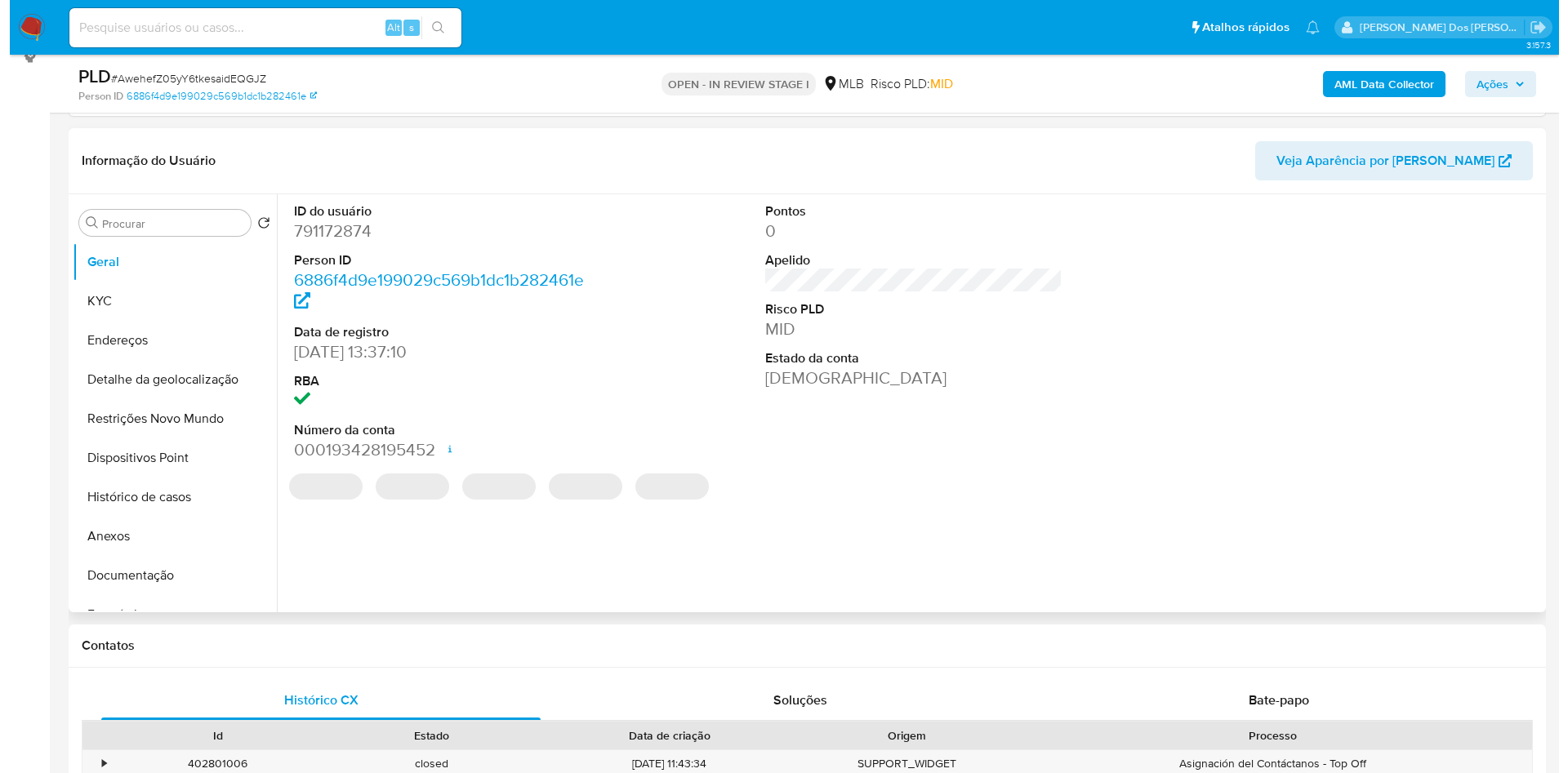
scroll to position [245, 0]
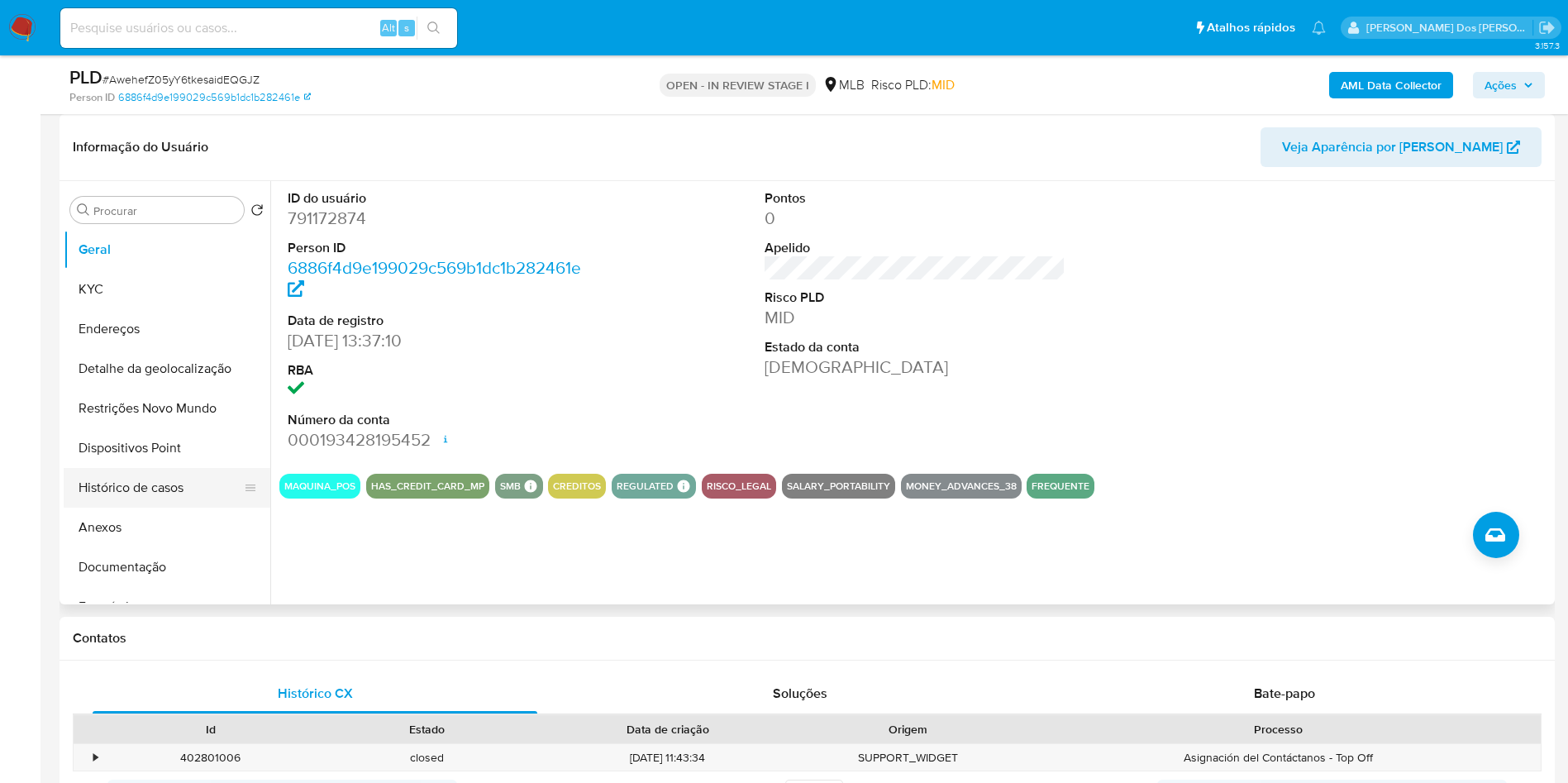
click at [171, 502] on button "Histórico de casos" at bounding box center [161, 488] width 194 height 40
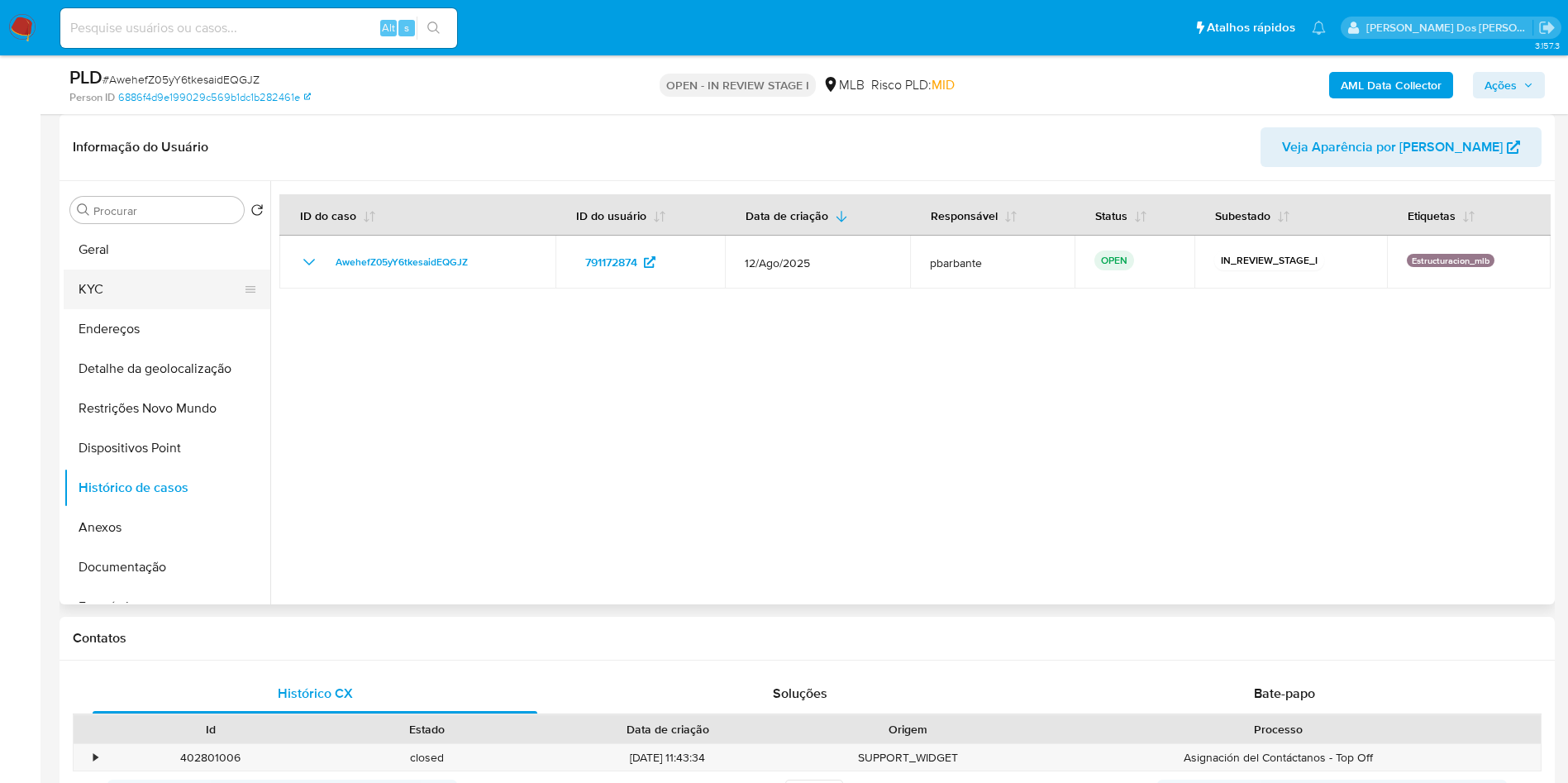
drag, startPoint x: 166, startPoint y: 311, endPoint x: 165, endPoint y: 332, distance: 21.0
click at [165, 310] on button "KYC" at bounding box center [161, 290] width 194 height 40
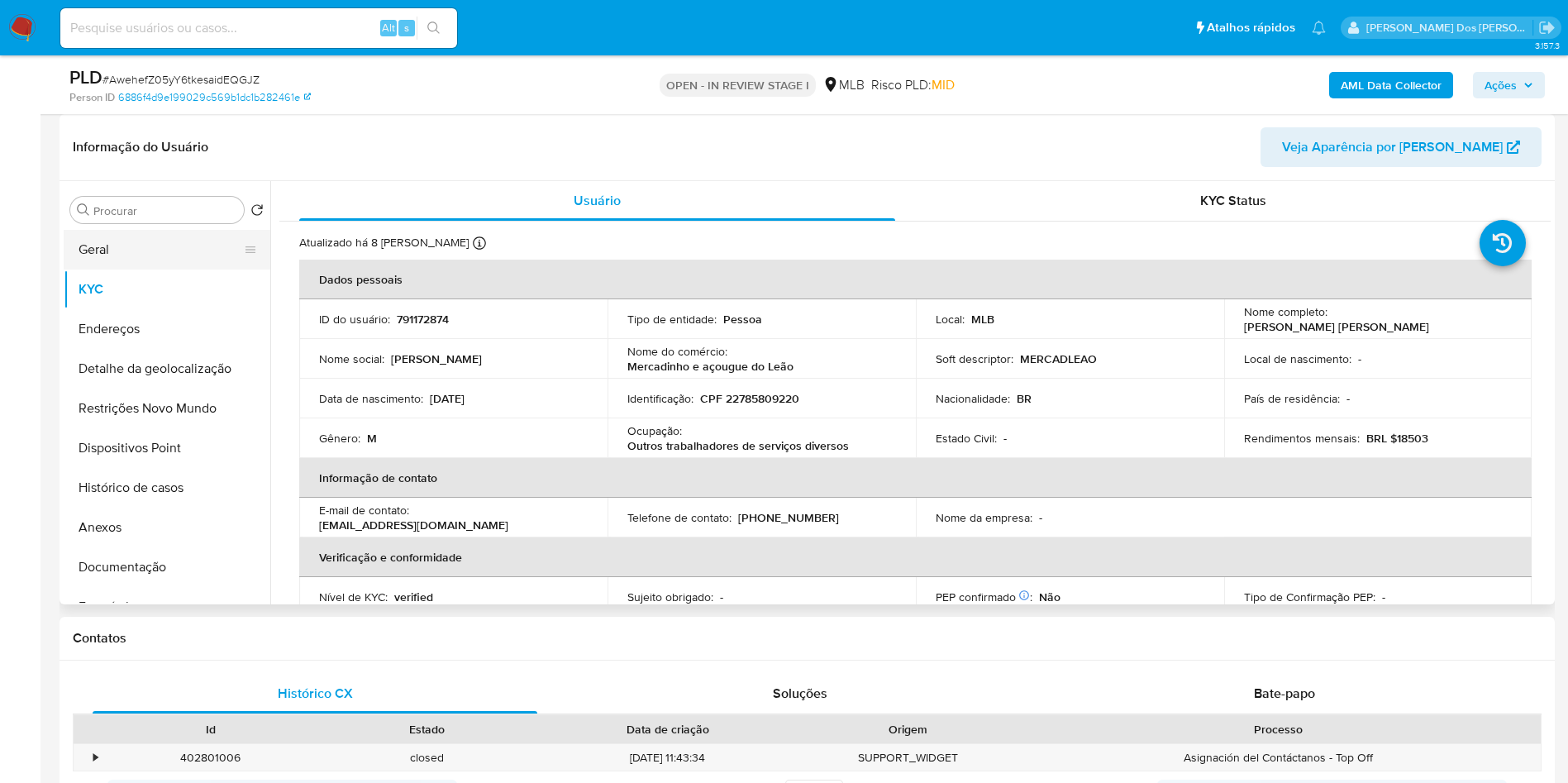
click at [114, 270] on button "Geral" at bounding box center [161, 250] width 194 height 40
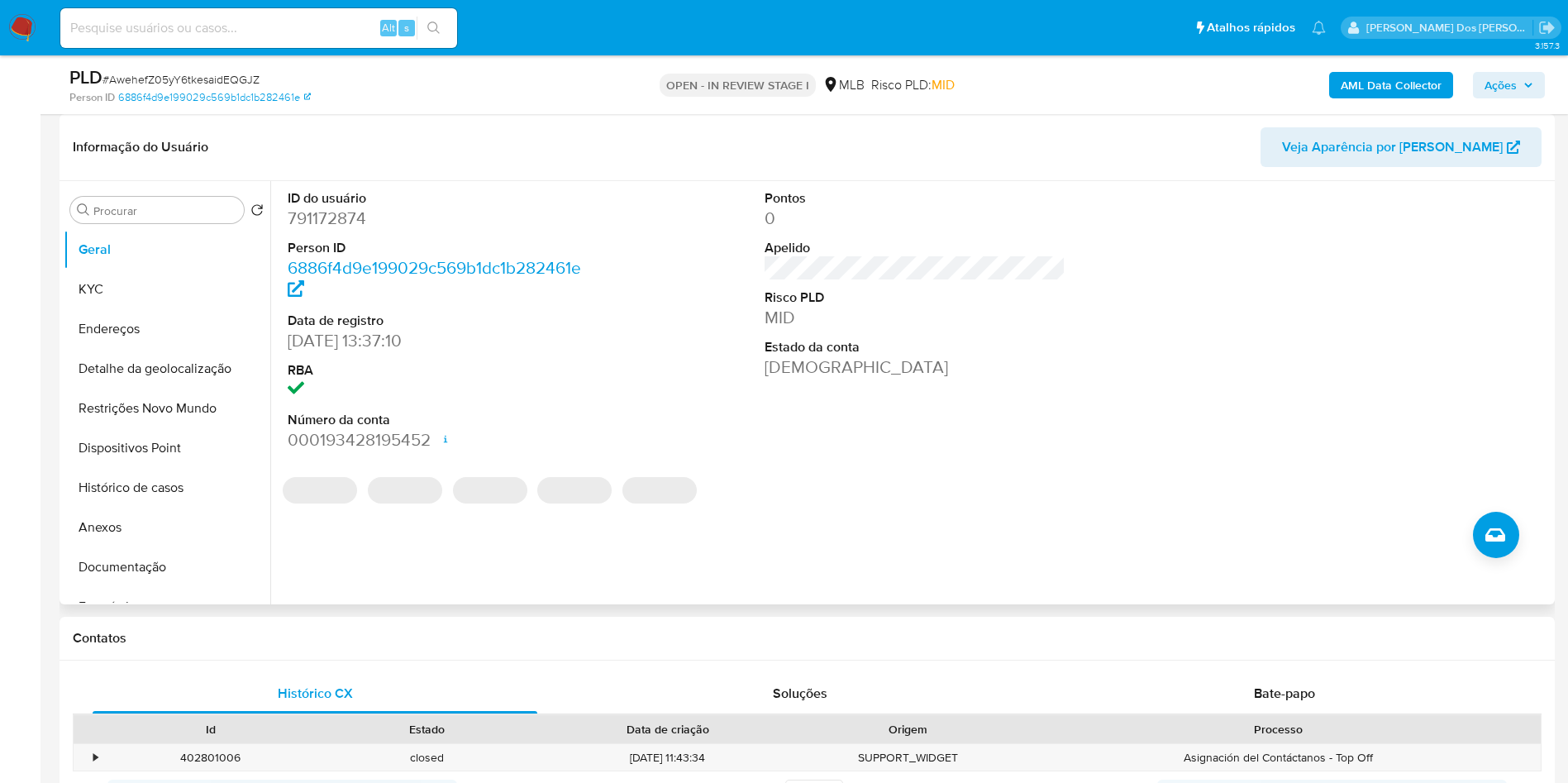
click at [335, 230] on dd "791172874" at bounding box center [438, 218] width 301 height 23
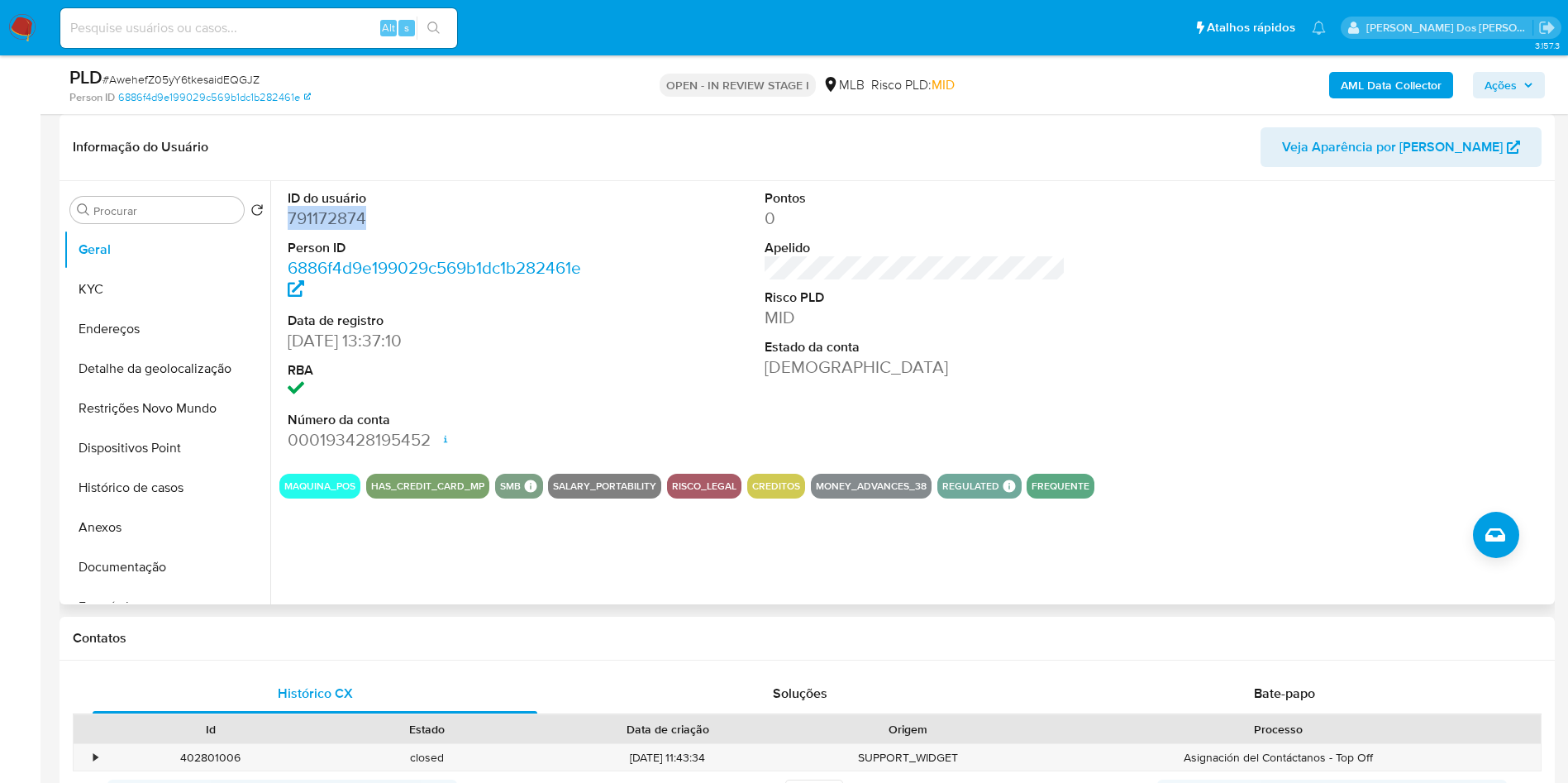
copy dd "791172874"
click at [155, 308] on button "KYC" at bounding box center [161, 290] width 194 height 40
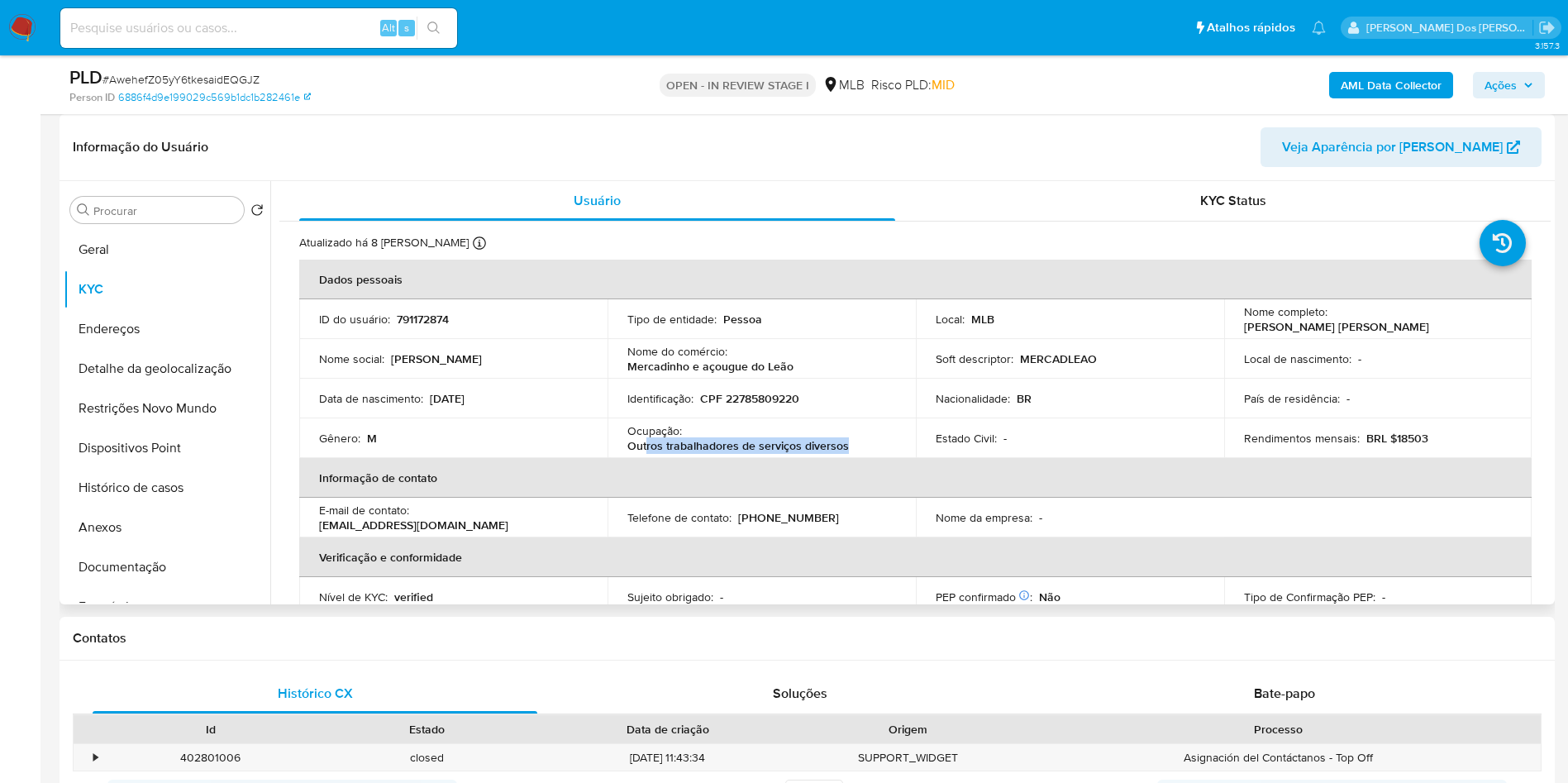
drag, startPoint x: 859, startPoint y: 469, endPoint x: 646, endPoint y: 474, distance: 213.1
click at [646, 453] on div "Ocupação : Outros trabalhadores de serviços diversos" at bounding box center [762, 438] width 268 height 30
click at [130, 587] on button "Documentação" at bounding box center [161, 567] width 194 height 40
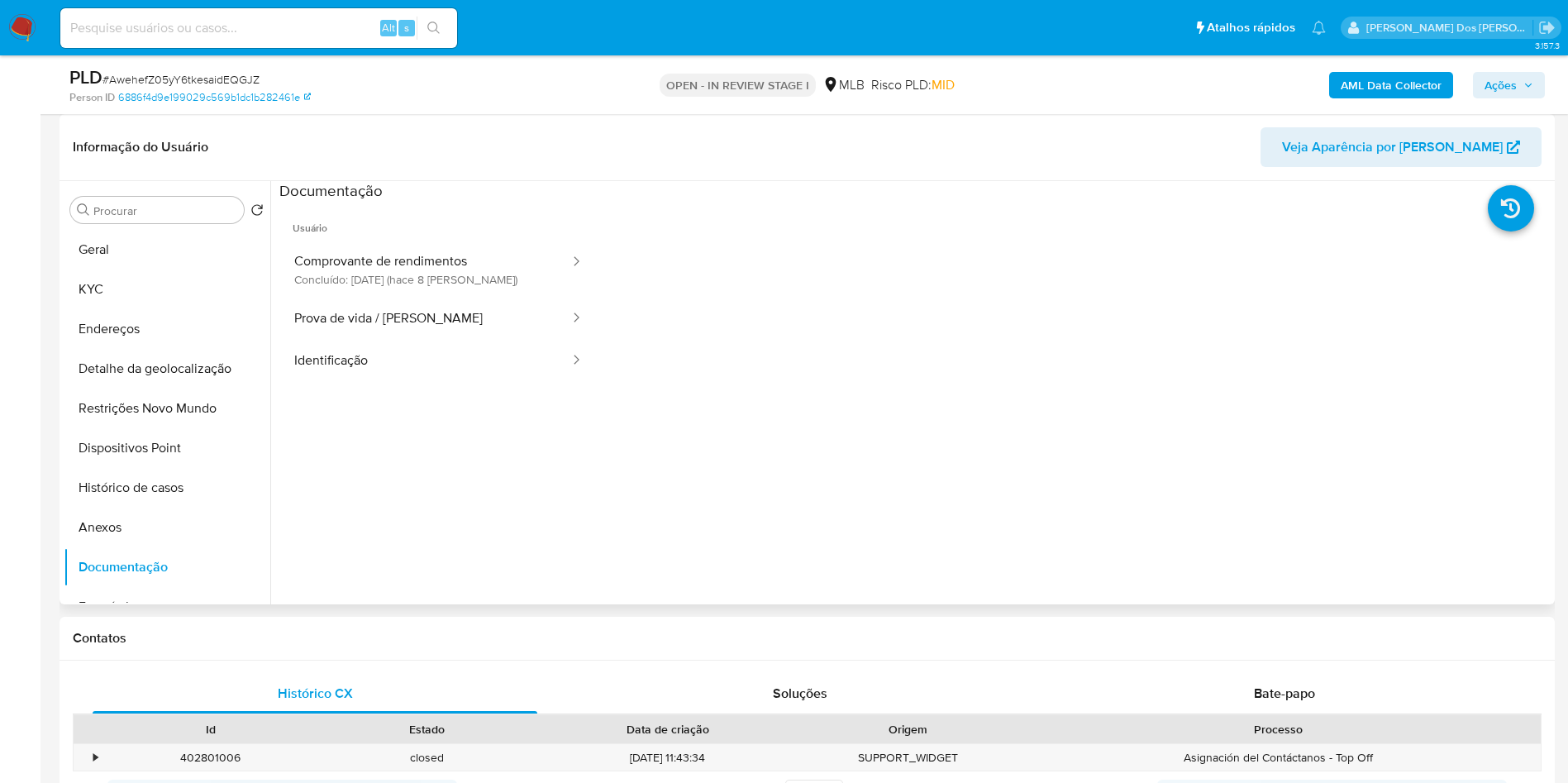
click at [342, 298] on button "Comprovante de rendimentos Concluído: [DATE] (hace 8 [PERSON_NAME])" at bounding box center [425, 270] width 291 height 56
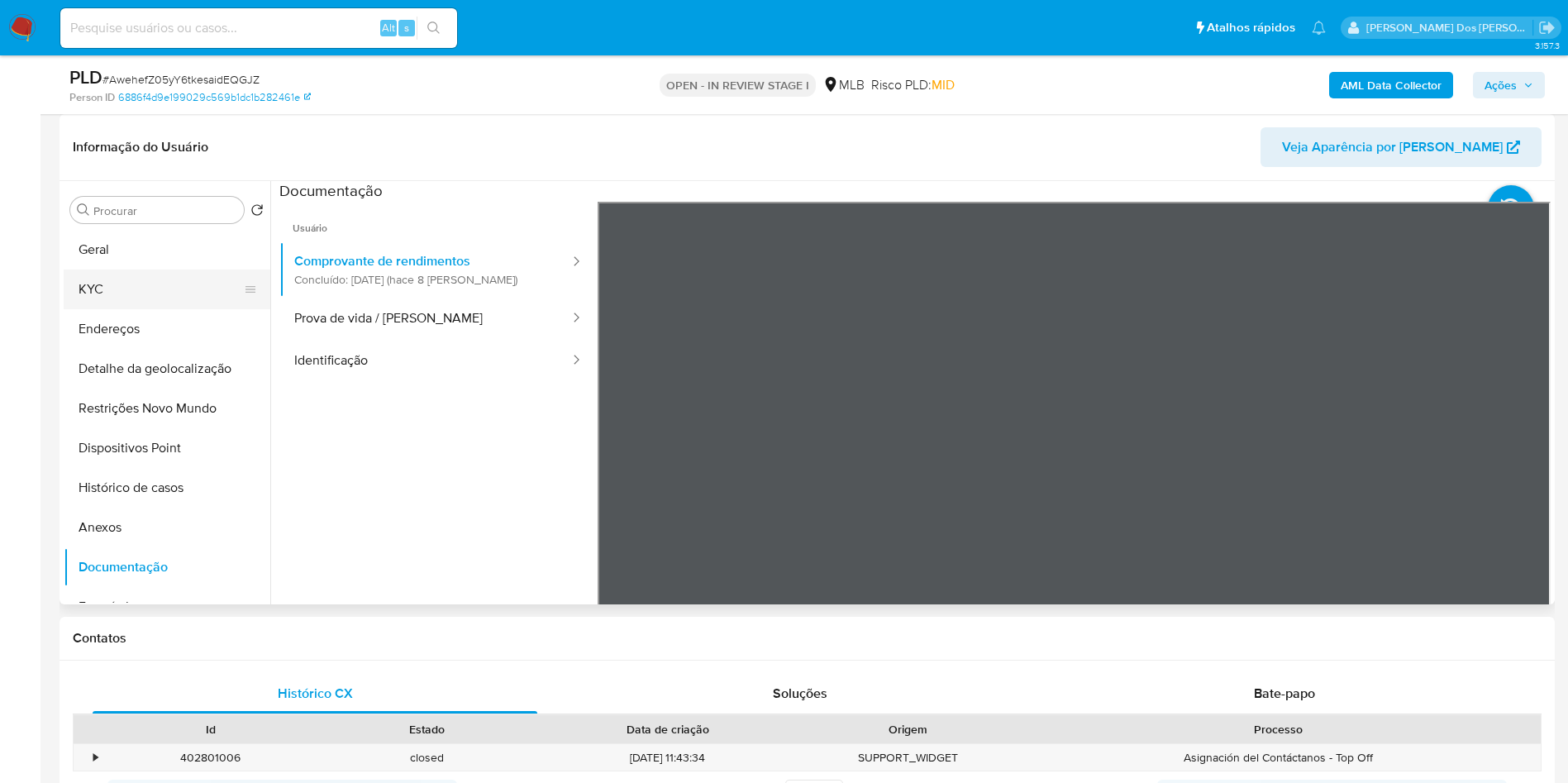
click at [147, 310] on button "KYC" at bounding box center [161, 290] width 194 height 40
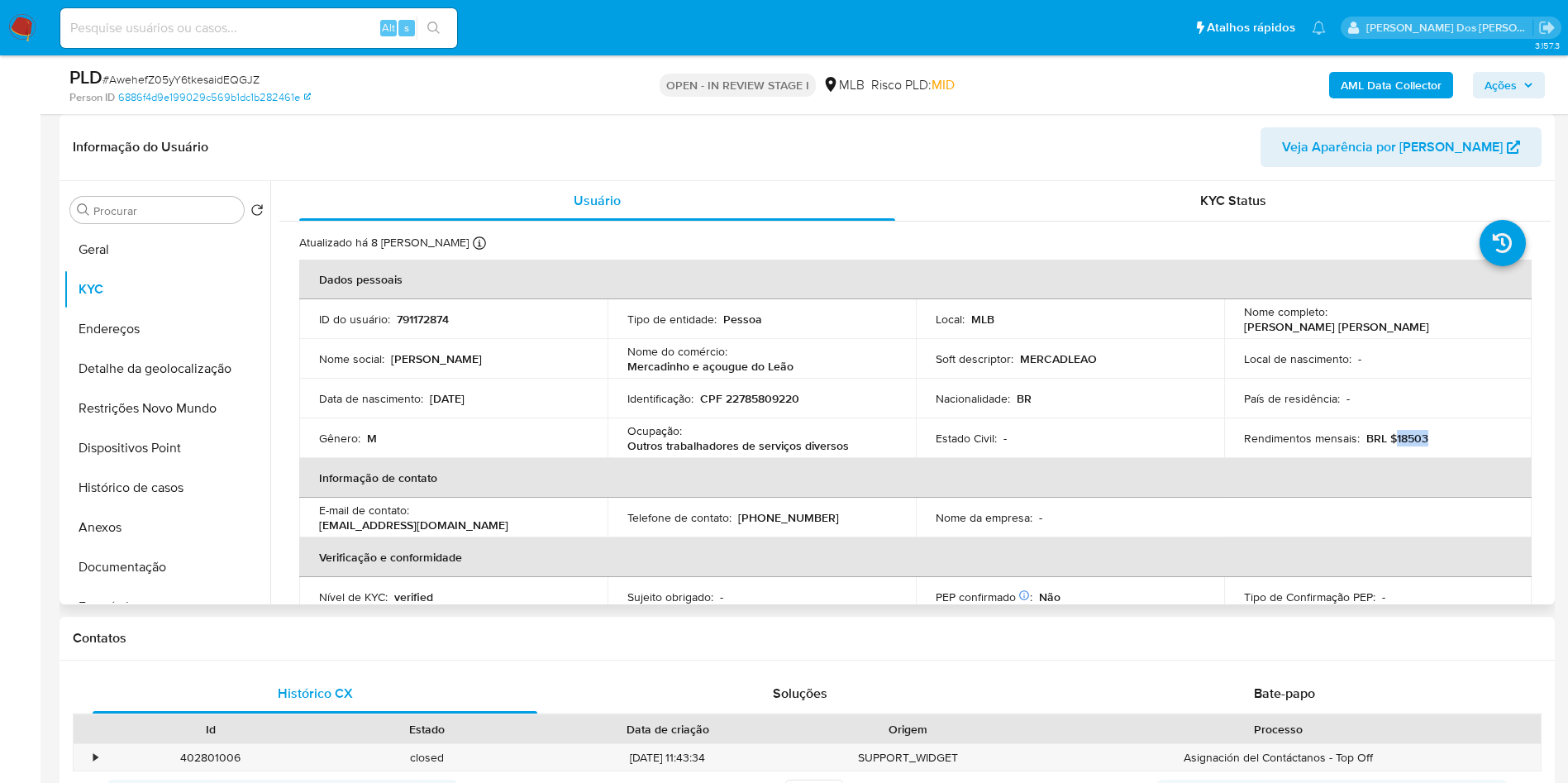
drag, startPoint x: 1434, startPoint y: 465, endPoint x: 1391, endPoint y: 465, distance: 43.0
click at [1391, 445] on div "Rendimentos mensais : BRL $18503" at bounding box center [1378, 438] width 268 height 15
copy p "18503"
copy p "Outros trabalhadores de serviços diversos"
drag, startPoint x: 860, startPoint y: 472, endPoint x: 628, endPoint y: 477, distance: 232.1
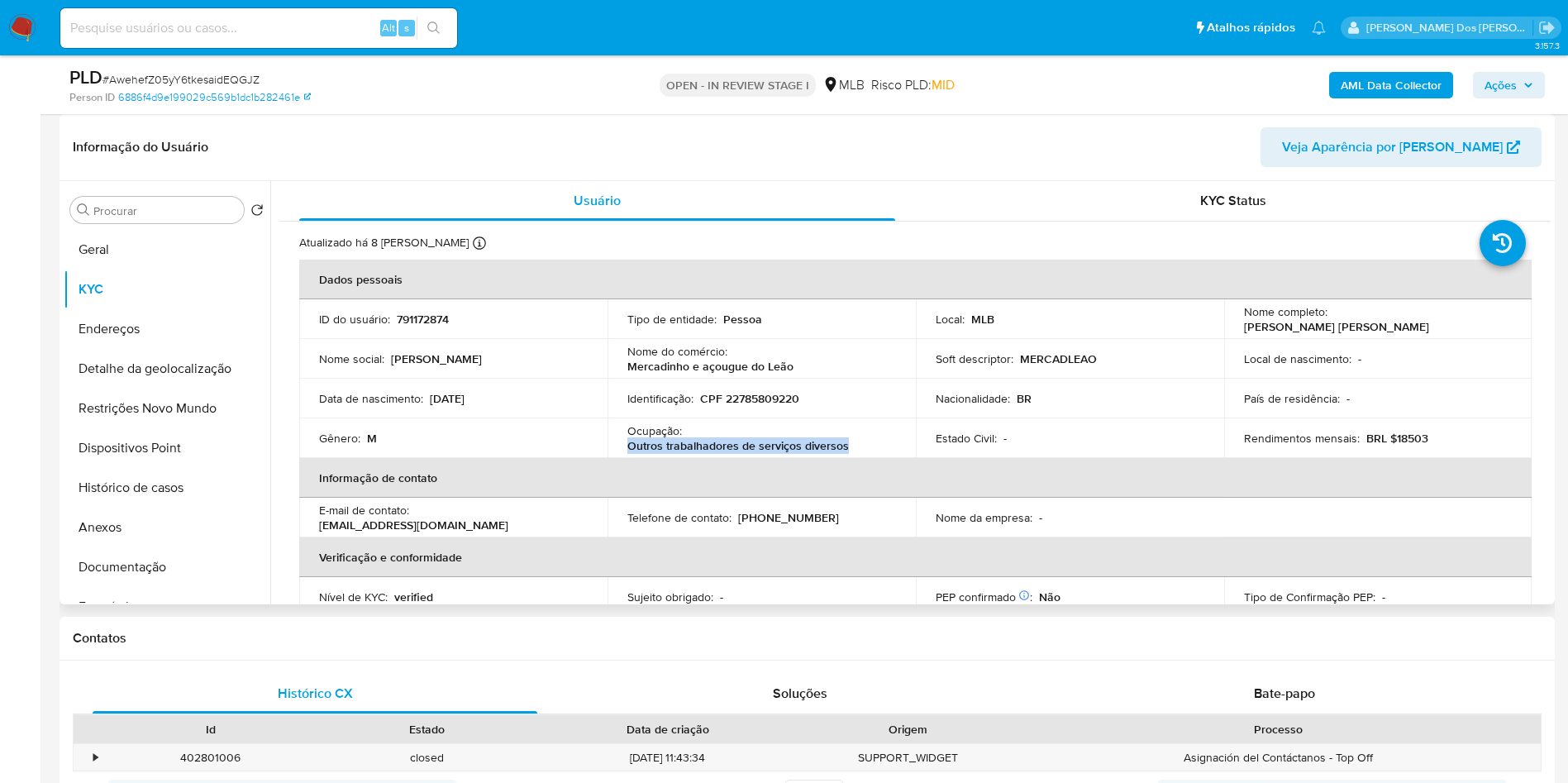
click at [628, 453] on div "Ocupação : Outros trabalhadores de serviços diversos" at bounding box center [762, 438] width 268 height 30
click at [1383, 80] on b "AML Data Collector" at bounding box center [1391, 85] width 101 height 27
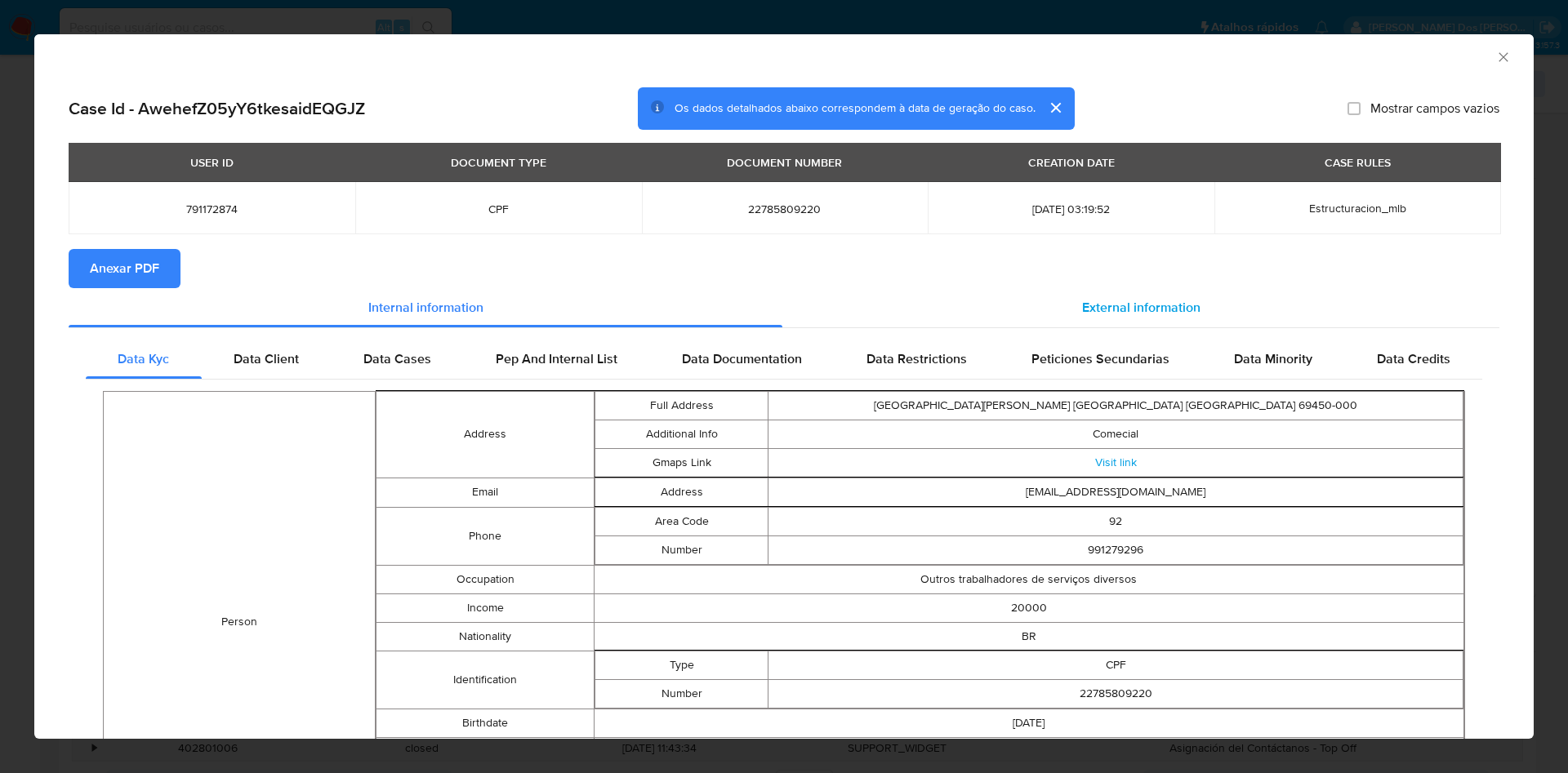
click at [1103, 298] on span "External information" at bounding box center [1142, 307] width 118 height 19
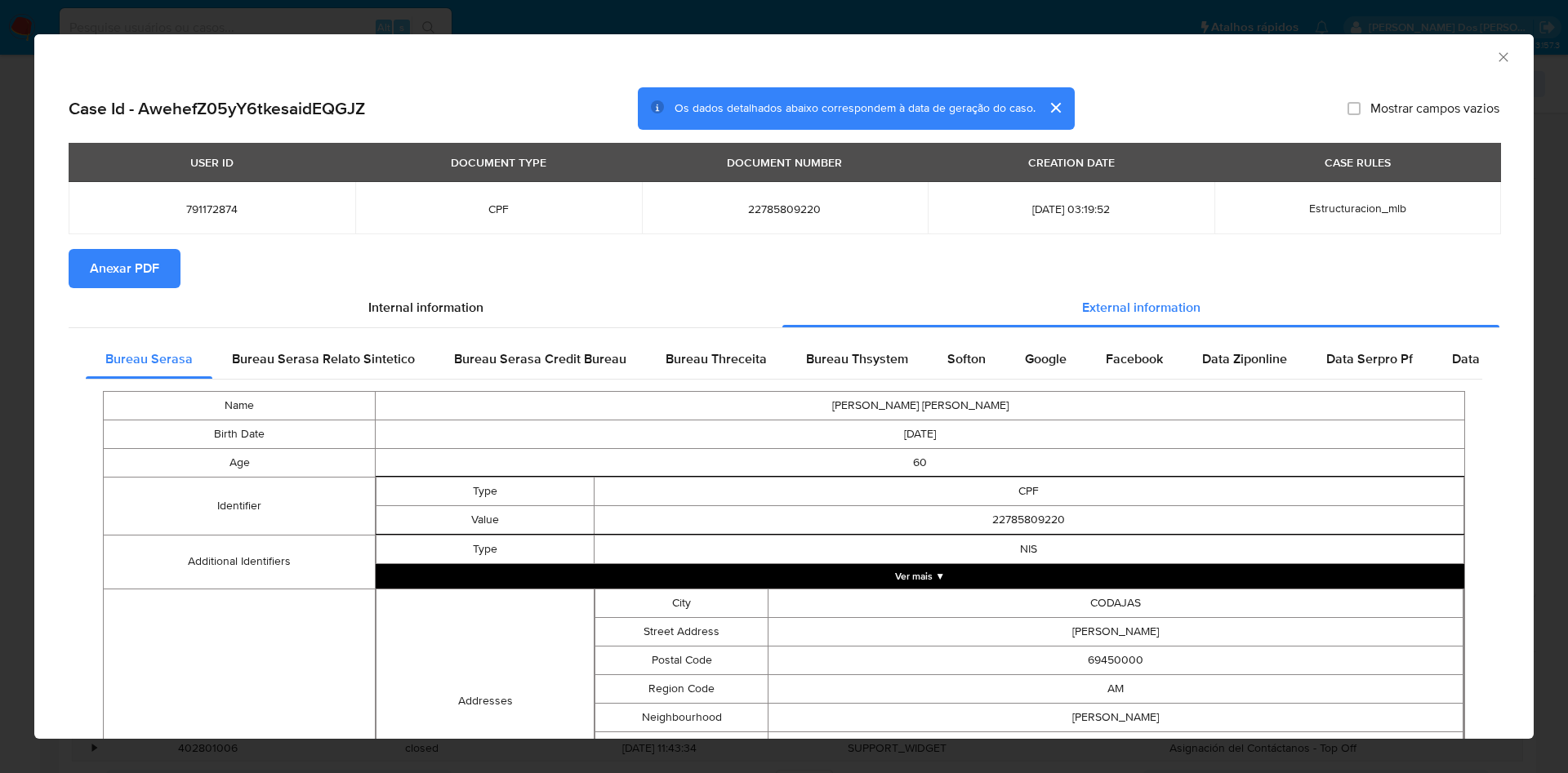
click at [140, 260] on span "Anexar PDF" at bounding box center [124, 268] width 69 height 35
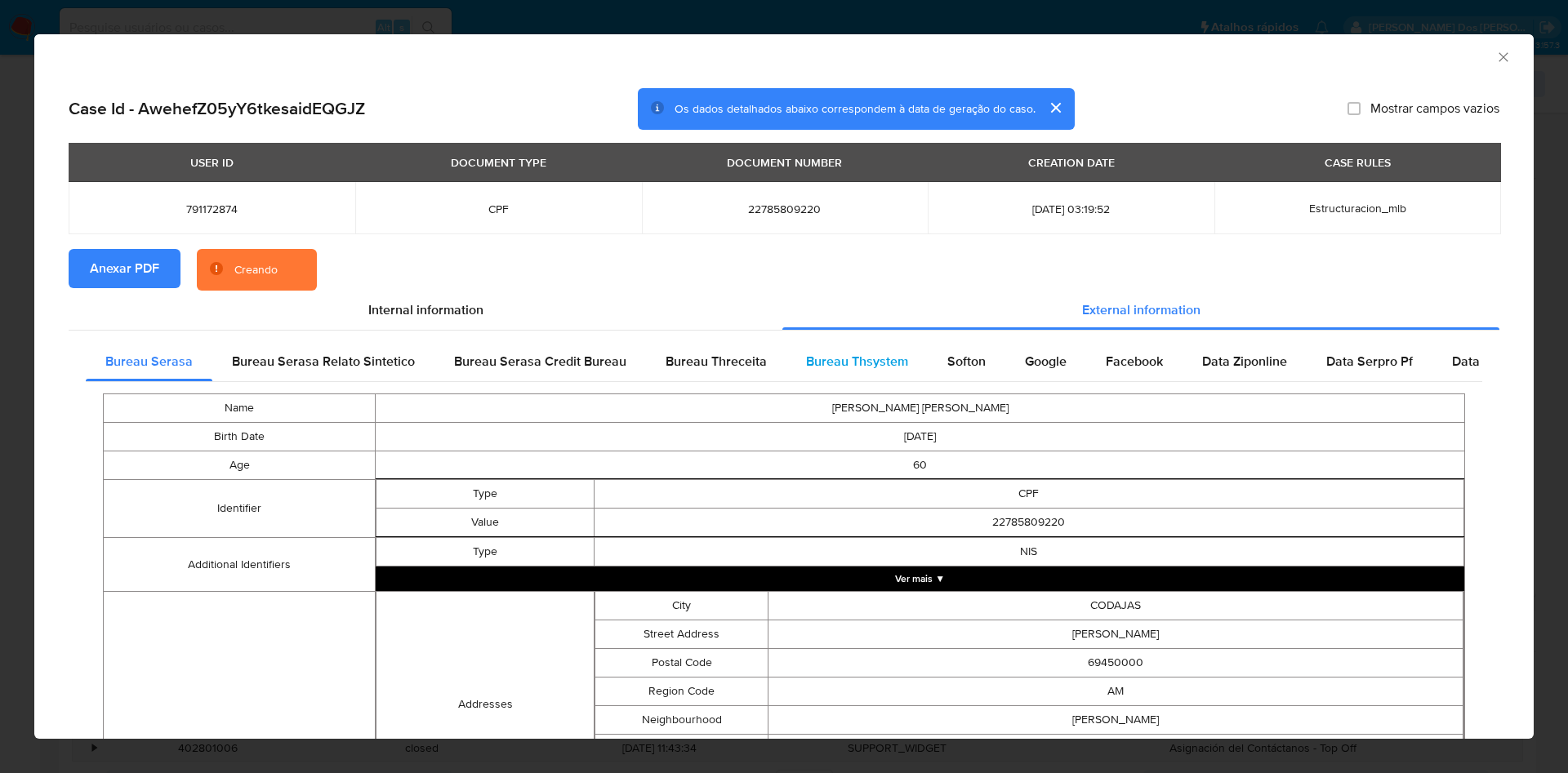
click at [873, 366] on span "Bureau Thsystem" at bounding box center [858, 361] width 103 height 19
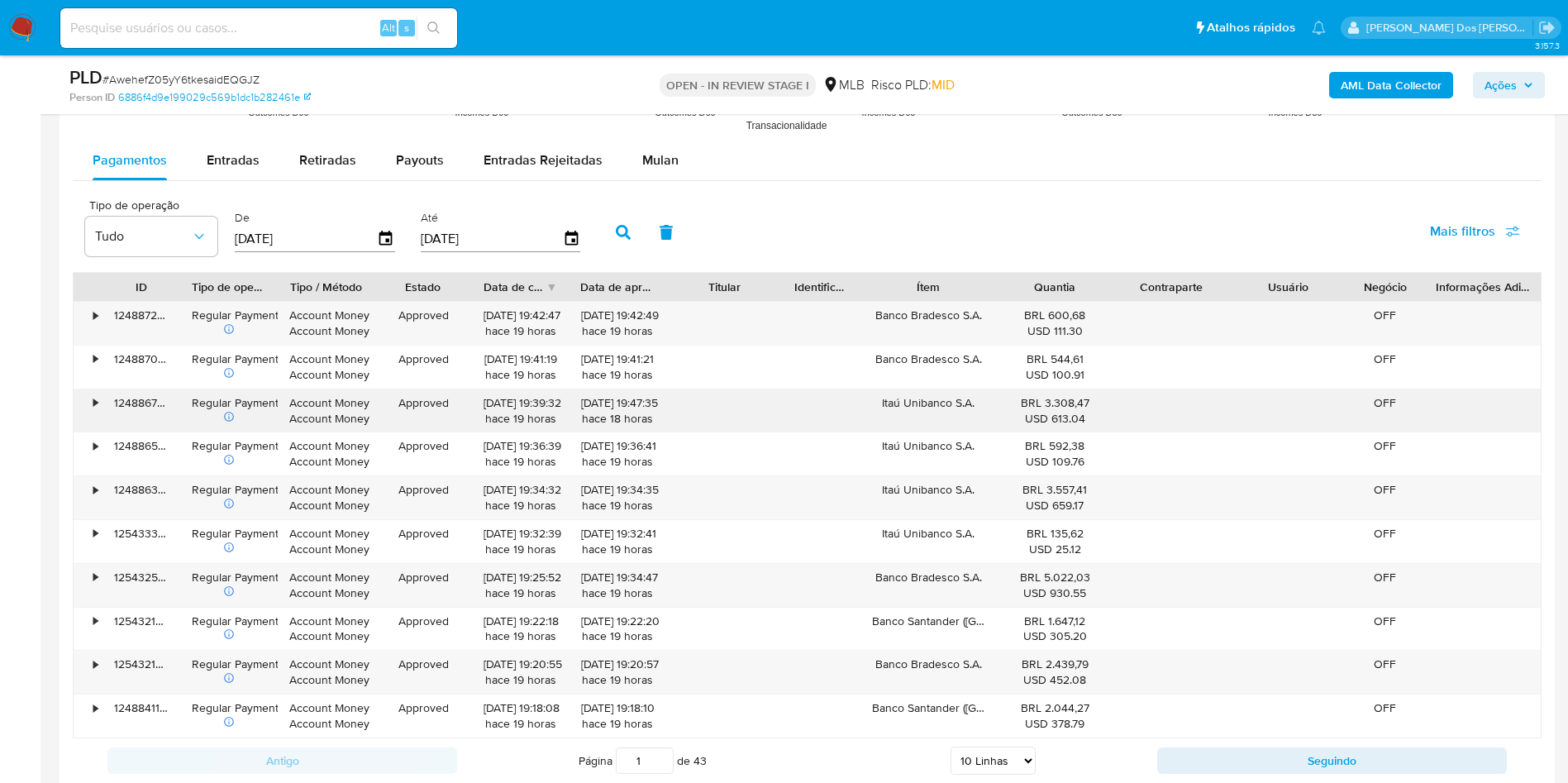
scroll to position [1737, 0]
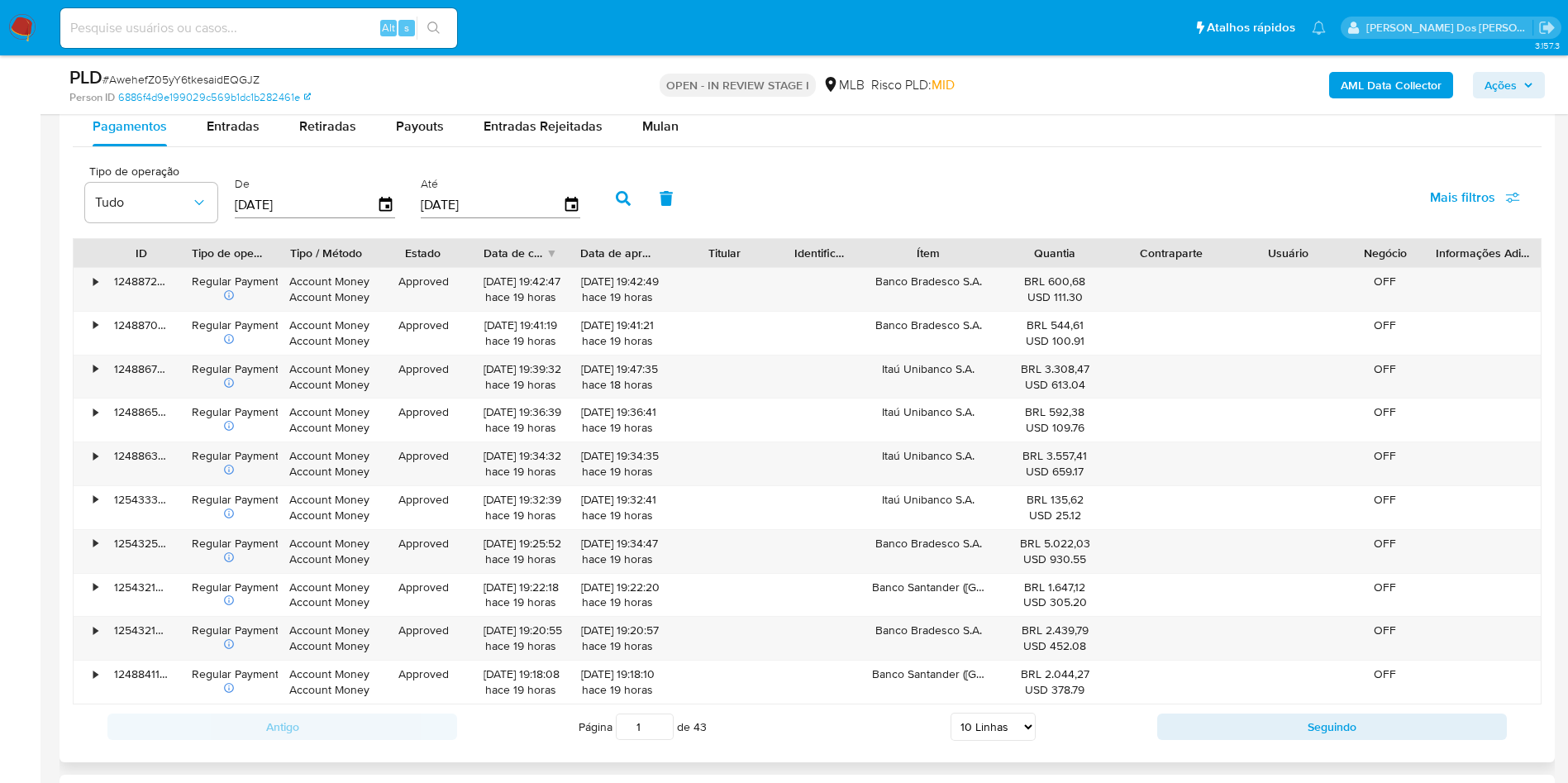
click at [986, 741] on select "5 Linhas 10 Linhas 20 Linhas 25 Linhas 50 Linhas 100 Linhas" at bounding box center [993, 727] width 85 height 28
select select "100"
click at [951, 737] on select "5 Linhas 10 Linhas 20 Linhas 25 Linhas 50 Linhas 100 Linhas" at bounding box center [993, 727] width 85 height 28
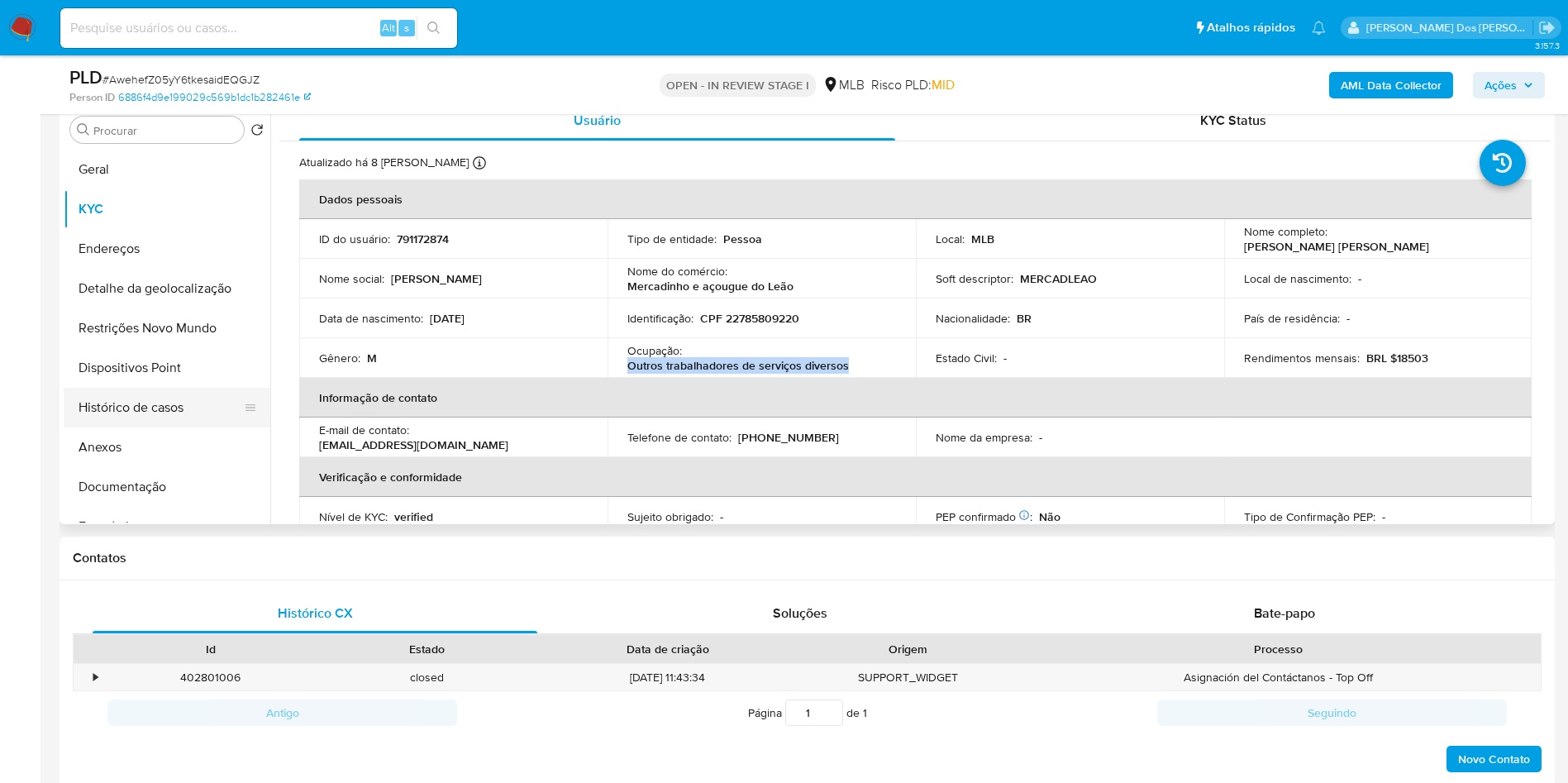
scroll to position [248, 0]
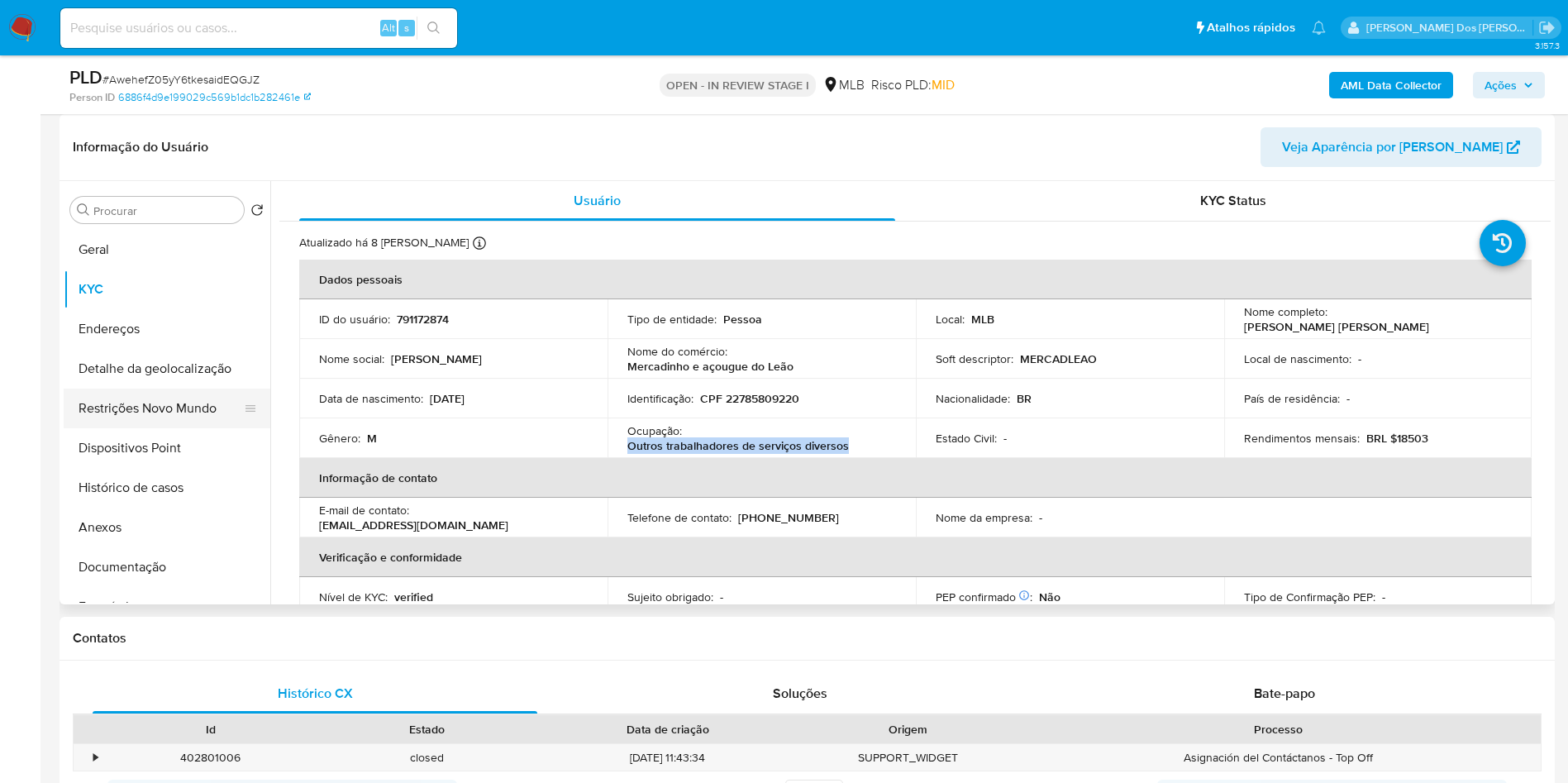
click at [155, 428] on button "Restrições Novo Mundo" at bounding box center [161, 408] width 194 height 40
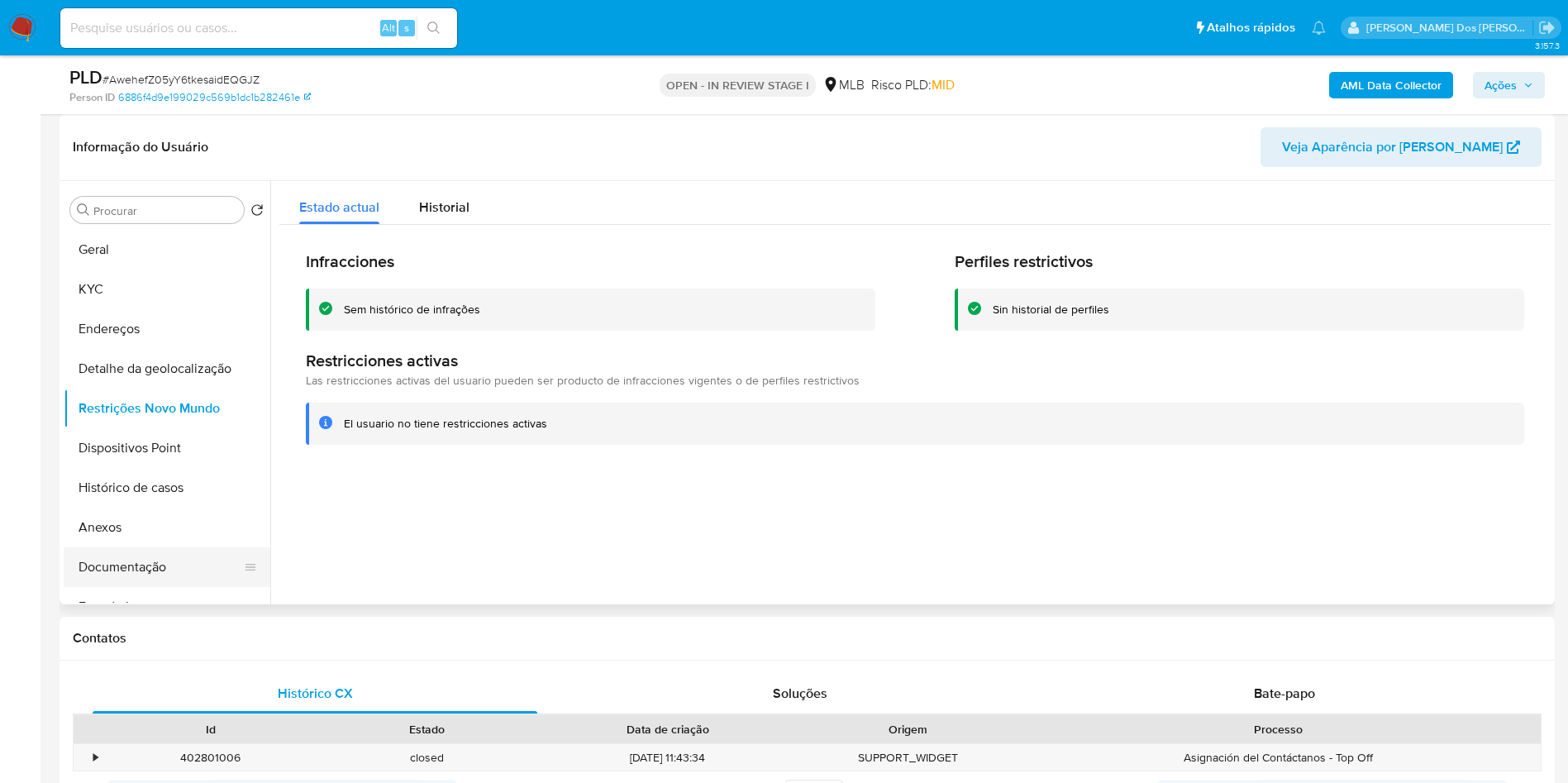
click at [194, 587] on button "Documentação" at bounding box center [161, 567] width 194 height 40
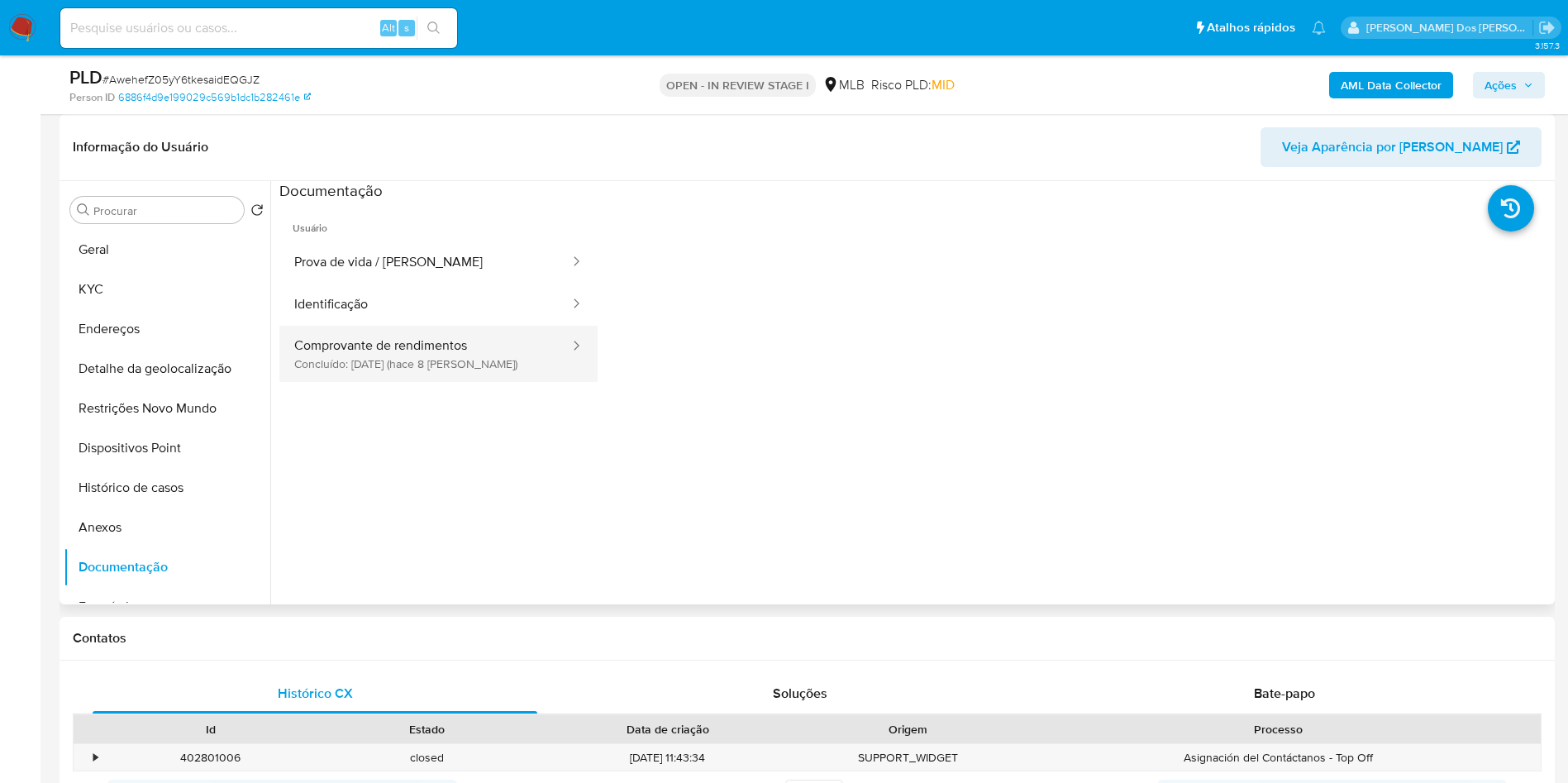
click at [382, 383] on button "Comprovante de rendimentos Concluído: 01/09/2025 (hace 8 días)" at bounding box center [425, 354] width 291 height 56
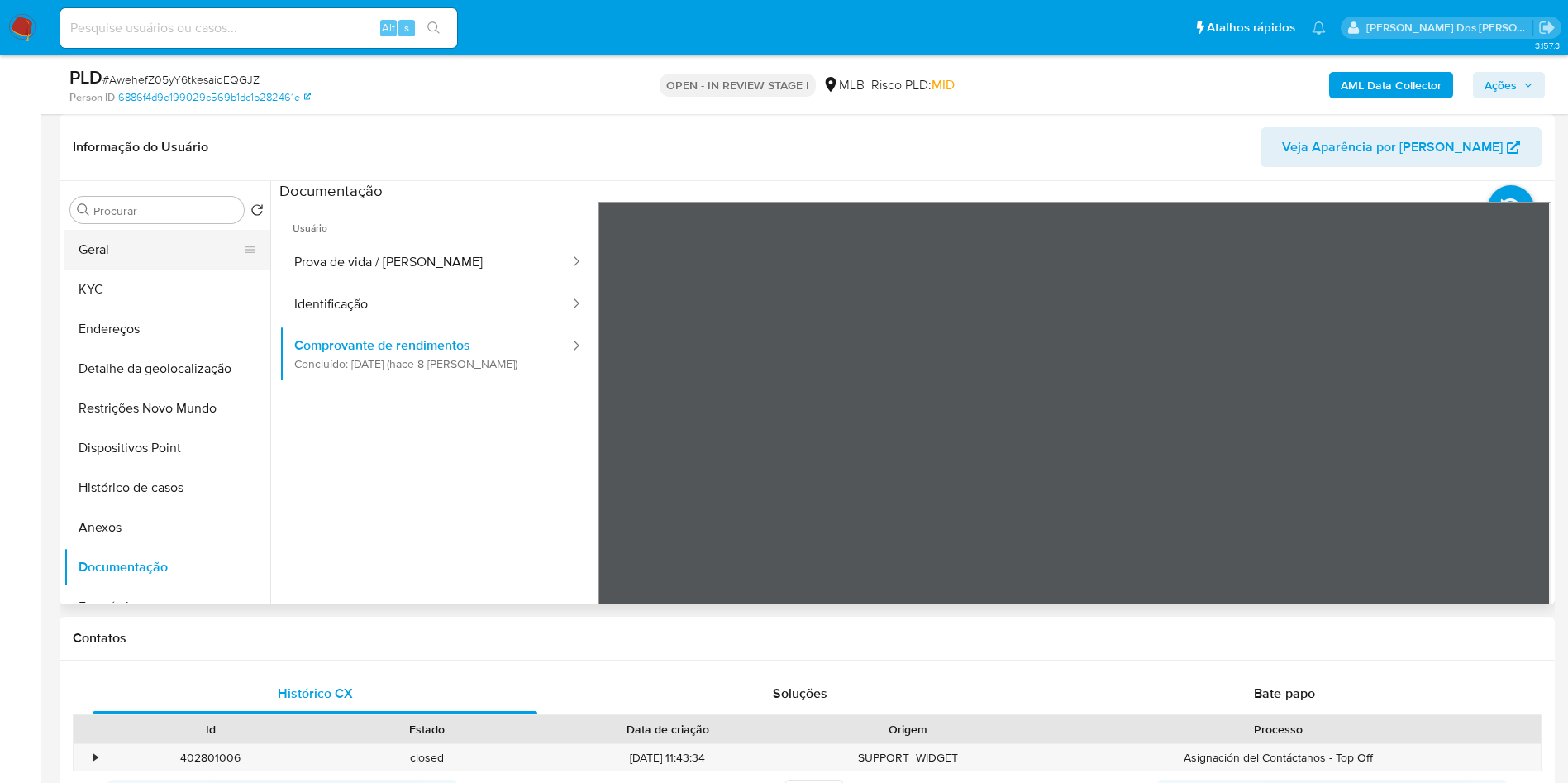
click at [143, 270] on button "Geral" at bounding box center [161, 250] width 194 height 40
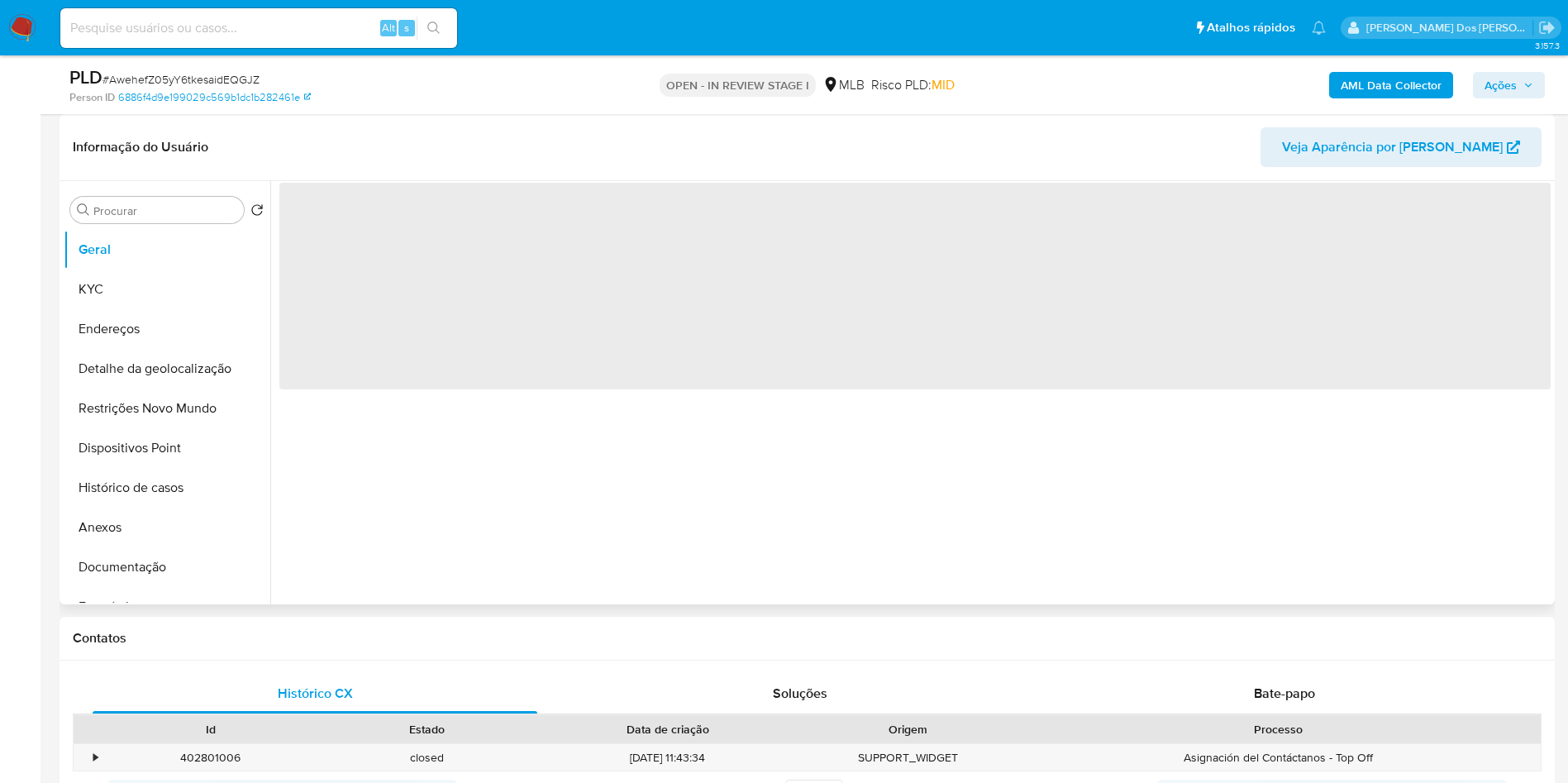
click at [560, 494] on div "‌" at bounding box center [910, 392] width 1281 height 423
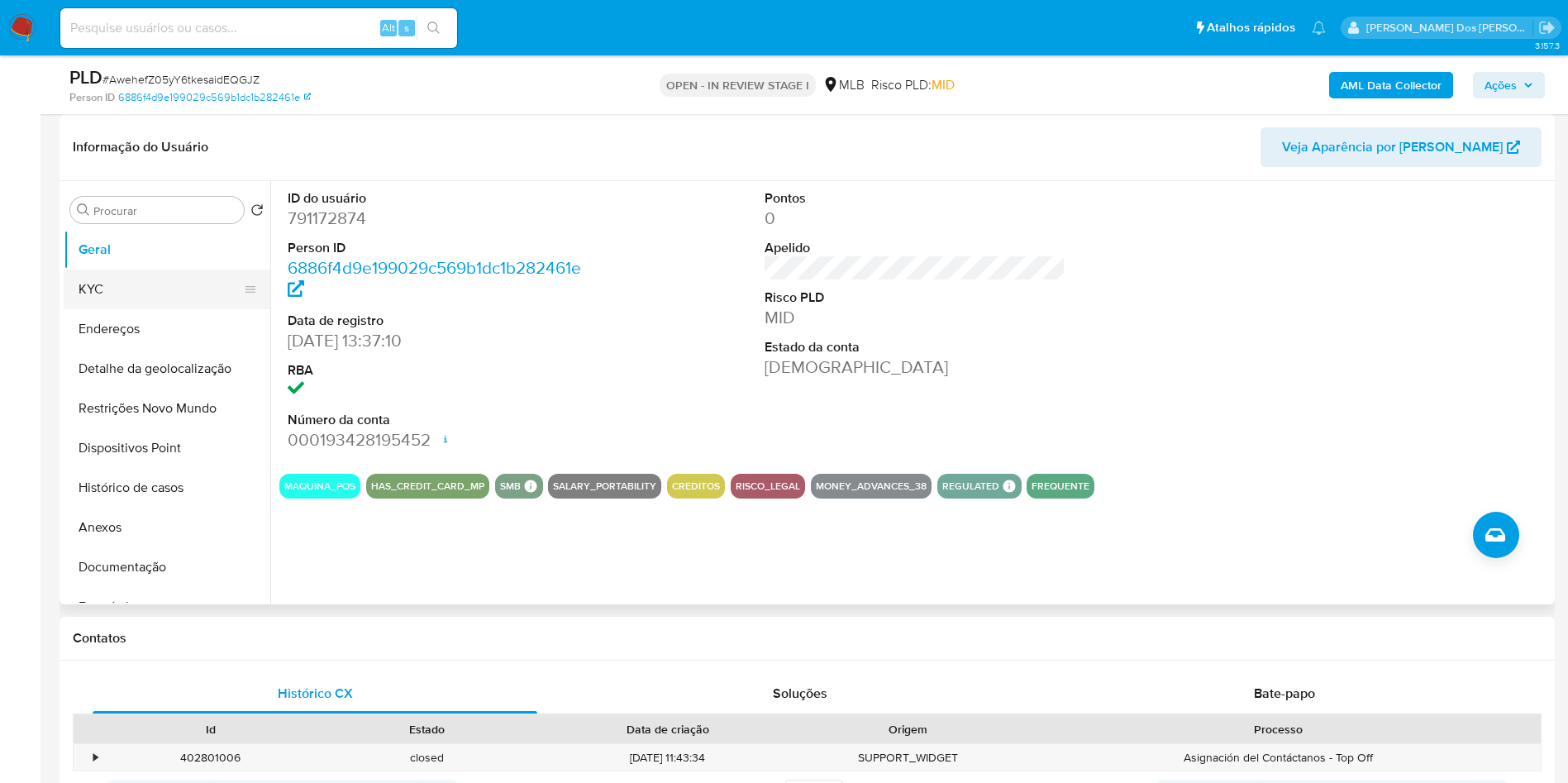
click at [166, 310] on button "KYC" at bounding box center [161, 290] width 194 height 40
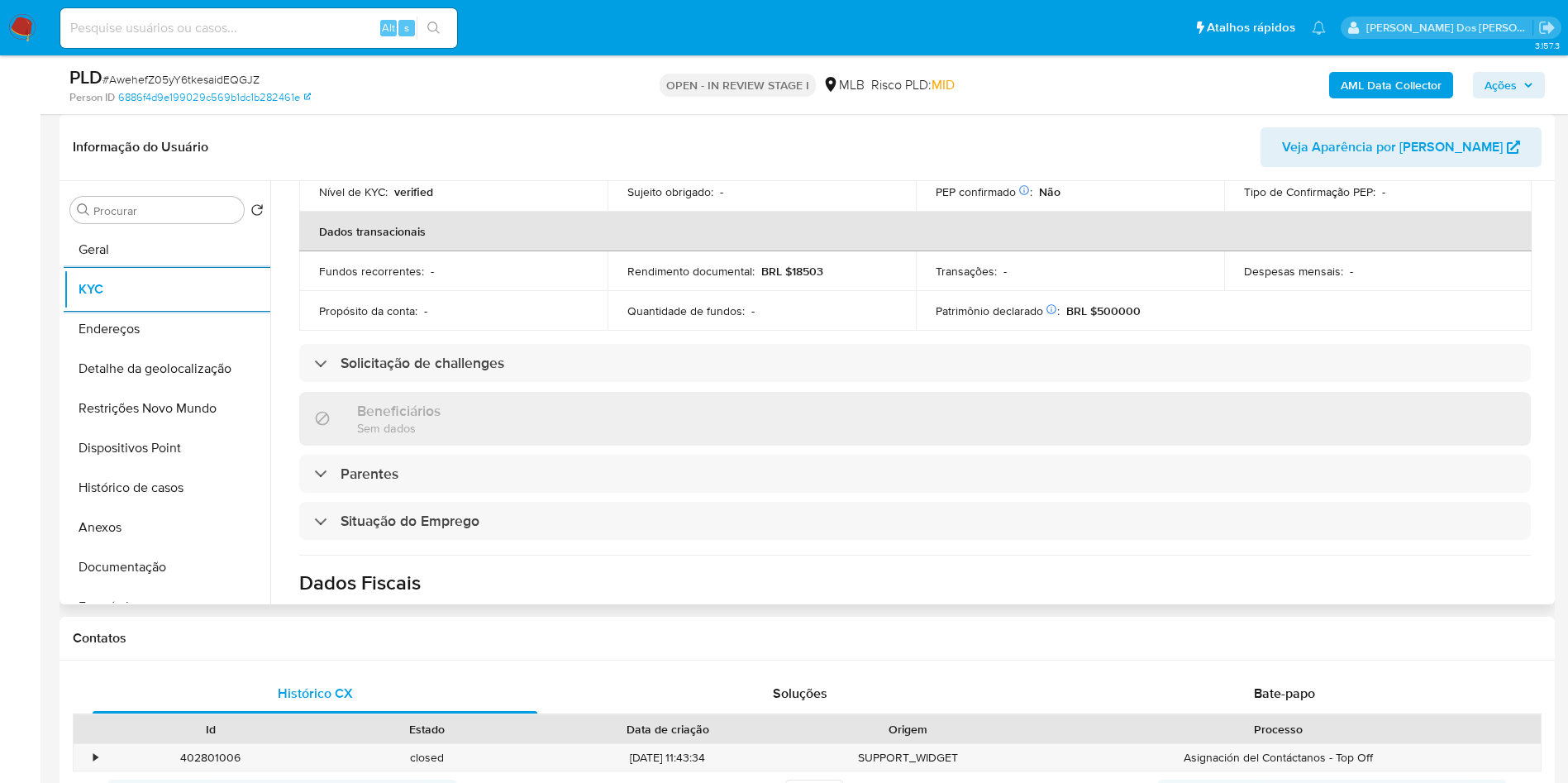
scroll to position [689, 0]
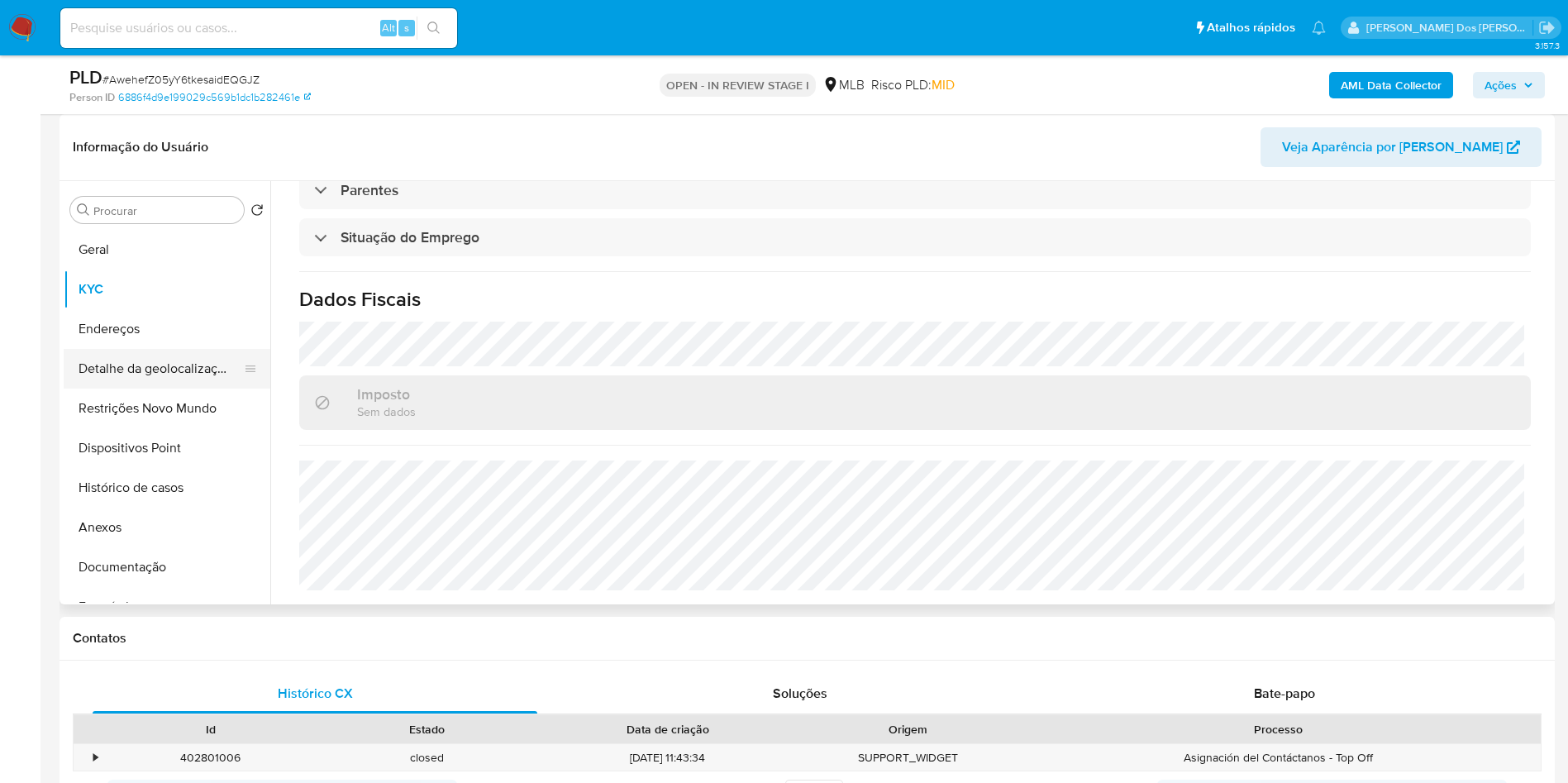
click at [112, 383] on button "Detalhe da geolocalização" at bounding box center [161, 370] width 194 height 40
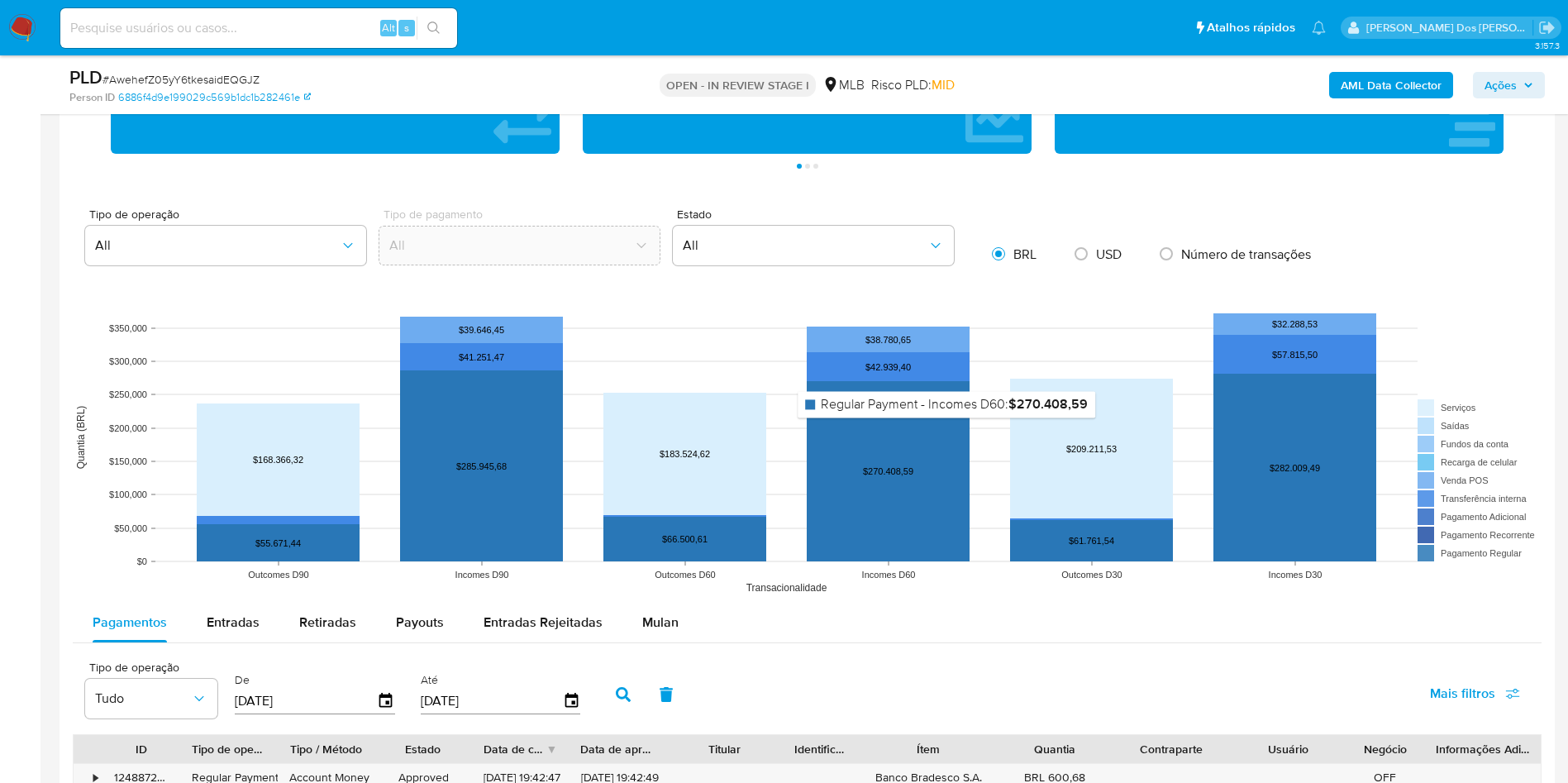
scroll to position [373, 0]
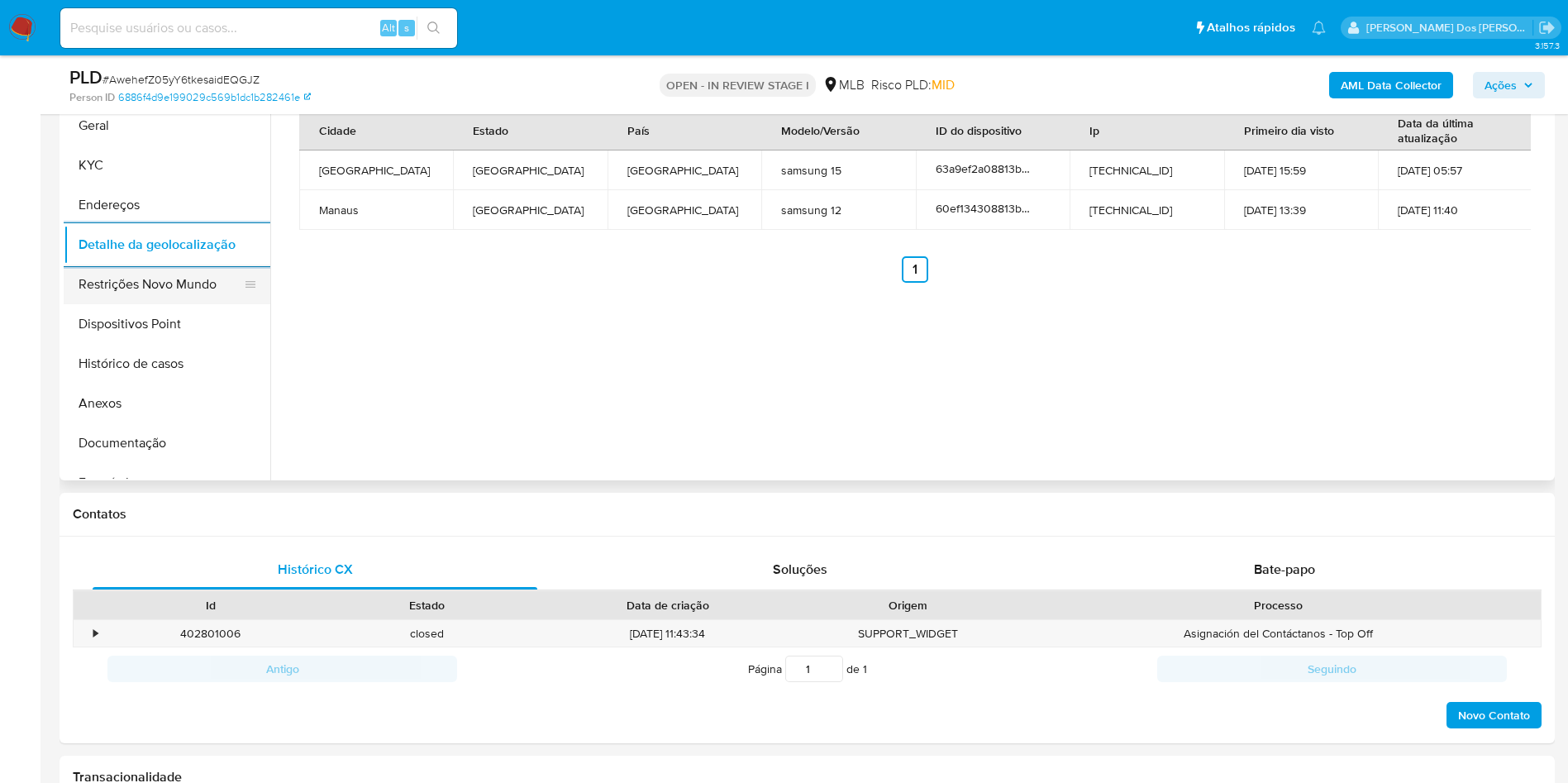
click at [158, 305] on button "Restrições Novo Mundo" at bounding box center [161, 285] width 194 height 40
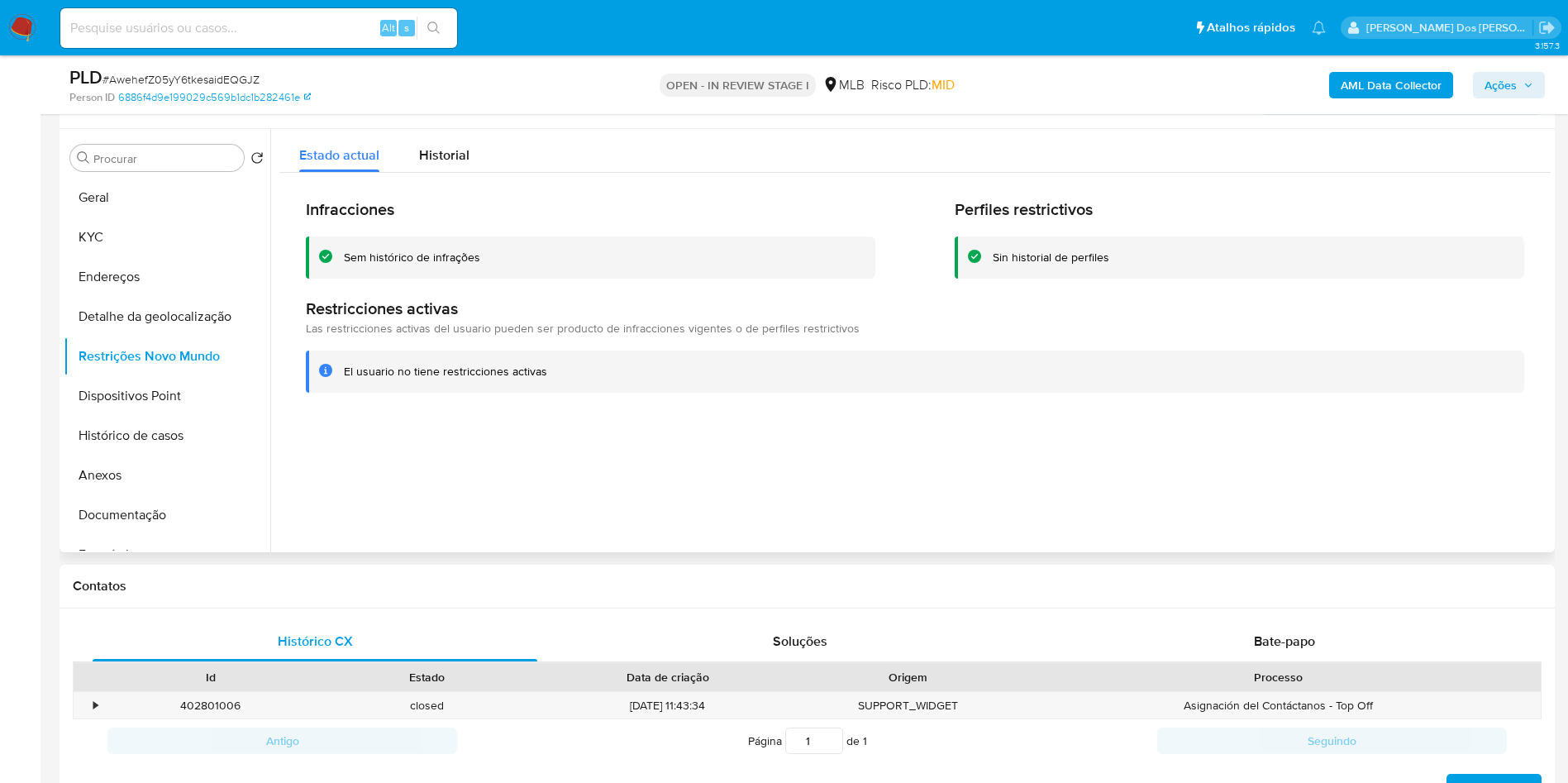
scroll to position [248, 0]
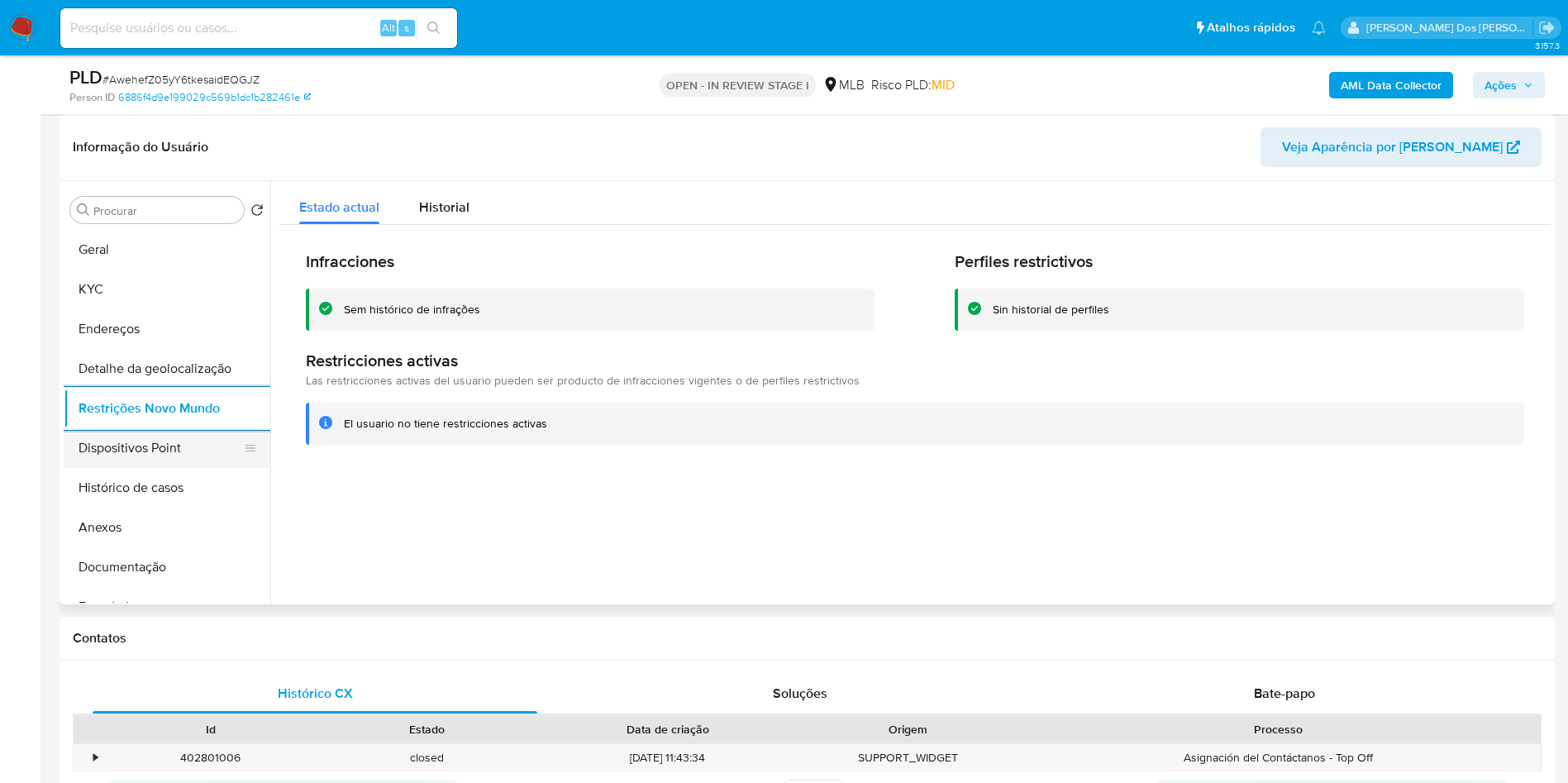
click at [190, 457] on button "Dispositivos Point" at bounding box center [161, 448] width 194 height 40
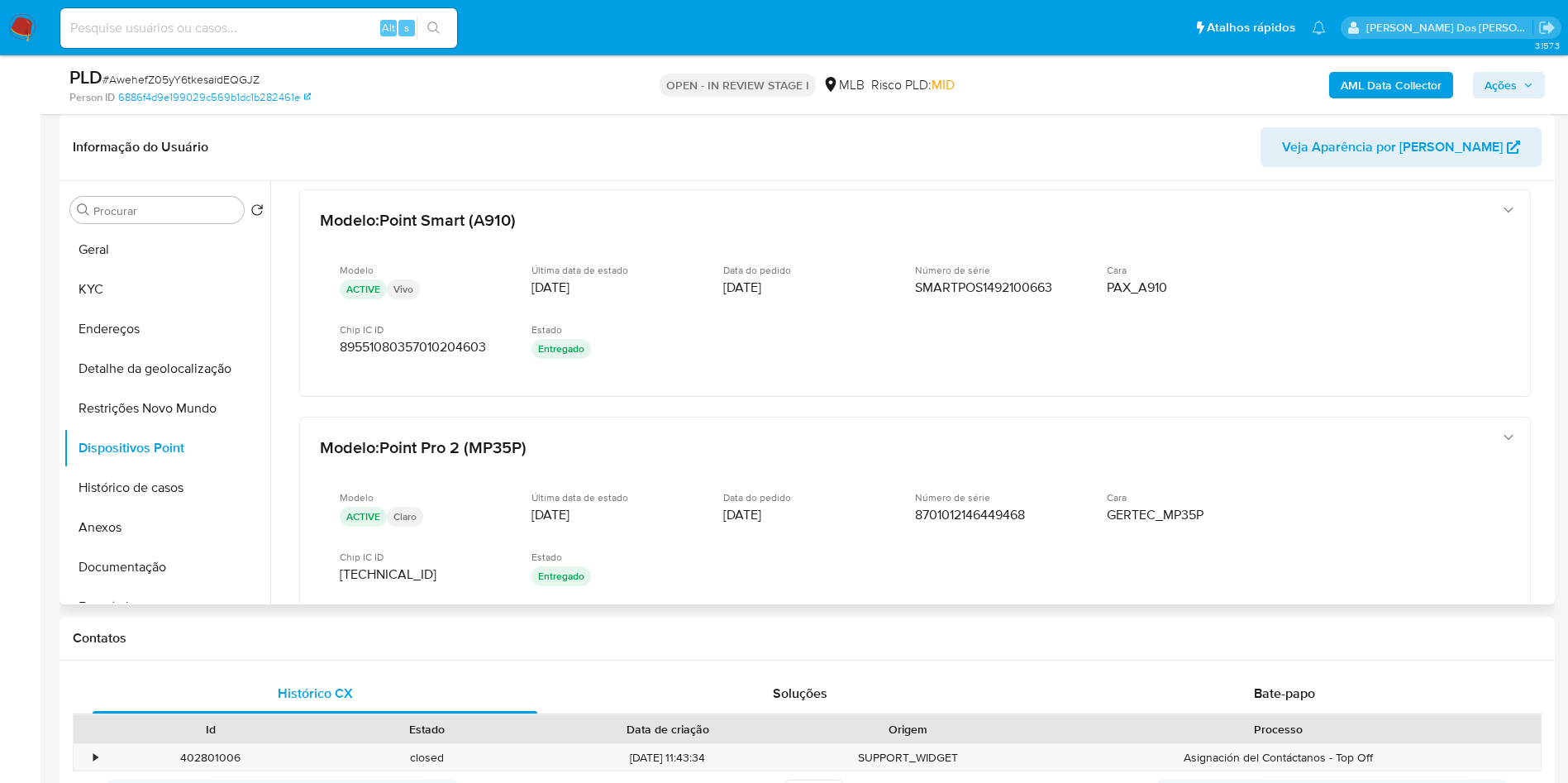
scroll to position [472, 0]
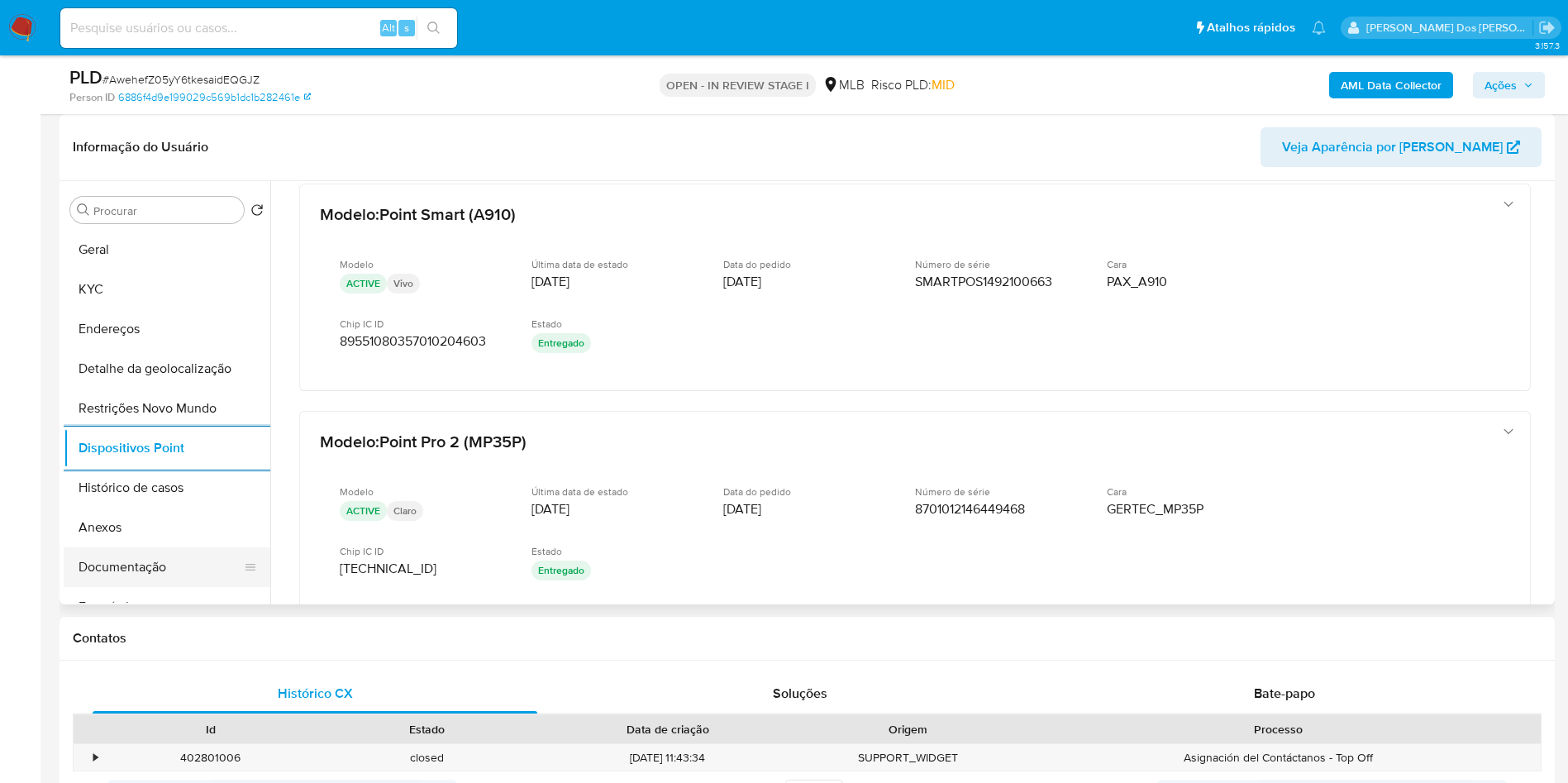
drag, startPoint x: 178, startPoint y: 588, endPoint x: 176, endPoint y: 580, distance: 8.2
click at [178, 587] on button "Documentação" at bounding box center [161, 567] width 194 height 40
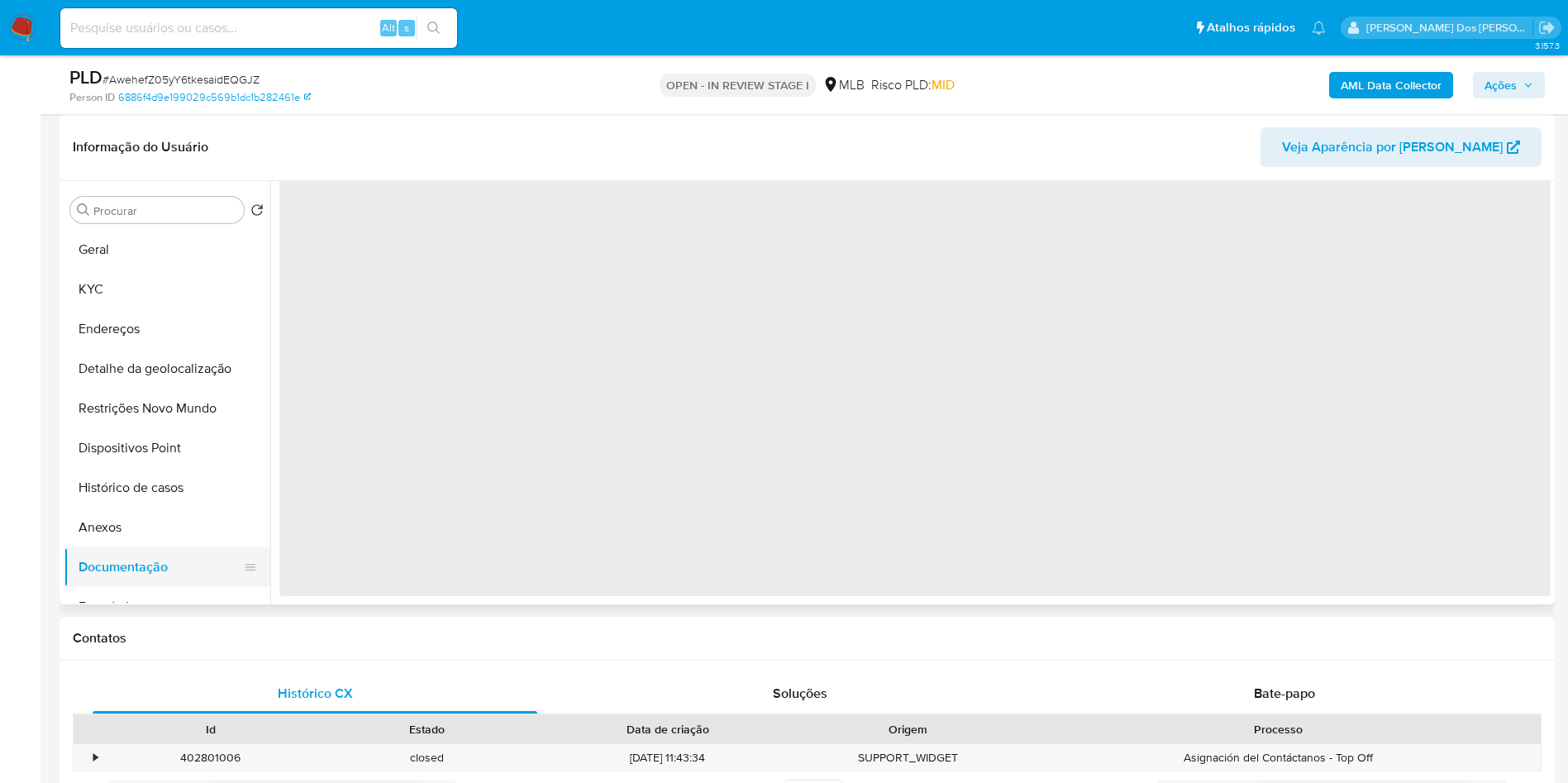
scroll to position [0, 0]
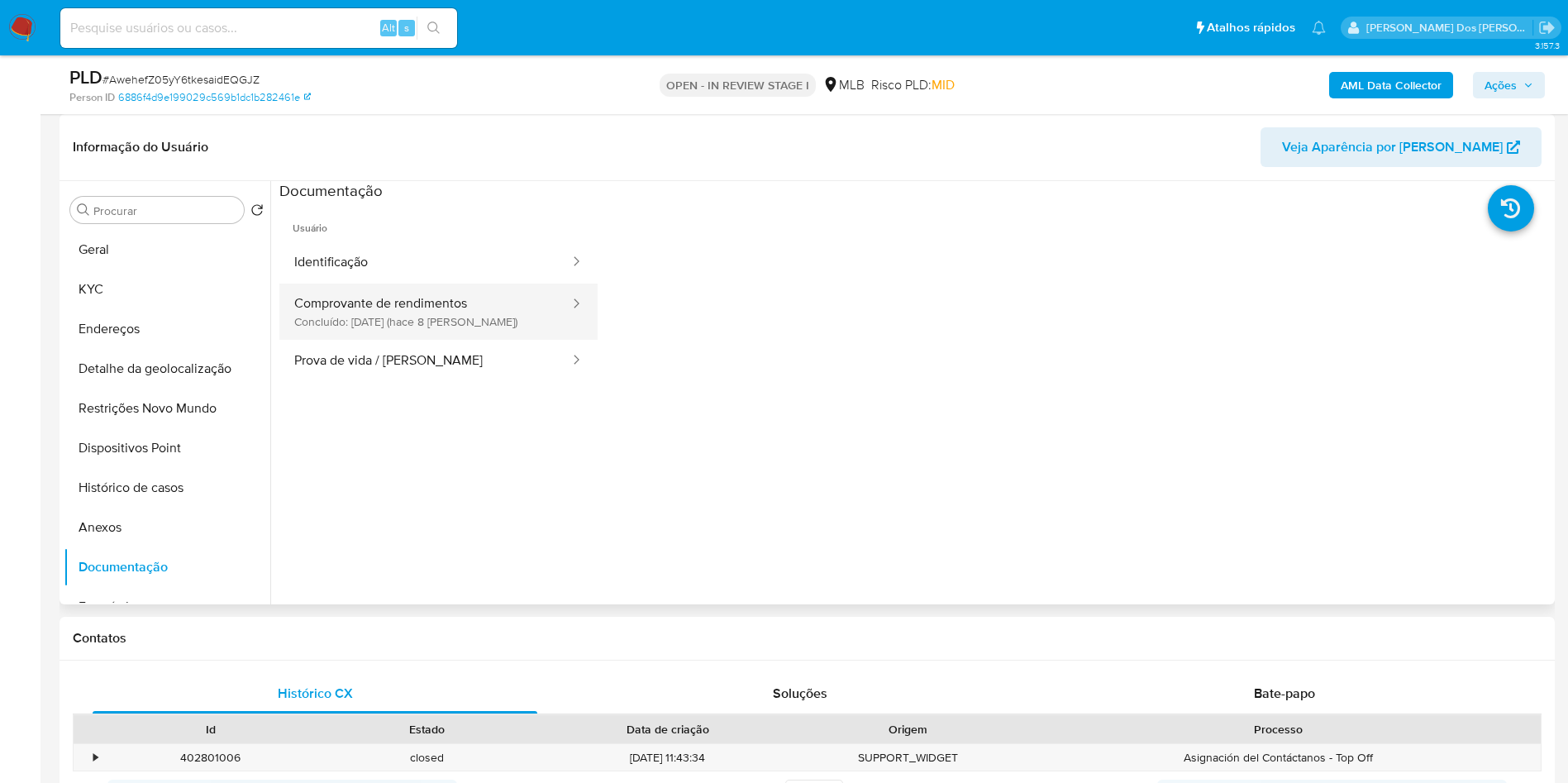
click at [459, 340] on button "Comprovante de rendimentos Concluído: 01/09/2025 (hace 8 días)" at bounding box center [425, 312] width 291 height 56
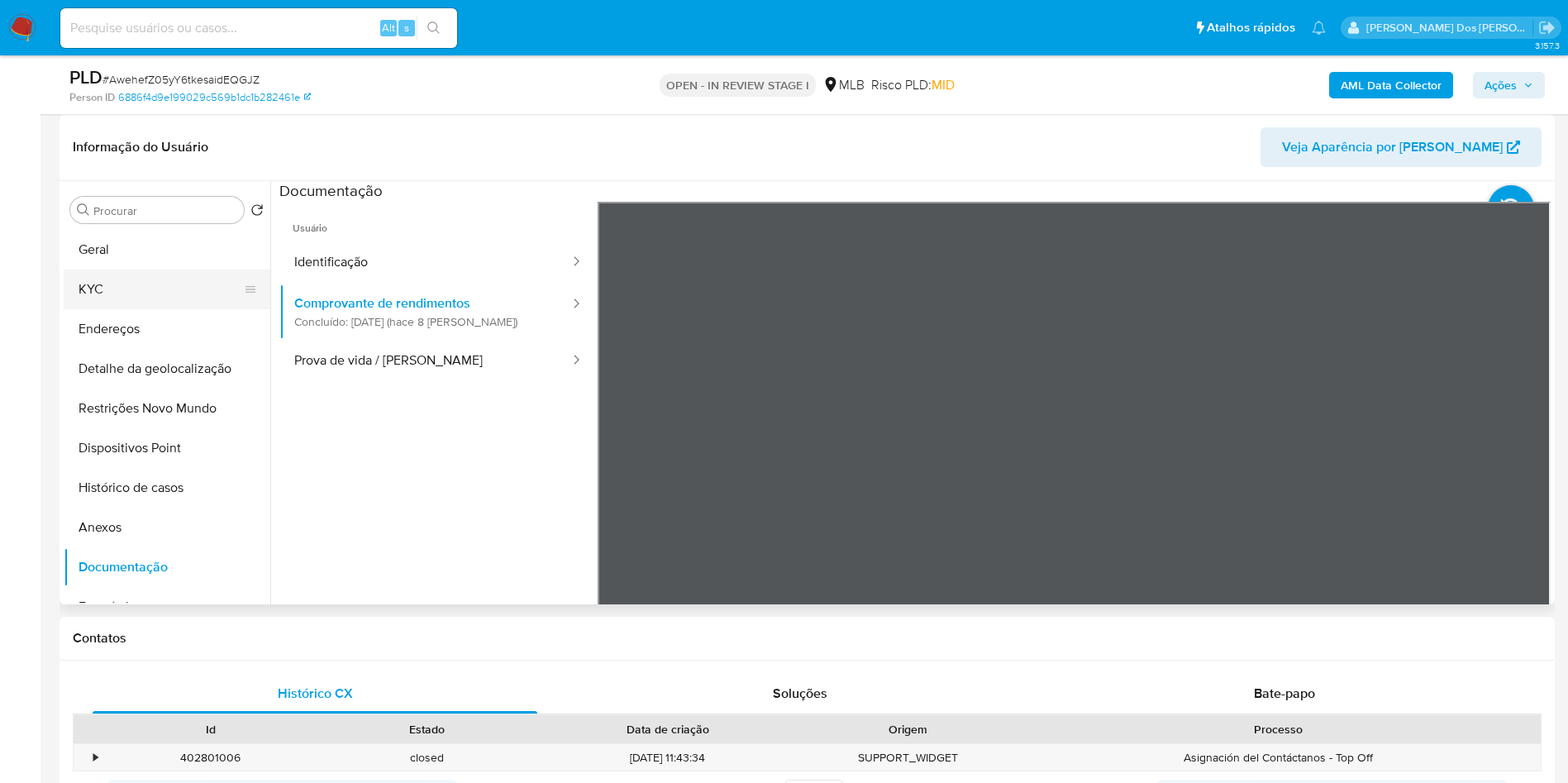
click at [144, 302] on button "KYC" at bounding box center [161, 290] width 194 height 40
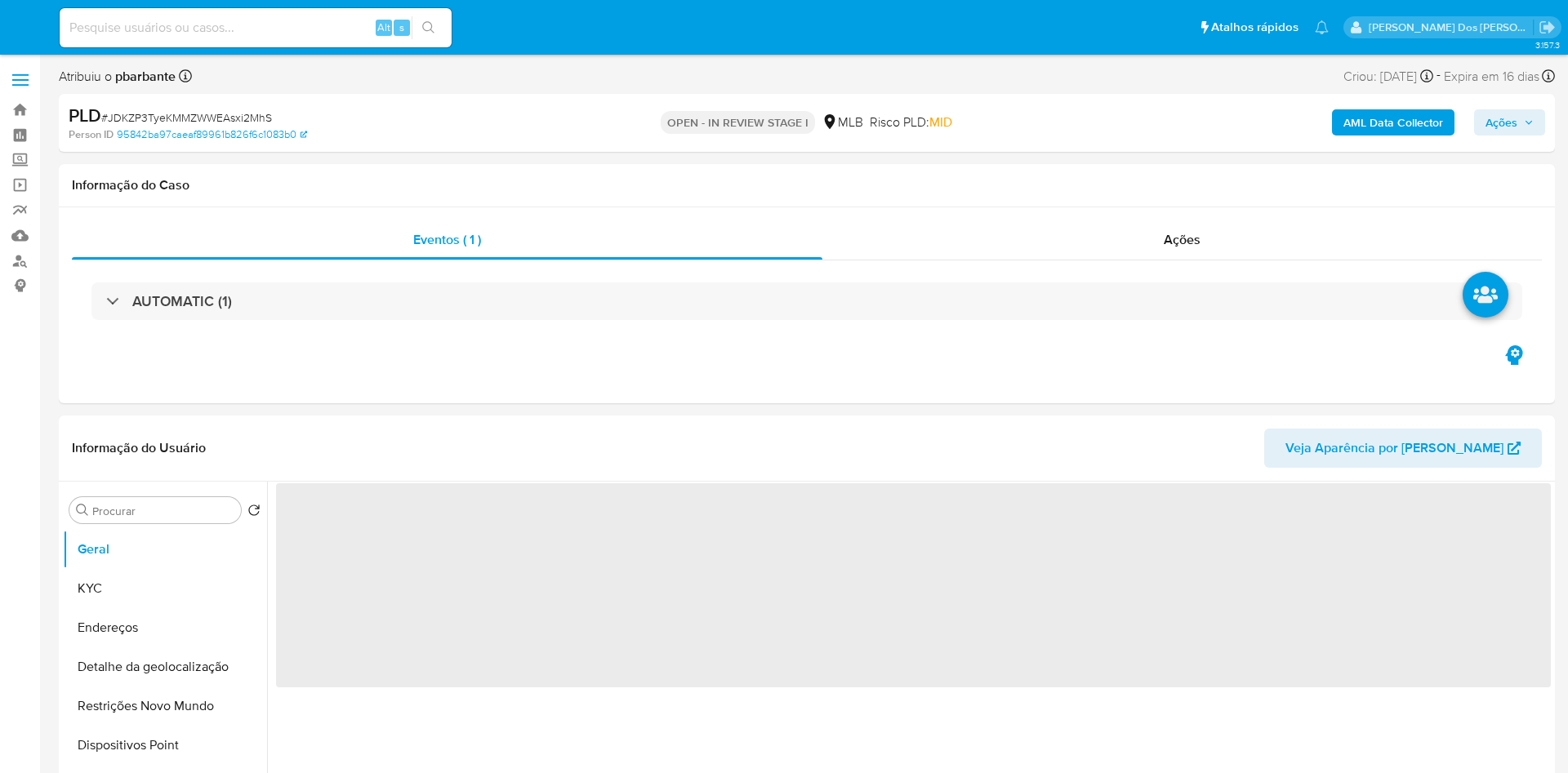
select select "10"
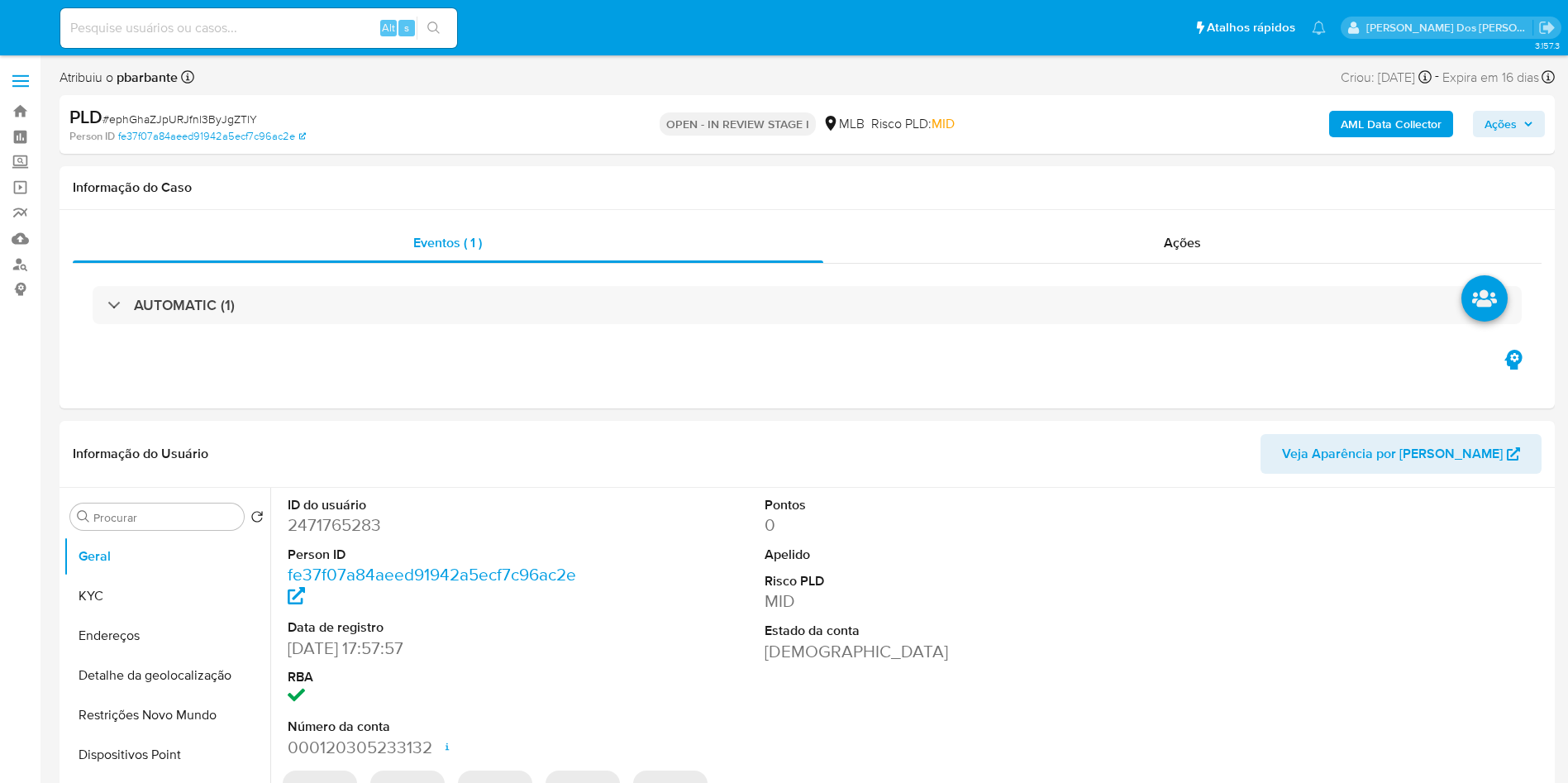
select select "10"
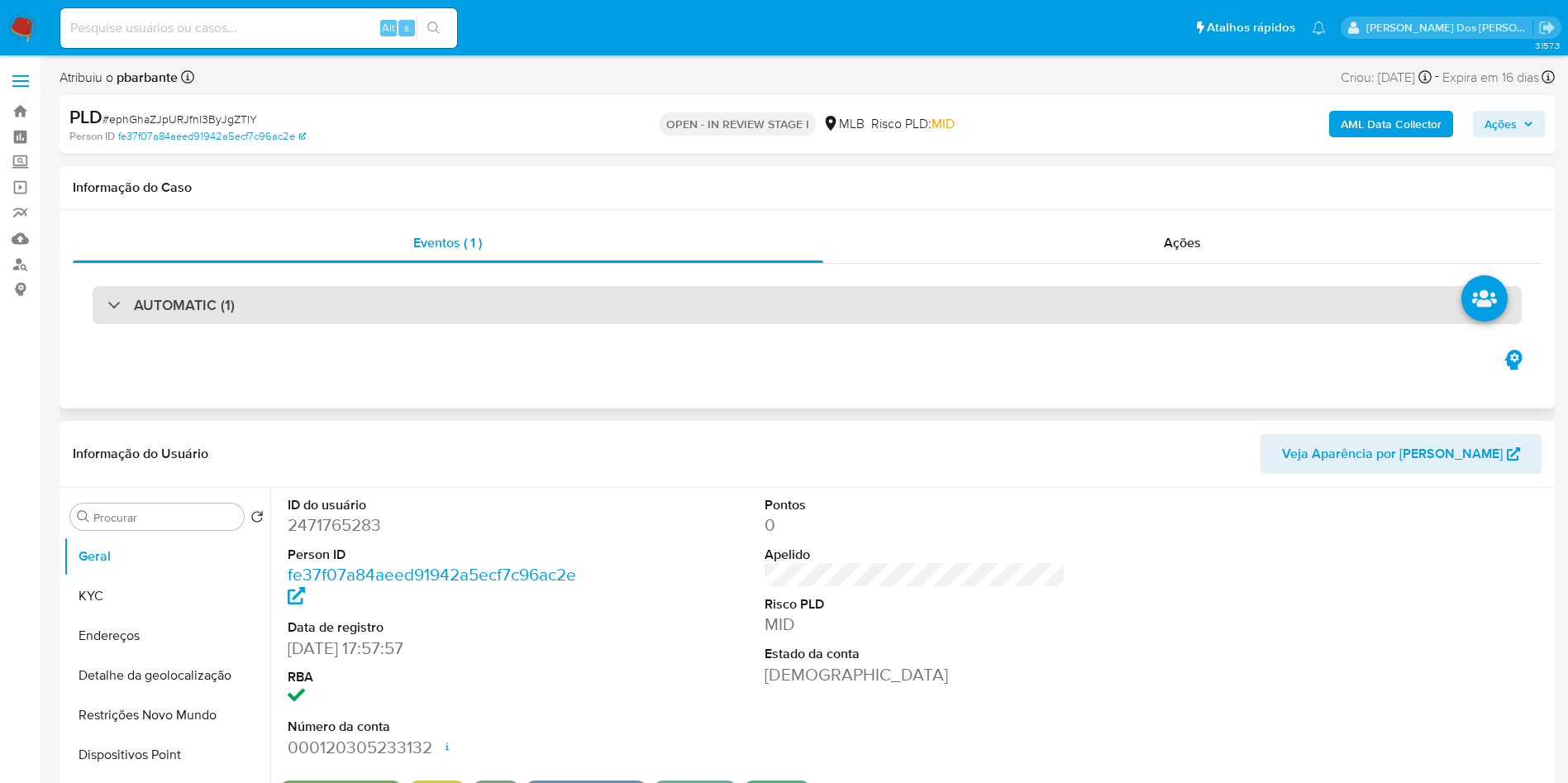
click at [473, 315] on div "AUTOMATIC (1)" at bounding box center [807, 306] width 1429 height 38
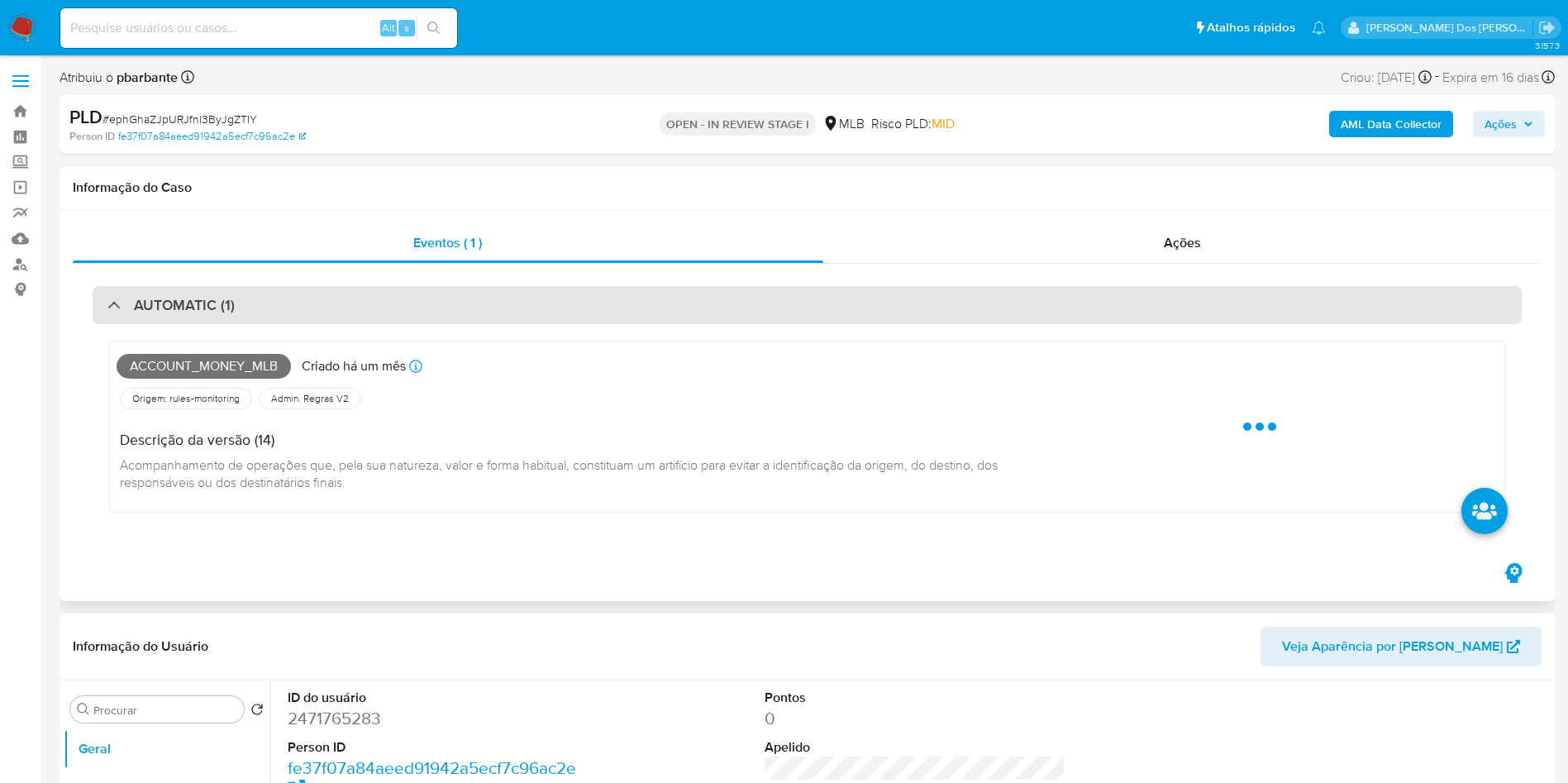
click at [473, 315] on div "AUTOMATIC (1)" at bounding box center [807, 306] width 1429 height 38
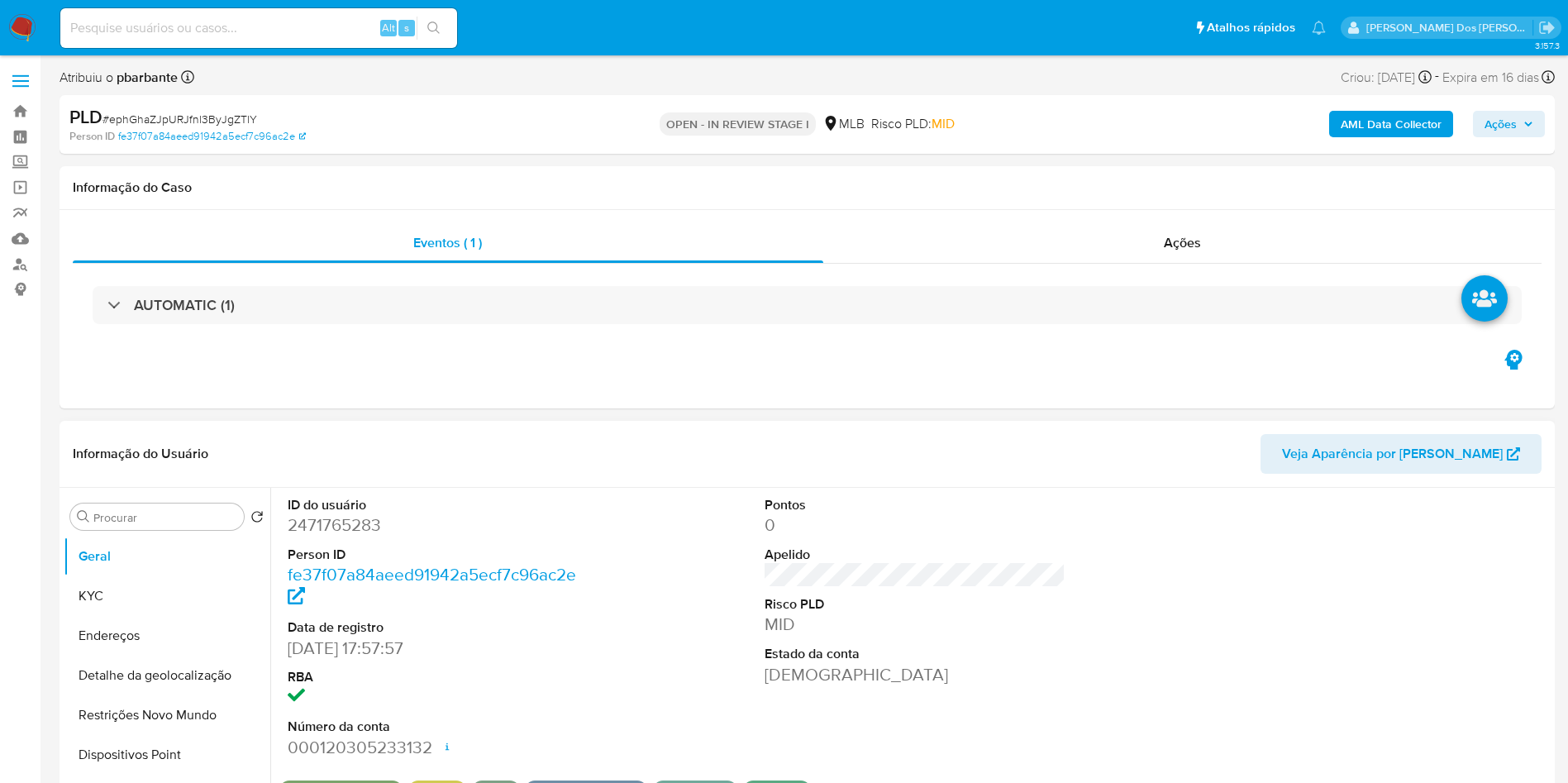
click at [347, 537] on dd "2471765283" at bounding box center [438, 524] width 301 height 23
copy dd "2471765283"
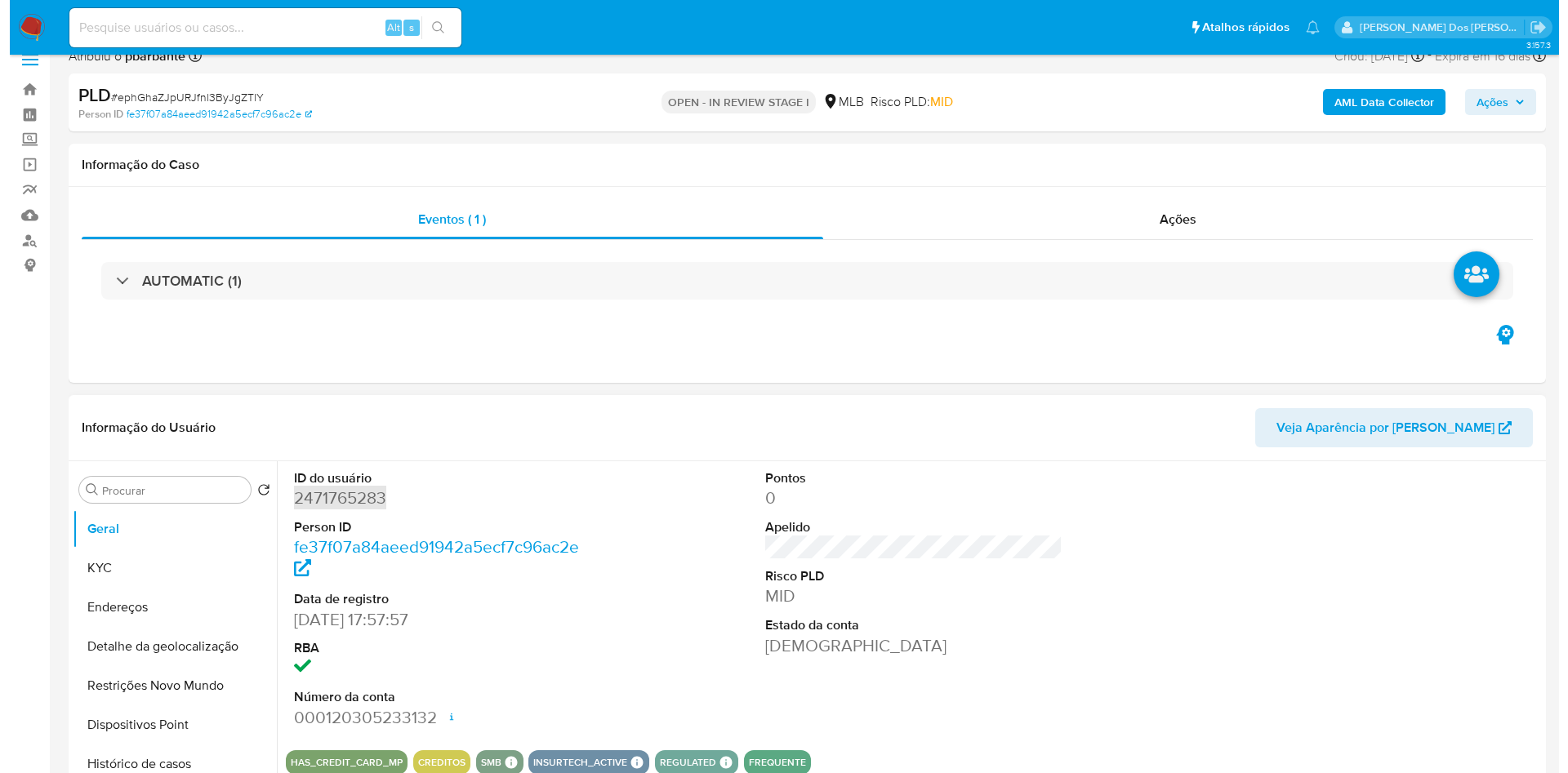
scroll to position [245, 0]
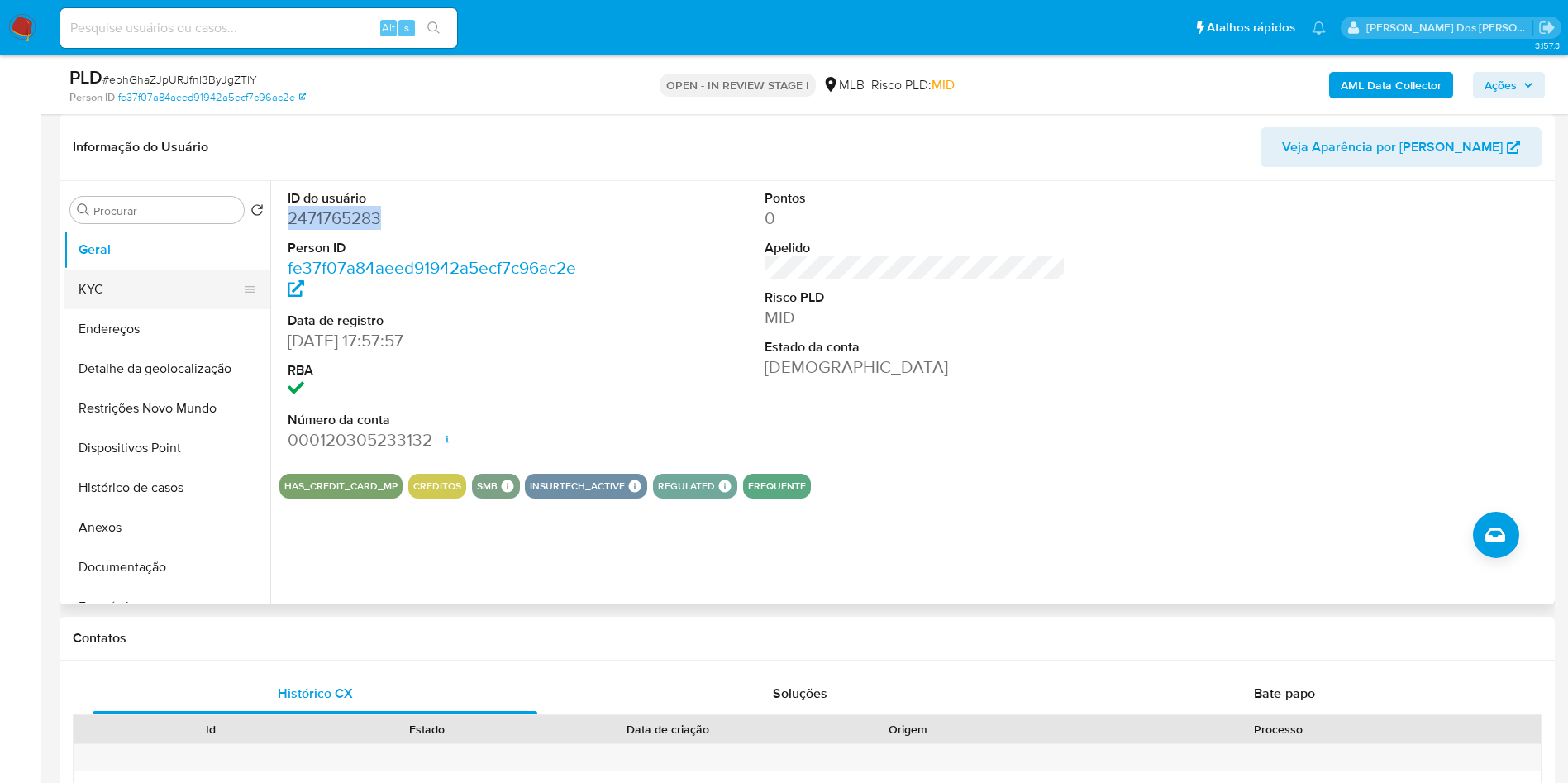
click at [151, 302] on button "KYC" at bounding box center [161, 290] width 194 height 40
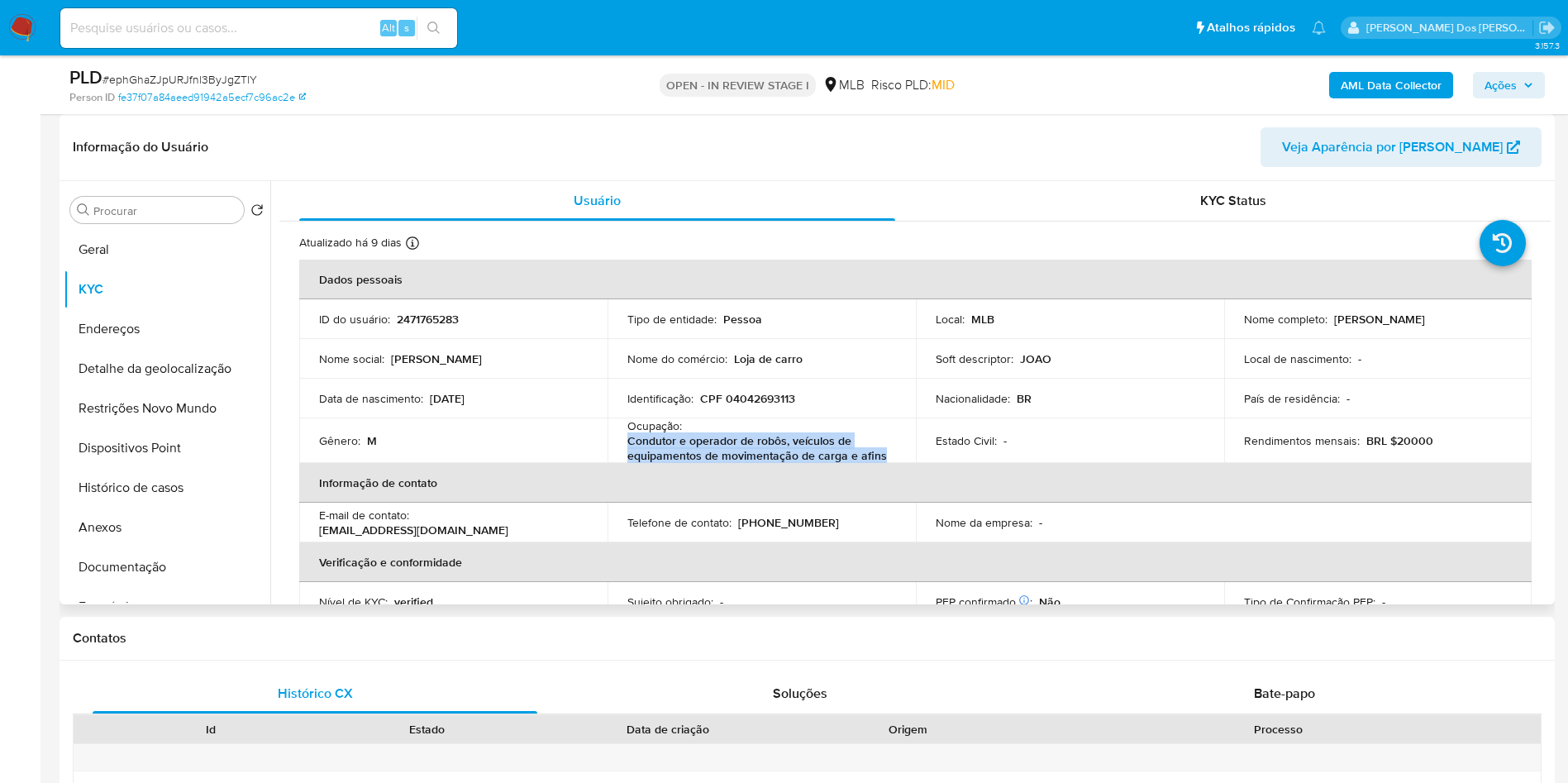
drag, startPoint x: 886, startPoint y: 474, endPoint x: 614, endPoint y: 460, distance: 272.4
click at [614, 460] on td "Ocupação : Condutor e operador de robôs, veículos de equipamentos de movimentaç…" at bounding box center [762, 440] width 308 height 45
copy p "Condutor e operador de robôs, veículos de equipamentos de movimentação de carga…"
click at [116, 579] on button "Documentação" at bounding box center [161, 567] width 194 height 40
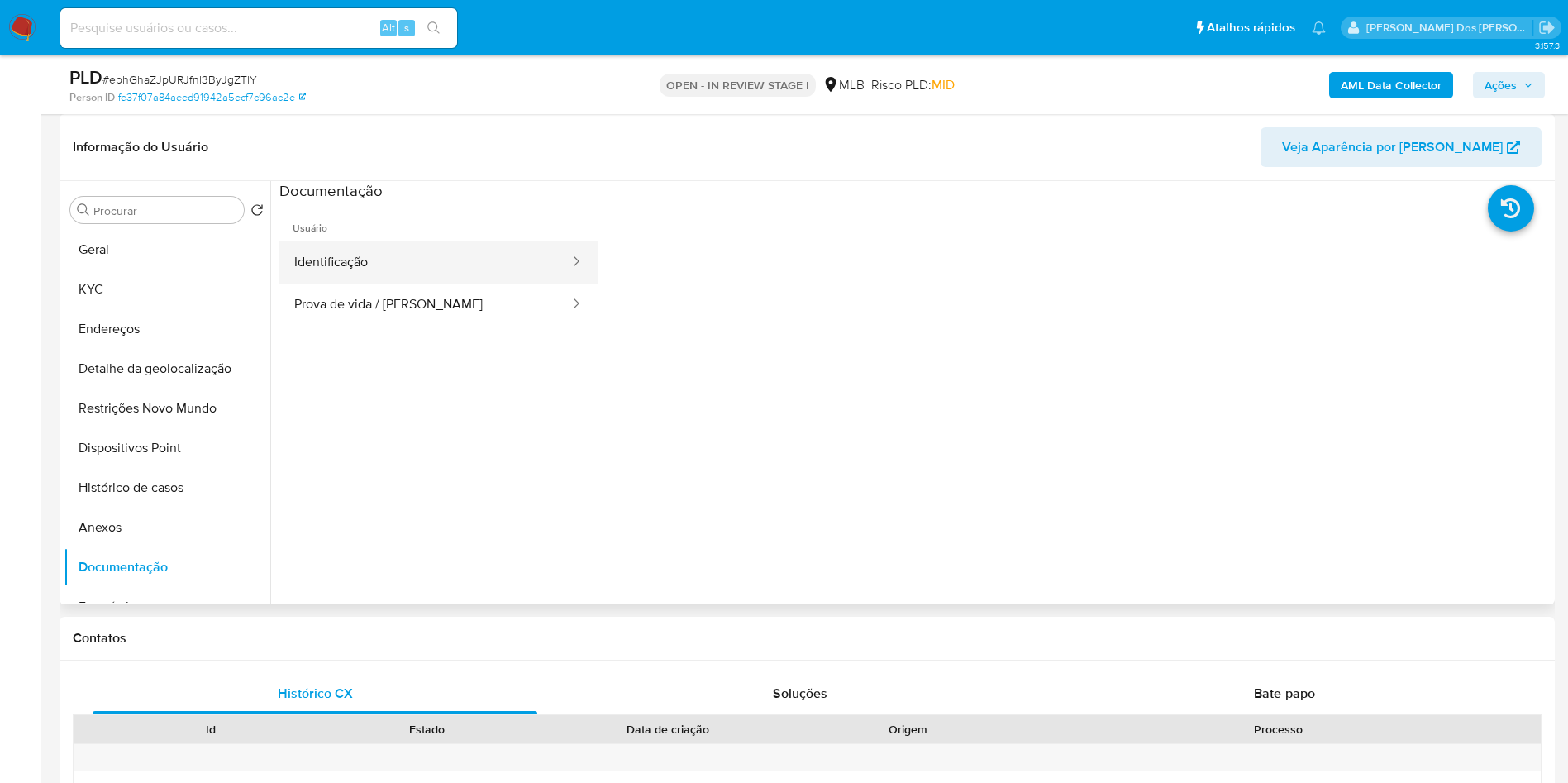
click at [353, 284] on button "Identificação" at bounding box center [425, 263] width 291 height 42
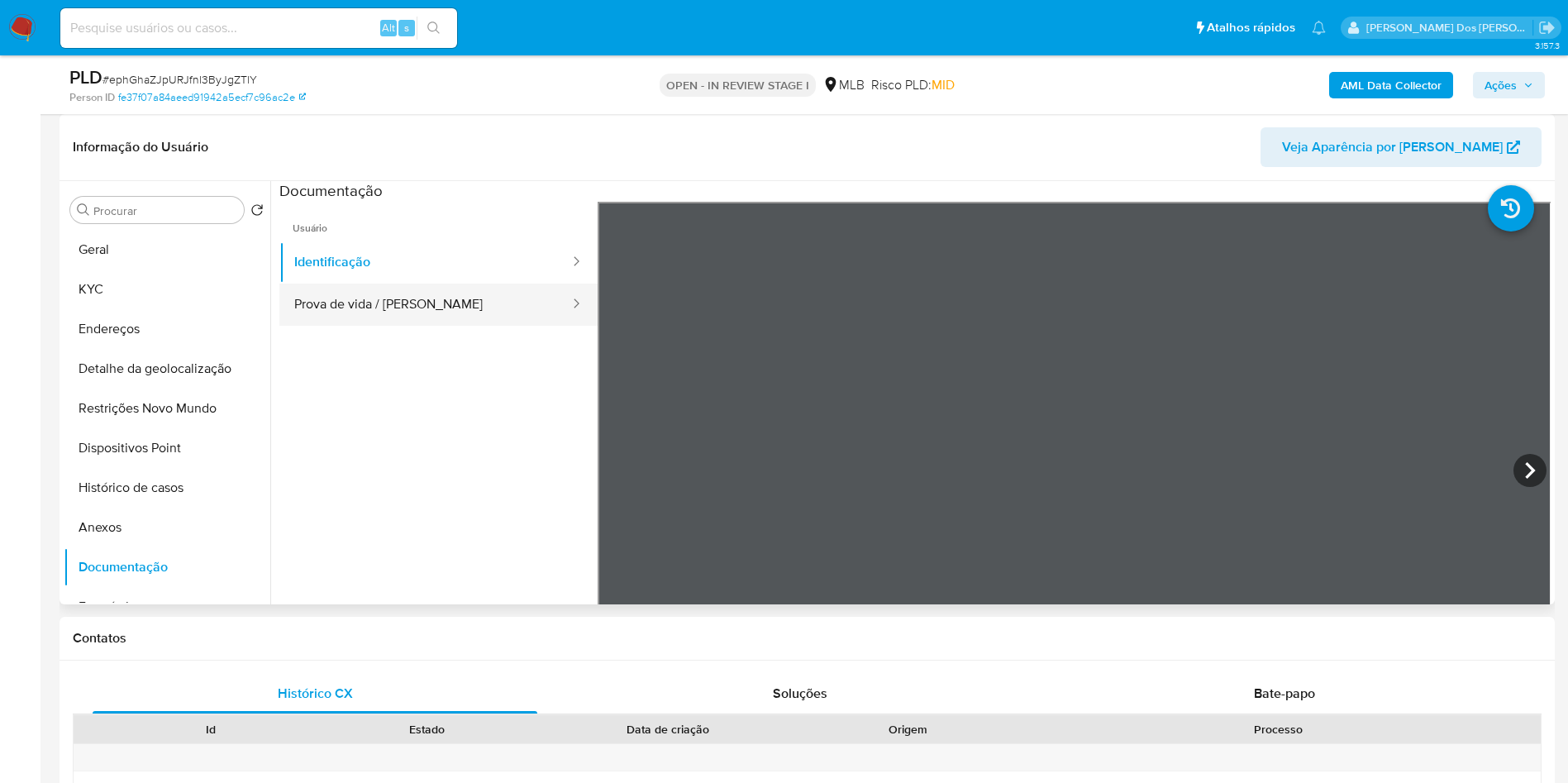
click at [364, 326] on button "Prova de vida / [PERSON_NAME]" at bounding box center [425, 305] width 291 height 42
click at [1394, 88] on b "AML Data Collector" at bounding box center [1391, 85] width 101 height 27
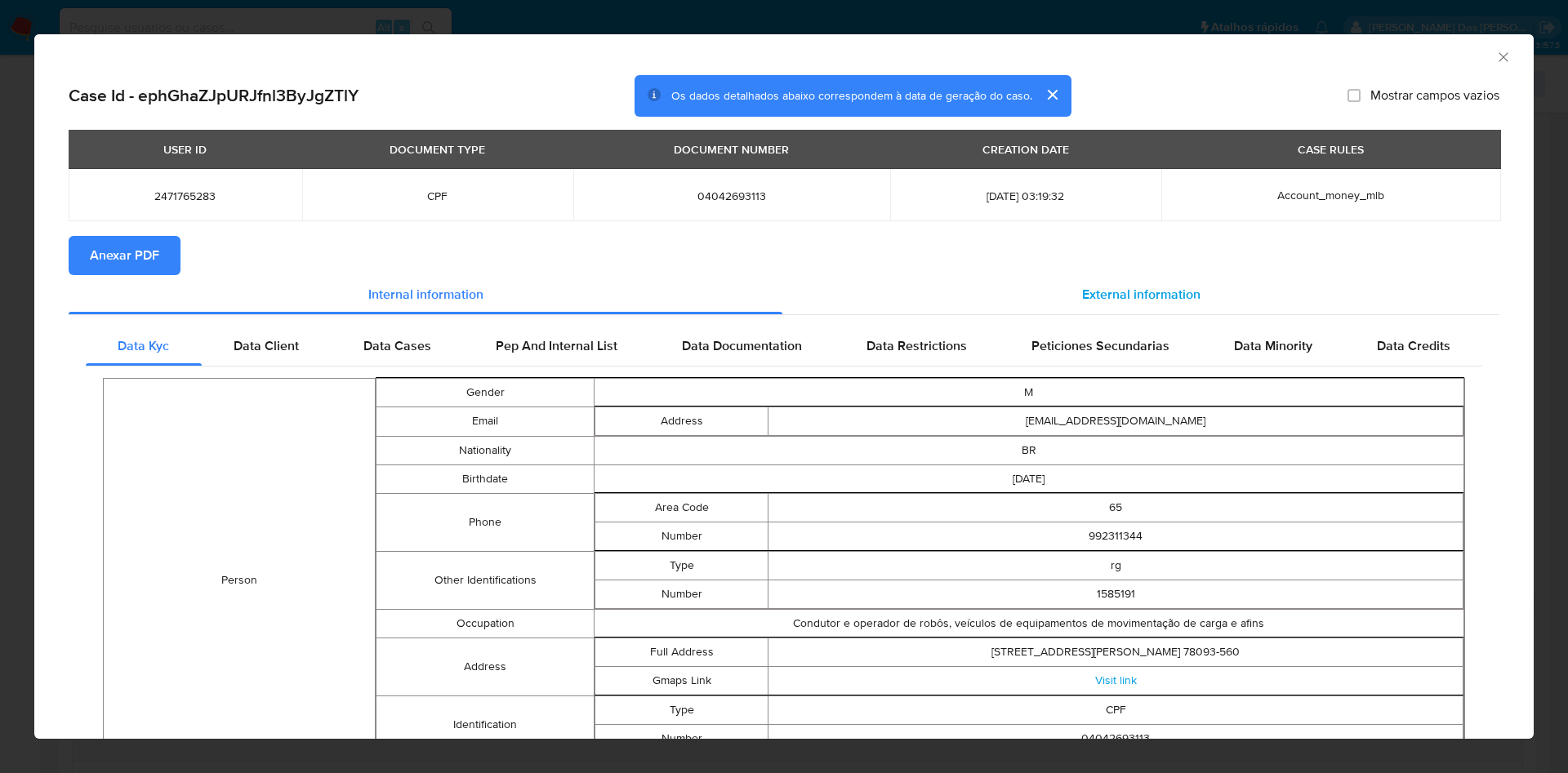
click at [1106, 294] on span "External information" at bounding box center [1142, 294] width 118 height 19
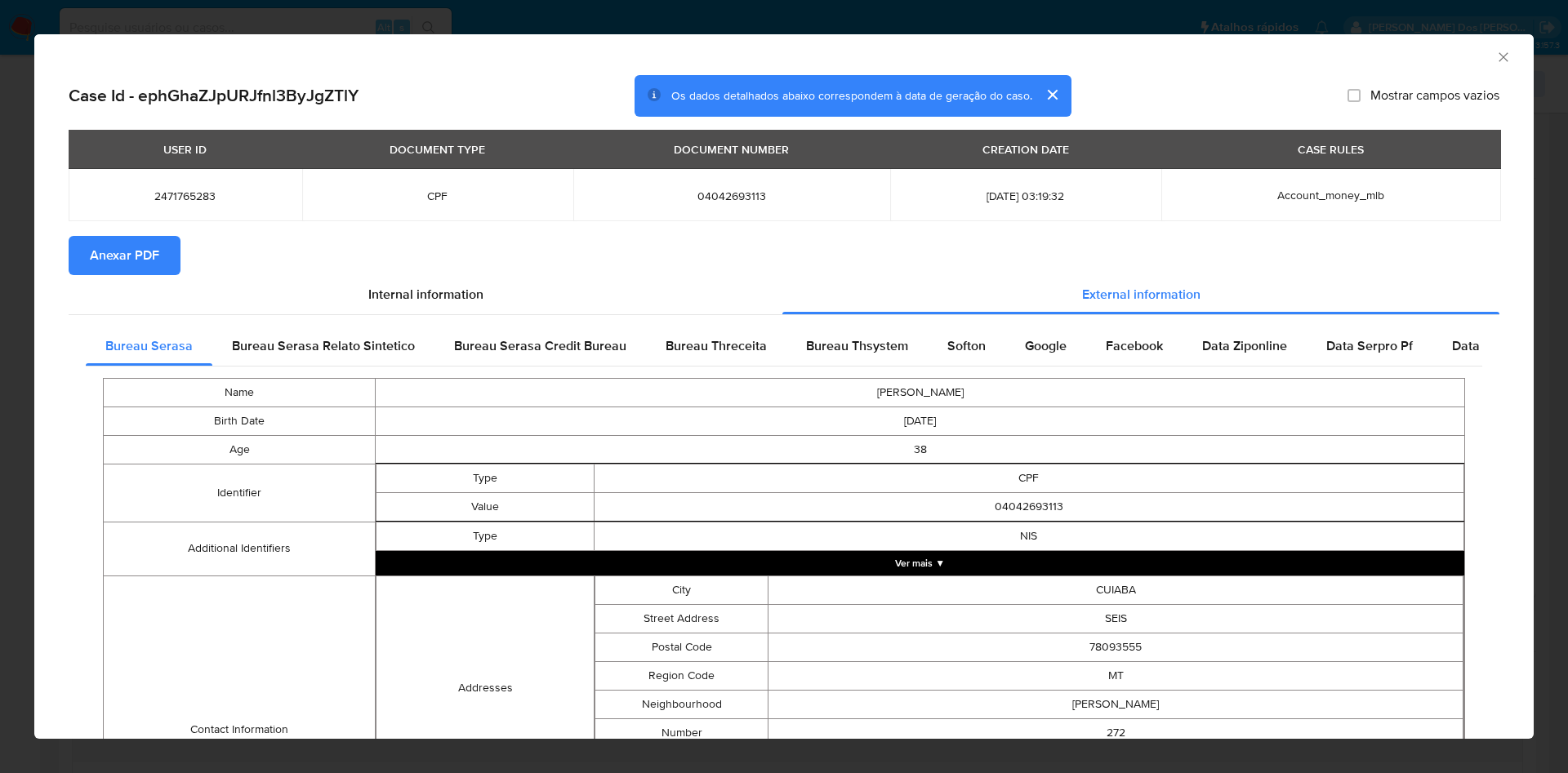
click at [87, 252] on button "Anexar PDF" at bounding box center [124, 255] width 111 height 39
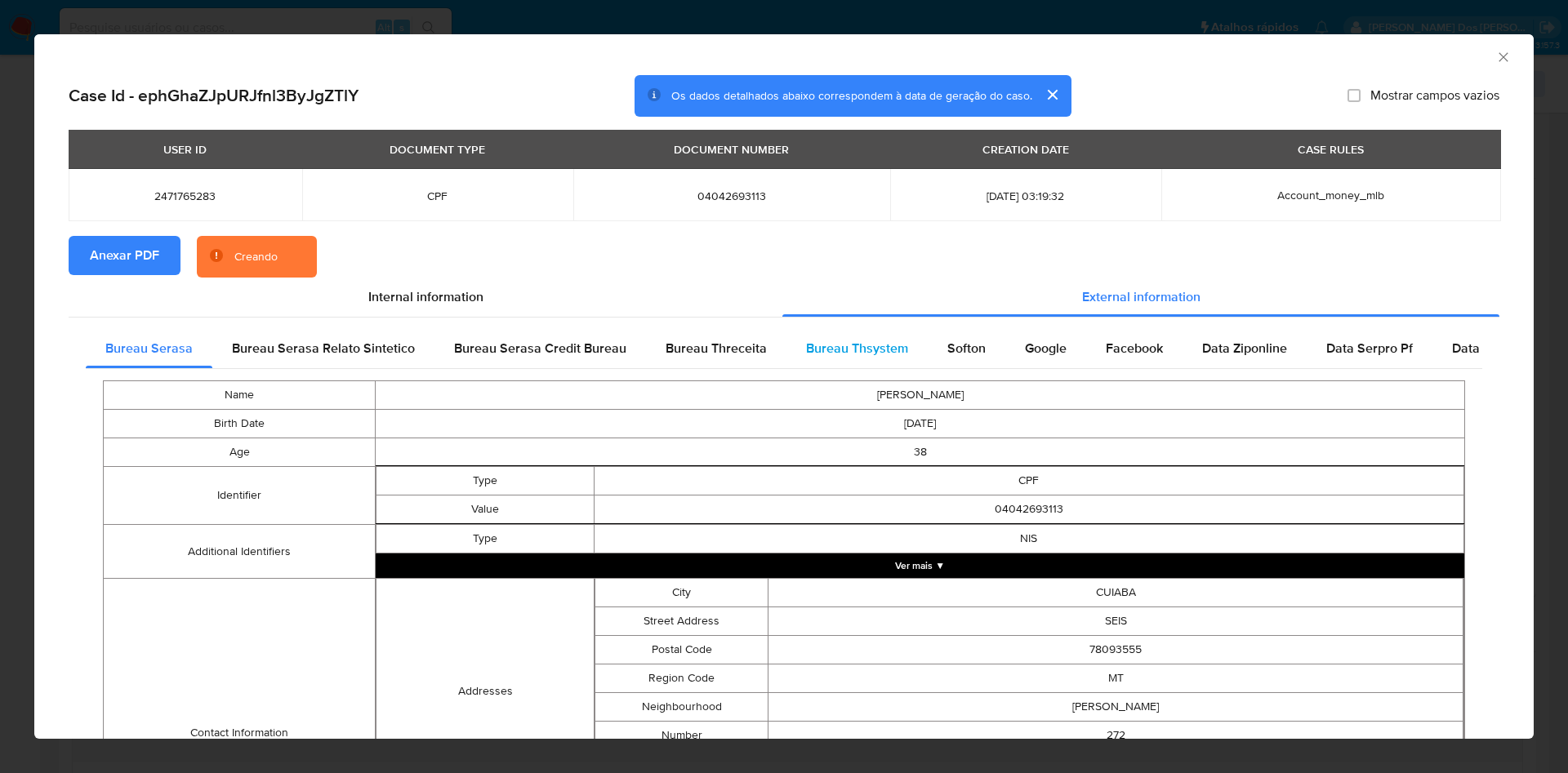
click at [838, 349] on span "Bureau Thsystem" at bounding box center [858, 348] width 103 height 19
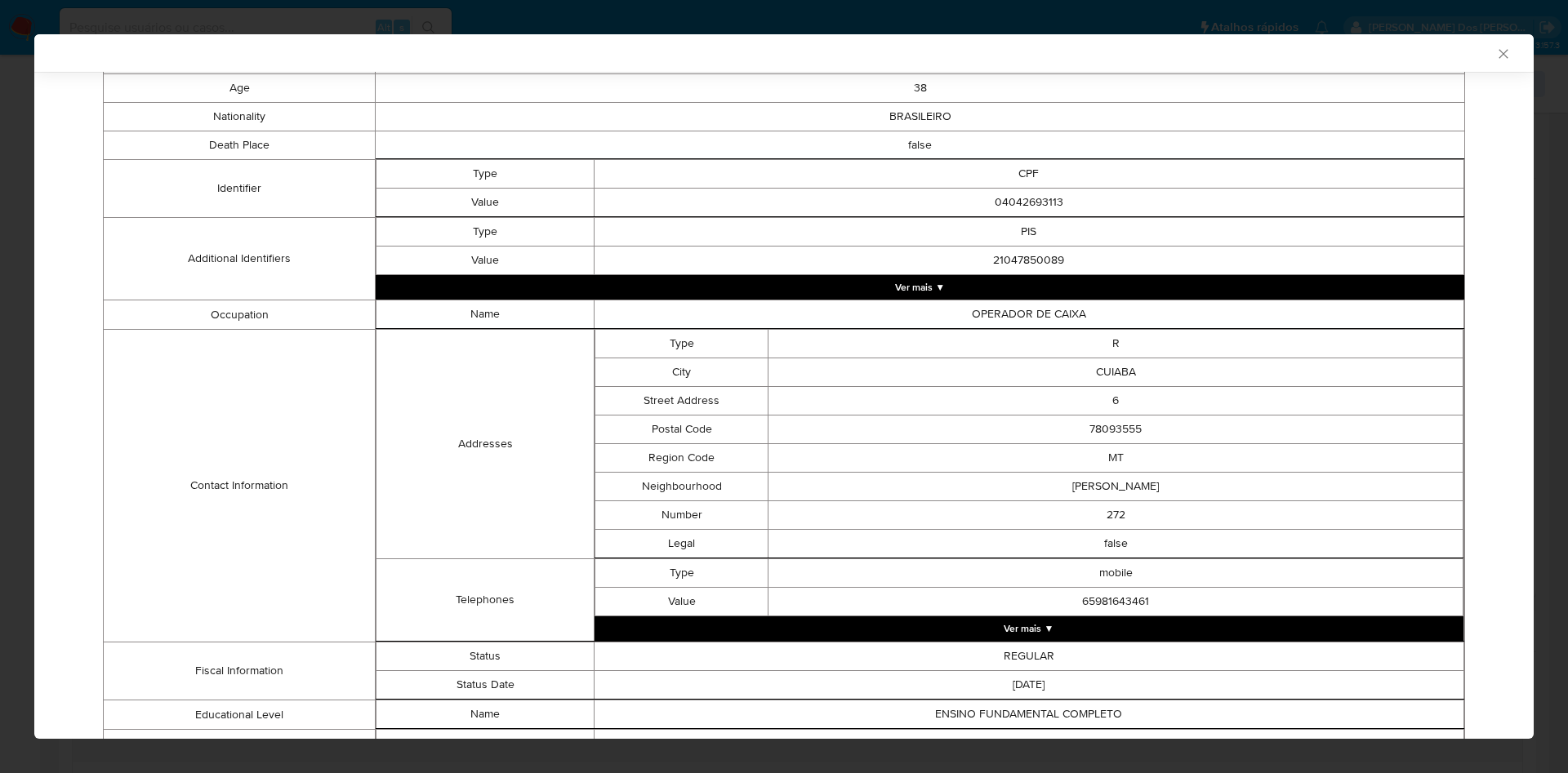
scroll to position [675, 0]
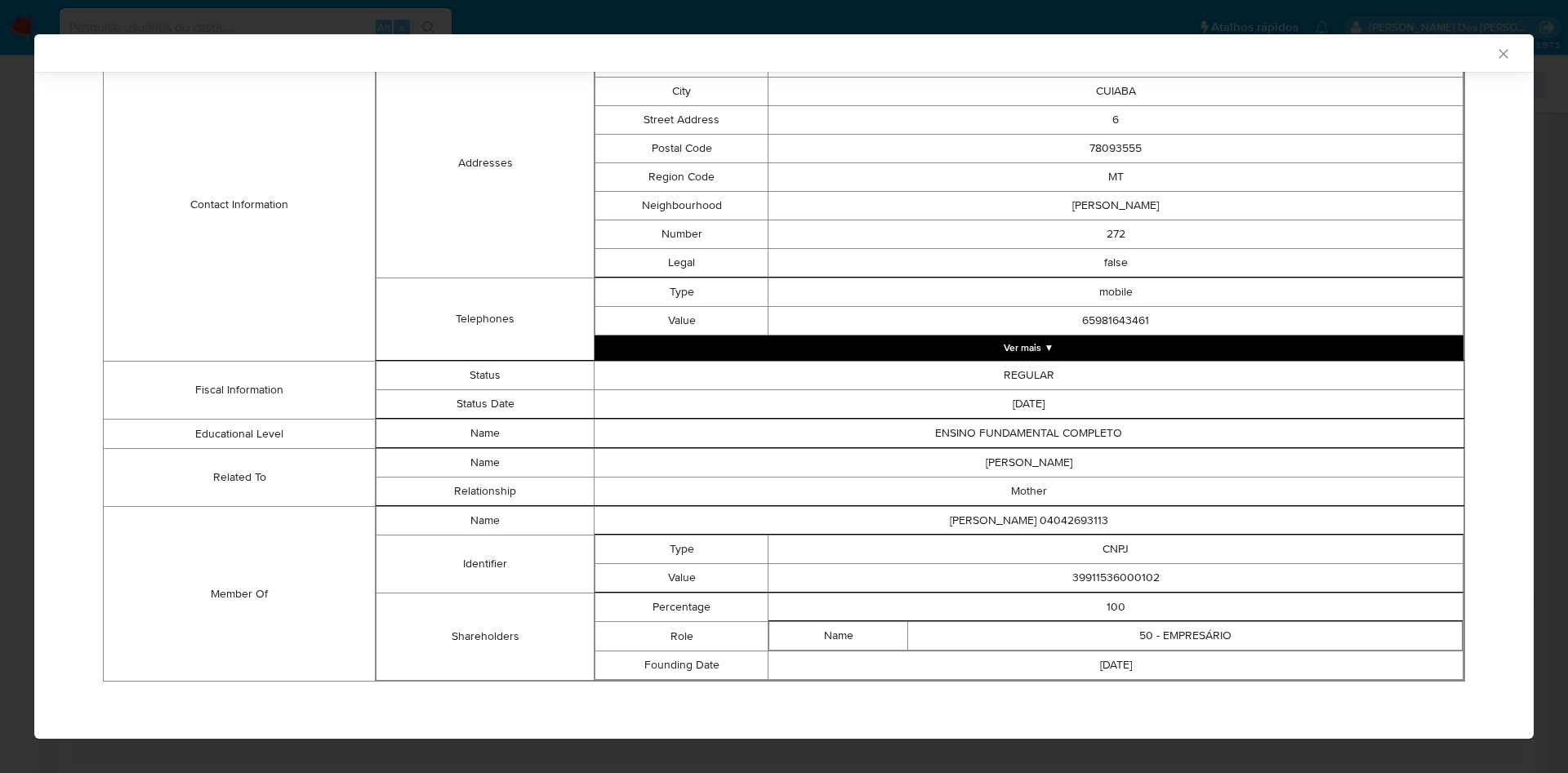
click at [1120, 575] on td "39911536000102" at bounding box center [1115, 578] width 695 height 29
copy td "39911536000102"
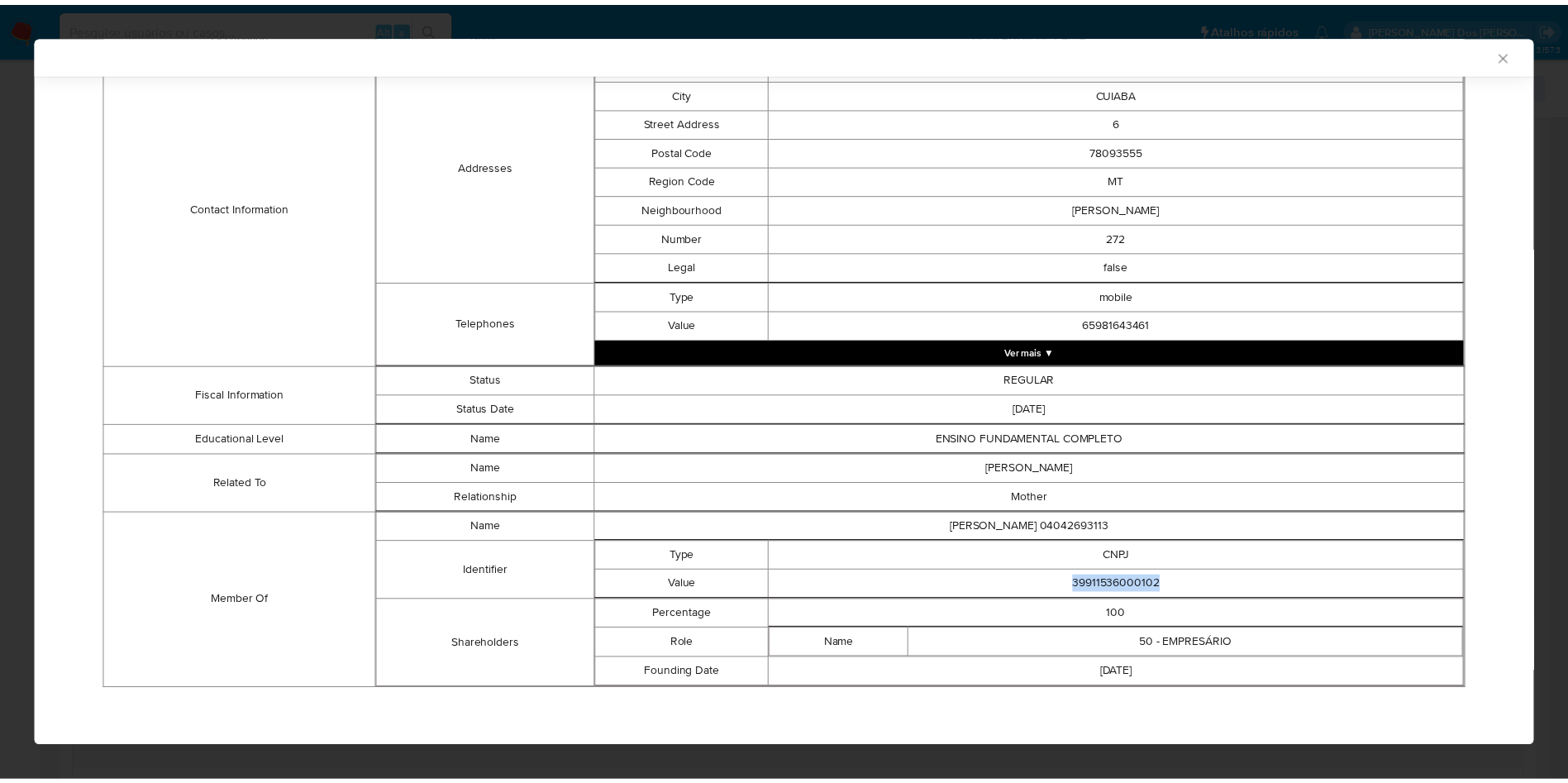
scroll to position [681, 0]
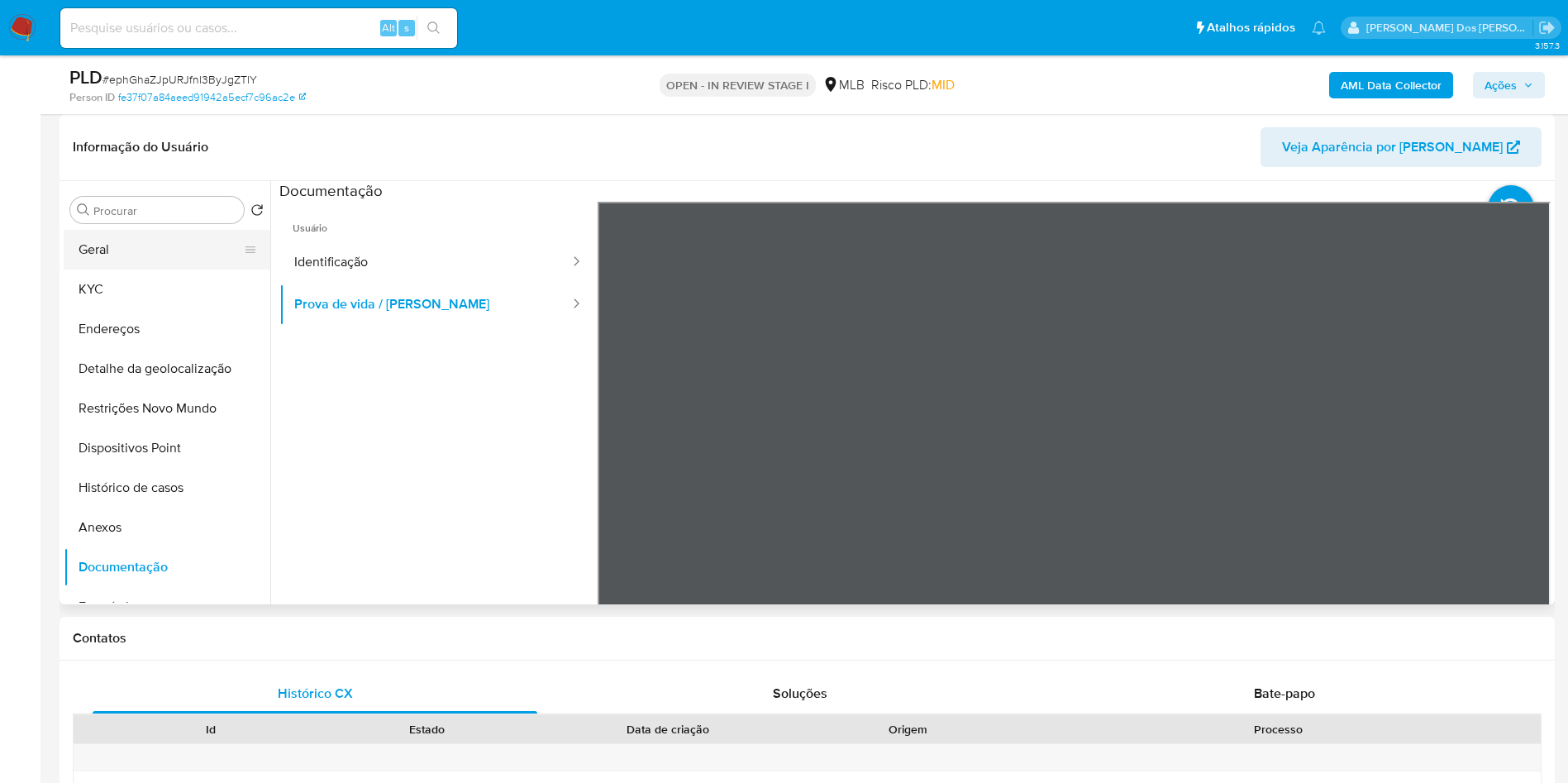
click at [145, 270] on button "Geral" at bounding box center [161, 250] width 194 height 40
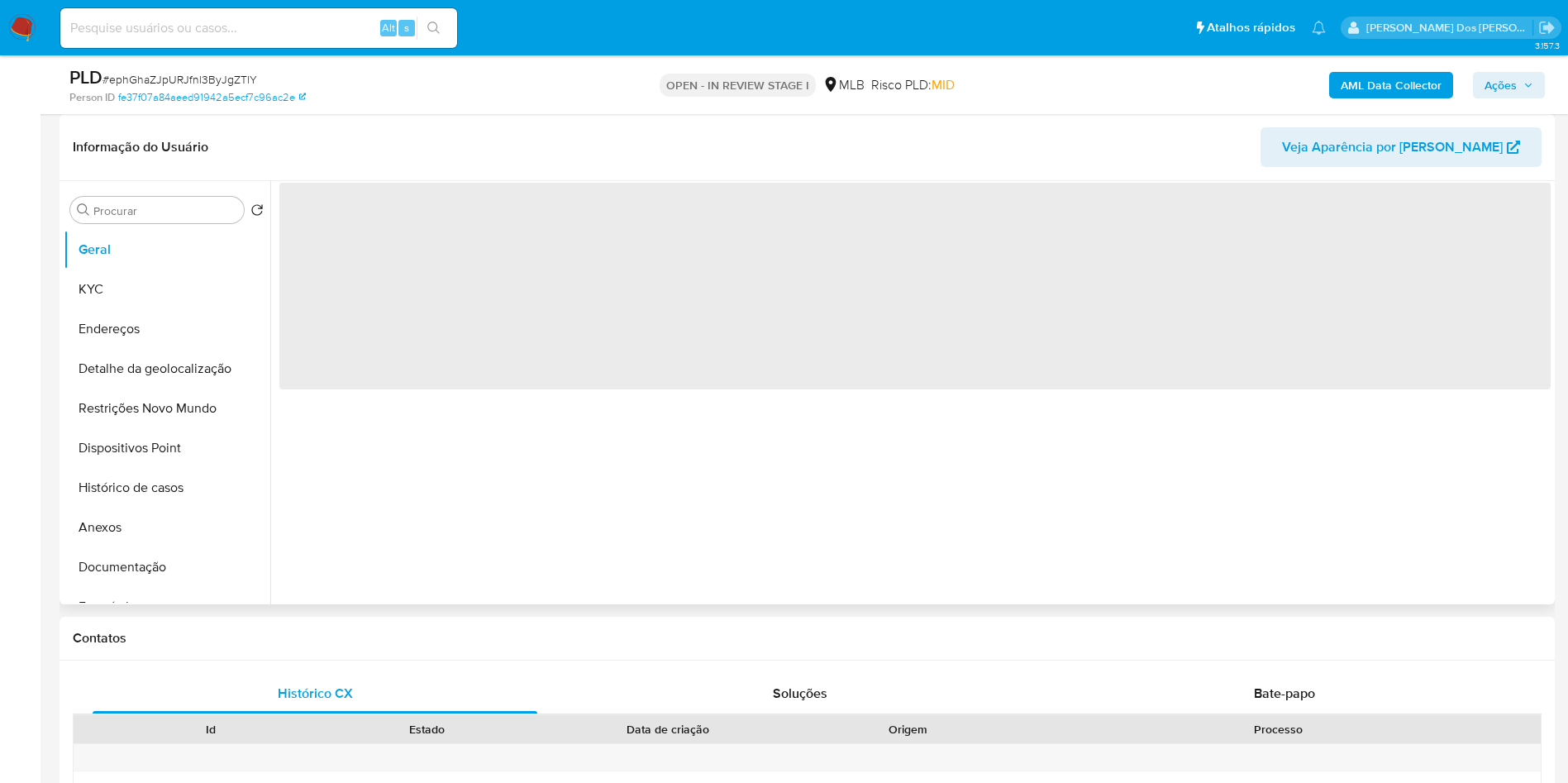
click at [444, 460] on div "‌" at bounding box center [910, 392] width 1281 height 423
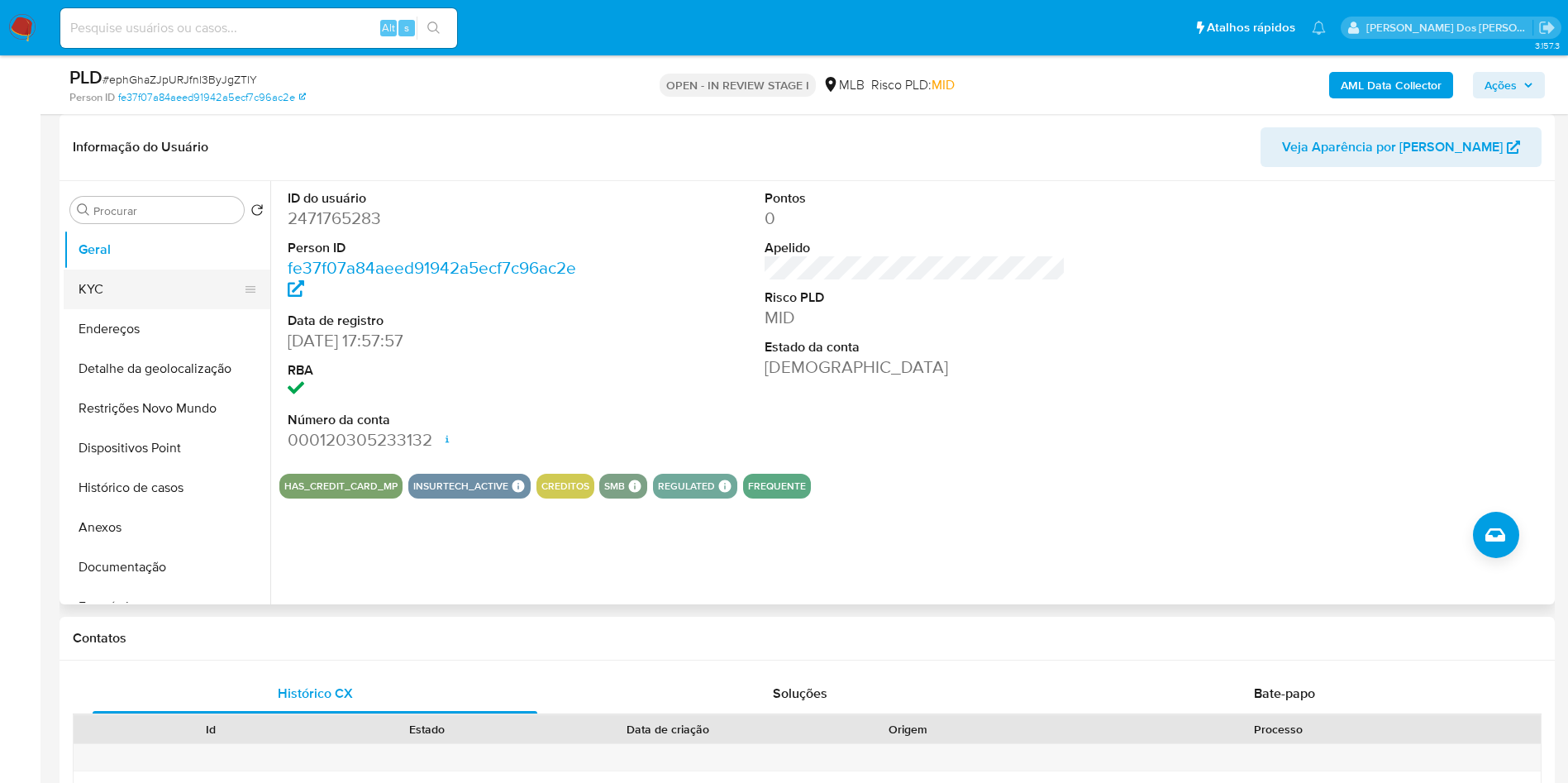
click at [144, 310] on button "KYC" at bounding box center [161, 290] width 194 height 40
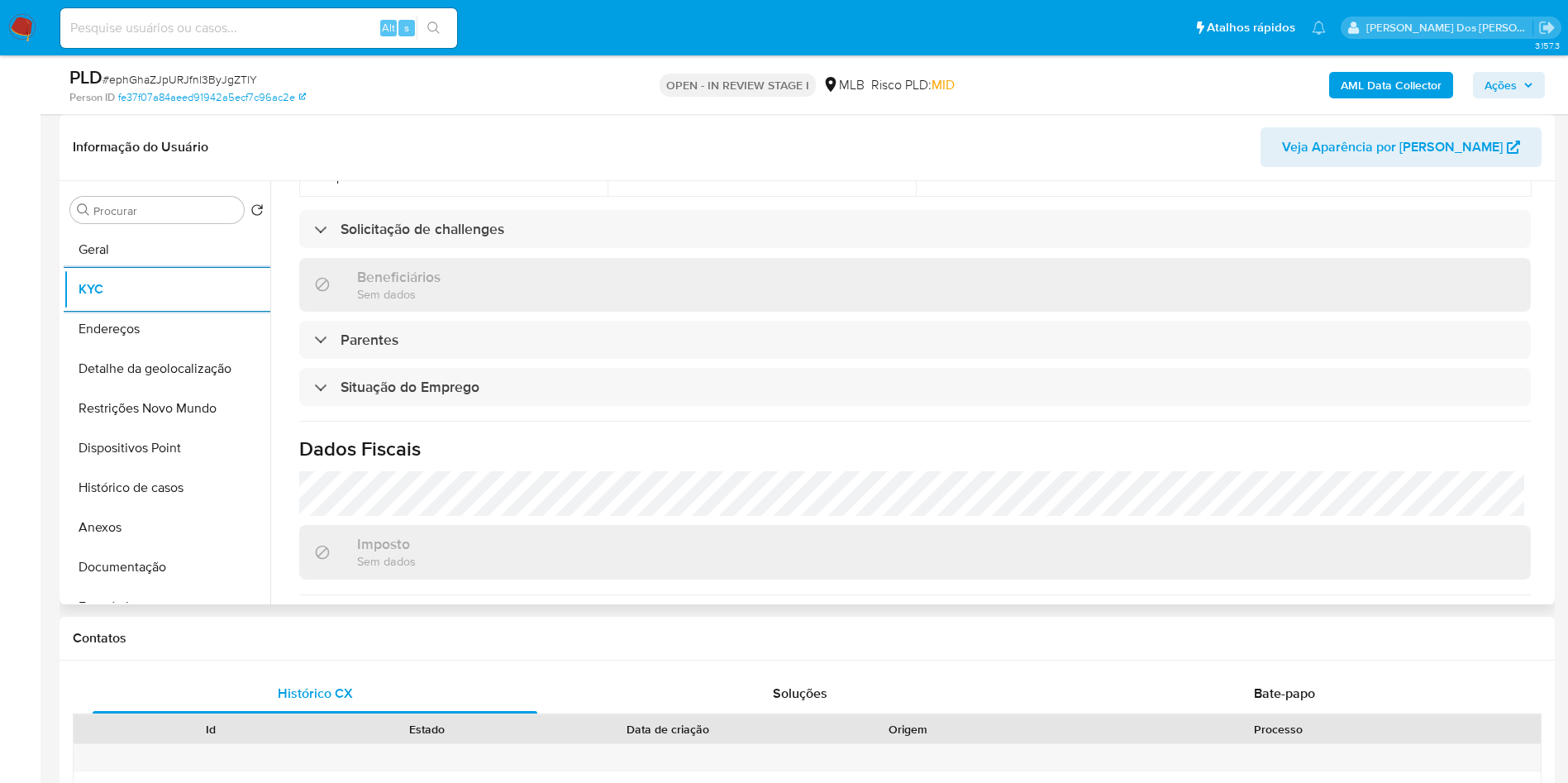
scroll to position [694, 0]
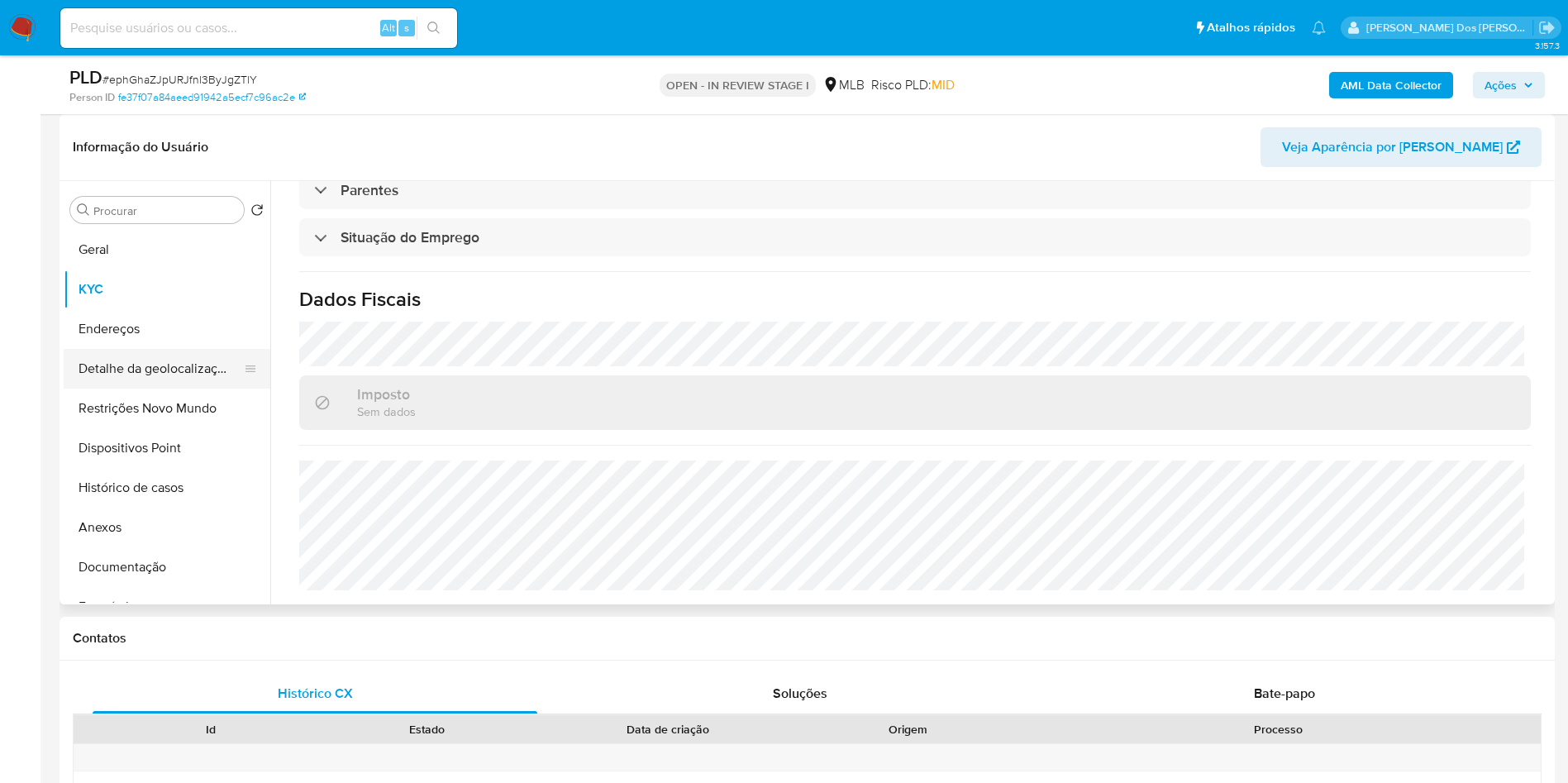
click at [154, 378] on button "Detalhe da geolocalização" at bounding box center [161, 370] width 194 height 40
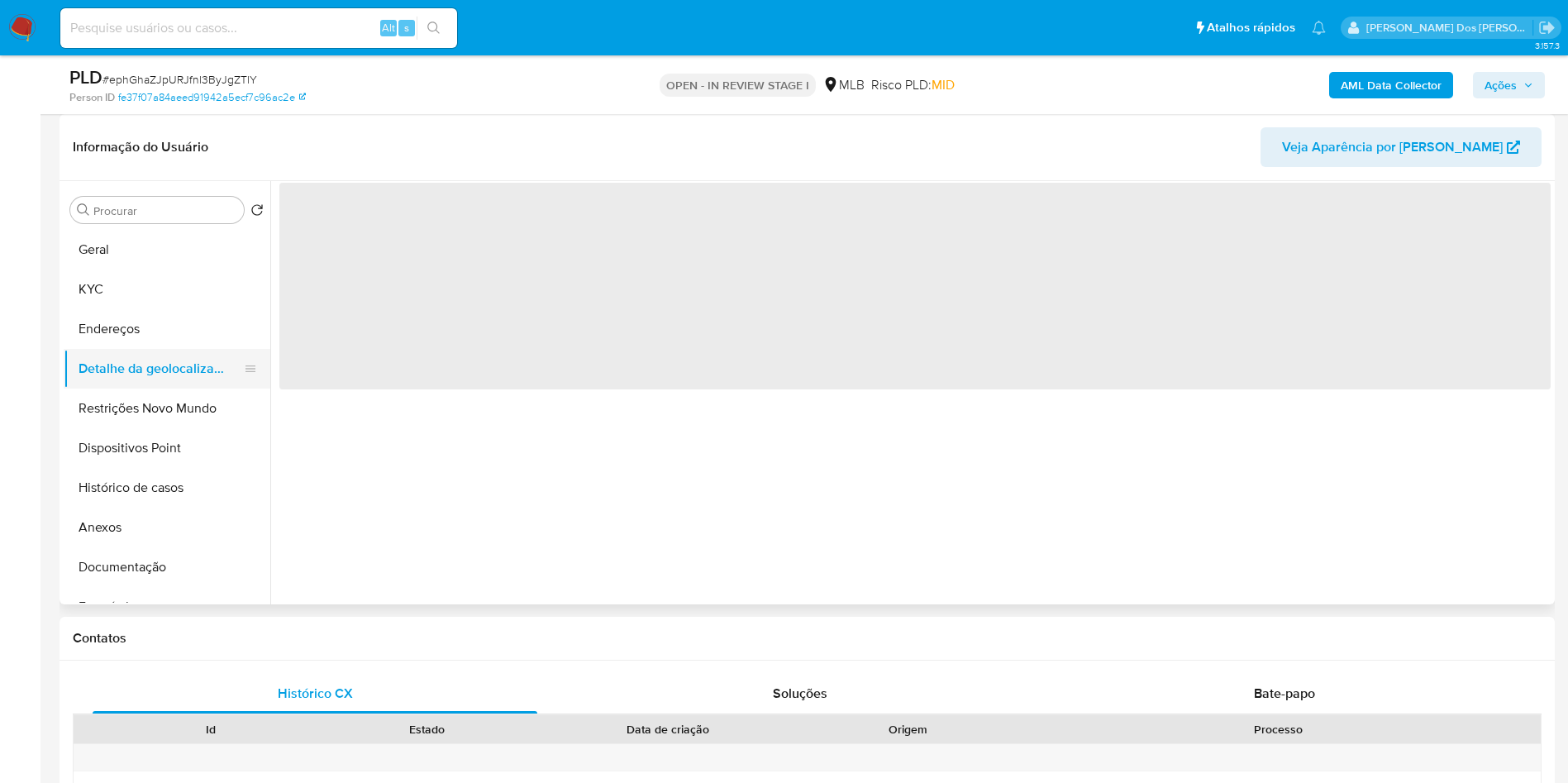
scroll to position [0, 0]
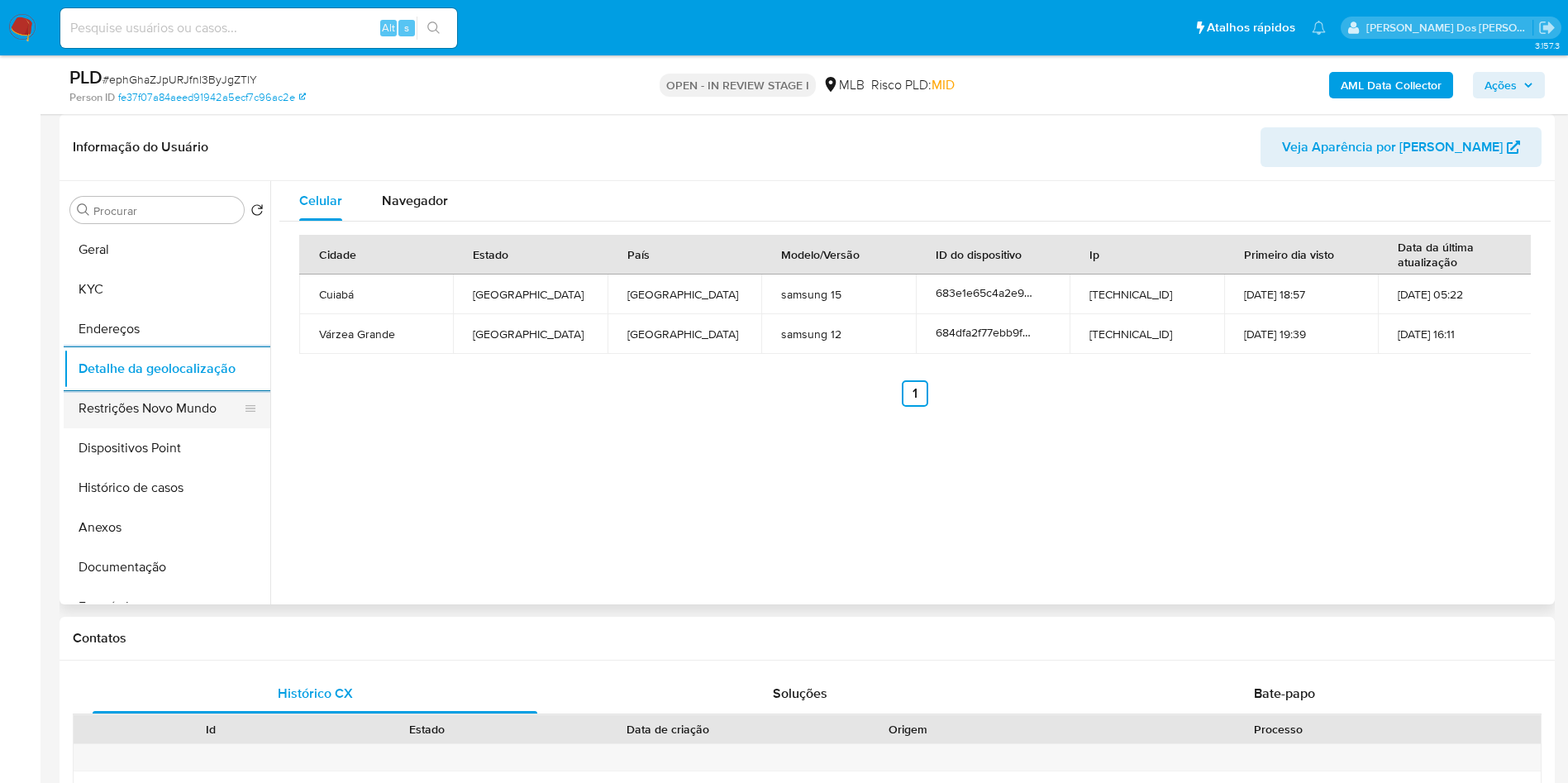
click at [244, 415] on icon at bounding box center [250, 408] width 13 height 13
click at [195, 428] on button "Restrições Novo Mundo" at bounding box center [161, 408] width 194 height 40
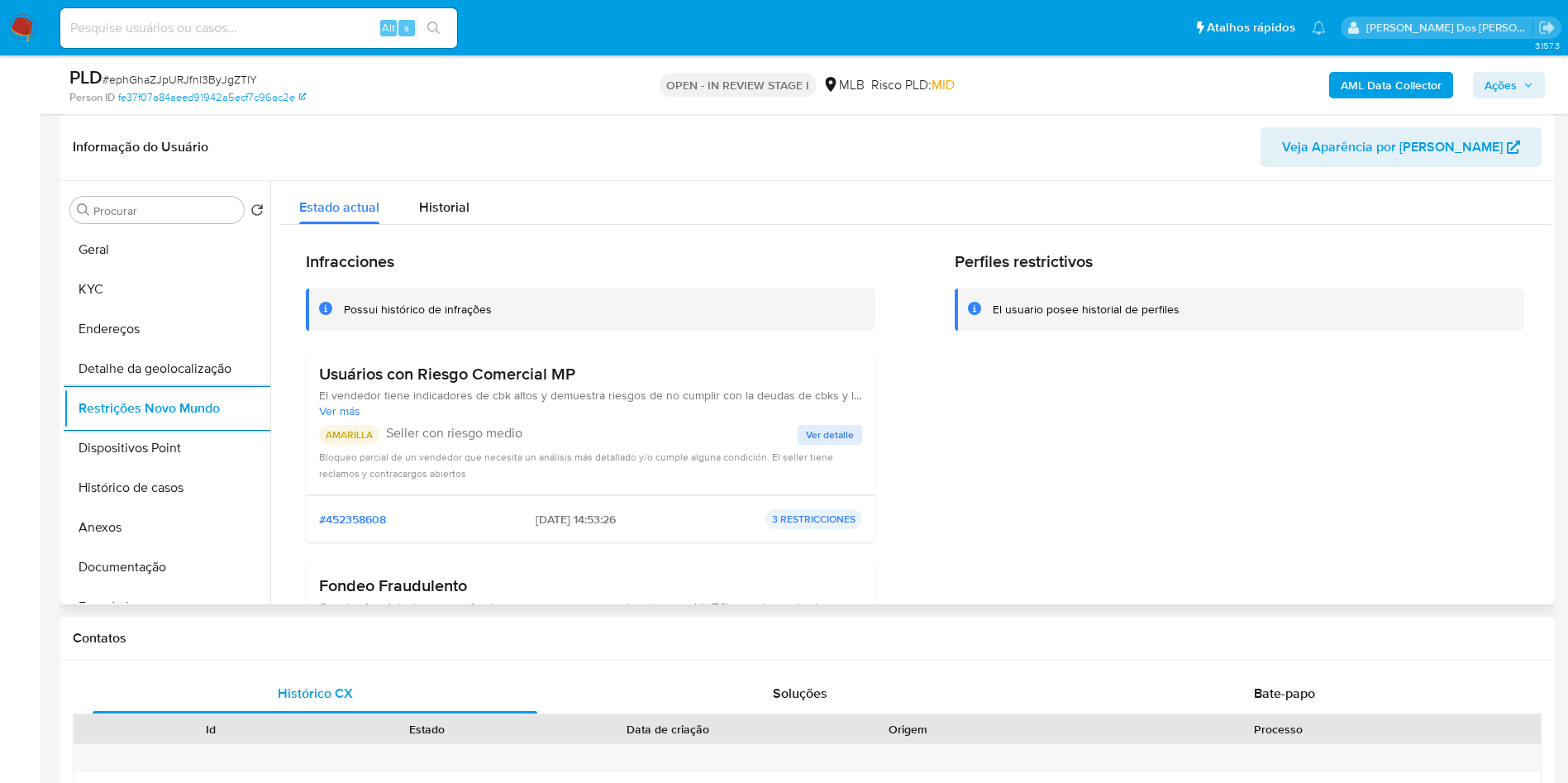
click at [839, 443] on span "Ver detalle" at bounding box center [830, 434] width 48 height 17
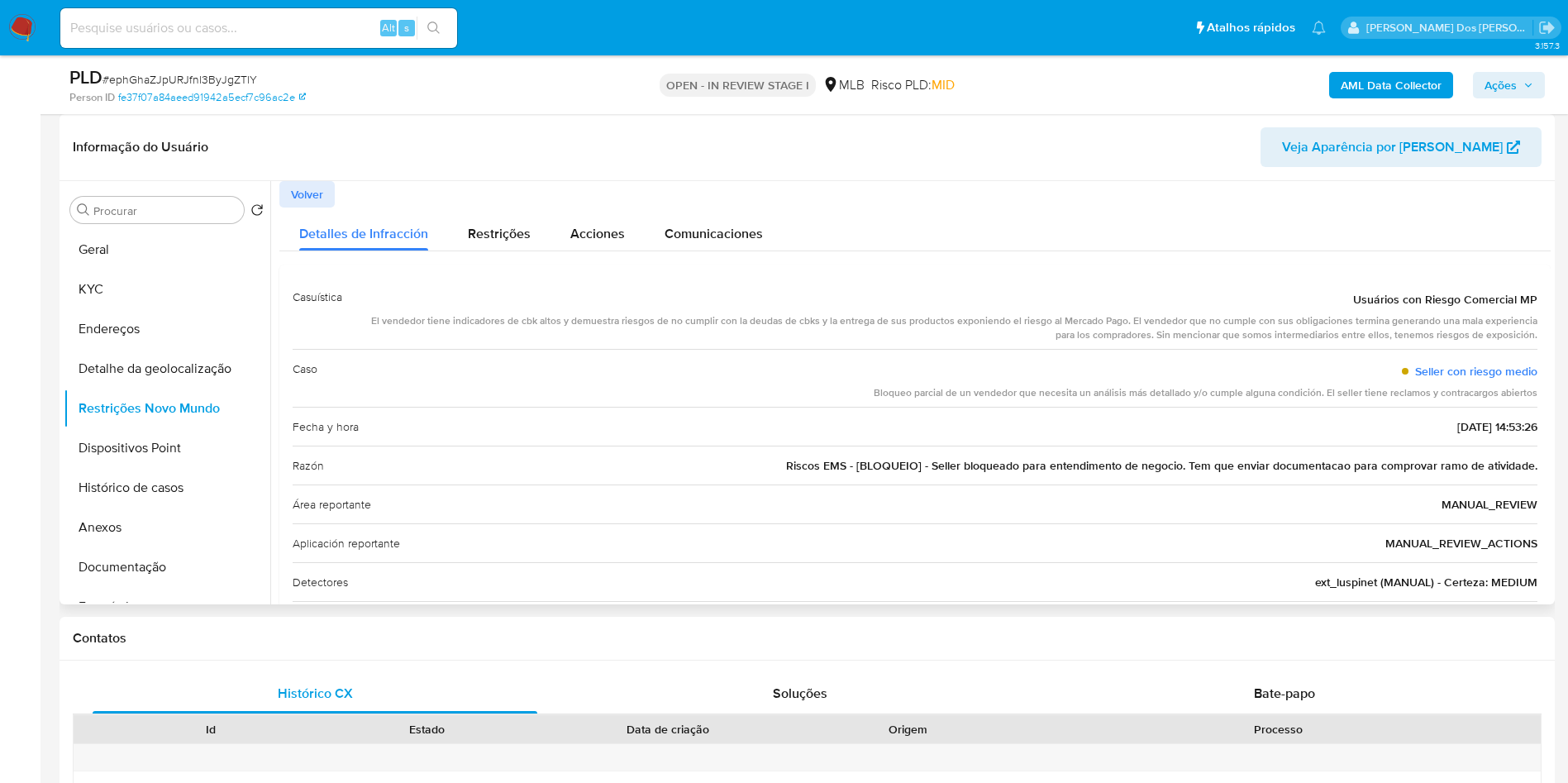
drag, startPoint x: 1382, startPoint y: 330, endPoint x: 1452, endPoint y: 333, distance: 70.1
click at [1452, 308] on span "Usuários con Riesgo Comercial MP" at bounding box center [1445, 300] width 185 height 17
click at [1366, 315] on div "Usuários con Riesgo Comercial MP" at bounding box center [946, 300] width 1183 height 30
drag, startPoint x: 1342, startPoint y: 329, endPoint x: 1541, endPoint y: 333, distance: 199.0
click at [1541, 333] on div "Casuística Usuários con Riesgo Comercial MP El vendedor tiene indicadores de cb…" at bounding box center [915, 458] width 1272 height 388
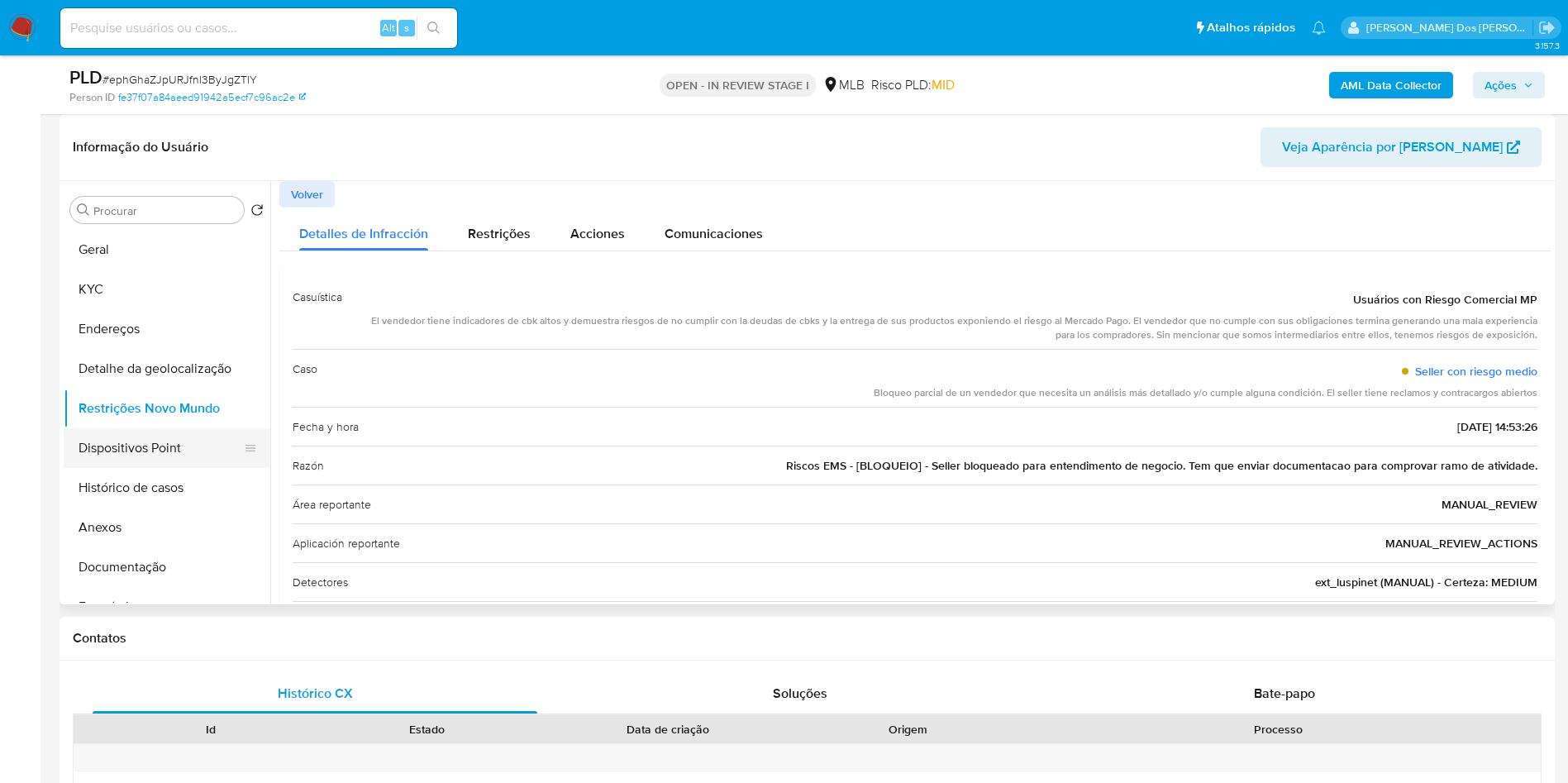
click at [133, 468] on button "Dispositivos Point" at bounding box center [161, 448] width 194 height 40
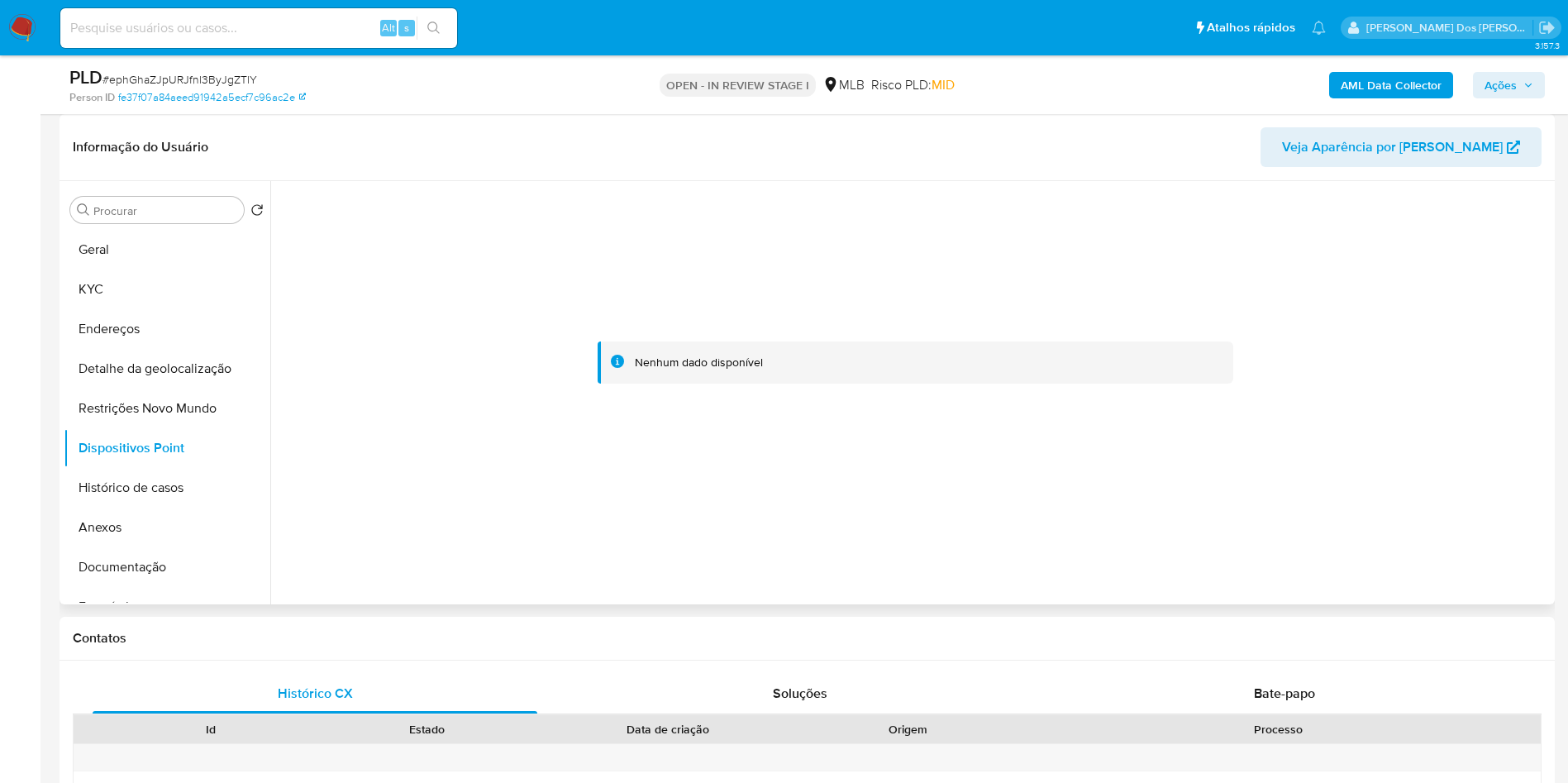
click at [478, 236] on div at bounding box center [915, 363] width 1272 height 364
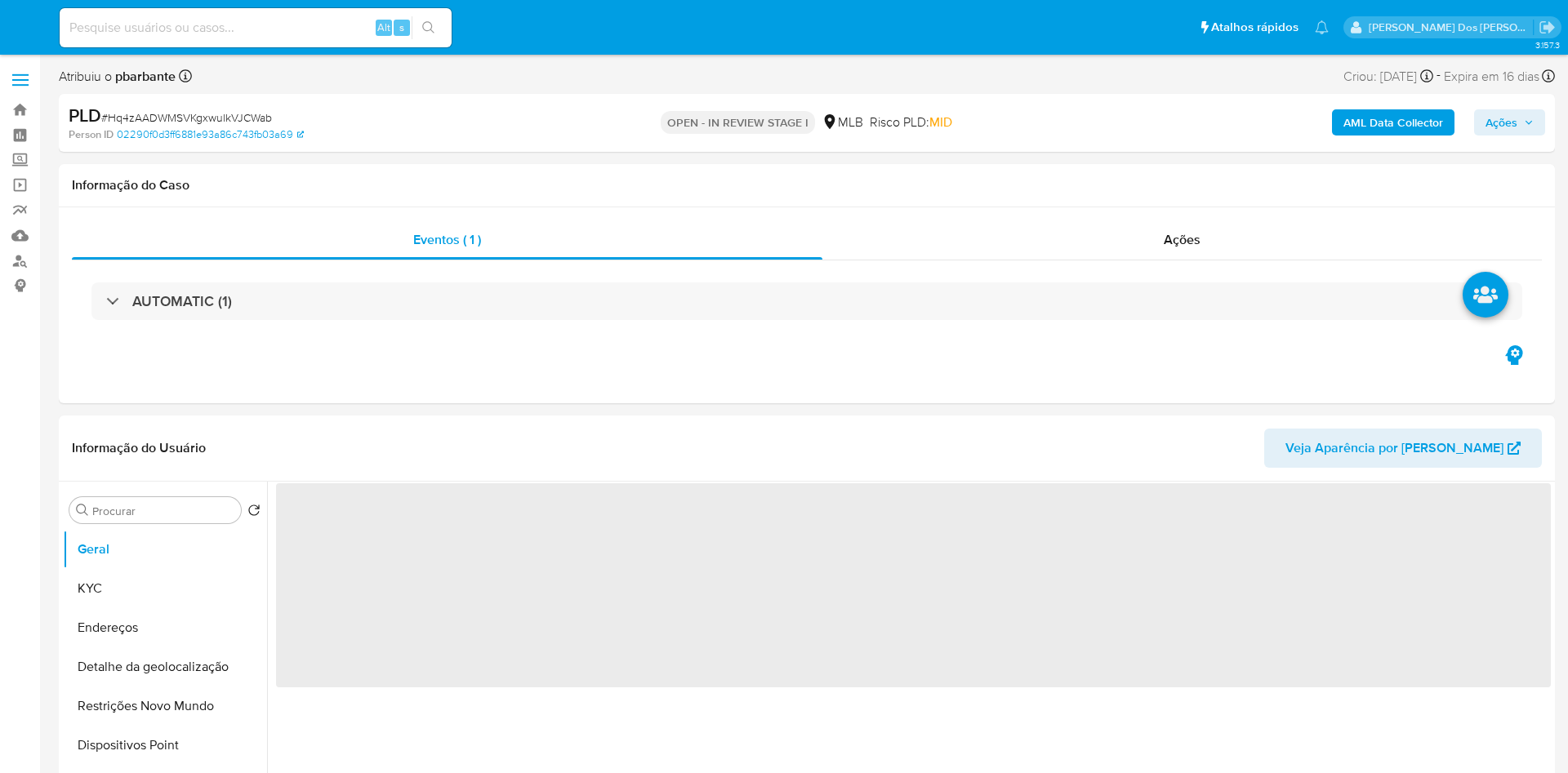
select select "10"
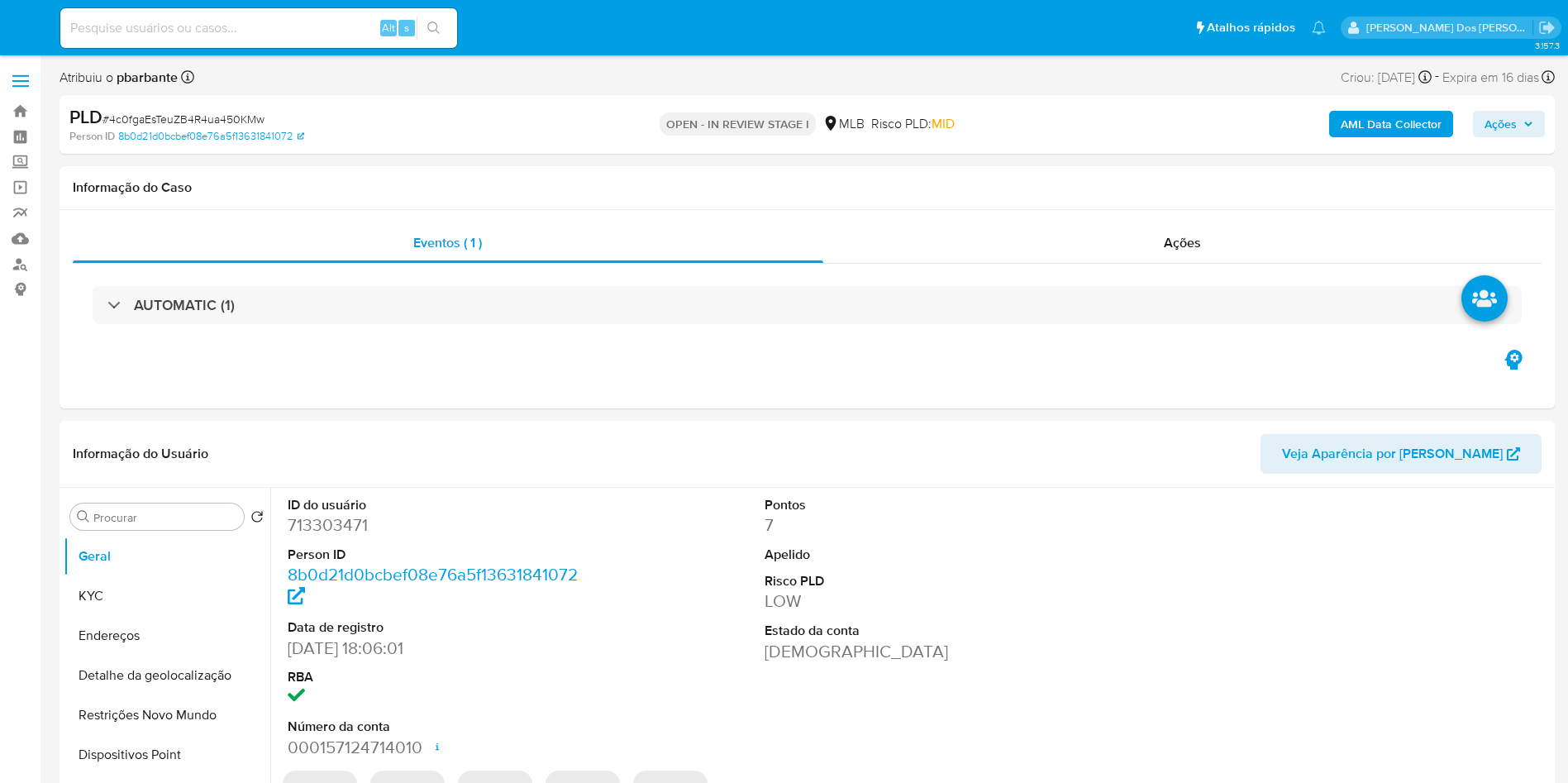
select select "10"
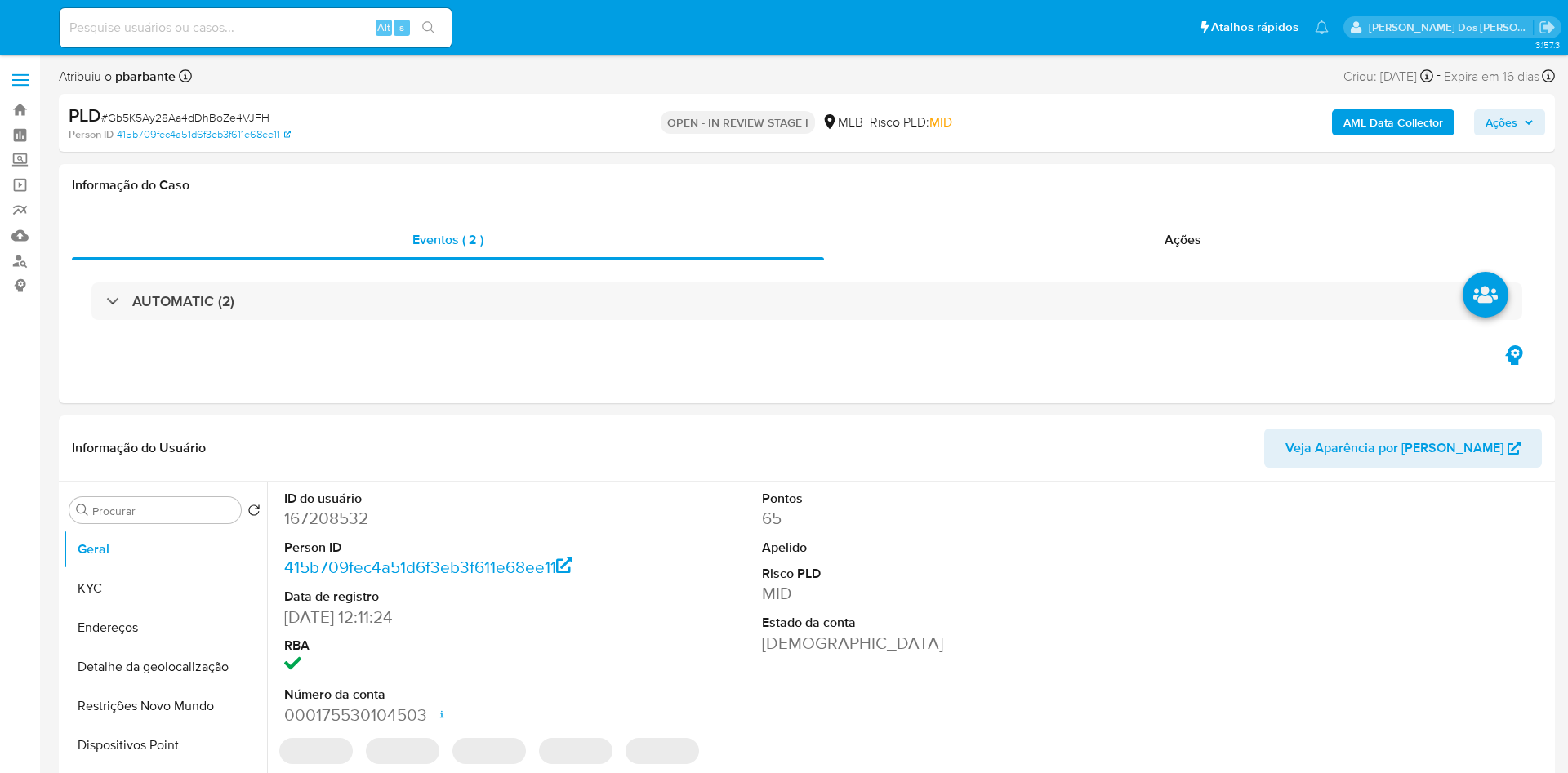
select select "10"
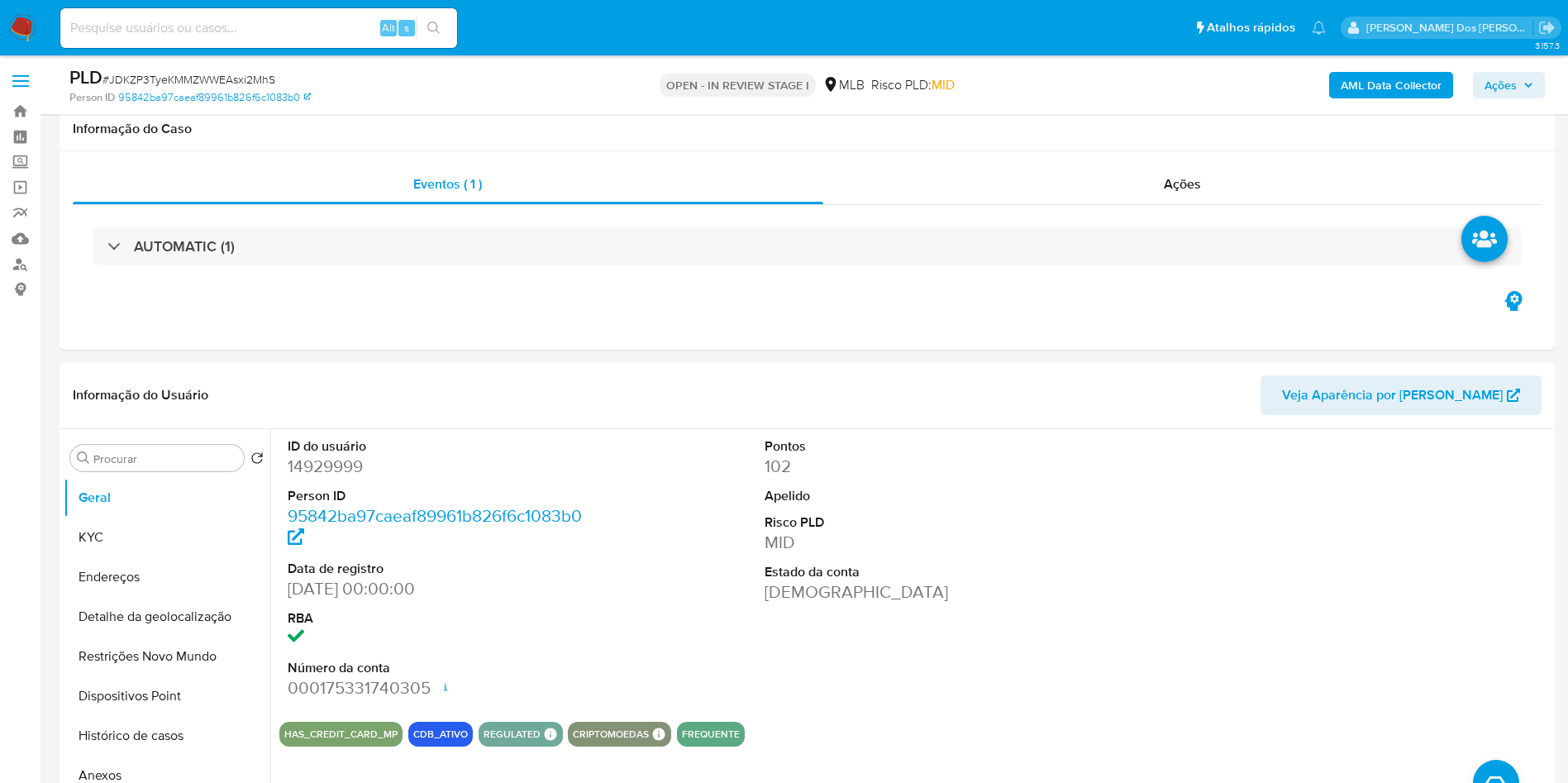
select select "10"
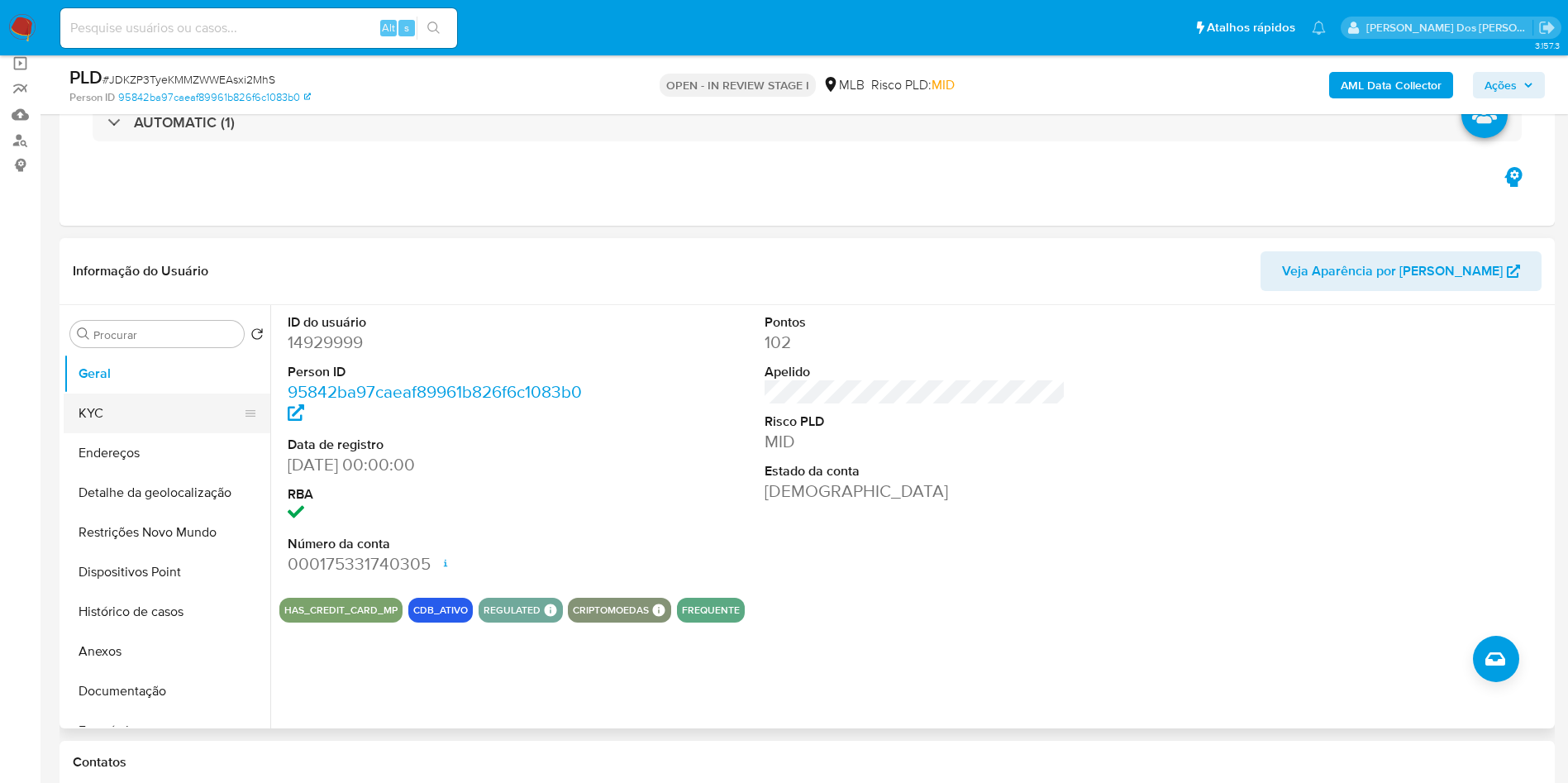
click at [181, 428] on button "KYC" at bounding box center [161, 413] width 194 height 40
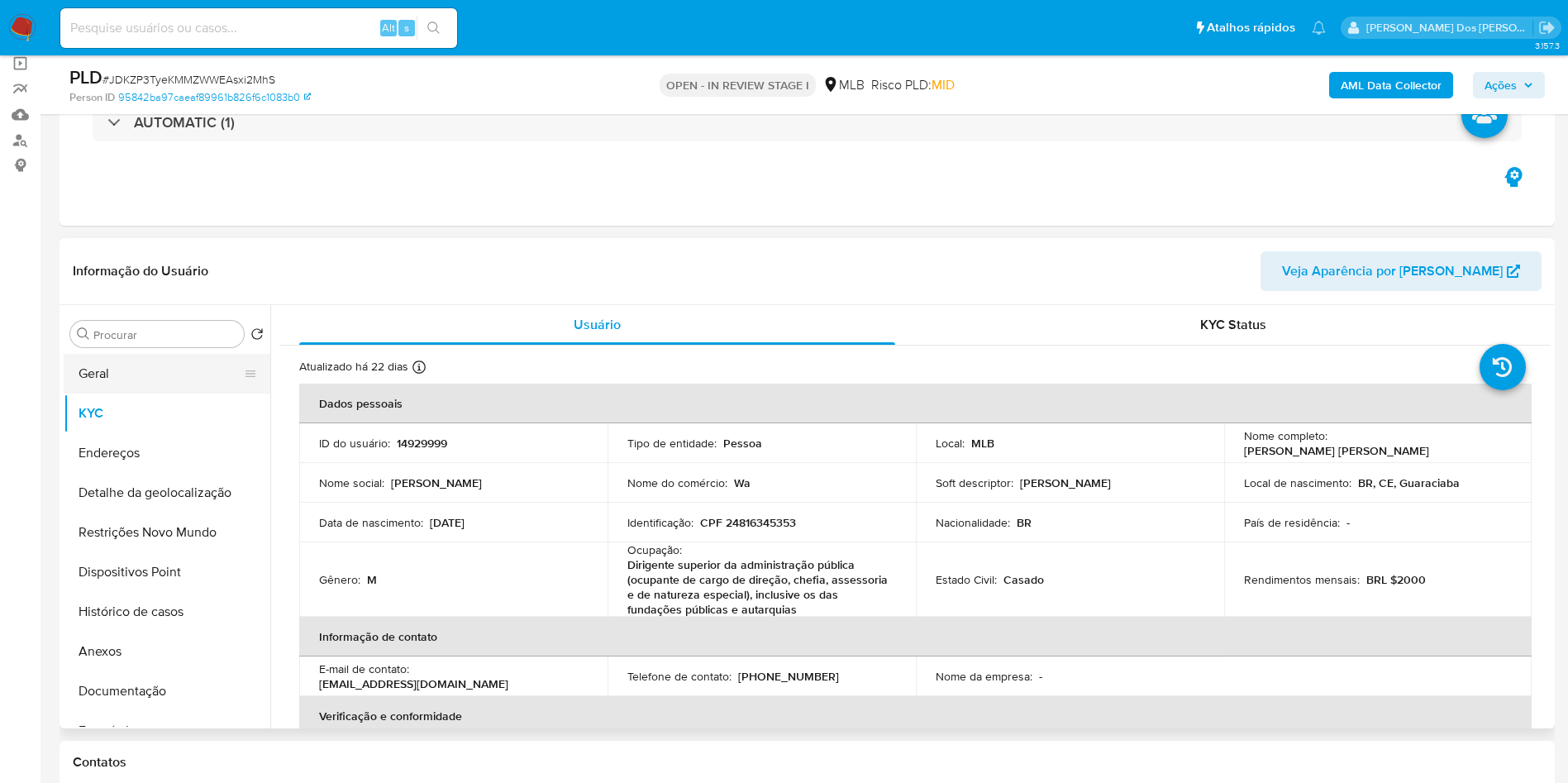
click at [166, 393] on button "Geral" at bounding box center [161, 375] width 194 height 40
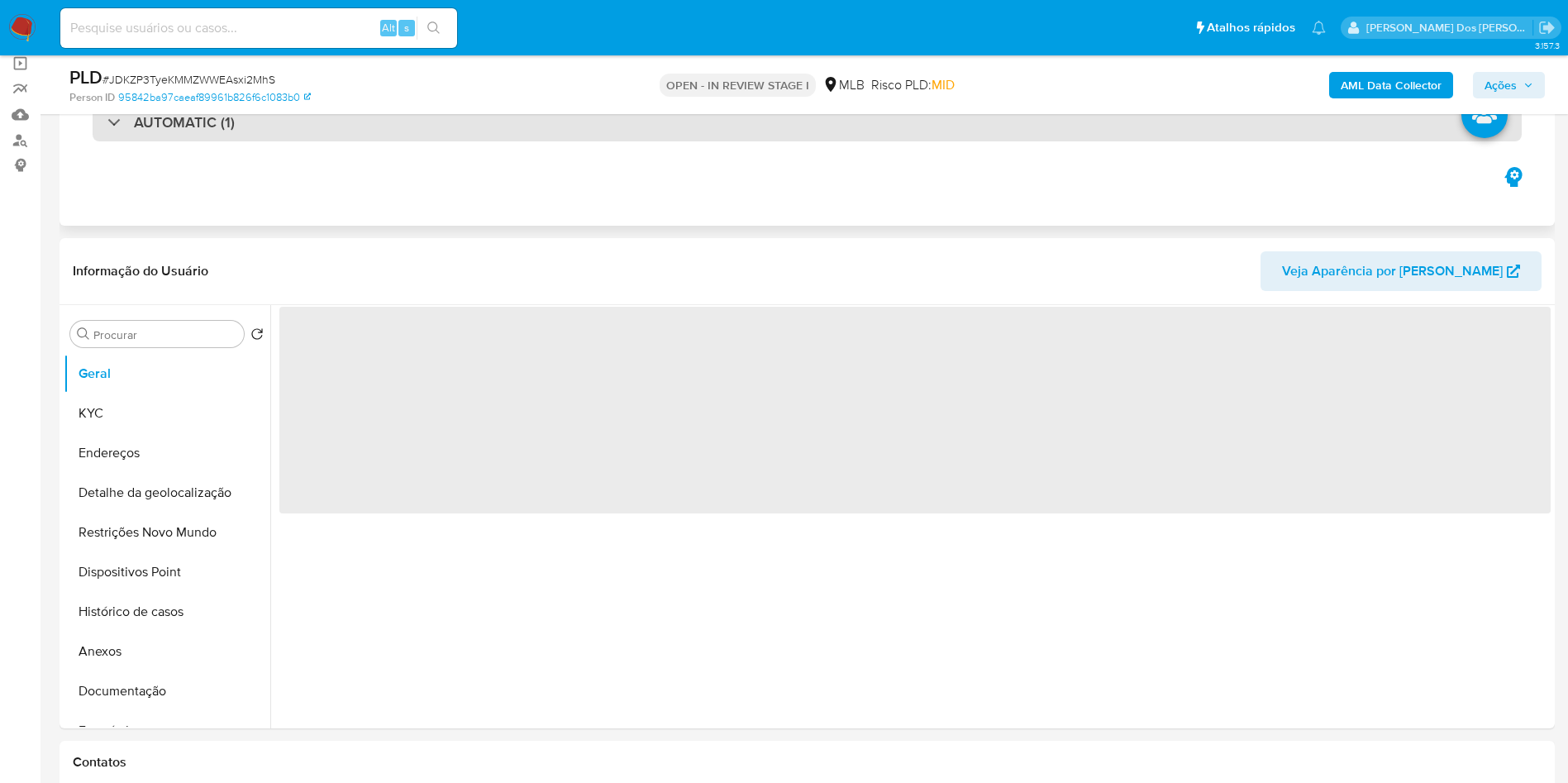
click at [369, 122] on div "AUTOMATIC (1)" at bounding box center [807, 123] width 1429 height 38
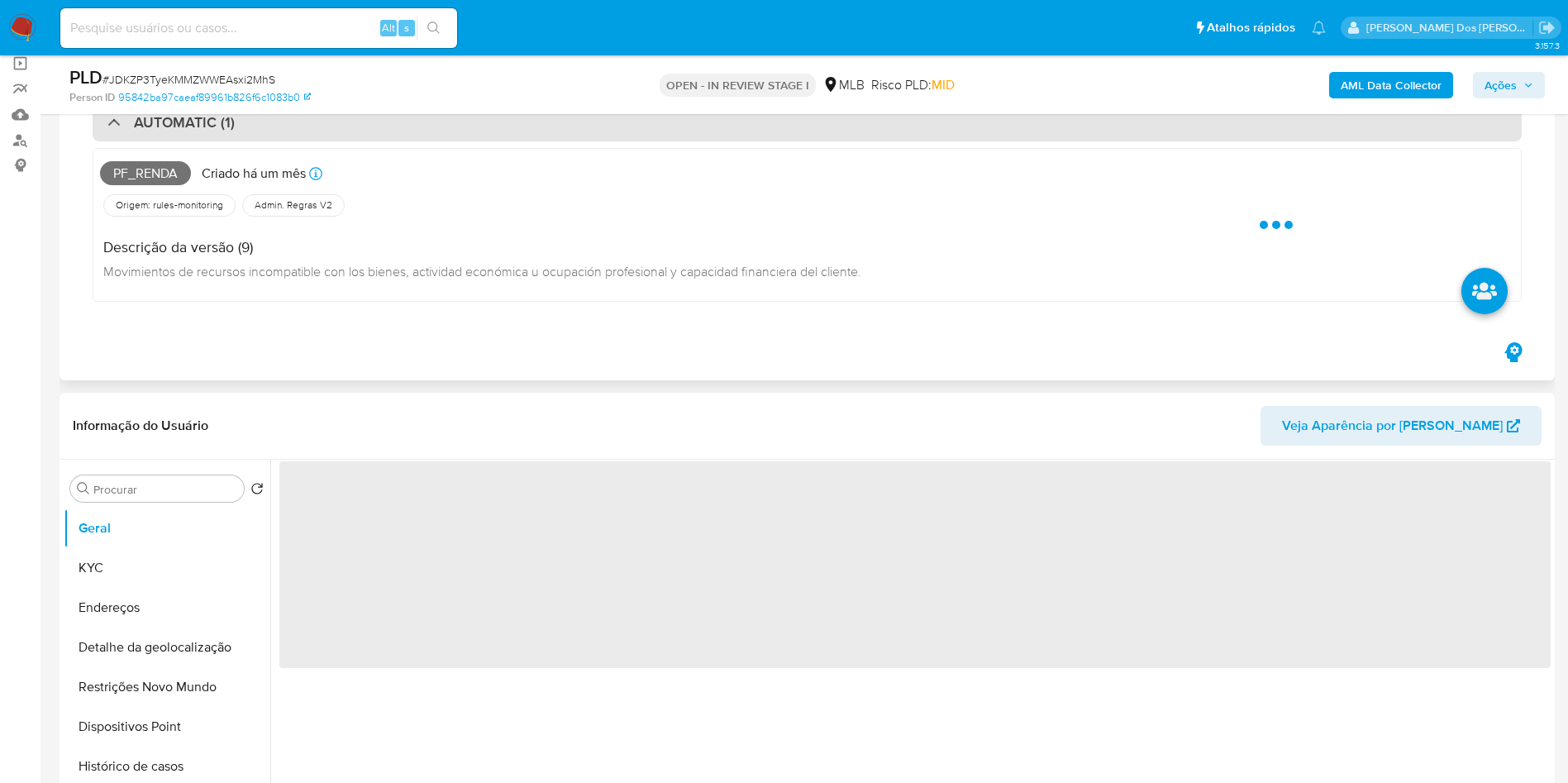
click at [369, 122] on div "AUTOMATIC (1)" at bounding box center [807, 123] width 1429 height 38
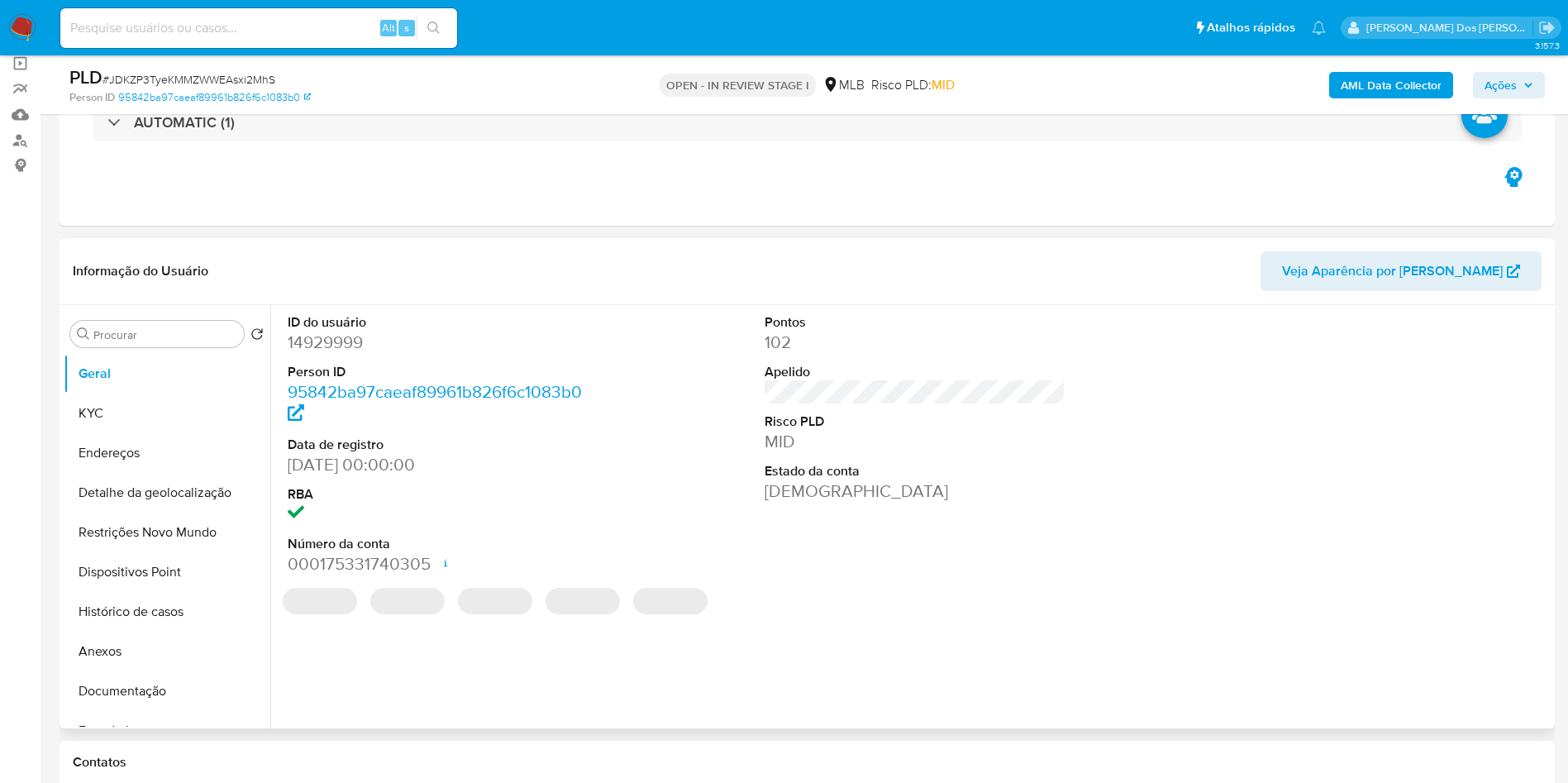
click at [323, 355] on dd "14929999" at bounding box center [438, 342] width 301 height 23
copy dd "14929999"
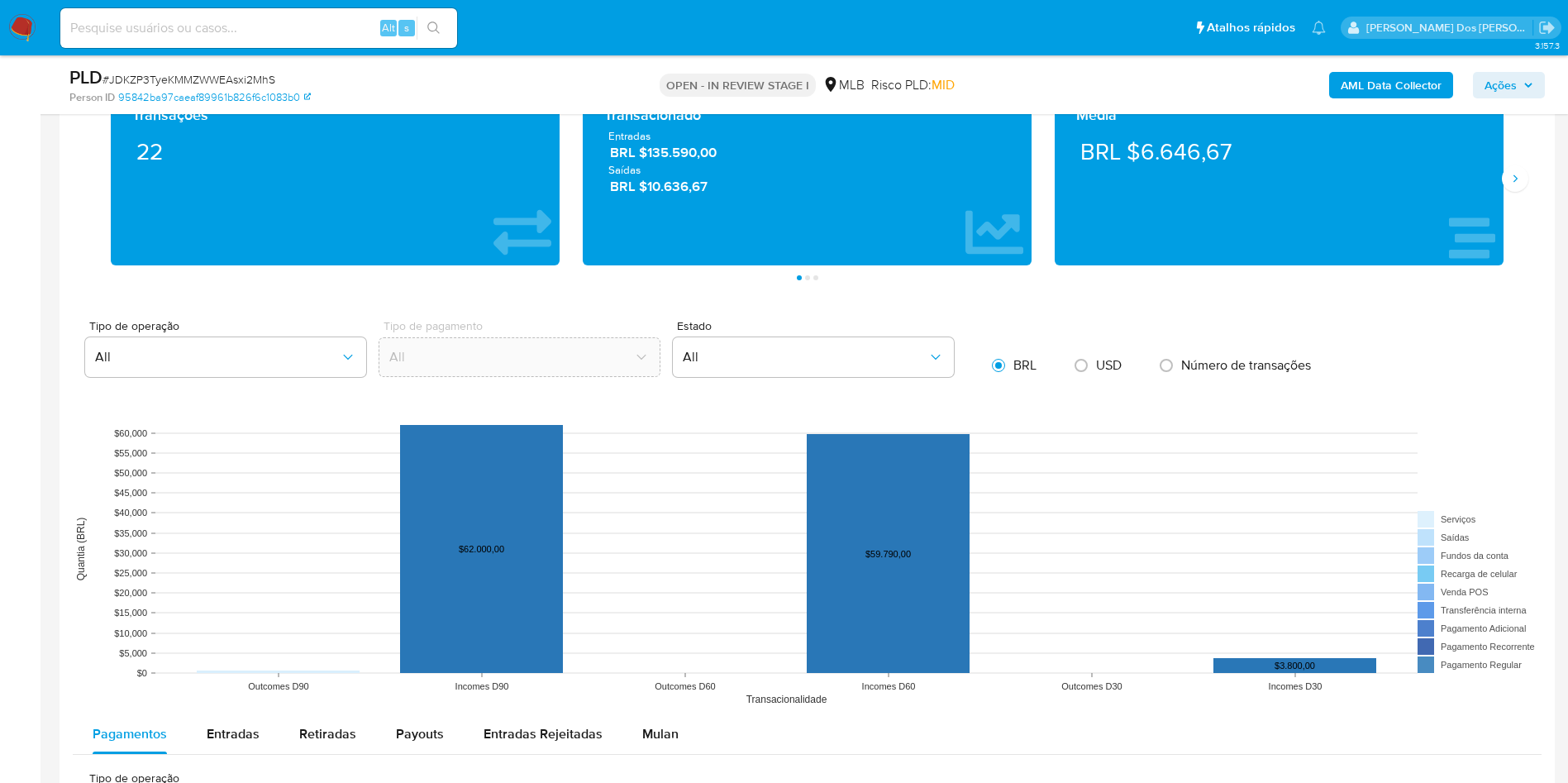
scroll to position [1489, 0]
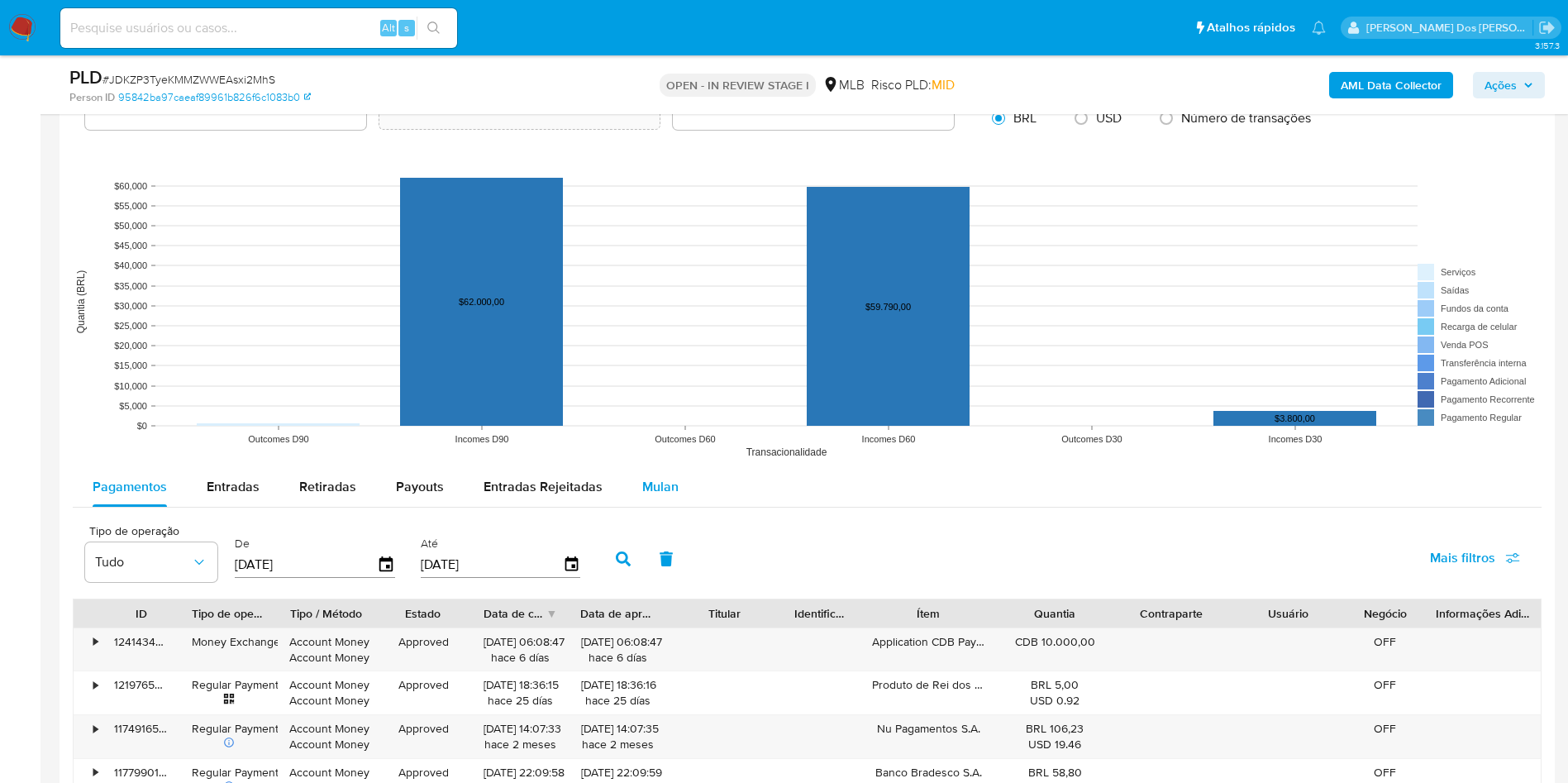
click at [665, 492] on div "Tipo de operação All Tipo de pagamento All Estado All BRL USD Número de transaç…" at bounding box center [807, 547] width 1469 height 950
click at [665, 496] on span "Mulan" at bounding box center [661, 486] width 36 height 19
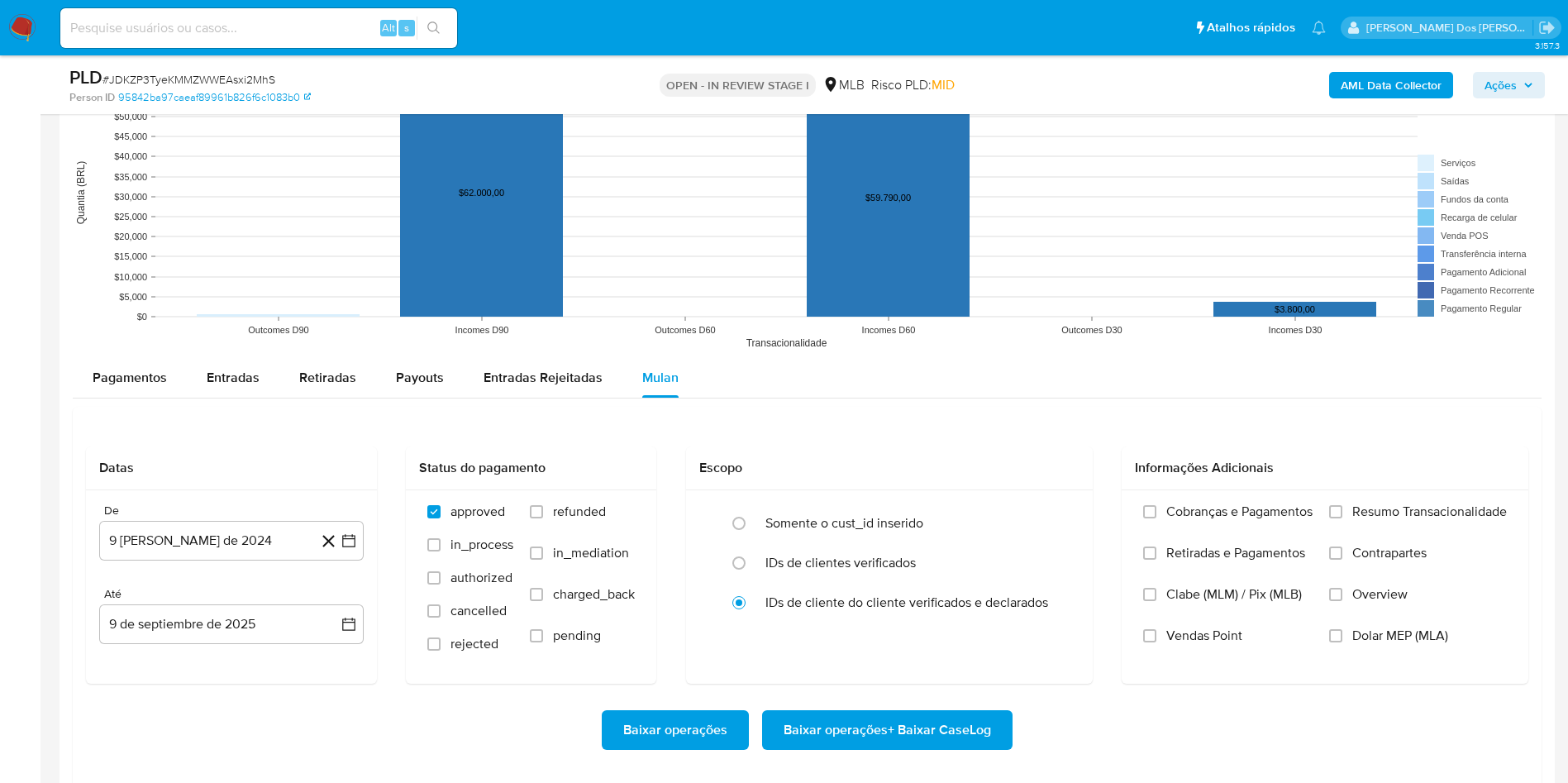
scroll to position [1737, 0]
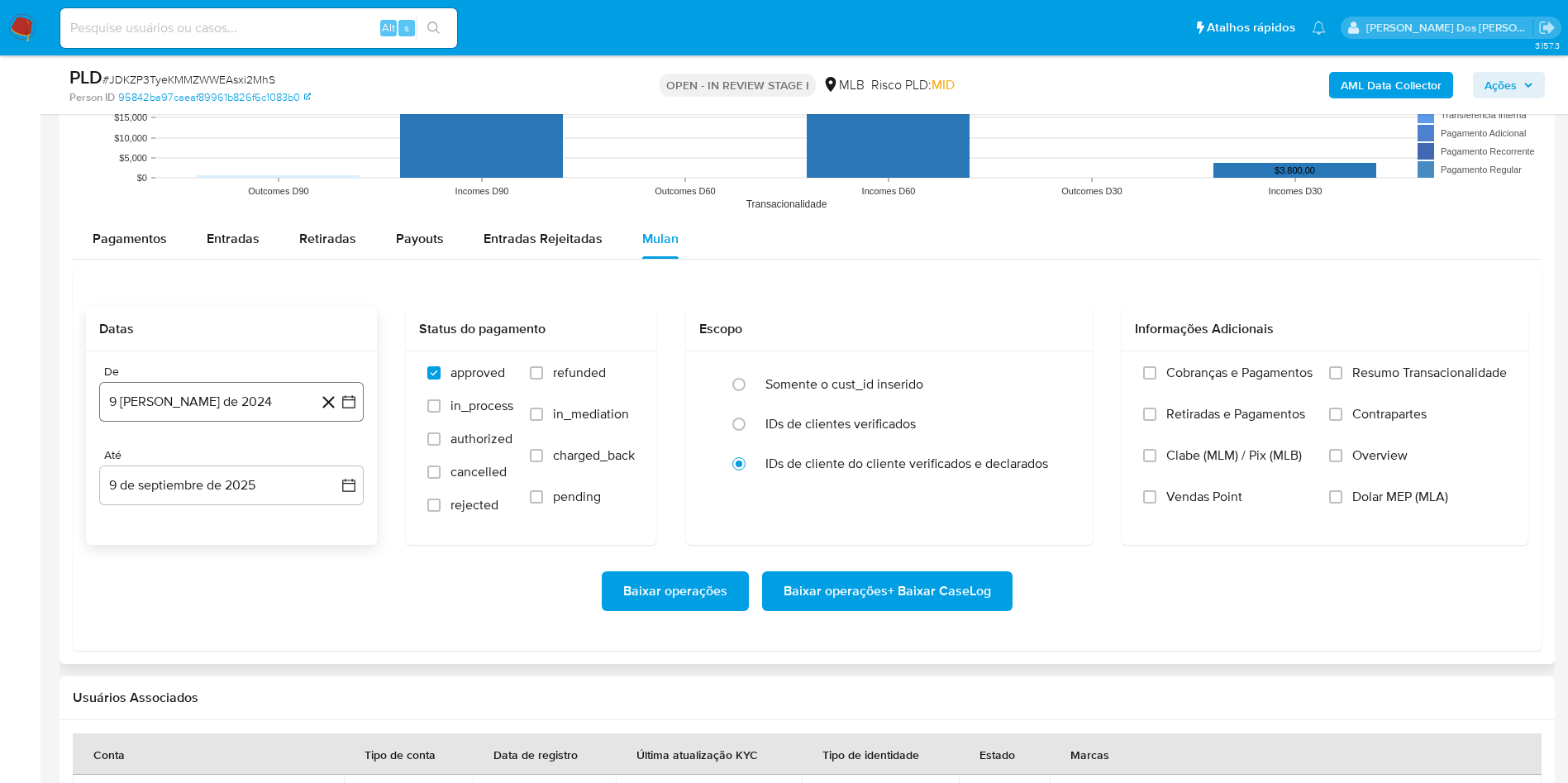
click at [350, 410] on icon "button" at bounding box center [348, 401] width 17 height 17
click at [337, 471] on icon "Mes siguiente" at bounding box center [334, 461] width 20 height 20
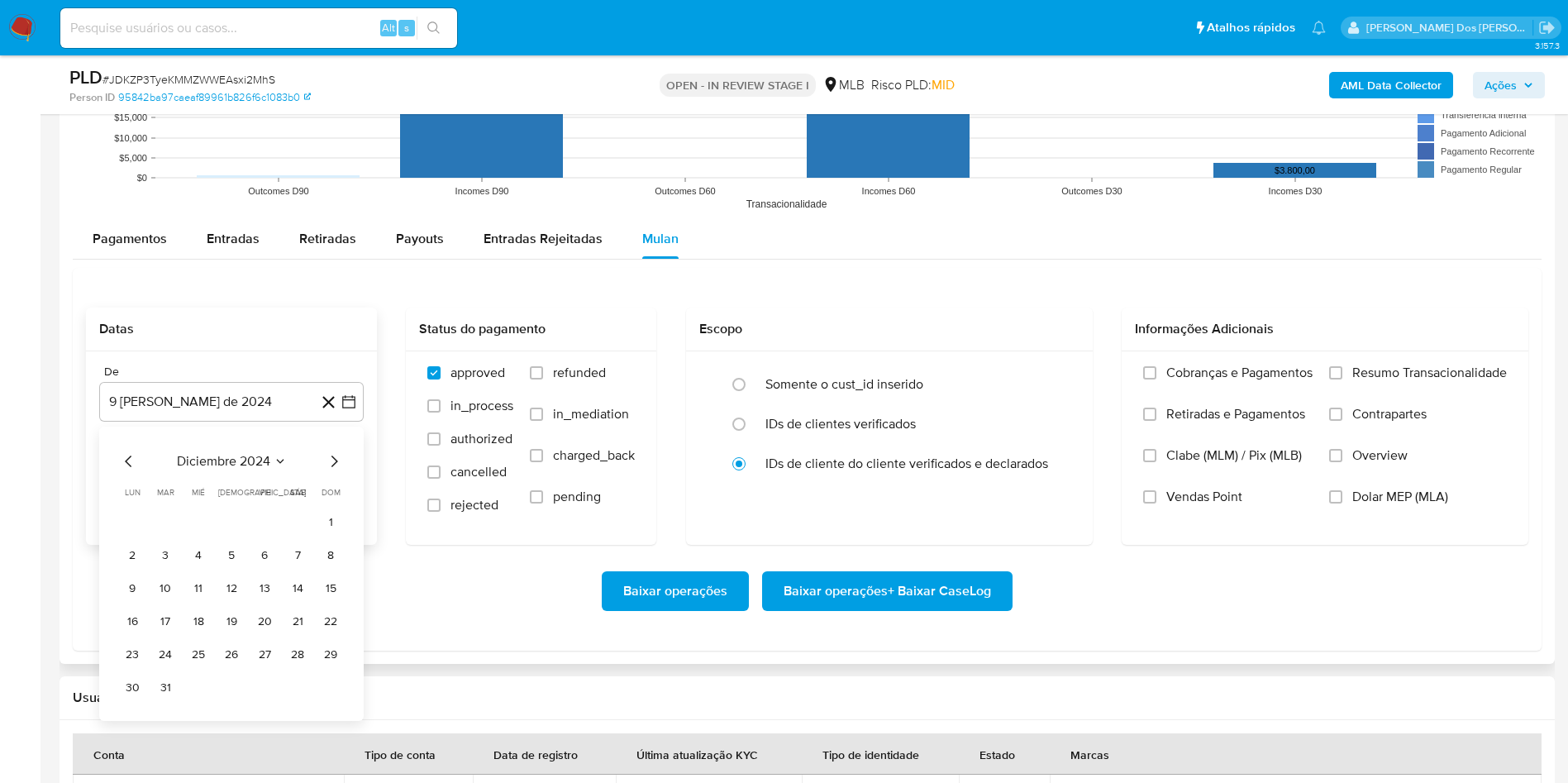
click at [337, 471] on icon "Mes siguiente" at bounding box center [334, 461] width 20 height 20
click at [171, 536] on button "1" at bounding box center [165, 522] width 27 height 27
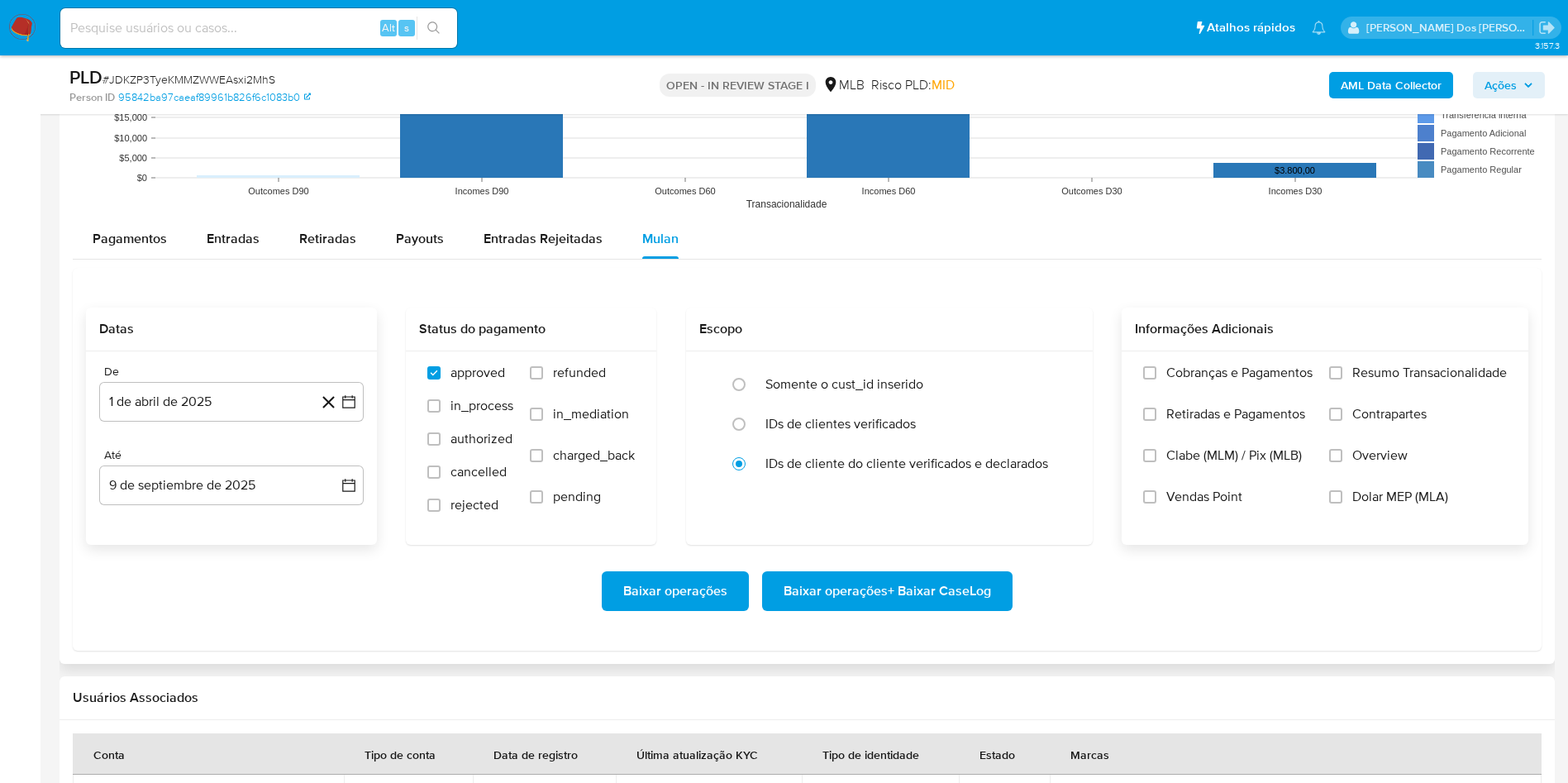
click at [1410, 382] on span "Resumo Transacionalidade" at bounding box center [1429, 373] width 155 height 17
click at [1342, 380] on input "Resumo Transacionalidade" at bounding box center [1335, 373] width 13 height 13
click at [982, 609] on span "Baixar operações + Baixar CaseLog" at bounding box center [887, 591] width 208 height 36
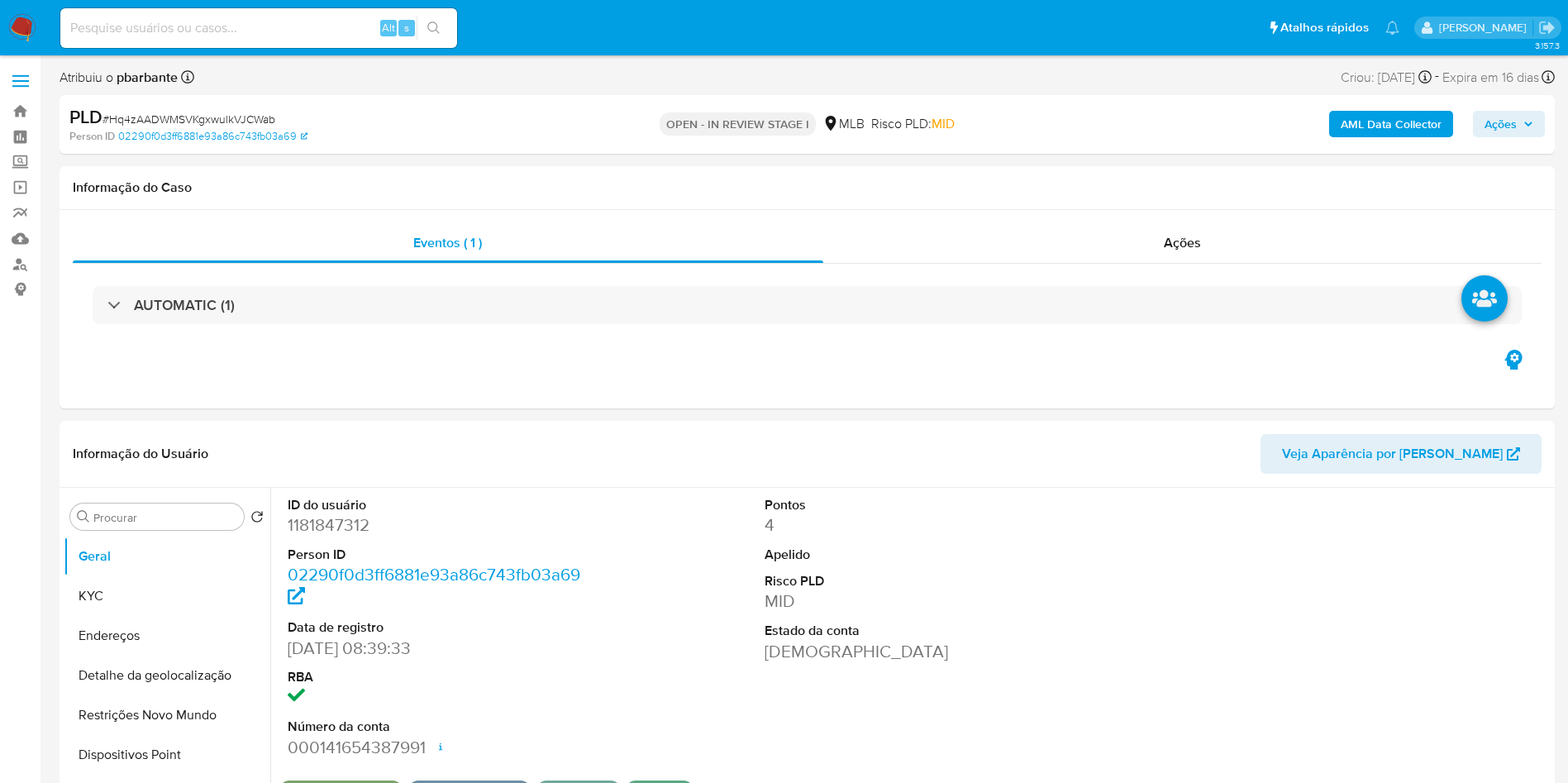
select select "10"
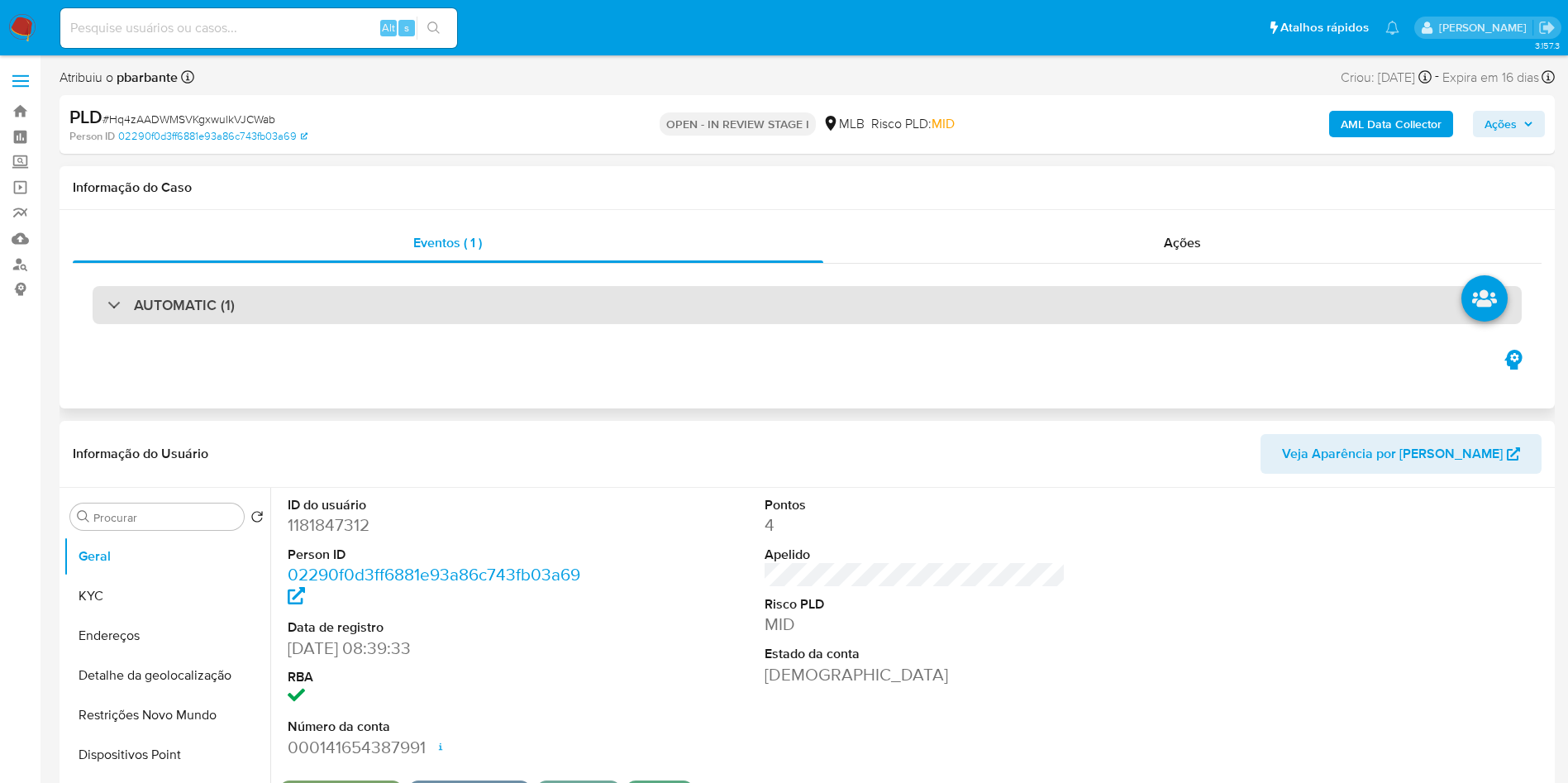
click at [620, 310] on div "AUTOMATIC (1)" at bounding box center [807, 306] width 1429 height 38
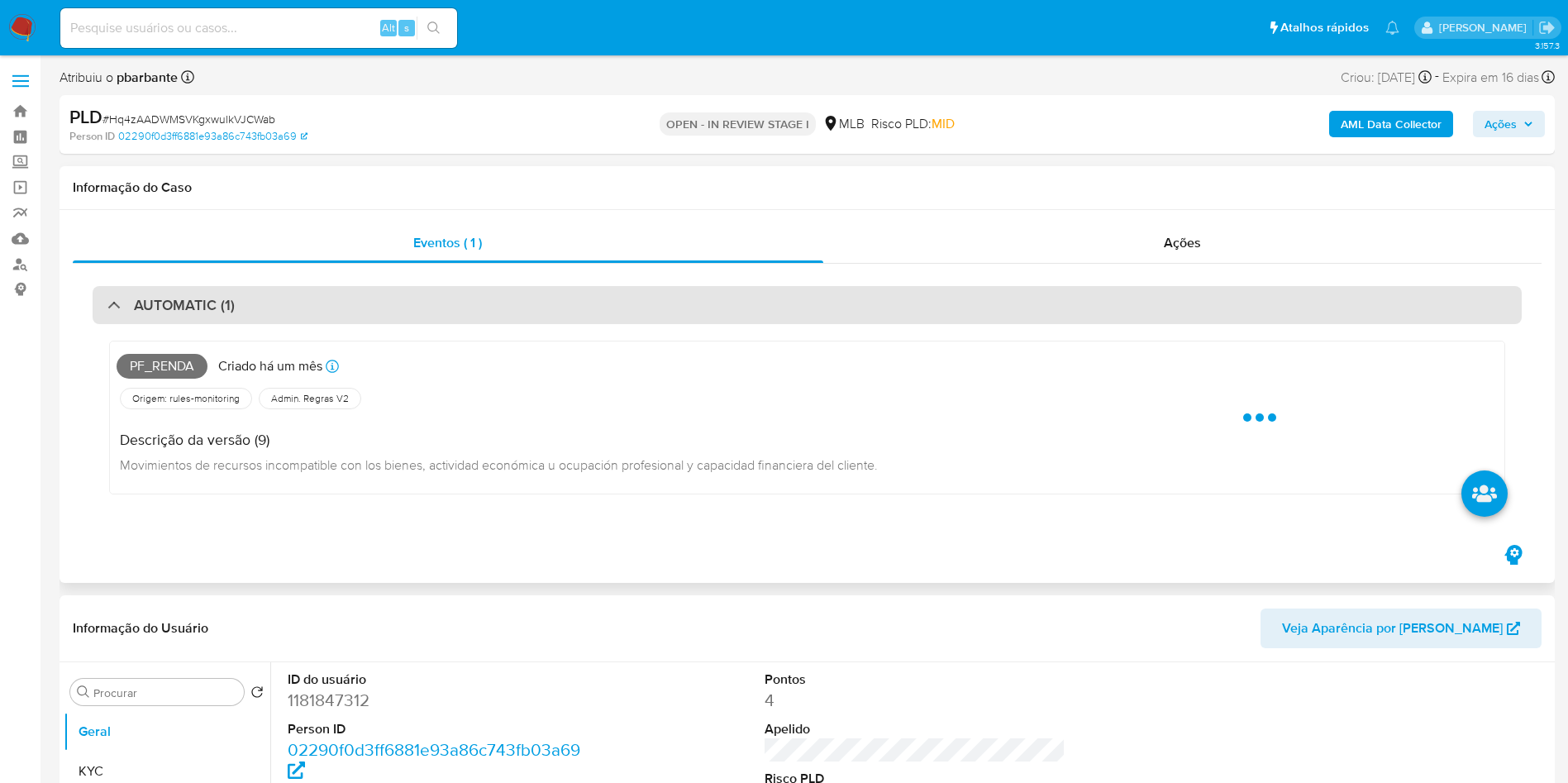
click at [624, 312] on div "AUTOMATIC (1)" at bounding box center [807, 306] width 1429 height 38
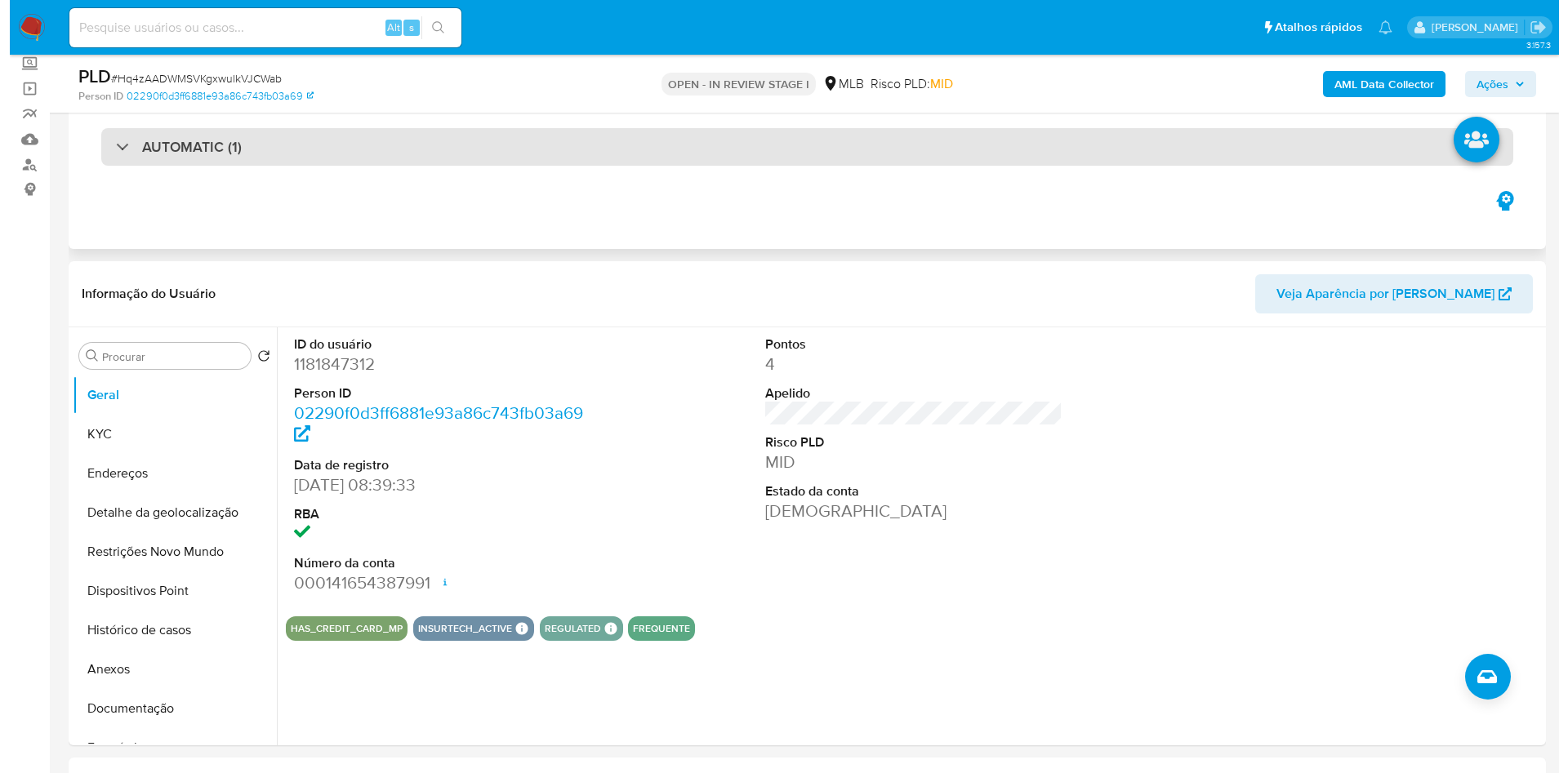
scroll to position [245, 0]
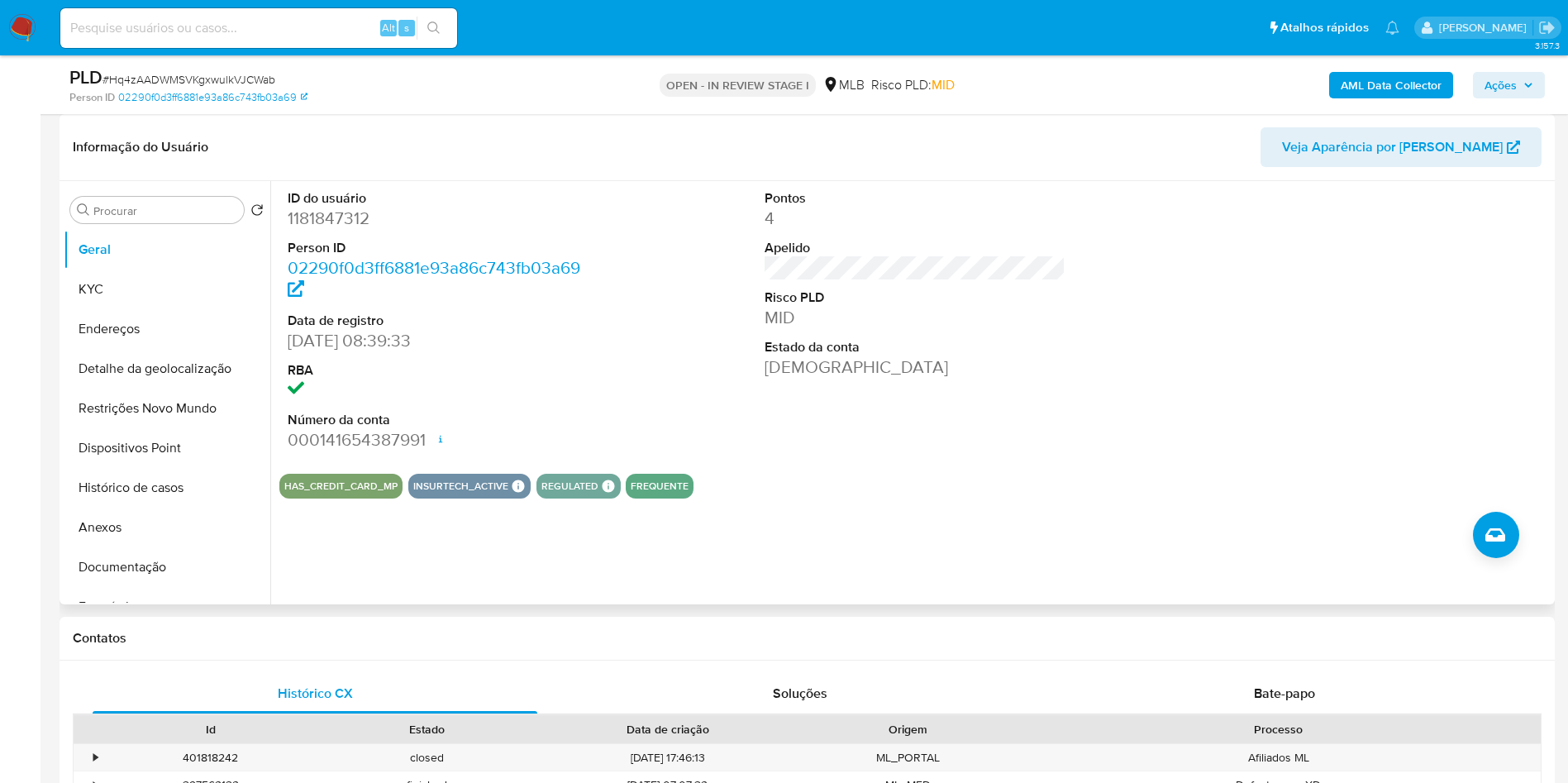
click at [324, 230] on dd "1181847312" at bounding box center [438, 218] width 301 height 23
click at [321, 230] on dd "1181847312" at bounding box center [438, 218] width 301 height 23
copy dd "1181847312"
click at [179, 310] on button "KYC" at bounding box center [161, 290] width 194 height 40
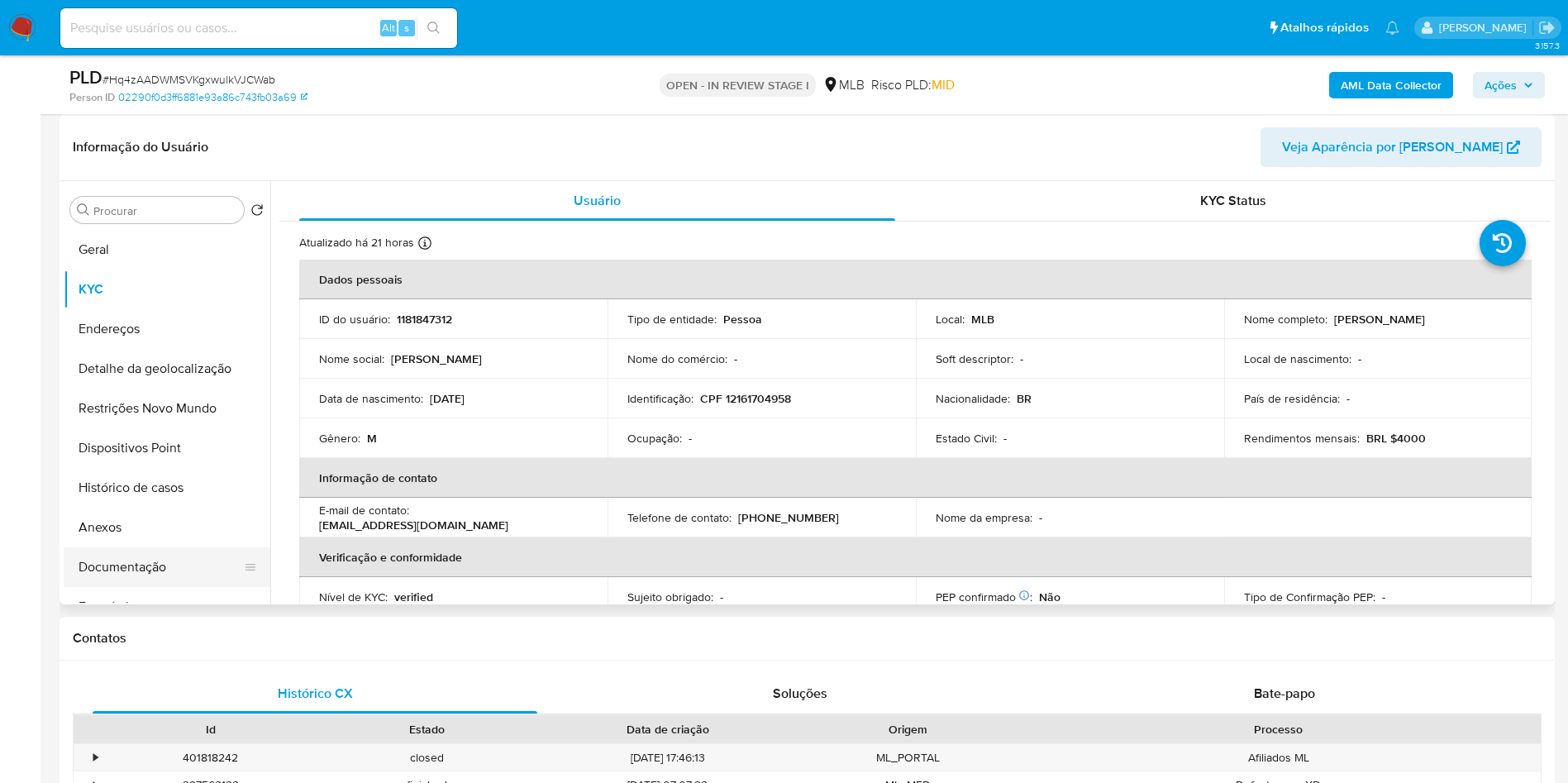
click at [167, 587] on button "Documentação" at bounding box center [161, 567] width 194 height 40
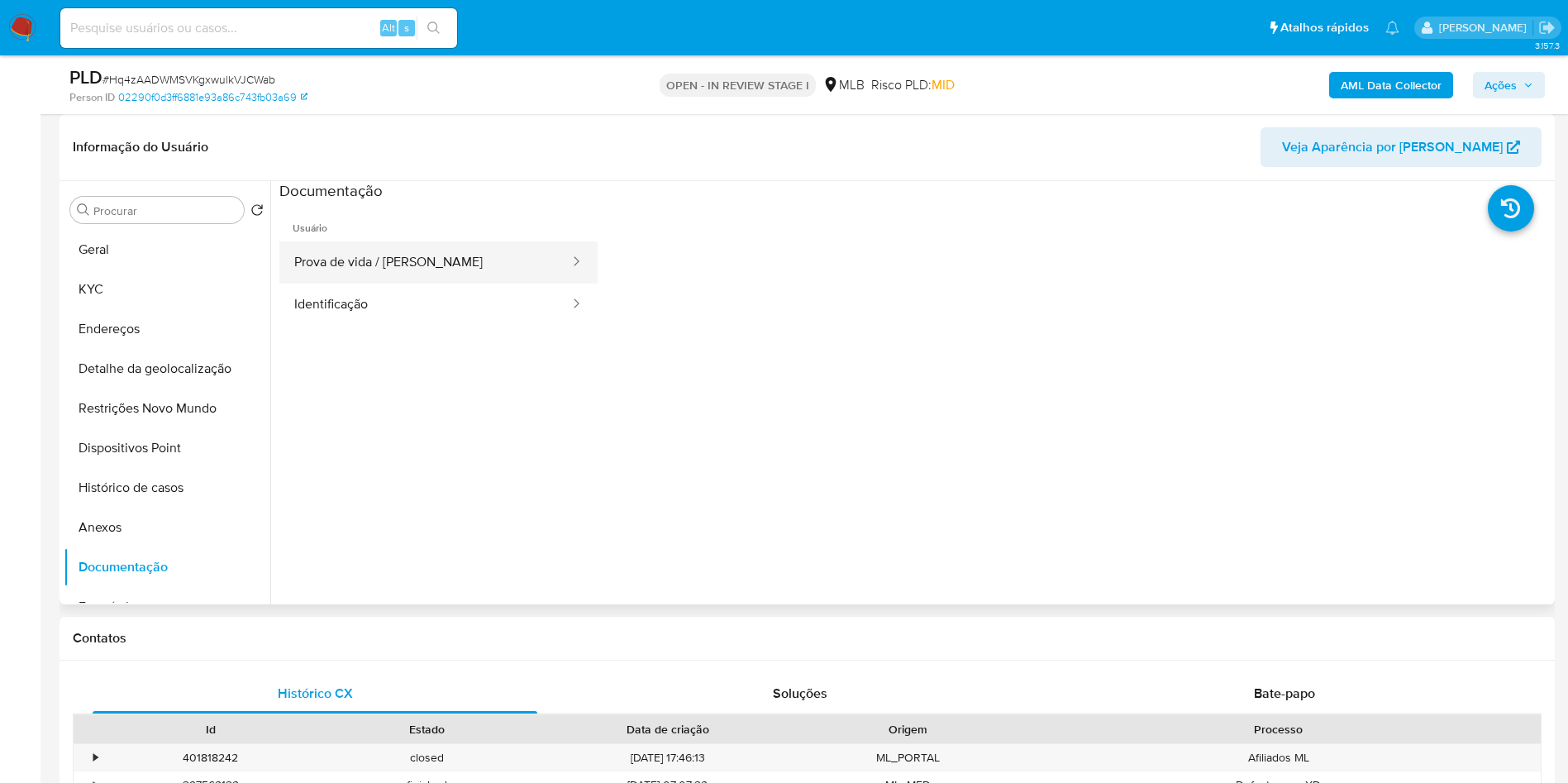
click at [401, 284] on button "Prova de vida / [PERSON_NAME]" at bounding box center [425, 263] width 291 height 42
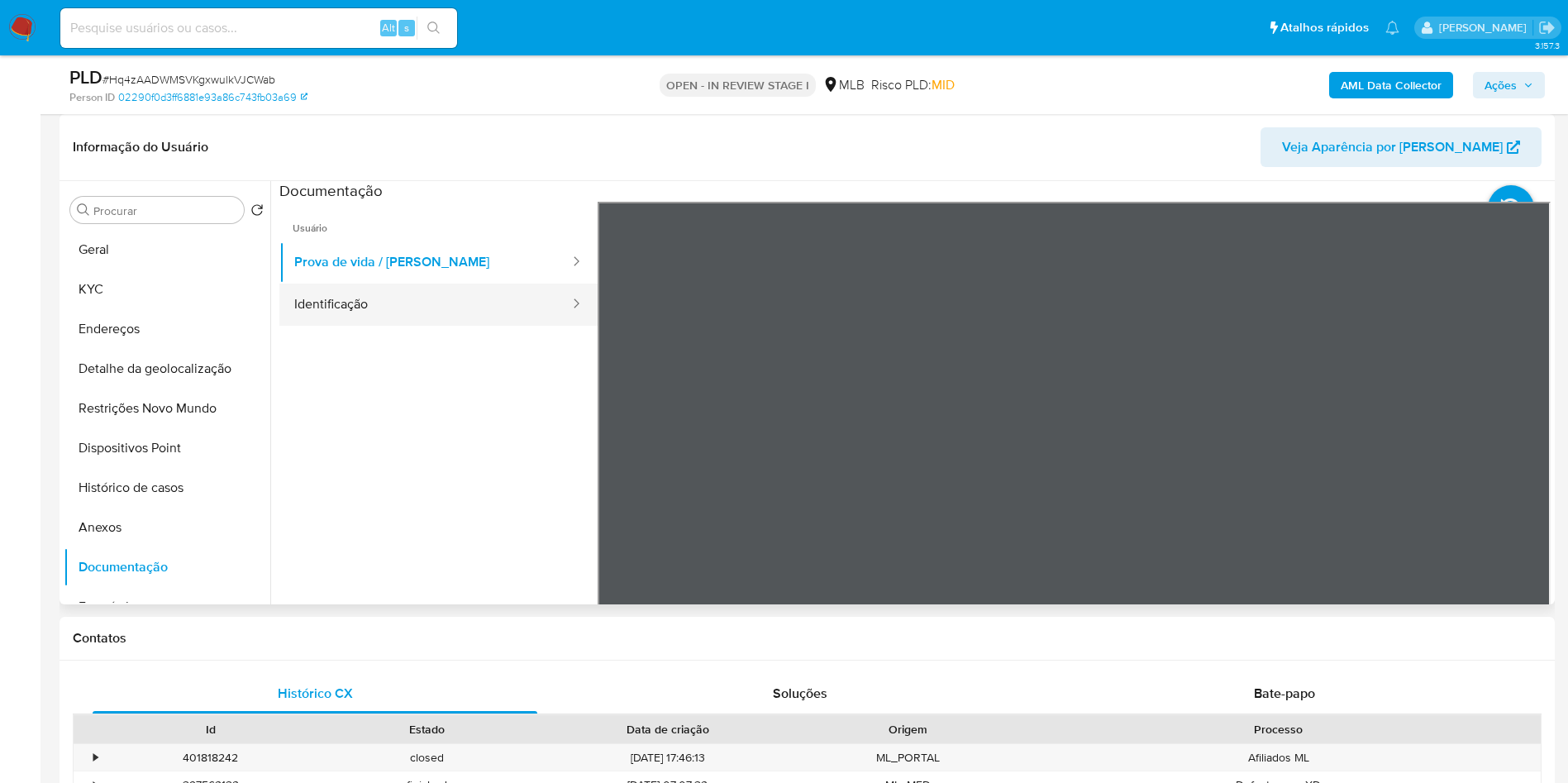
click at [368, 319] on button "Identificação" at bounding box center [425, 305] width 291 height 42
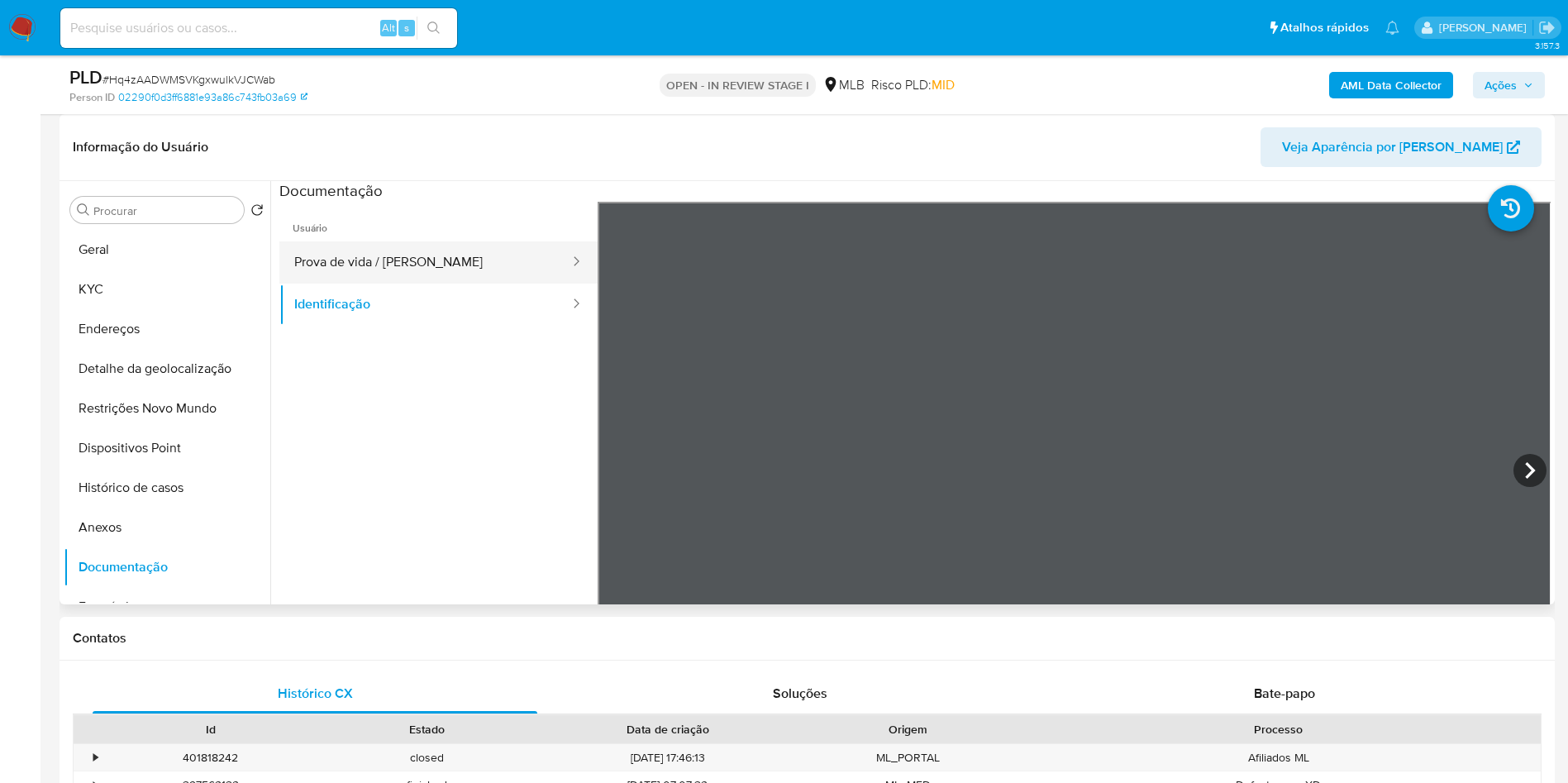
click at [288, 284] on button "Prova de vida / [PERSON_NAME]" at bounding box center [425, 263] width 291 height 42
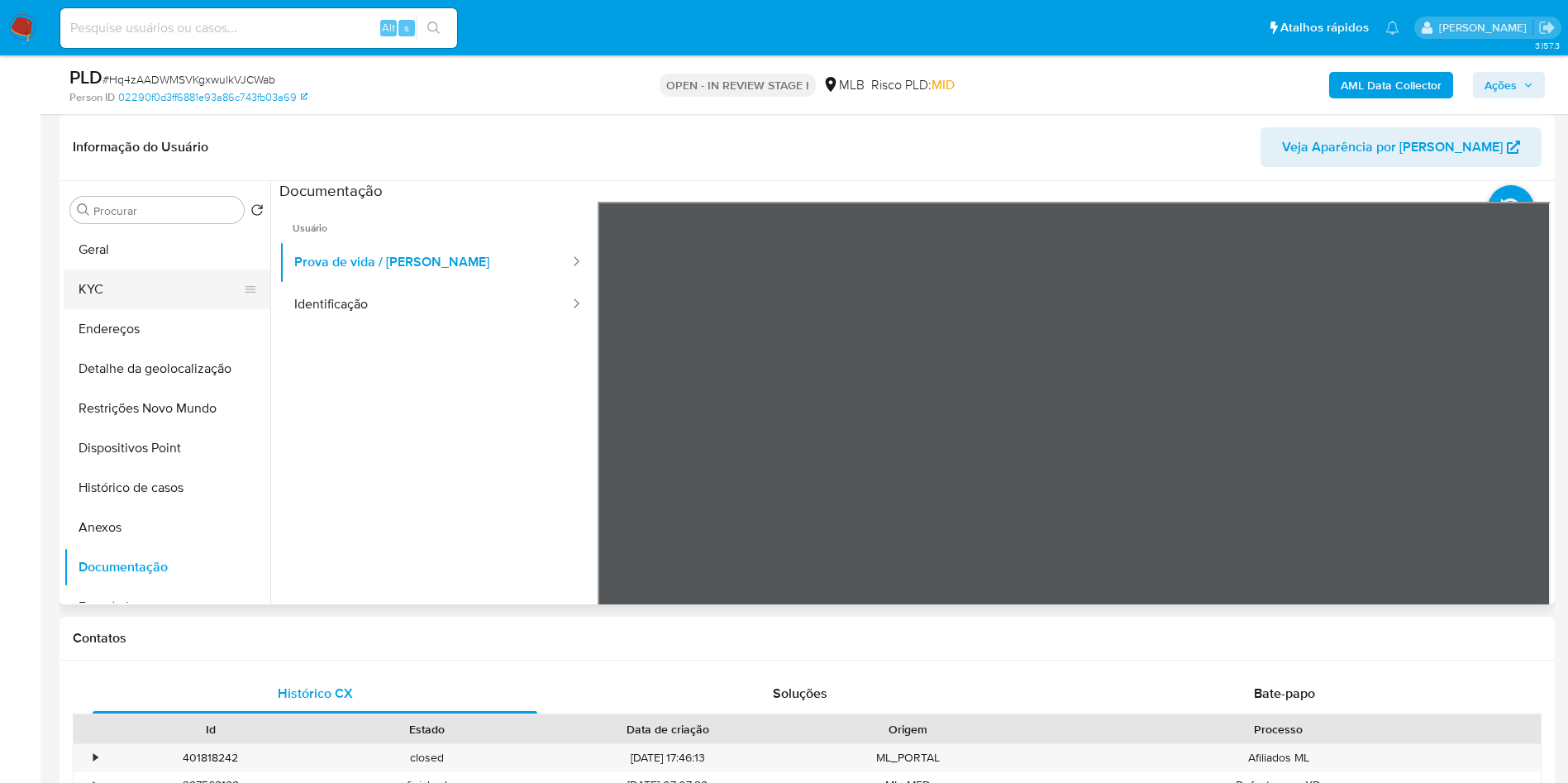
click at [134, 310] on button "KYC" at bounding box center [161, 290] width 194 height 40
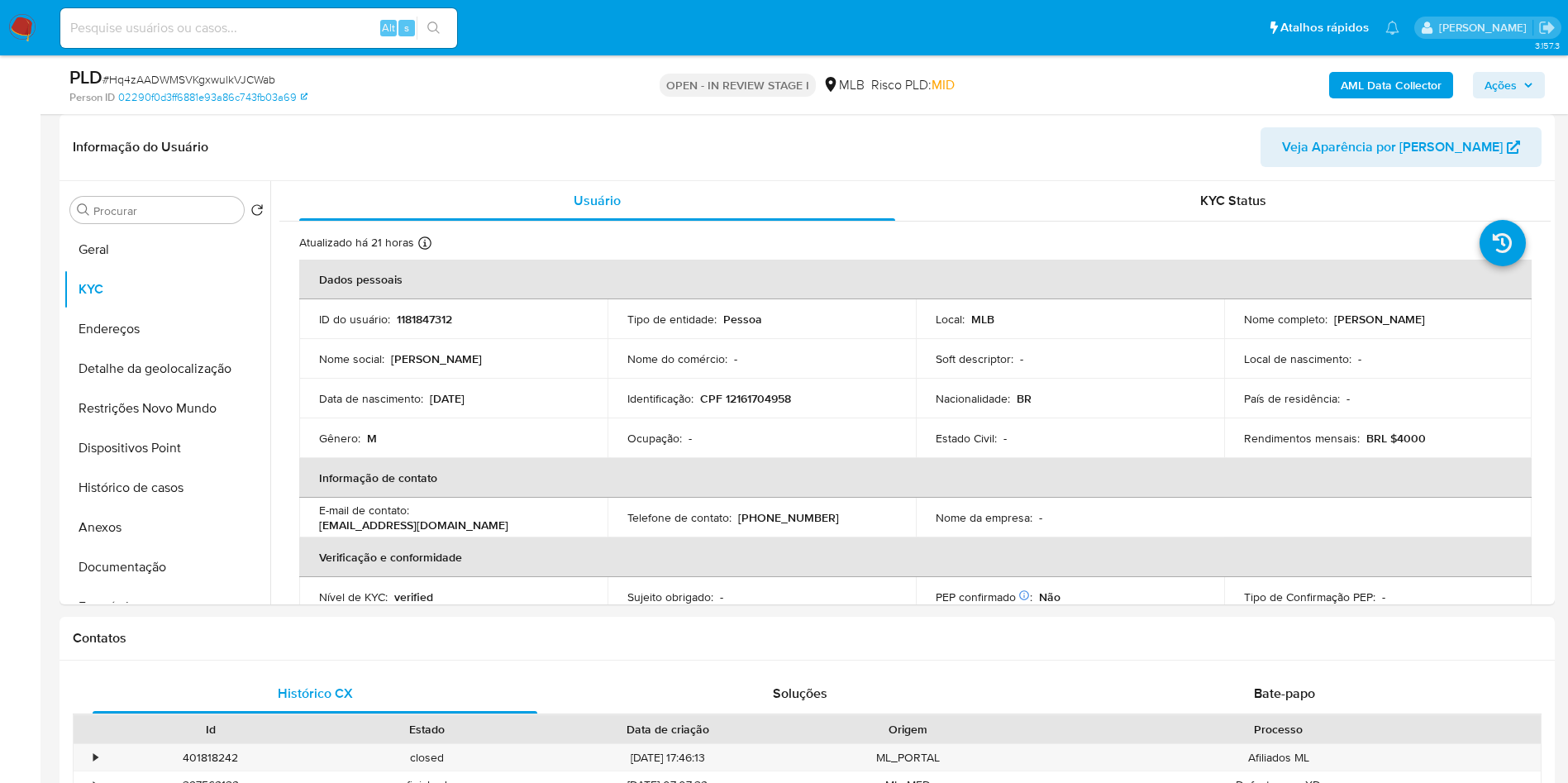
click at [1379, 89] on b "AML Data Collector" at bounding box center [1391, 85] width 101 height 27
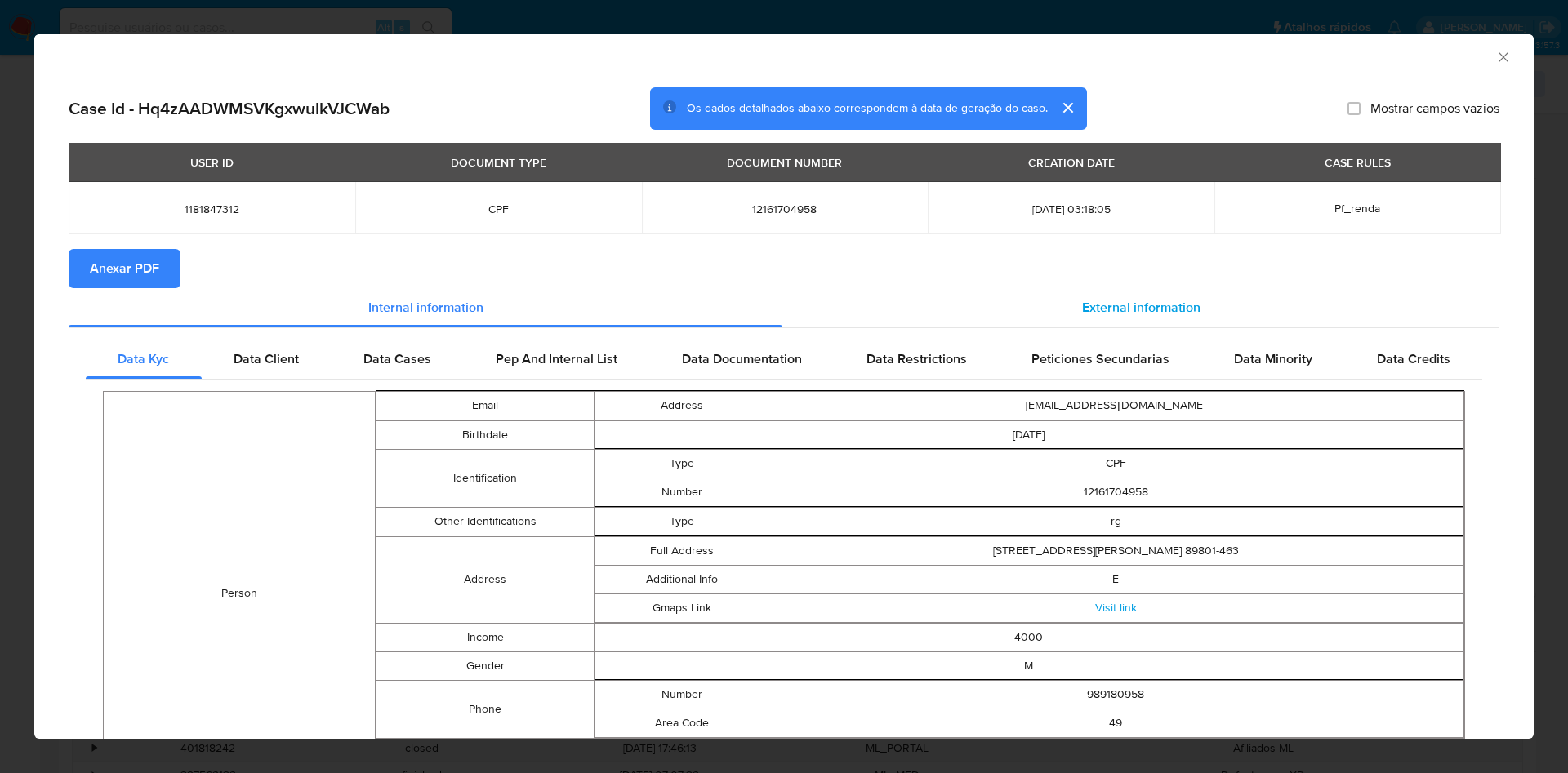
click at [1085, 310] on span "External information" at bounding box center [1142, 307] width 118 height 19
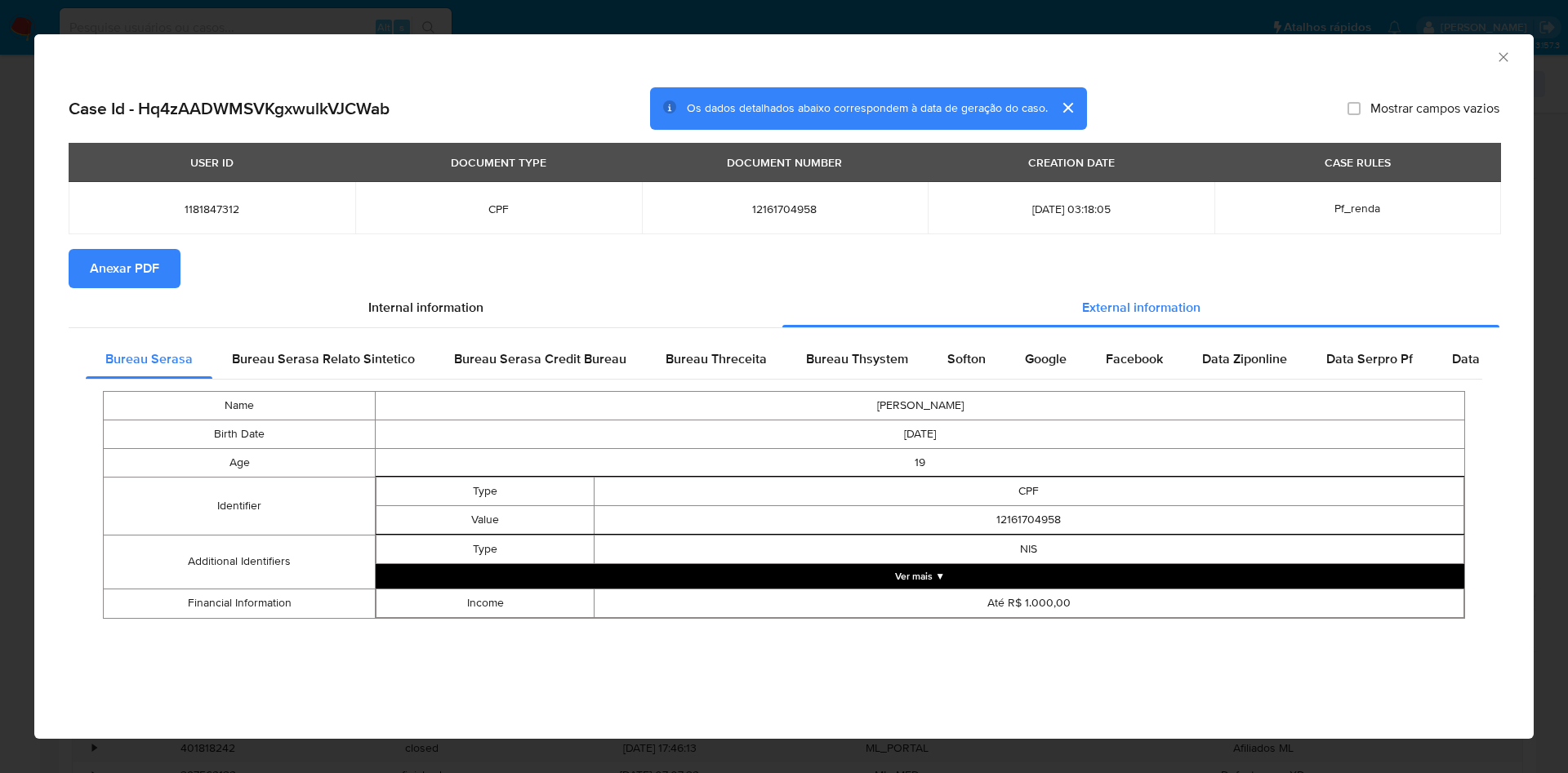
click at [155, 270] on span "Anexar PDF" at bounding box center [124, 268] width 69 height 35
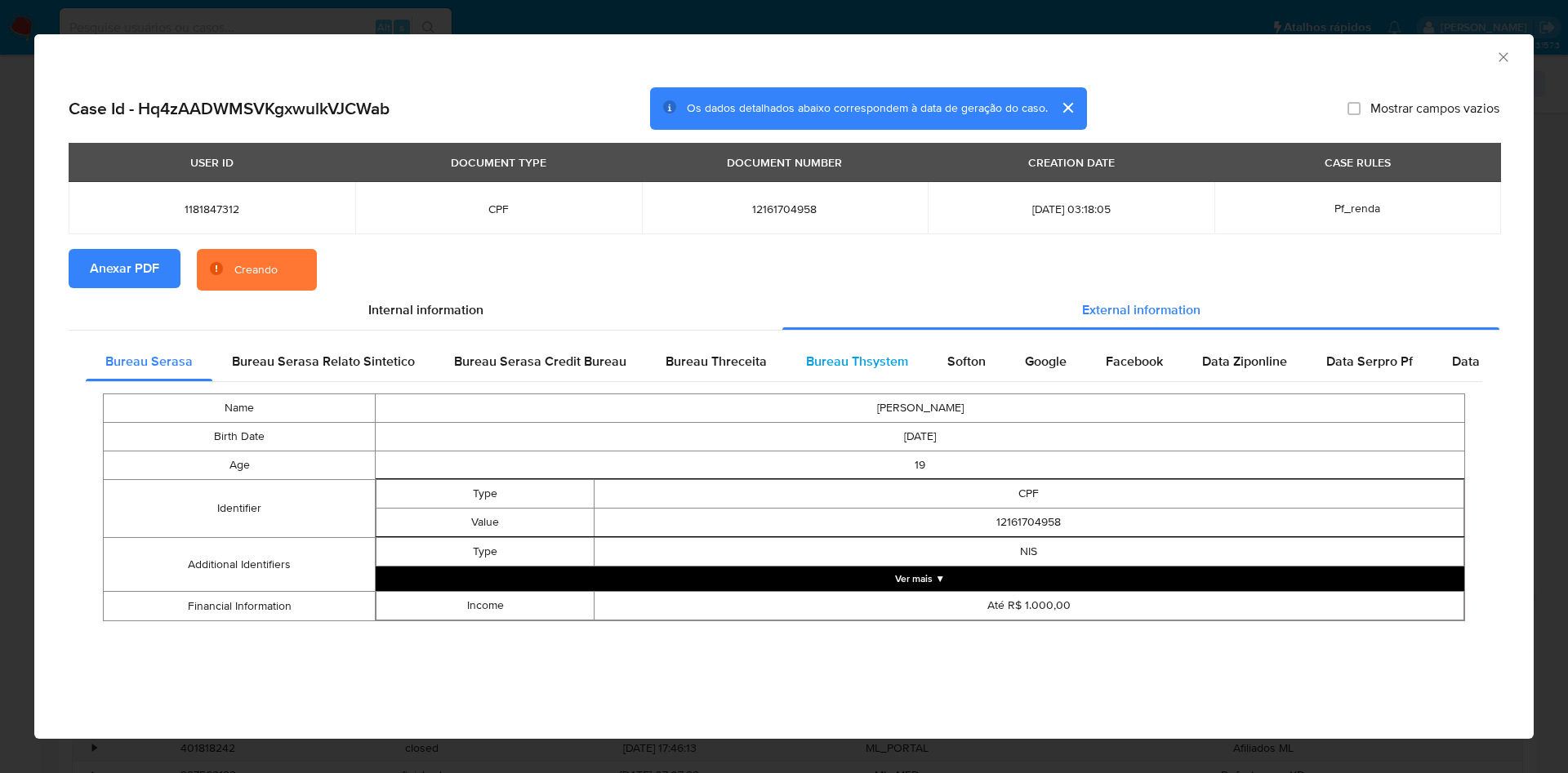
click at [854, 363] on span "Bureau Thsystem" at bounding box center [858, 361] width 103 height 19
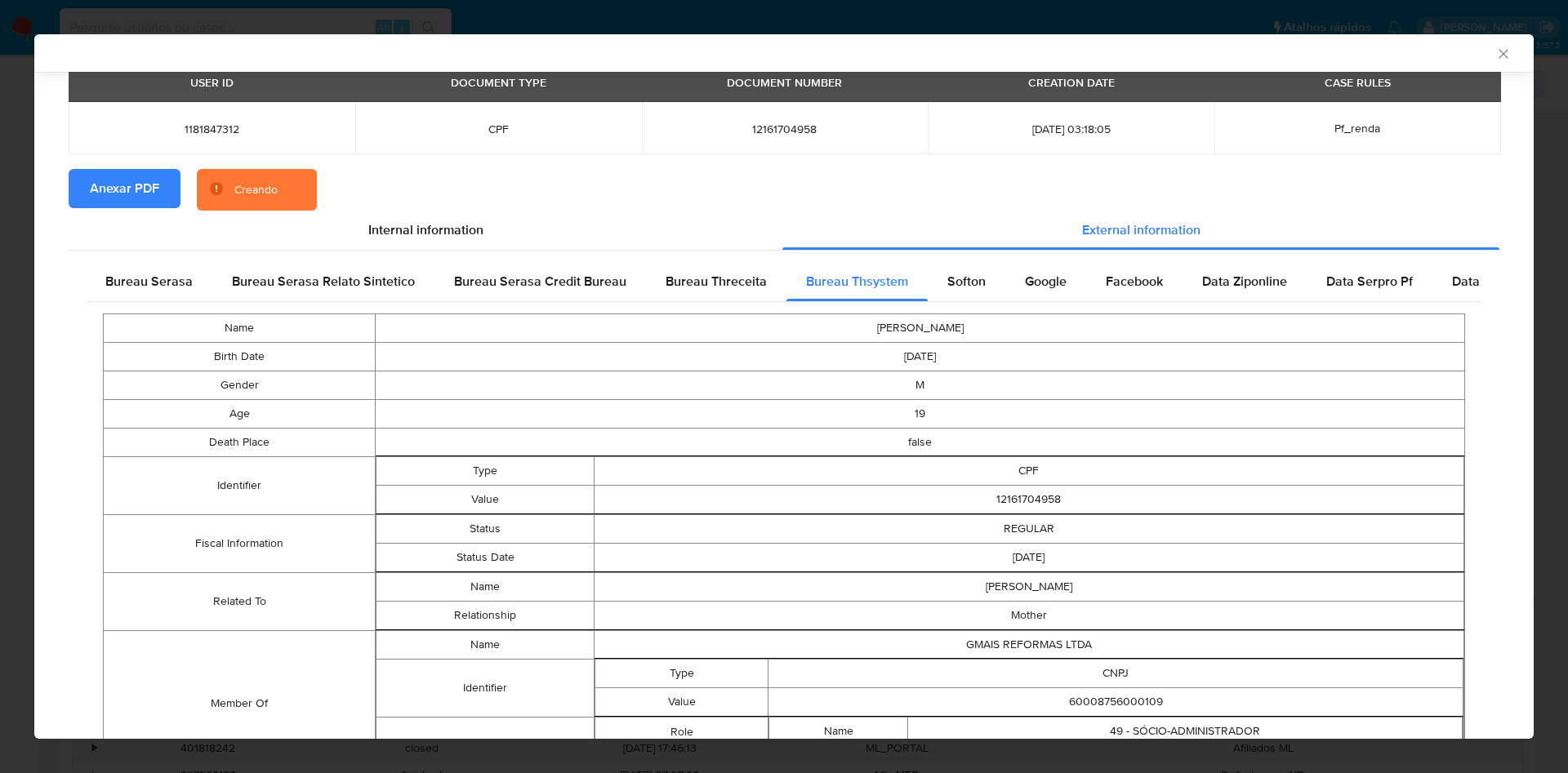
scroll to position [174, 0]
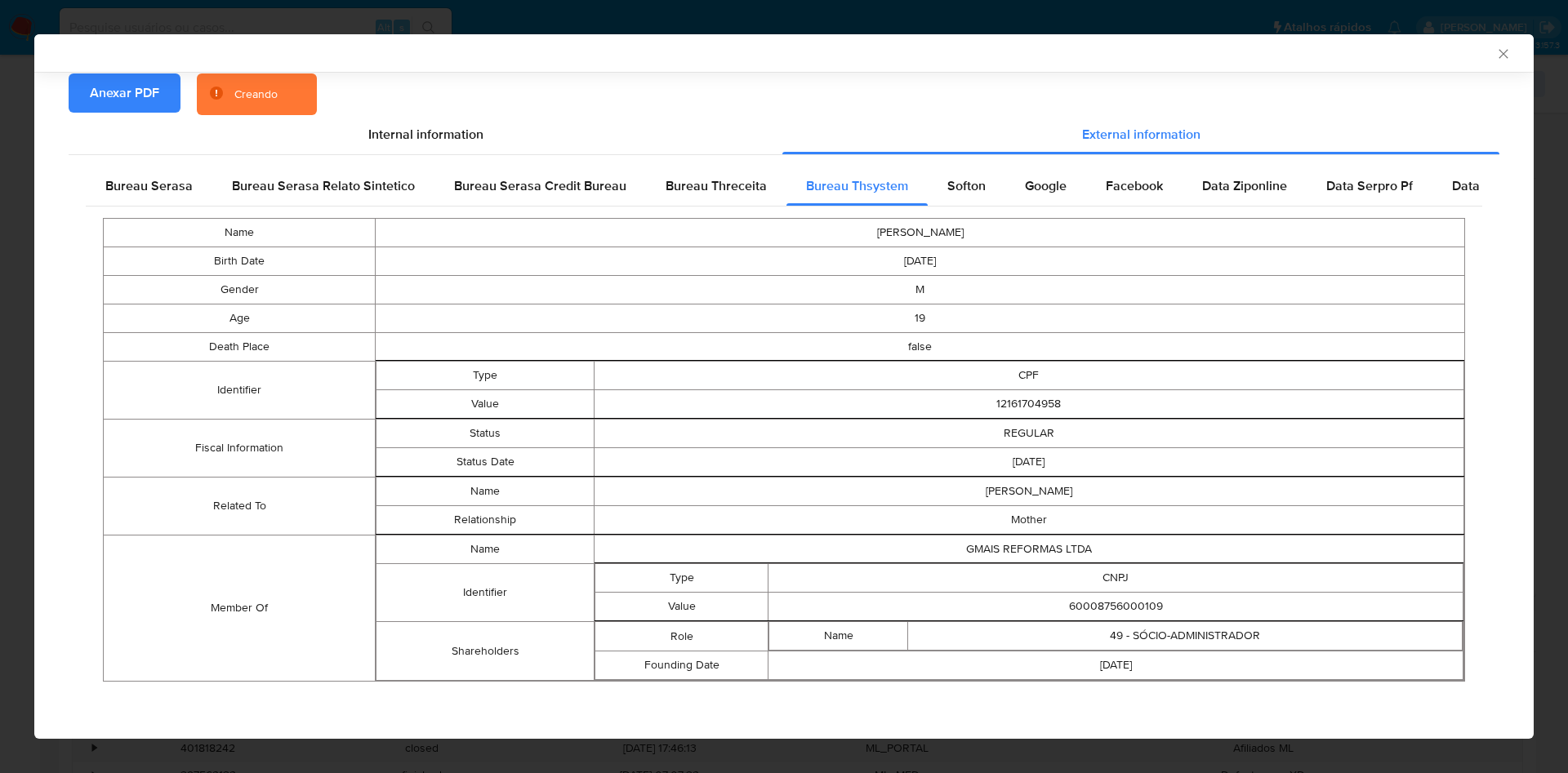
click at [1124, 605] on td "60008756000109" at bounding box center [1115, 606] width 695 height 29
click at [1126, 605] on td "60008756000109" at bounding box center [1115, 606] width 695 height 29
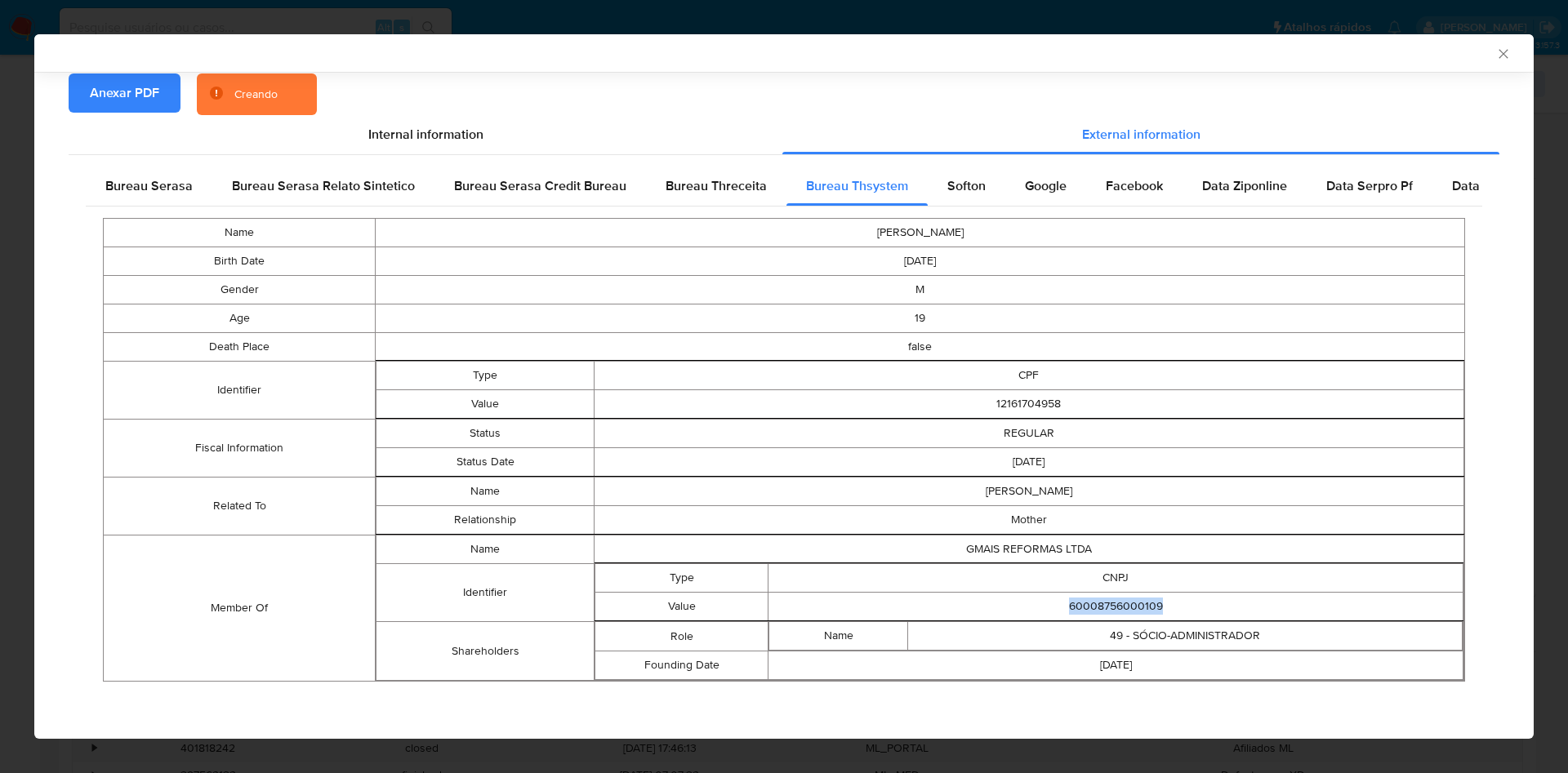
click at [1126, 605] on td "60008756000109" at bounding box center [1115, 606] width 695 height 29
copy td "60008756000109"
